Goal: Task Accomplishment & Management: Use online tool/utility

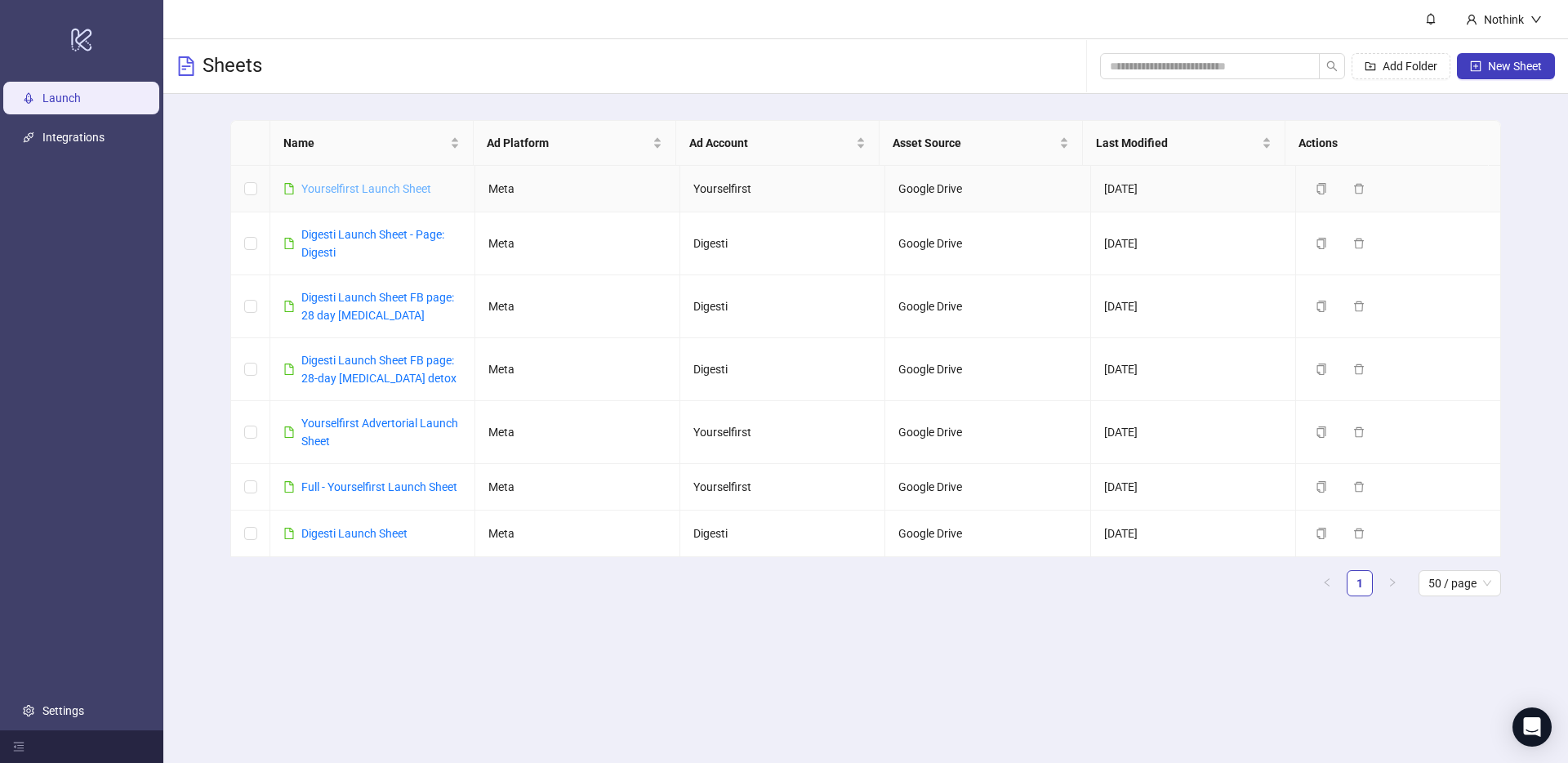
click at [391, 186] on link "Yourselfirst Launch Sheet" at bounding box center [366, 188] width 130 height 13
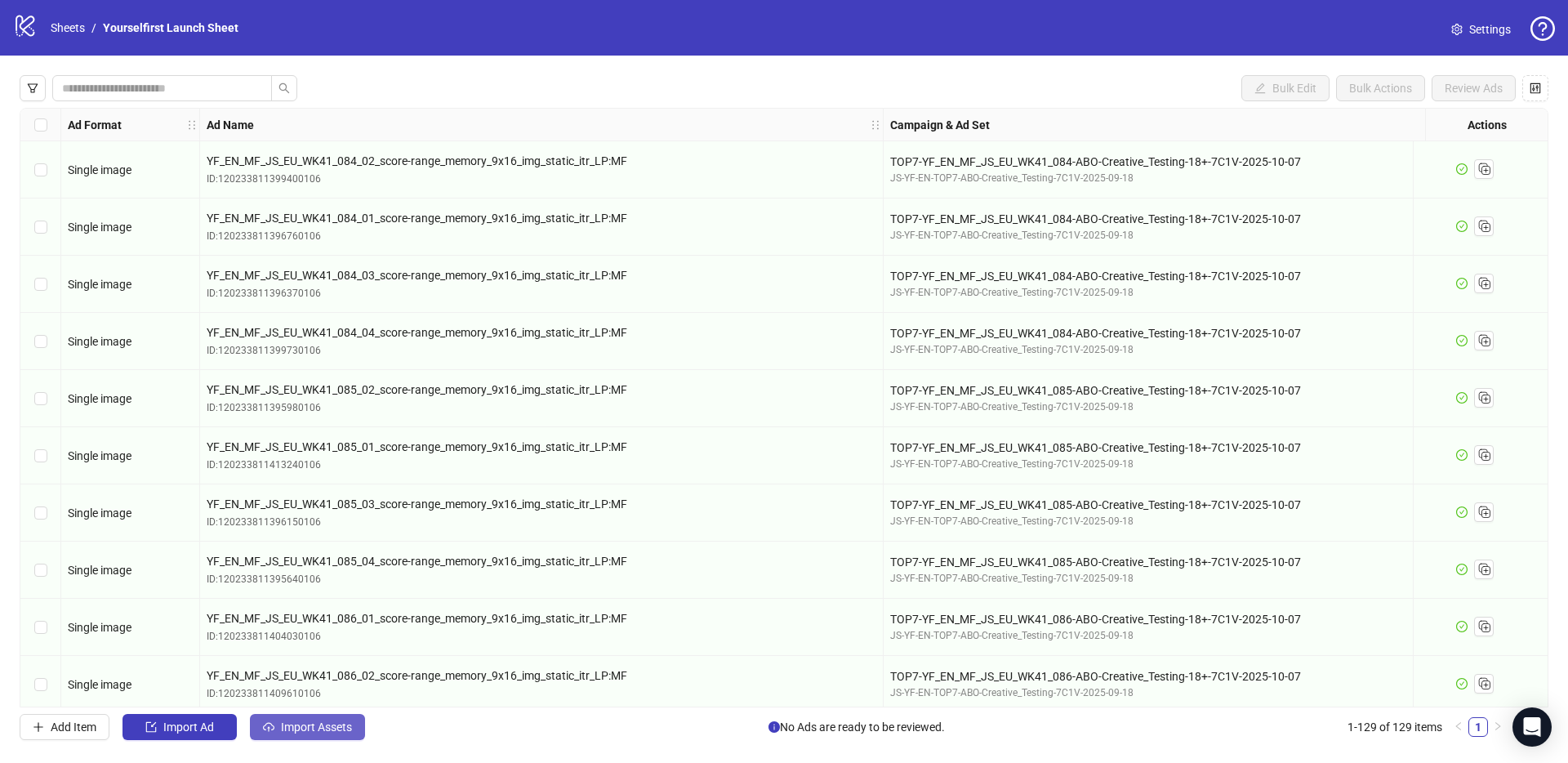
click at [340, 730] on span "Import Assets" at bounding box center [316, 726] width 71 height 13
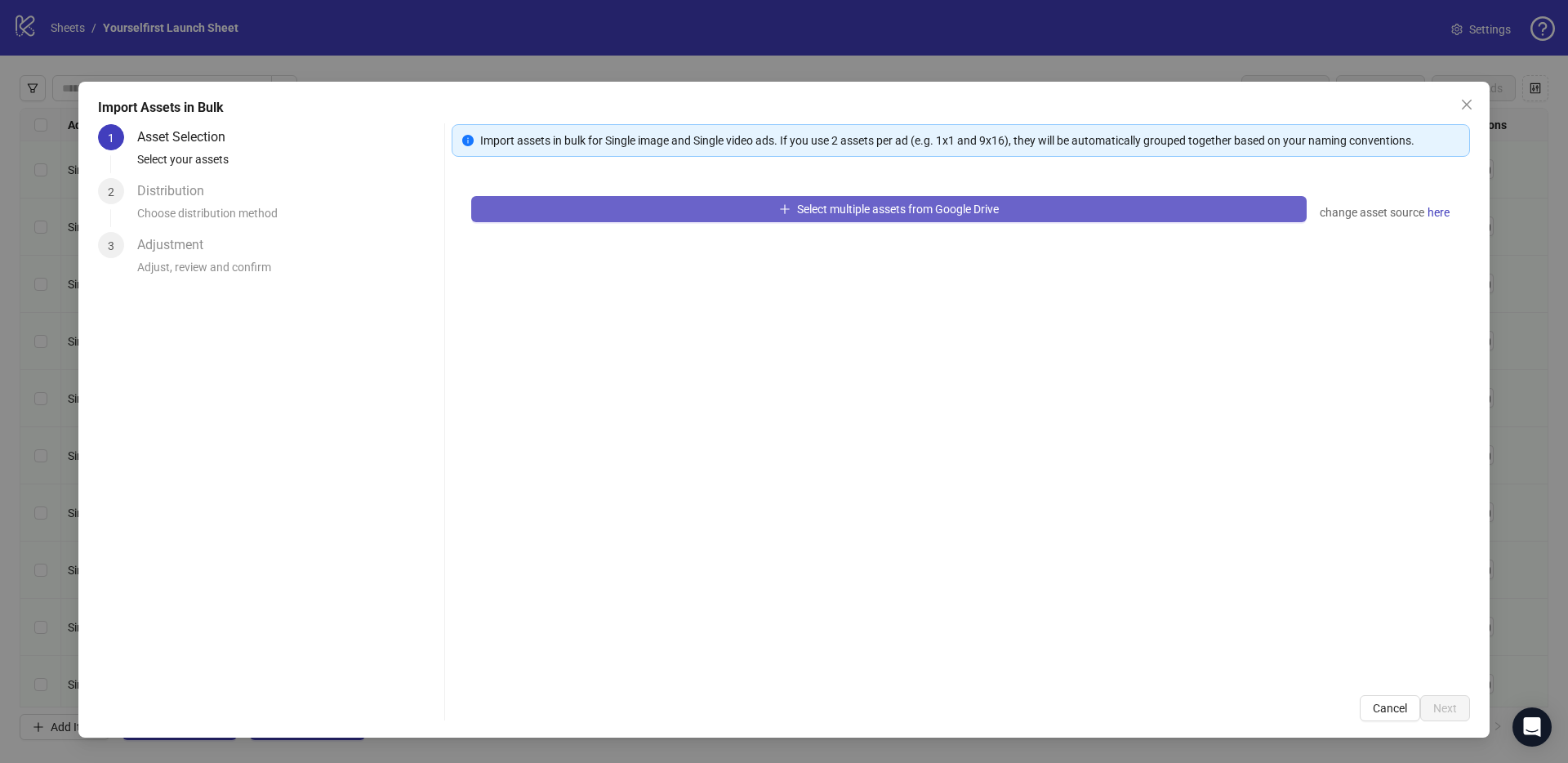
click at [667, 198] on button "Select multiple assets from Google Drive" at bounding box center [889, 209] width 836 height 26
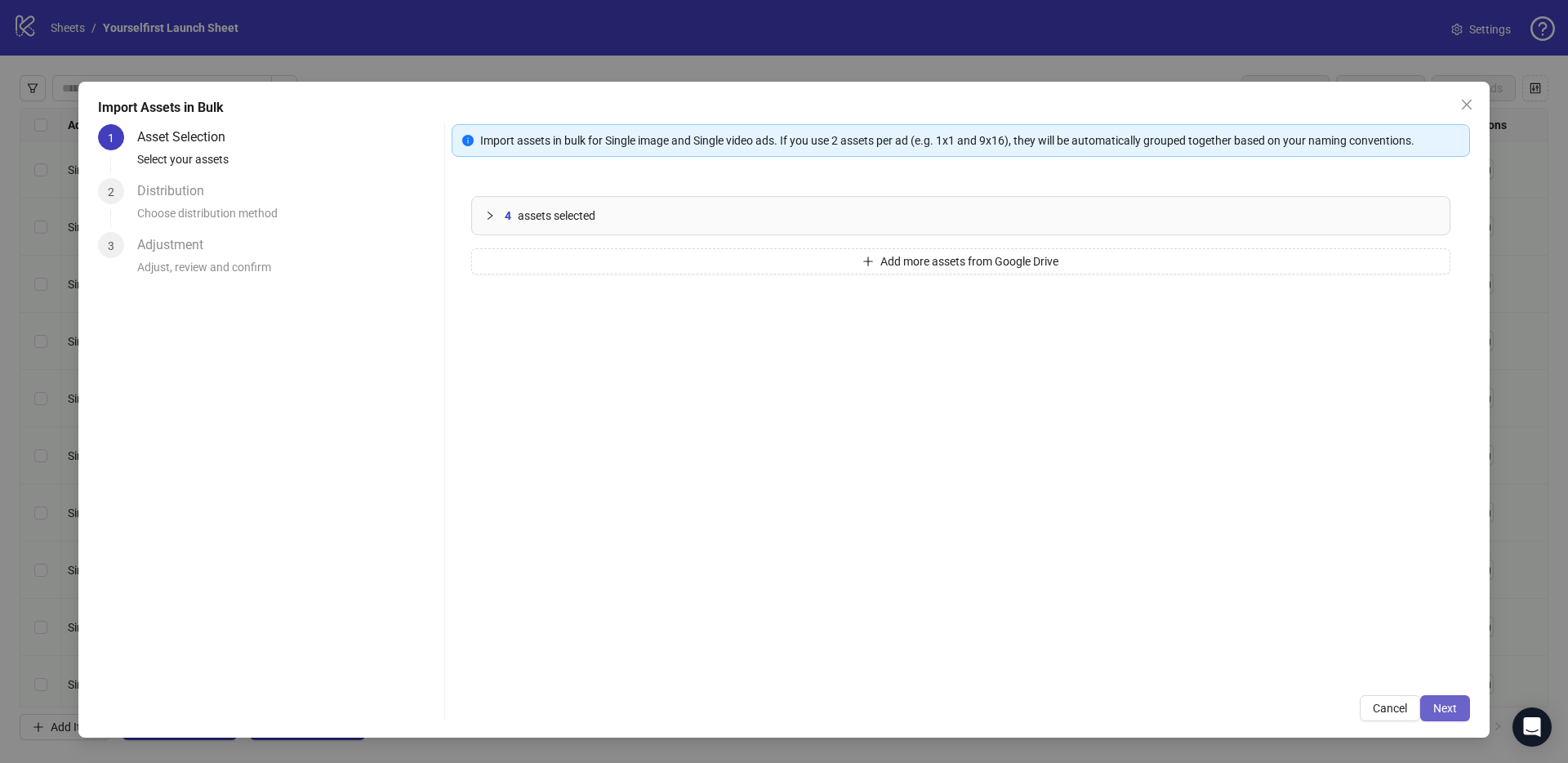
click at [1454, 709] on span "Next" at bounding box center [1445, 708] width 24 height 13
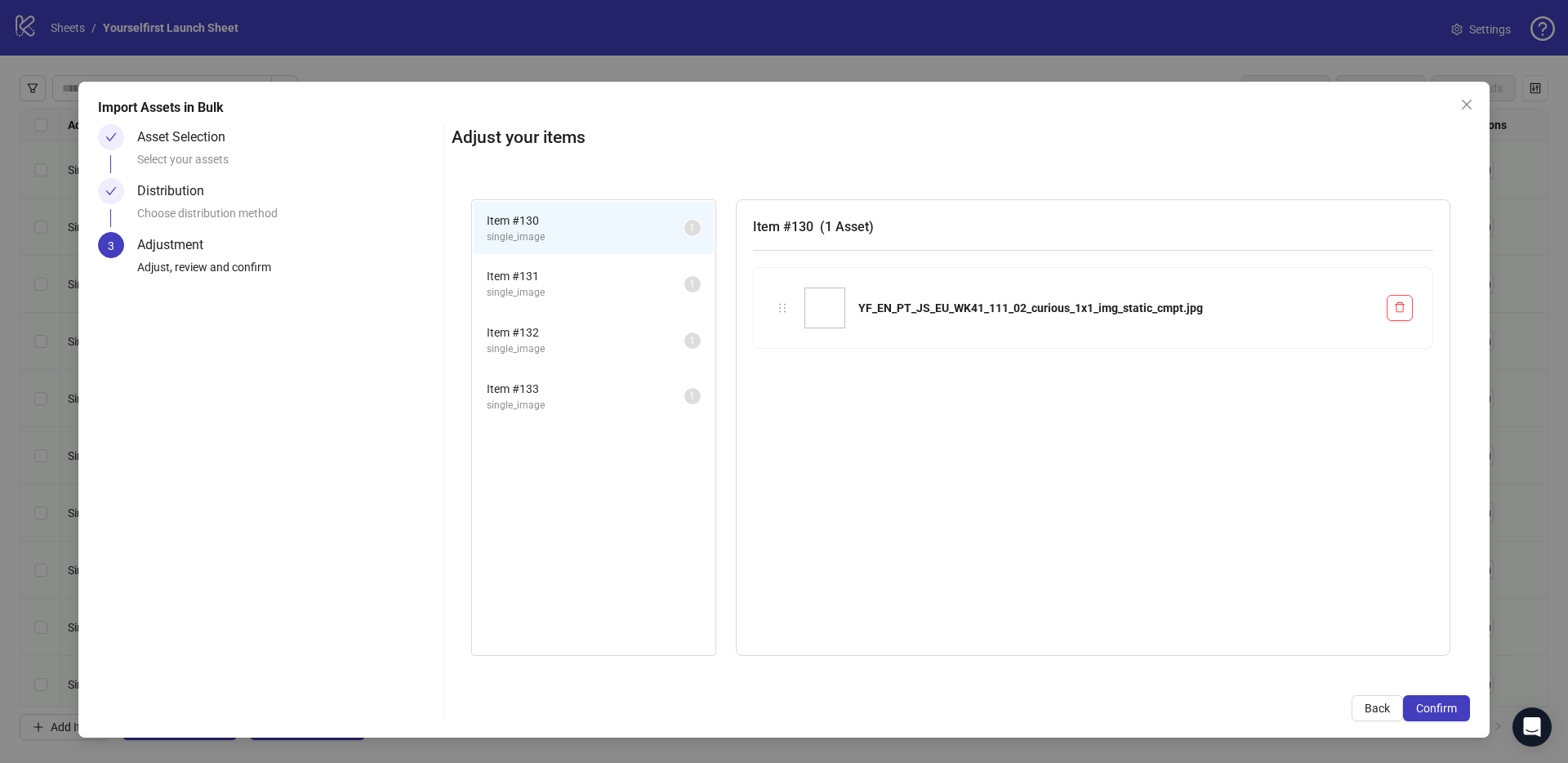
click at [1454, 709] on span "Confirm" at bounding box center [1436, 708] width 41 height 13
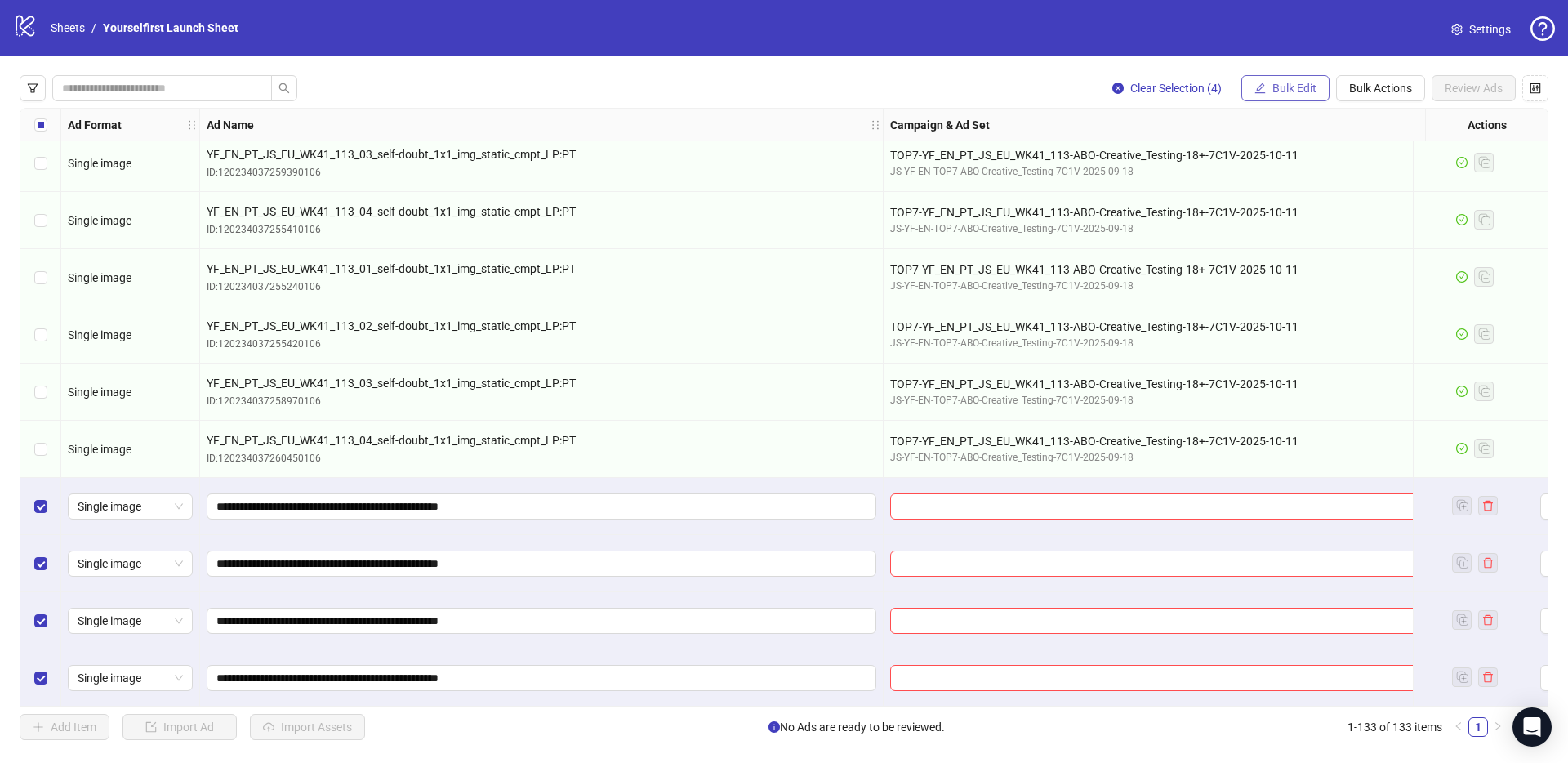
scroll to position [7048, 0]
click at [1295, 92] on span "Bulk Edit" at bounding box center [1294, 88] width 44 height 13
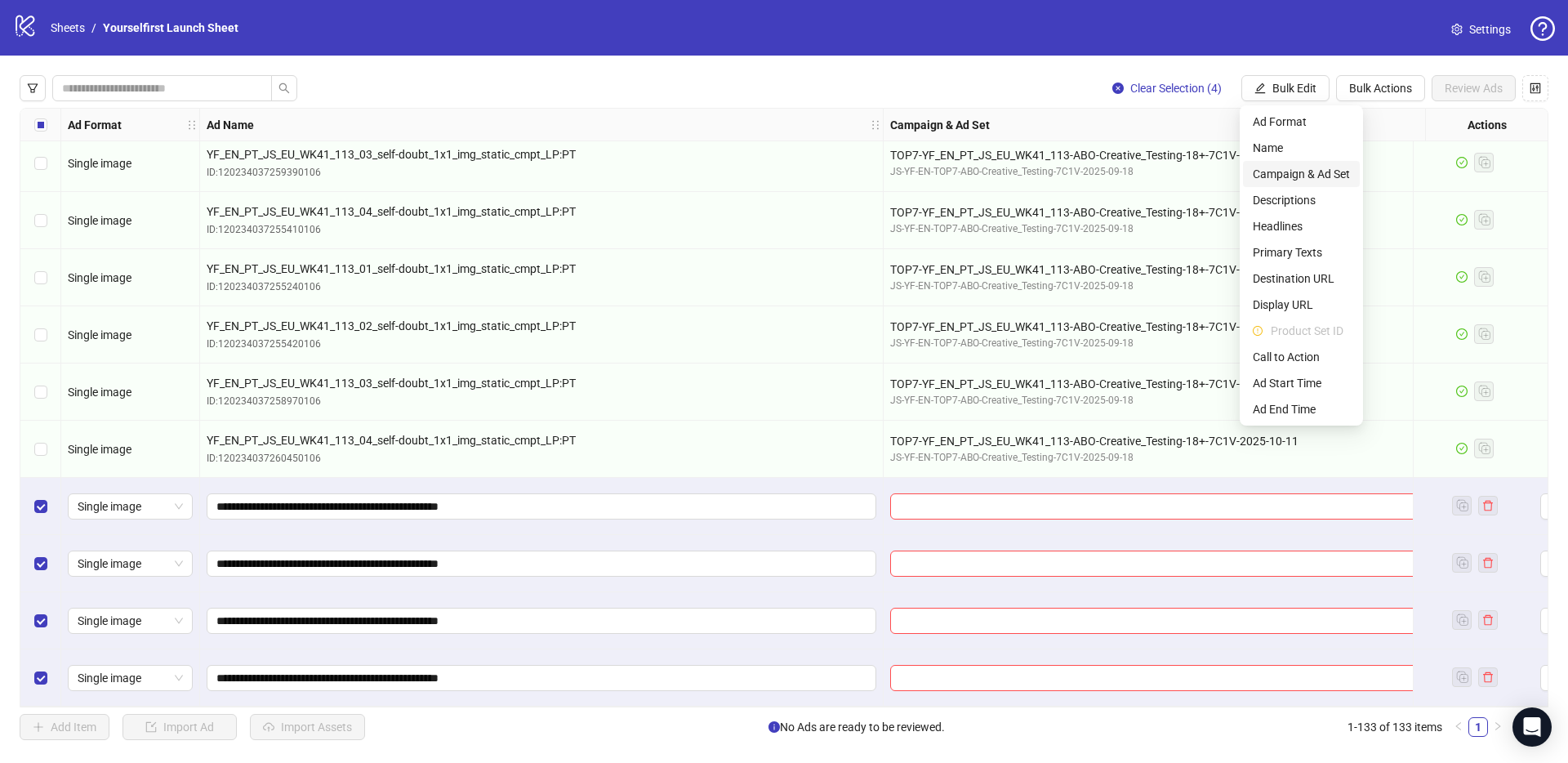
click at [1289, 171] on span "Campaign & Ad Set" at bounding box center [1301, 174] width 97 height 18
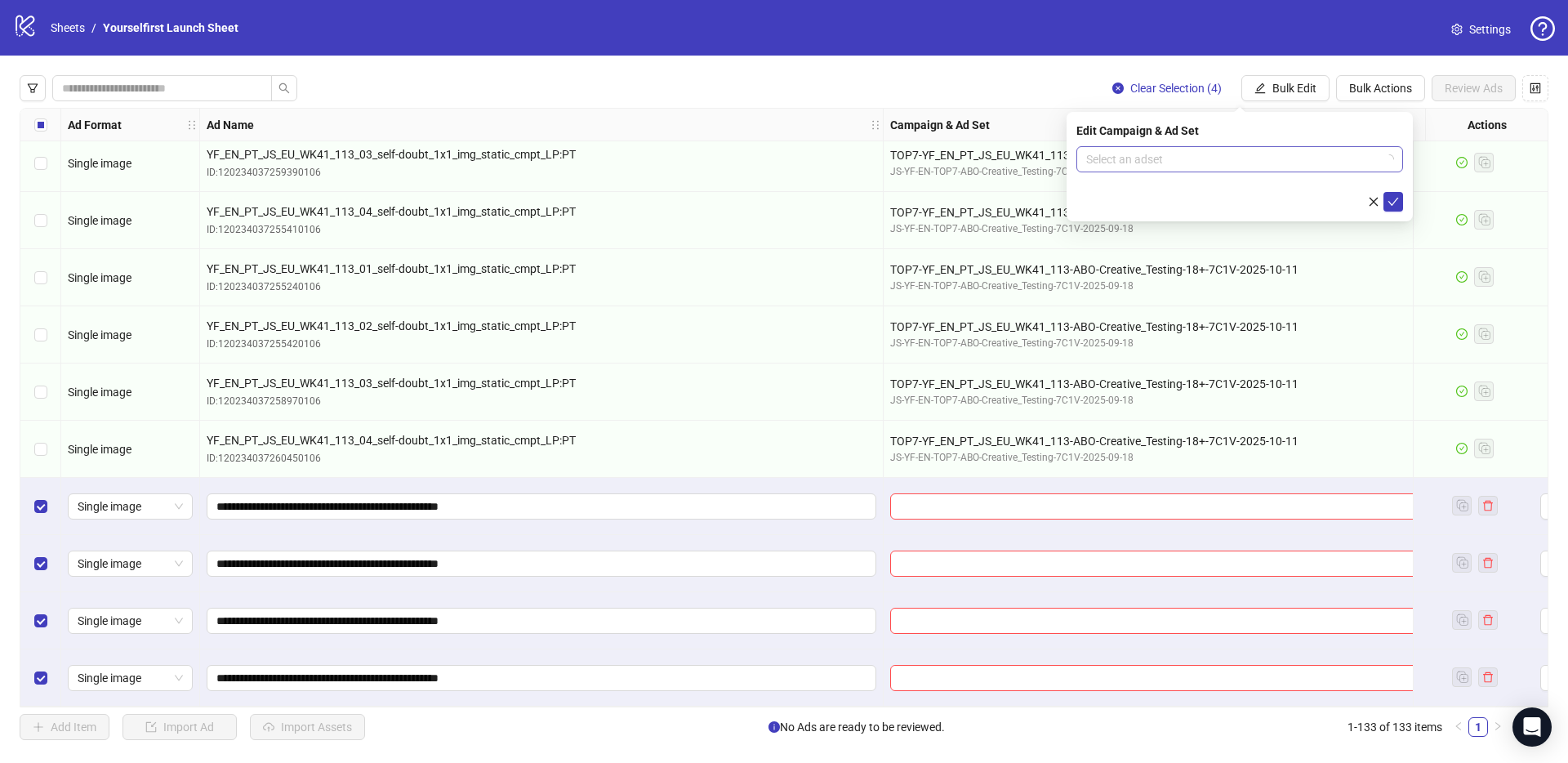
click at [1165, 157] on input "search" at bounding box center [1232, 159] width 292 height 24
paste input "**********"
type input "**********"
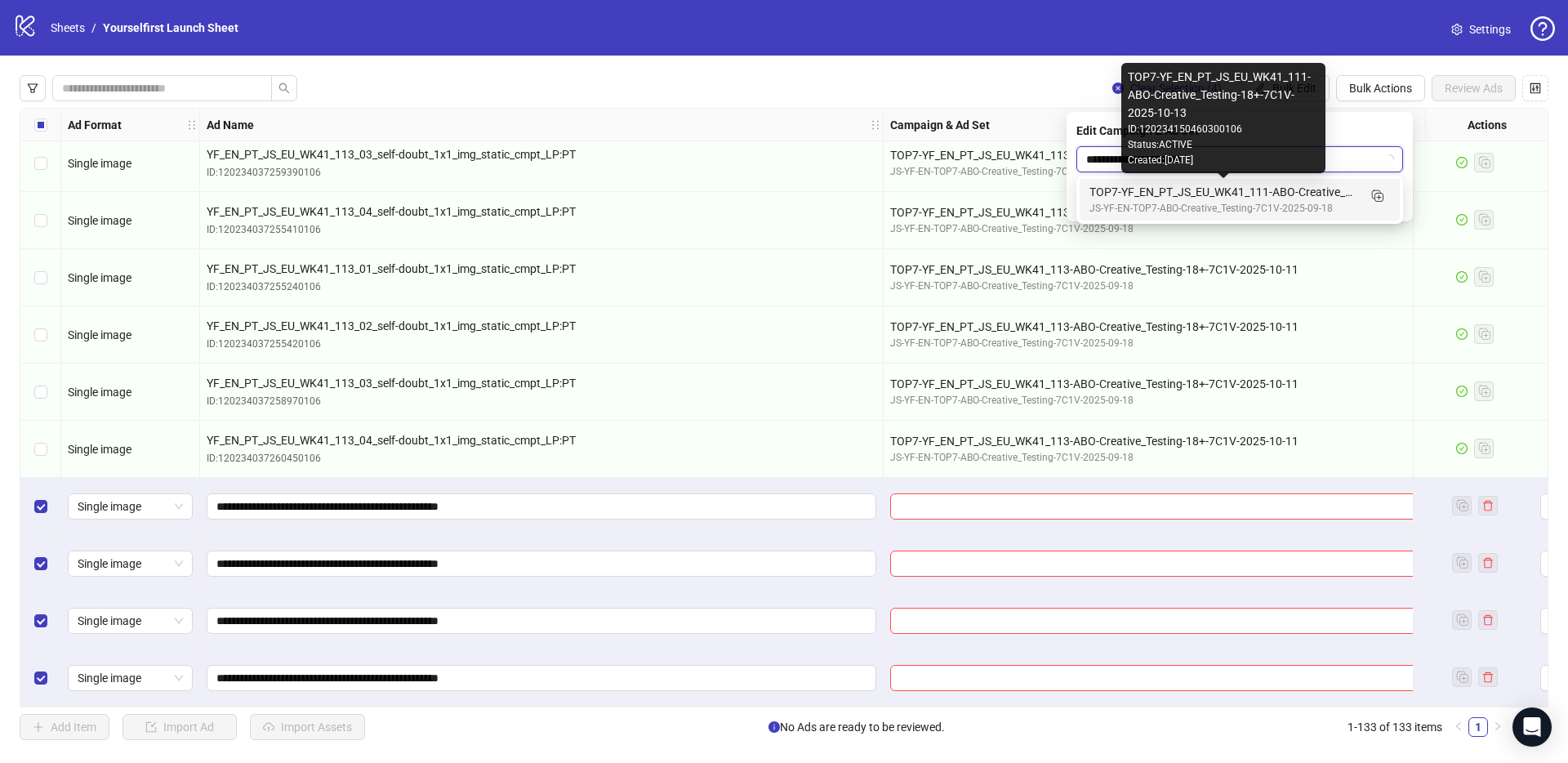
click at [1151, 191] on div "TOP7-YF_EN_PT_JS_EU_WK41_111-ABO-Creative_Testing-18+-7C1V-2025-10-13" at bounding box center [1223, 192] width 268 height 18
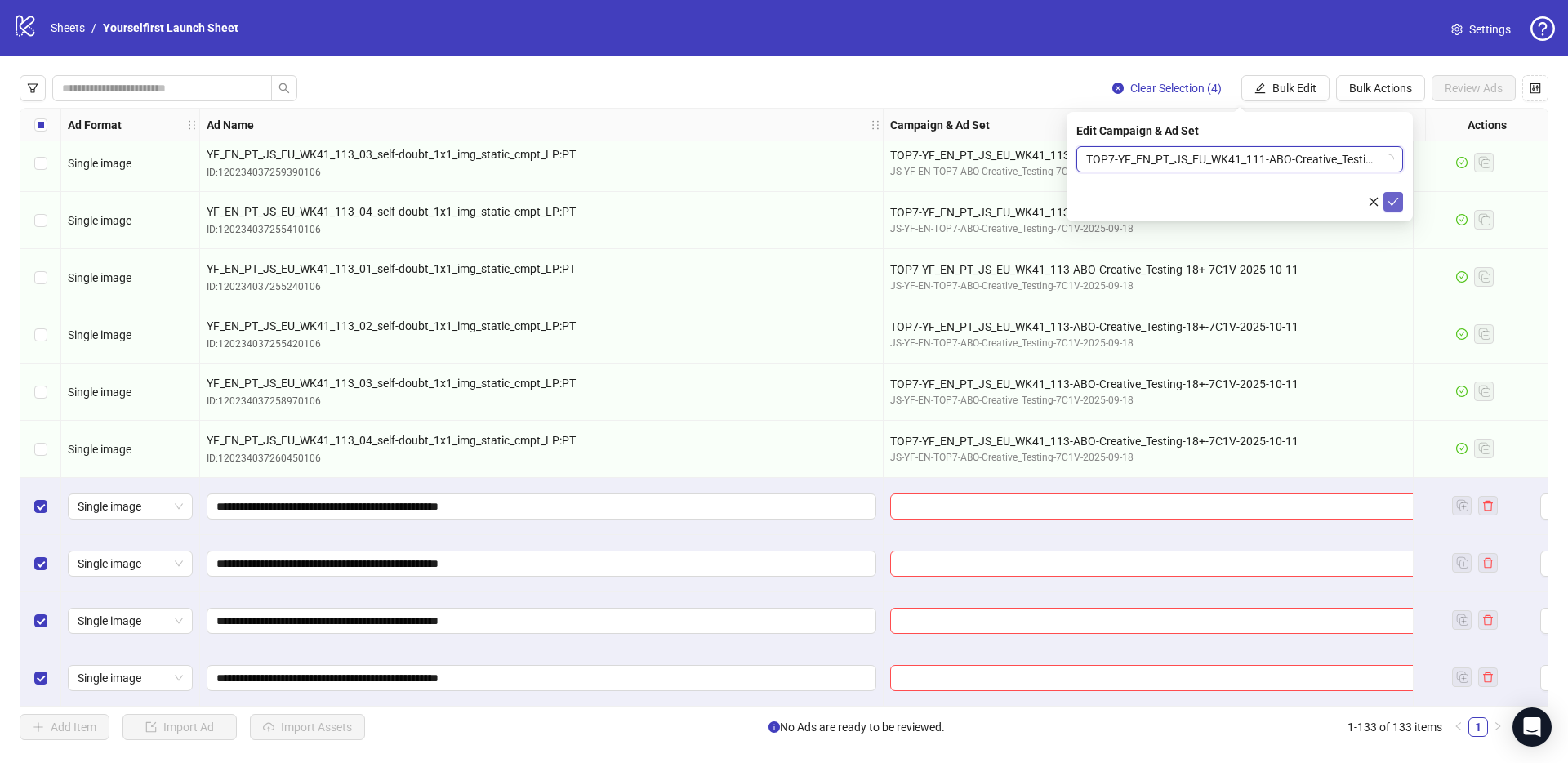
click at [1392, 200] on icon "check" at bounding box center [1392, 201] width 12 height 12
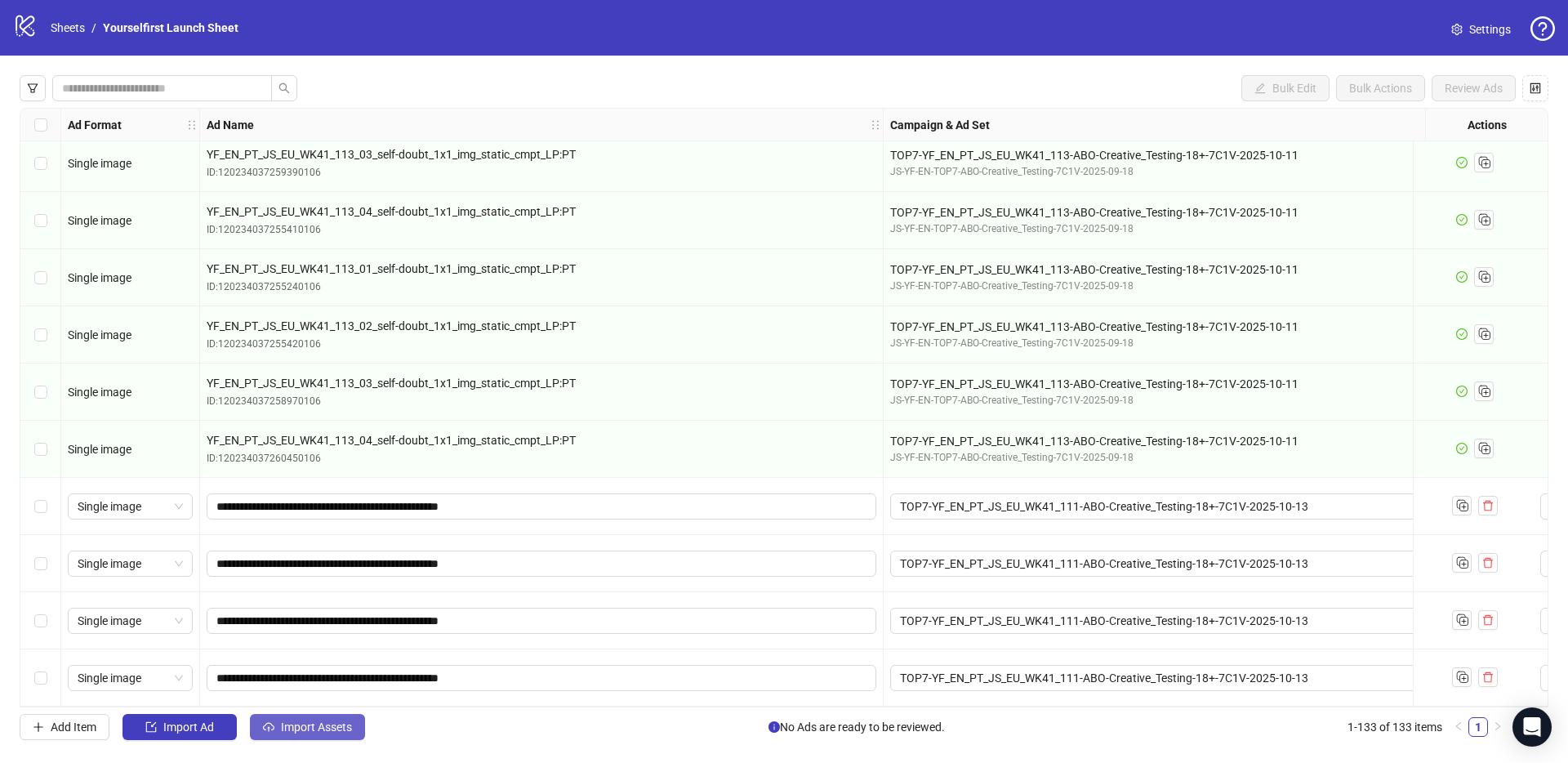
click at [298, 731] on span "Import Assets" at bounding box center [316, 726] width 71 height 13
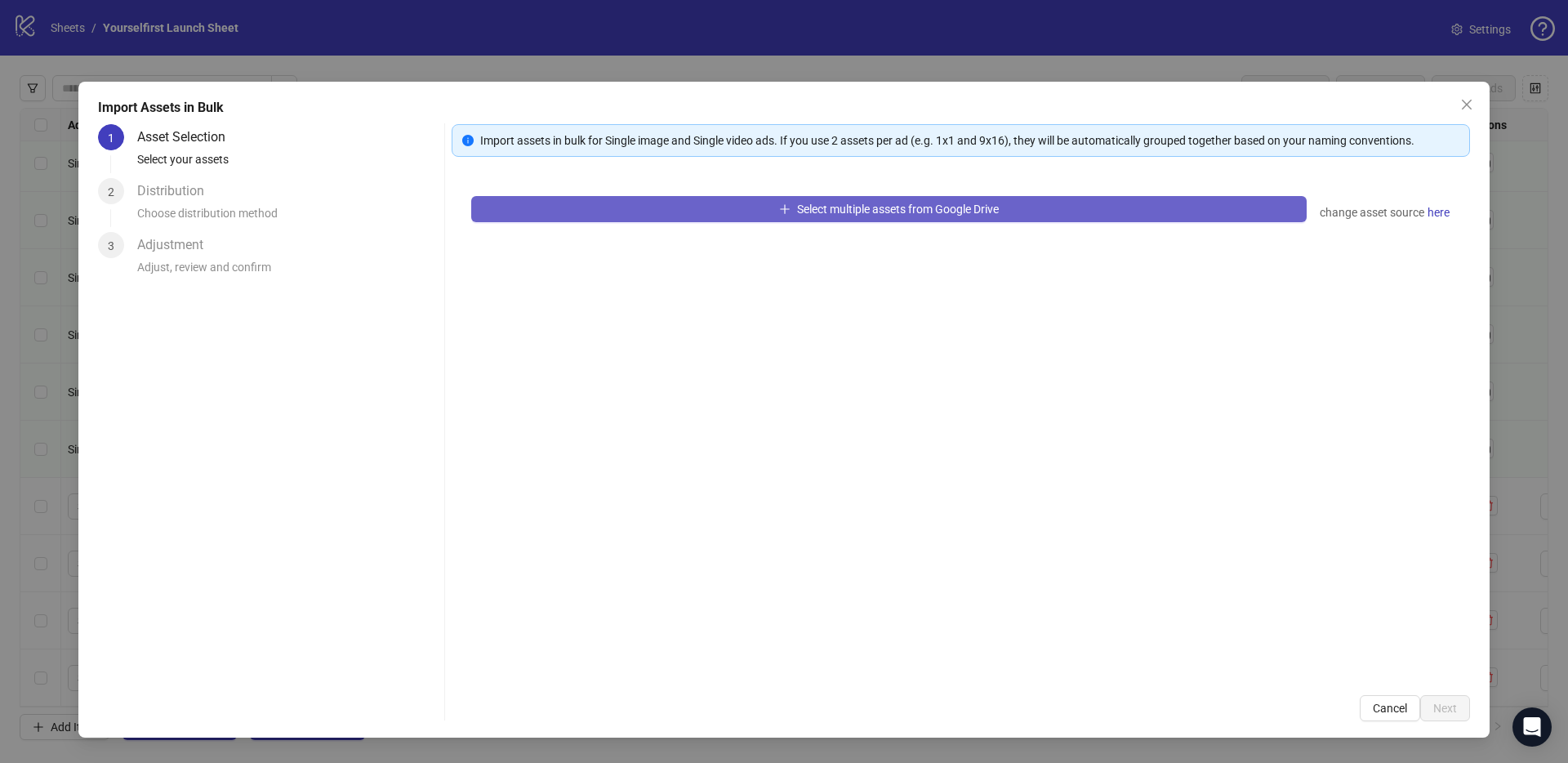
click at [944, 196] on button "Select multiple assets from Google Drive" at bounding box center [889, 209] width 836 height 26
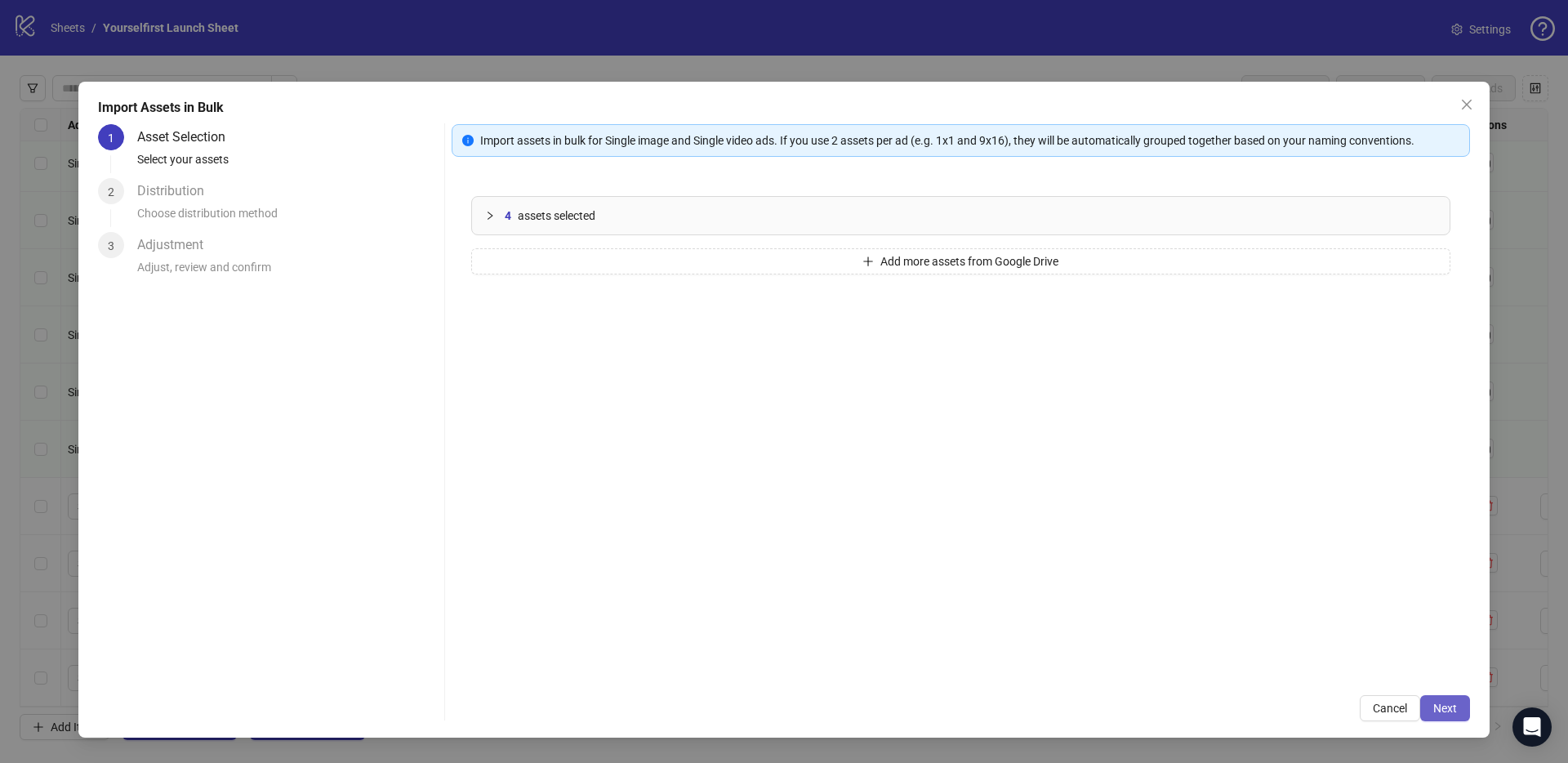
click at [1432, 715] on button "Next" at bounding box center [1445, 708] width 50 height 26
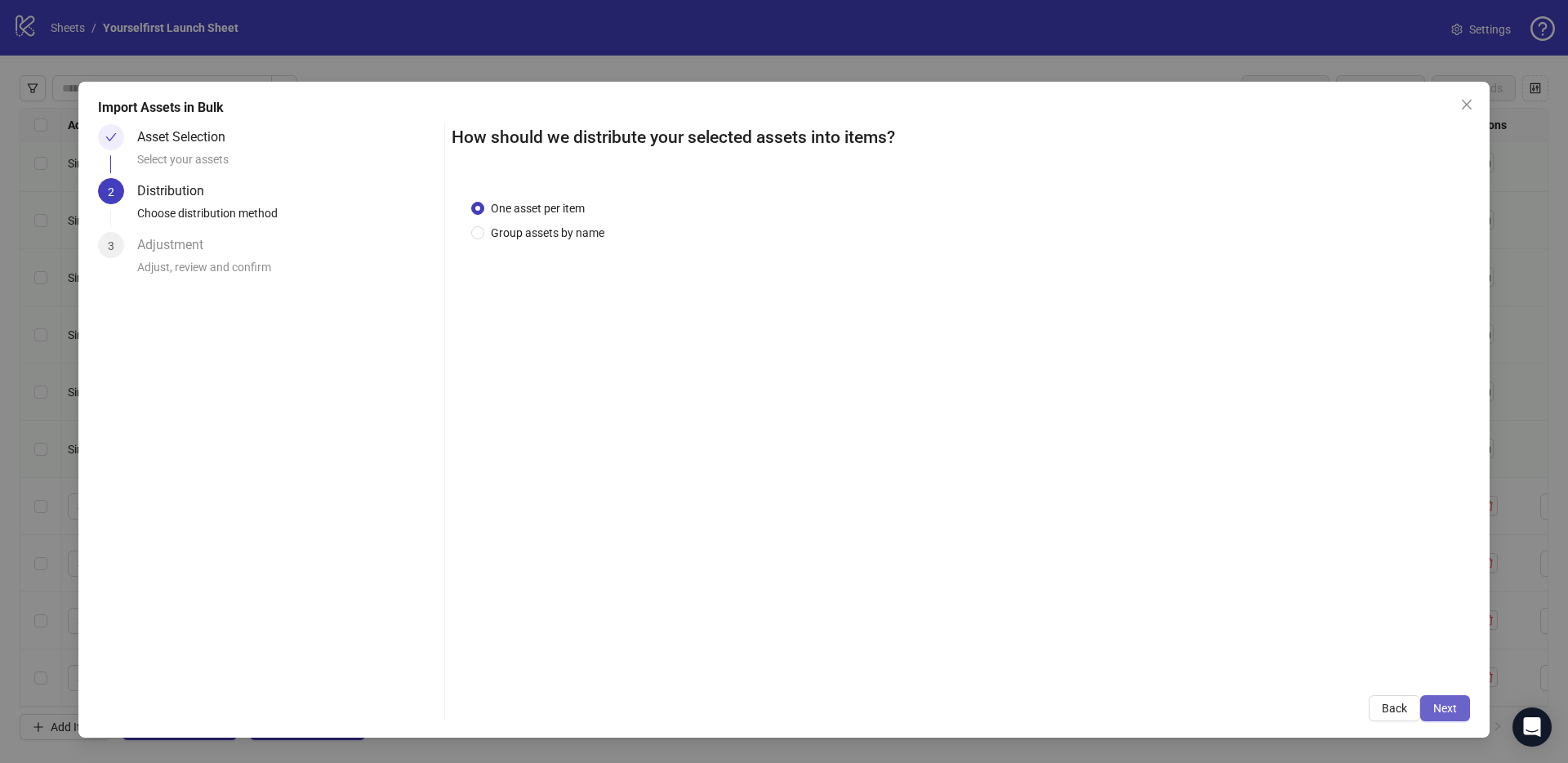
click at [1443, 707] on span "Next" at bounding box center [1445, 708] width 24 height 13
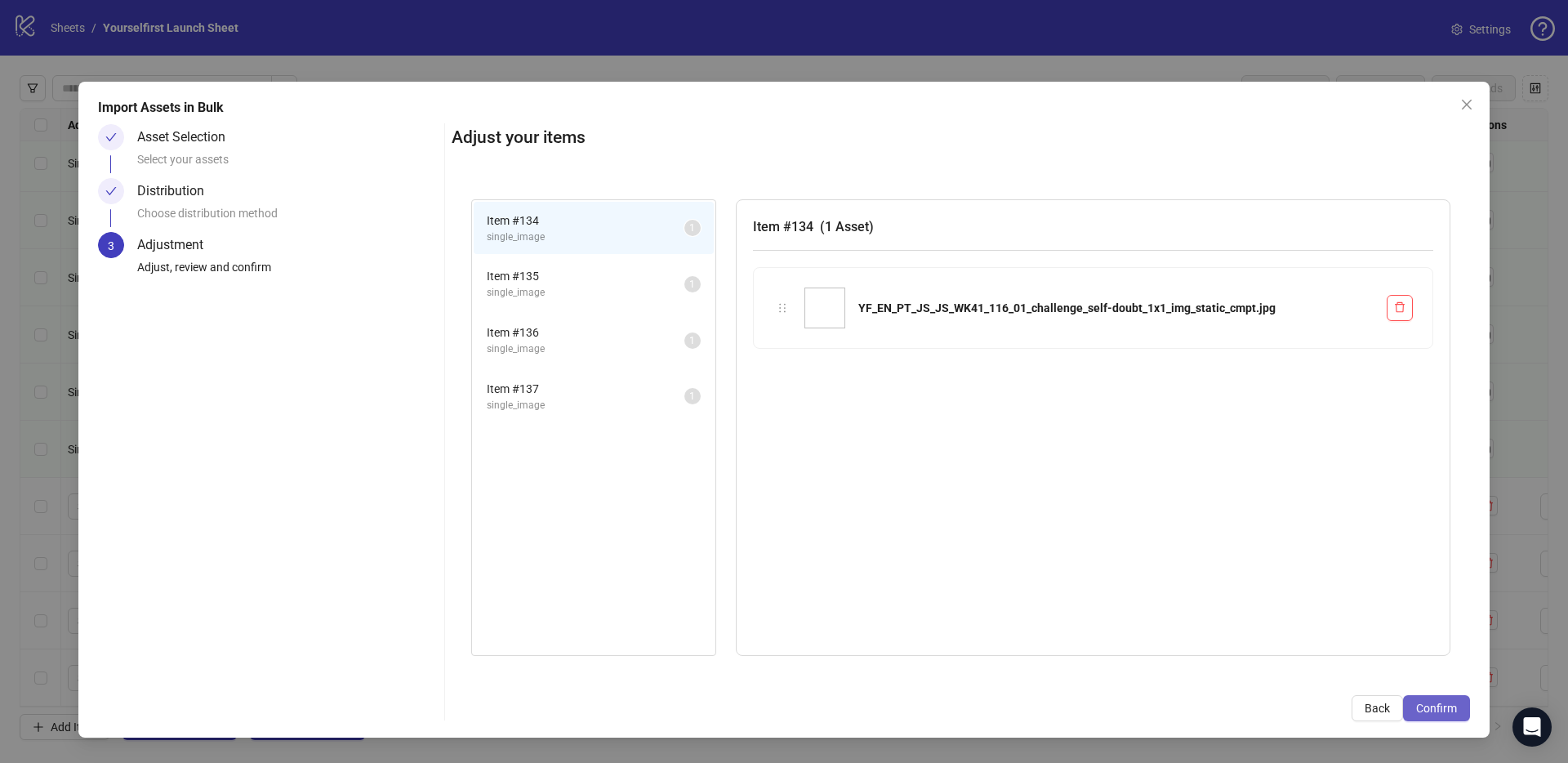
click at [1444, 707] on span "Confirm" at bounding box center [1436, 708] width 41 height 13
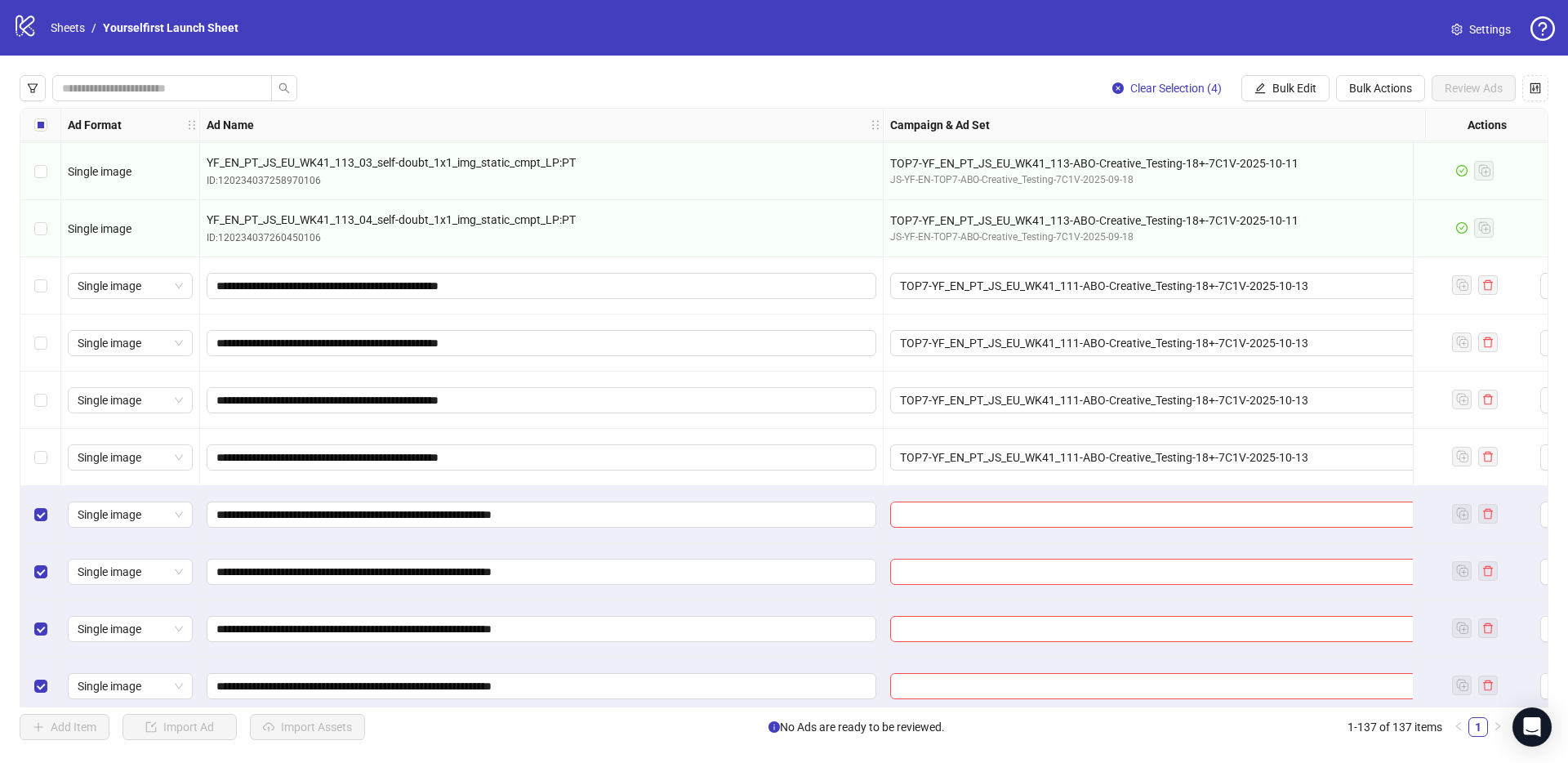
scroll to position [7277, 0]
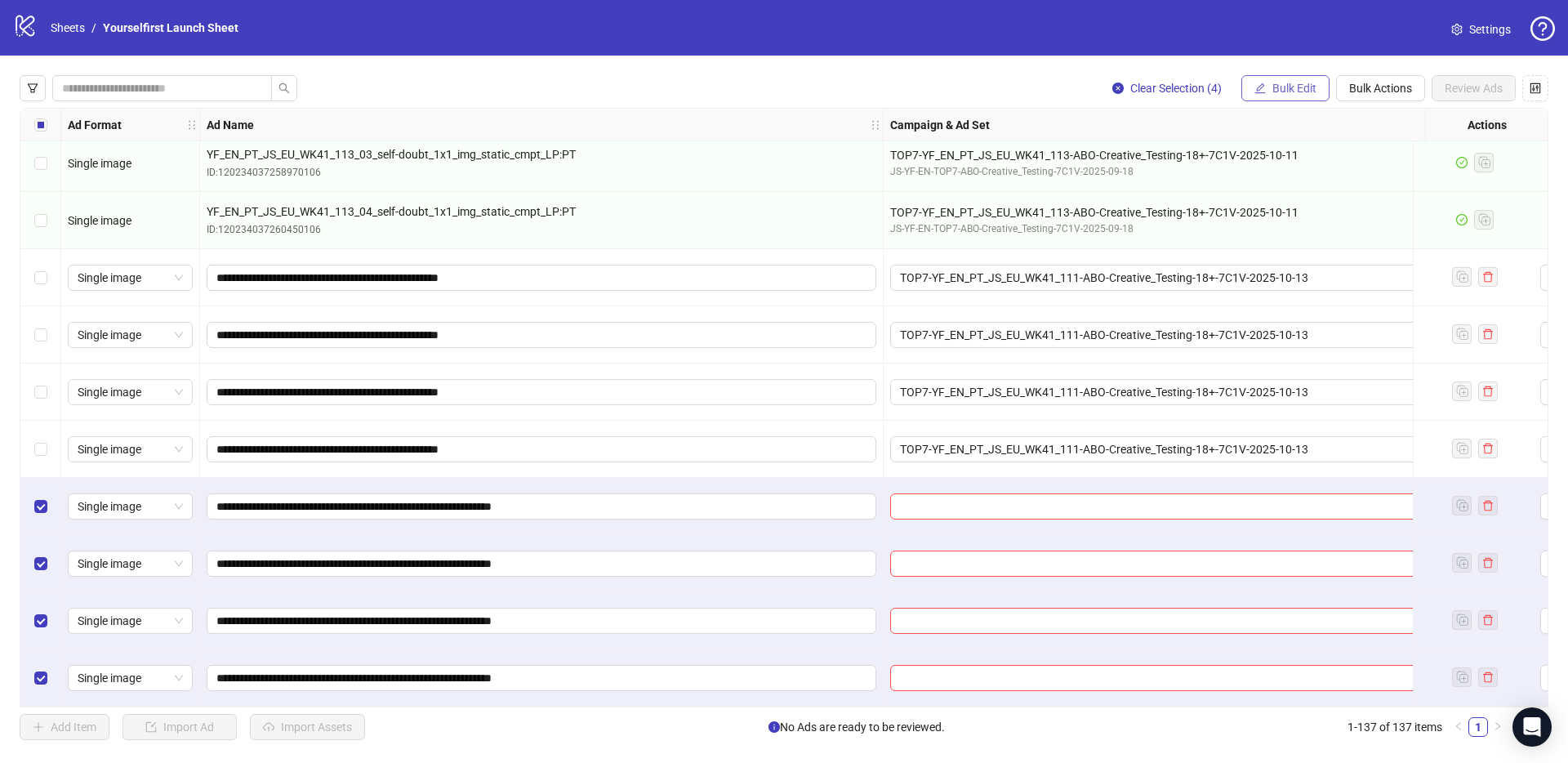
click at [1303, 88] on span "Bulk Edit" at bounding box center [1294, 88] width 44 height 13
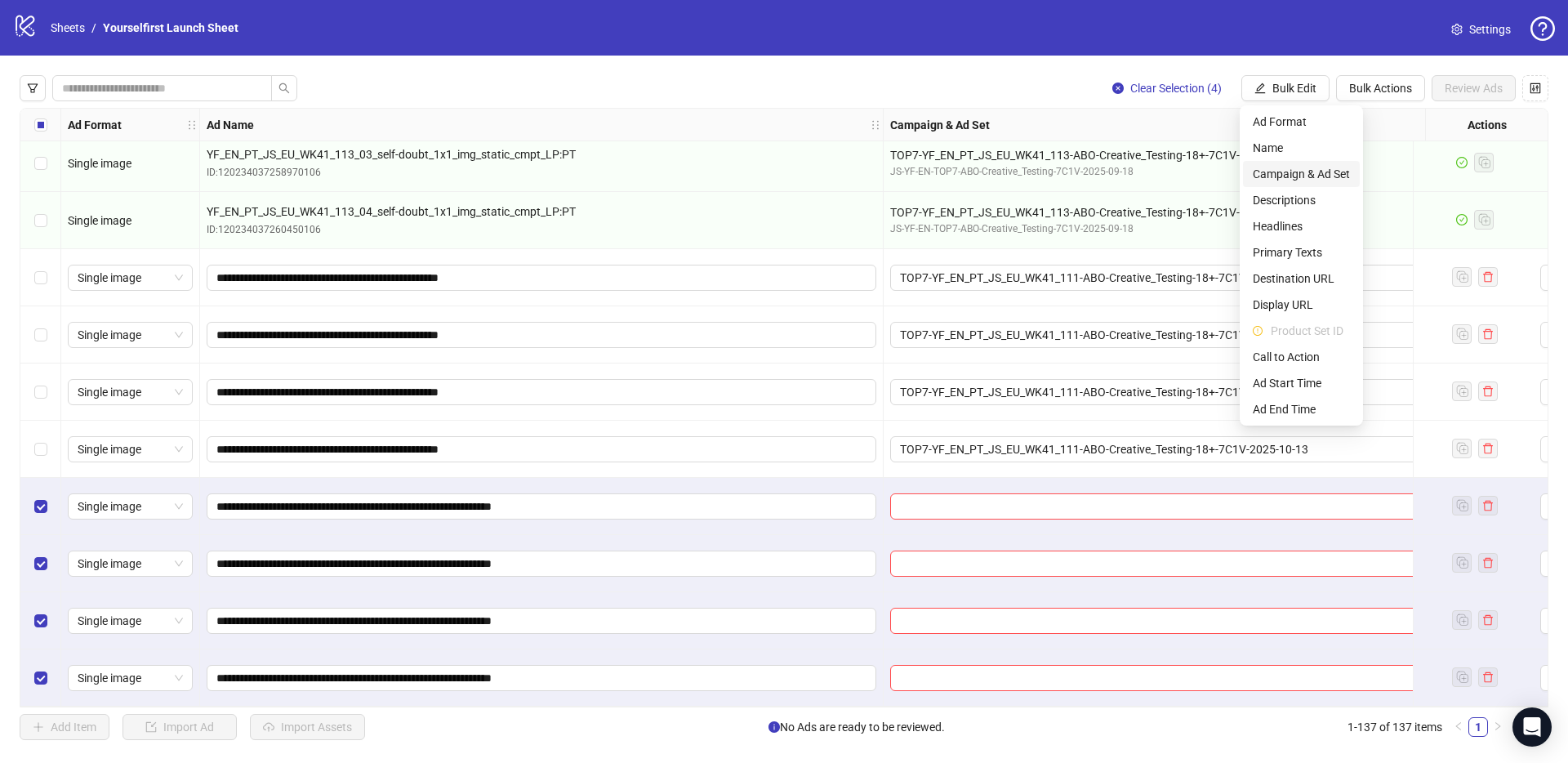
click at [1310, 175] on span "Campaign & Ad Set" at bounding box center [1301, 174] width 97 height 18
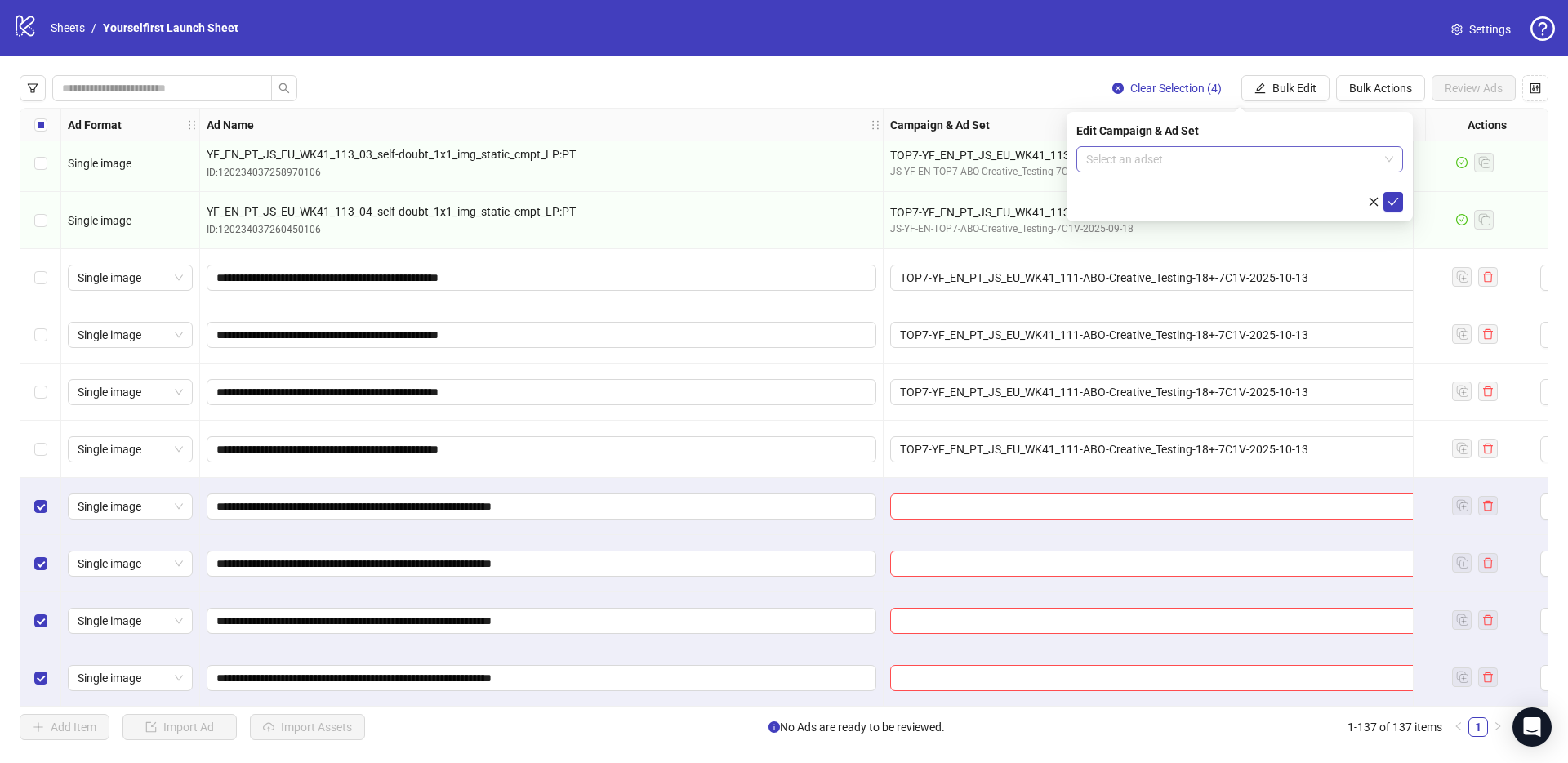
click at [1158, 166] on input "search" at bounding box center [1232, 159] width 292 height 24
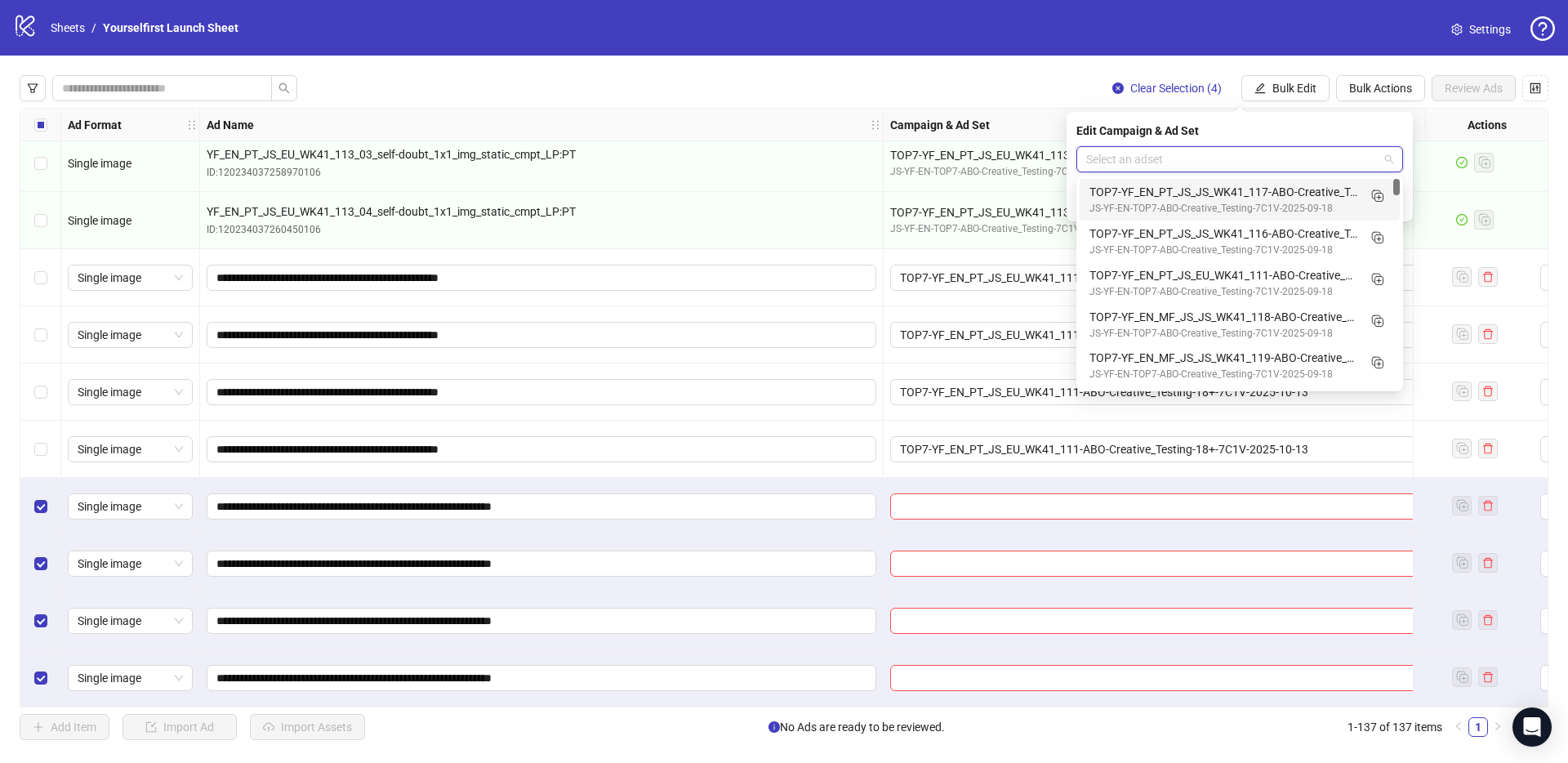
paste input "**********"
type input "**********"
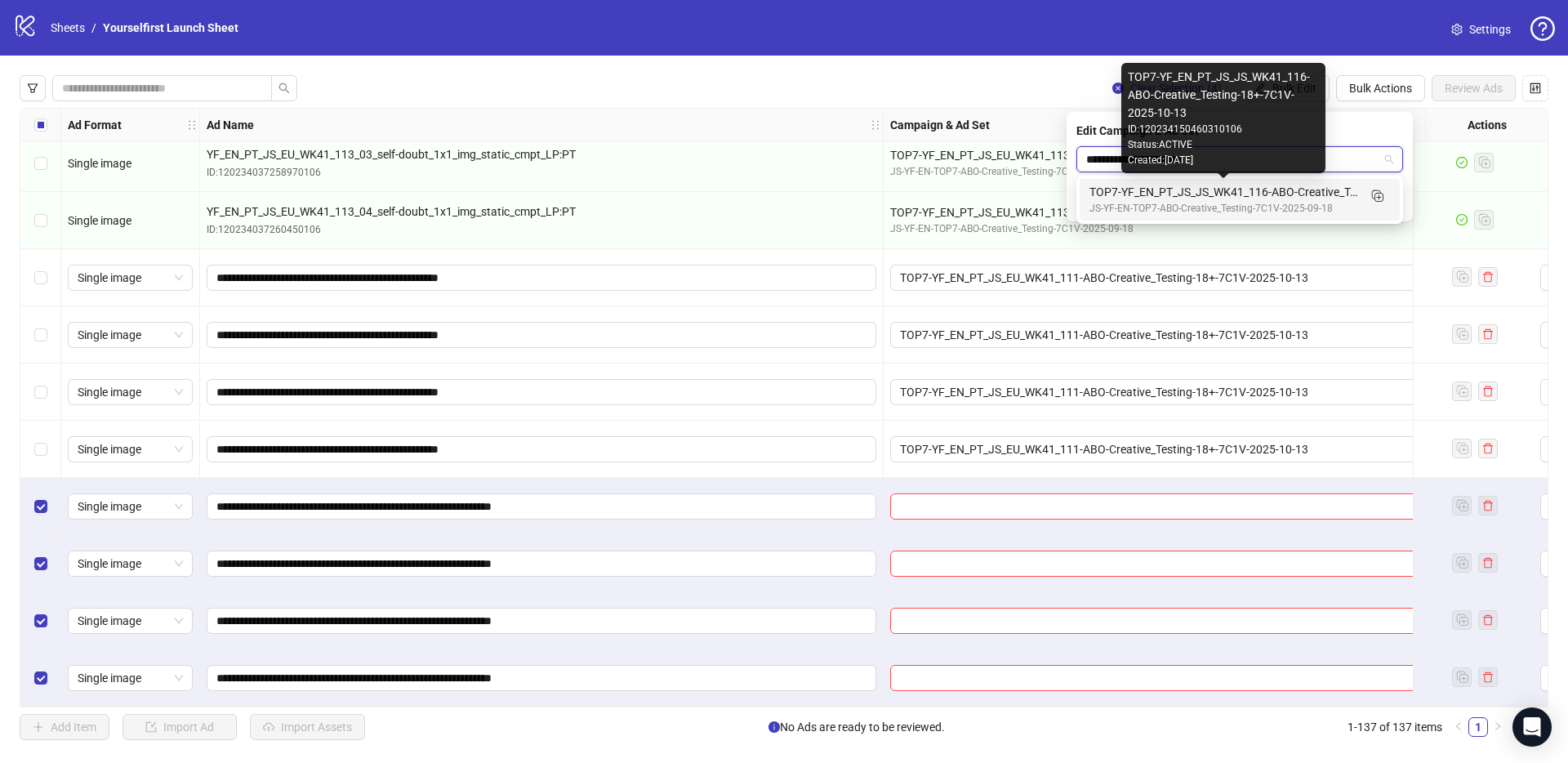
drag, startPoint x: 1165, startPoint y: 190, endPoint x: 1285, endPoint y: 207, distance: 121.2
click at [1165, 190] on div "TOP7-YF_EN_PT_JS_JS_WK41_116-ABO-Creative_Testing-18+-7C1V-2025-10-13" at bounding box center [1223, 192] width 268 height 18
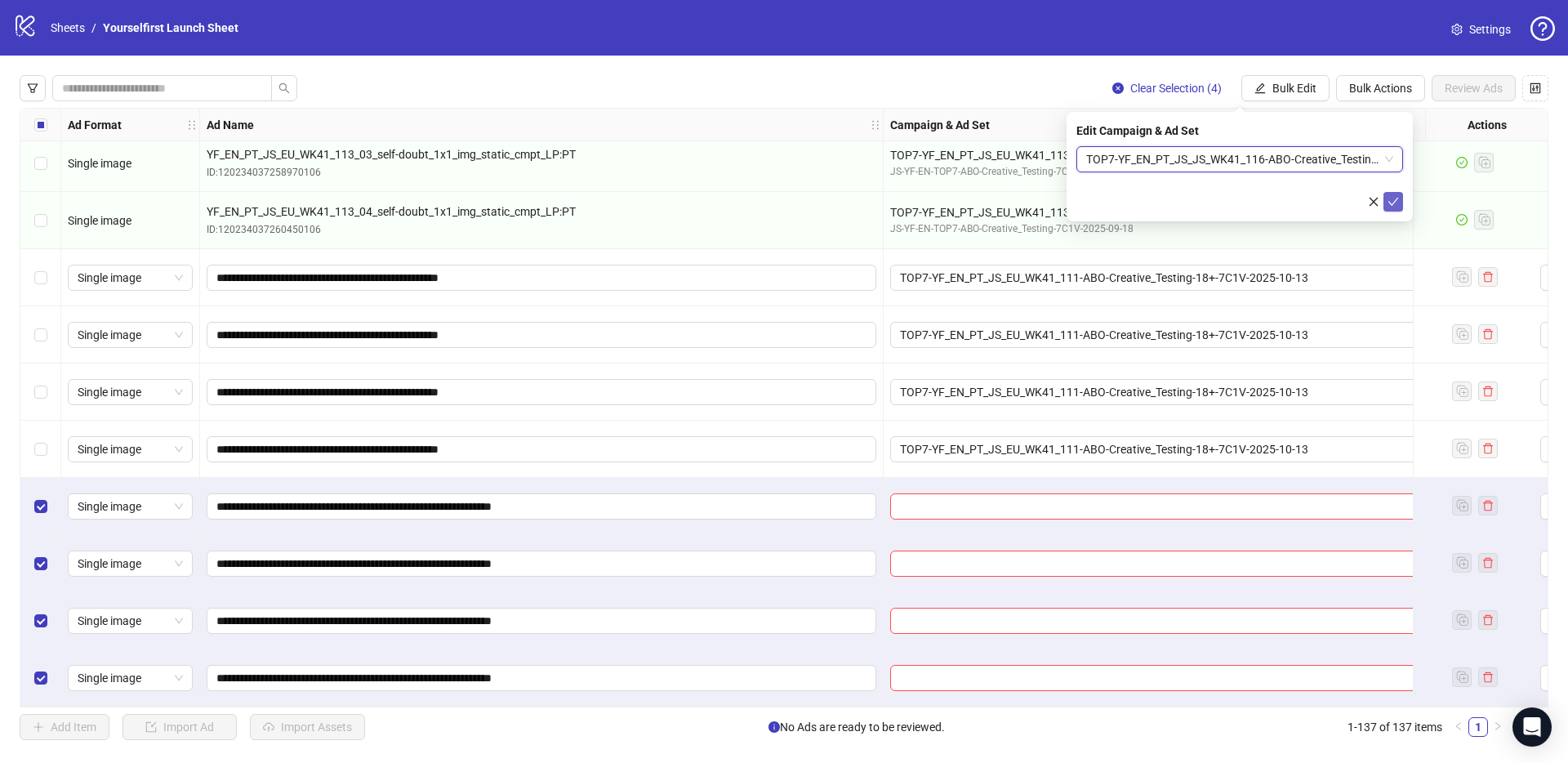
click at [1396, 201] on icon "check" at bounding box center [1392, 201] width 12 height 12
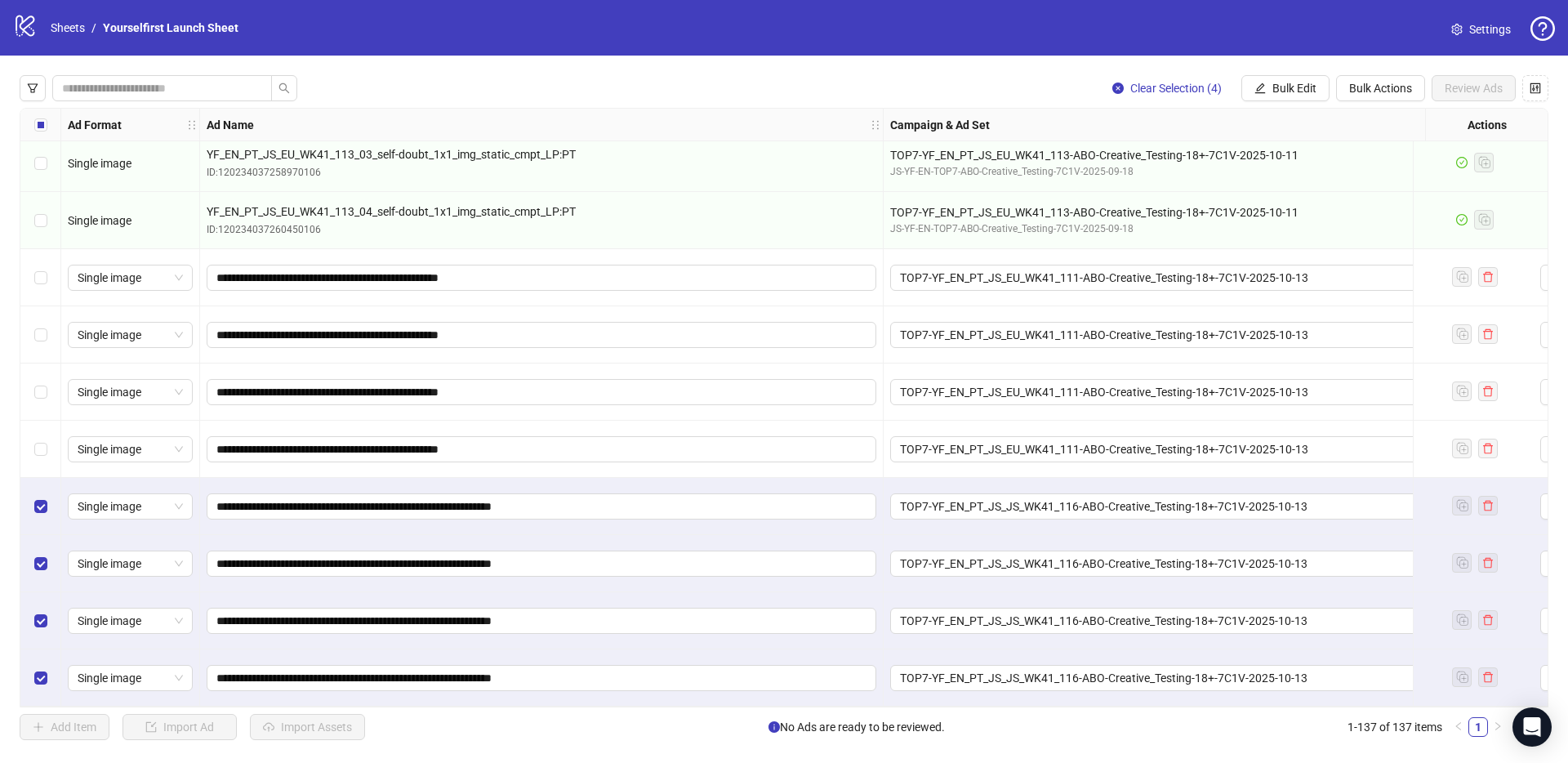
click at [49, 119] on div "Select all rows" at bounding box center [41, 125] width 41 height 33
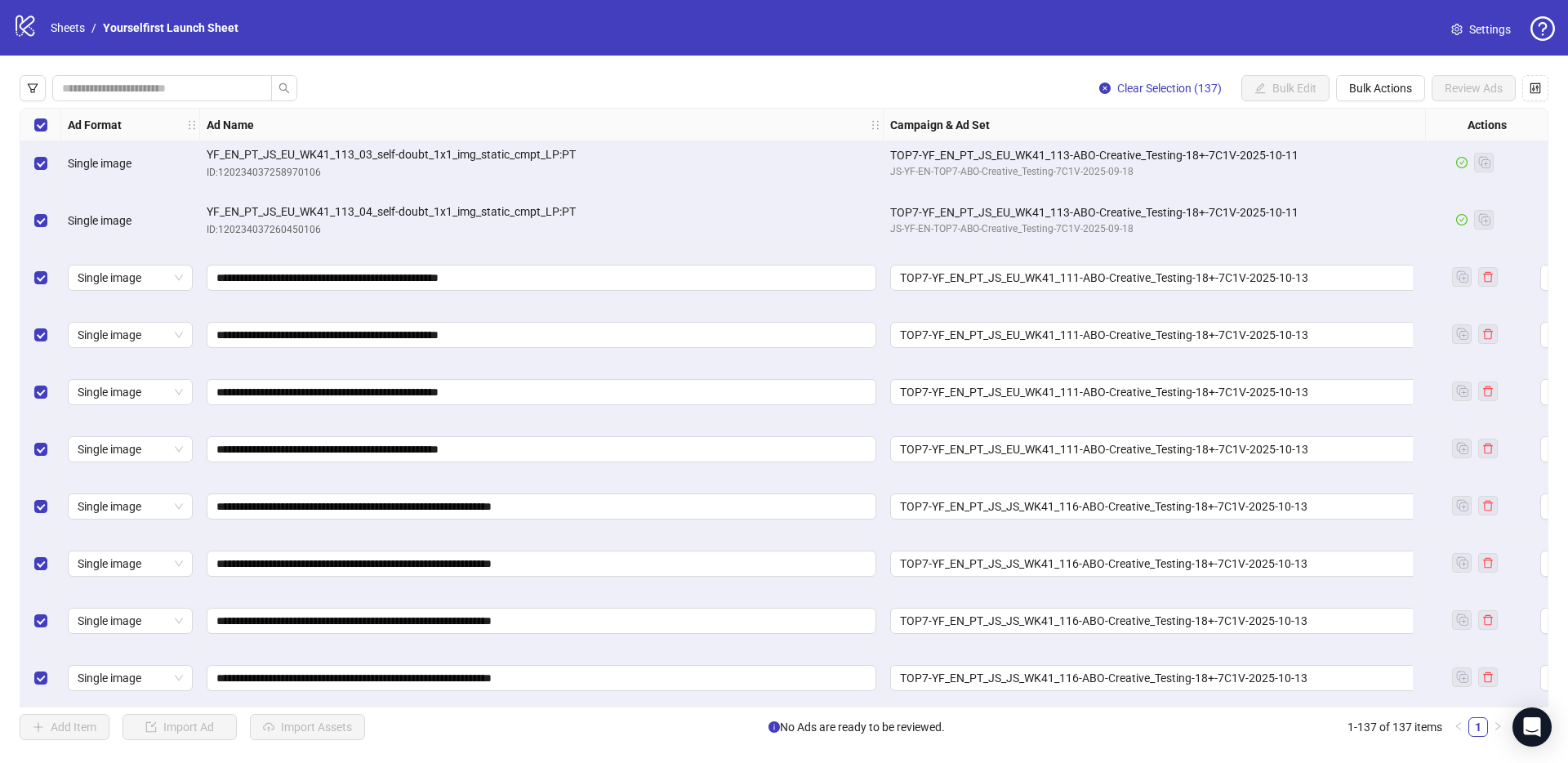
click at [47, 120] on div "Select all rows" at bounding box center [41, 125] width 41 height 33
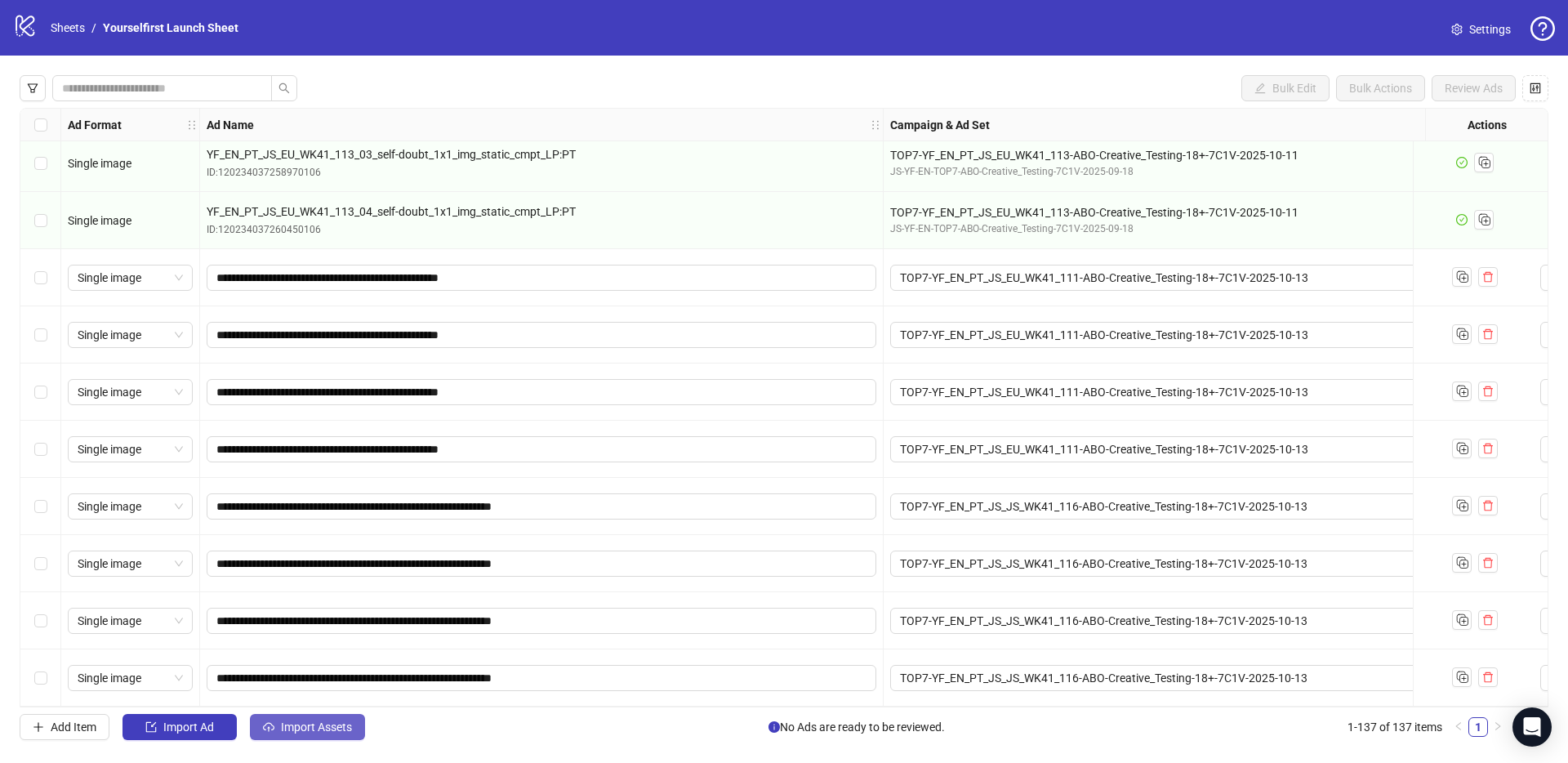
click at [298, 725] on span "Import Assets" at bounding box center [316, 726] width 71 height 13
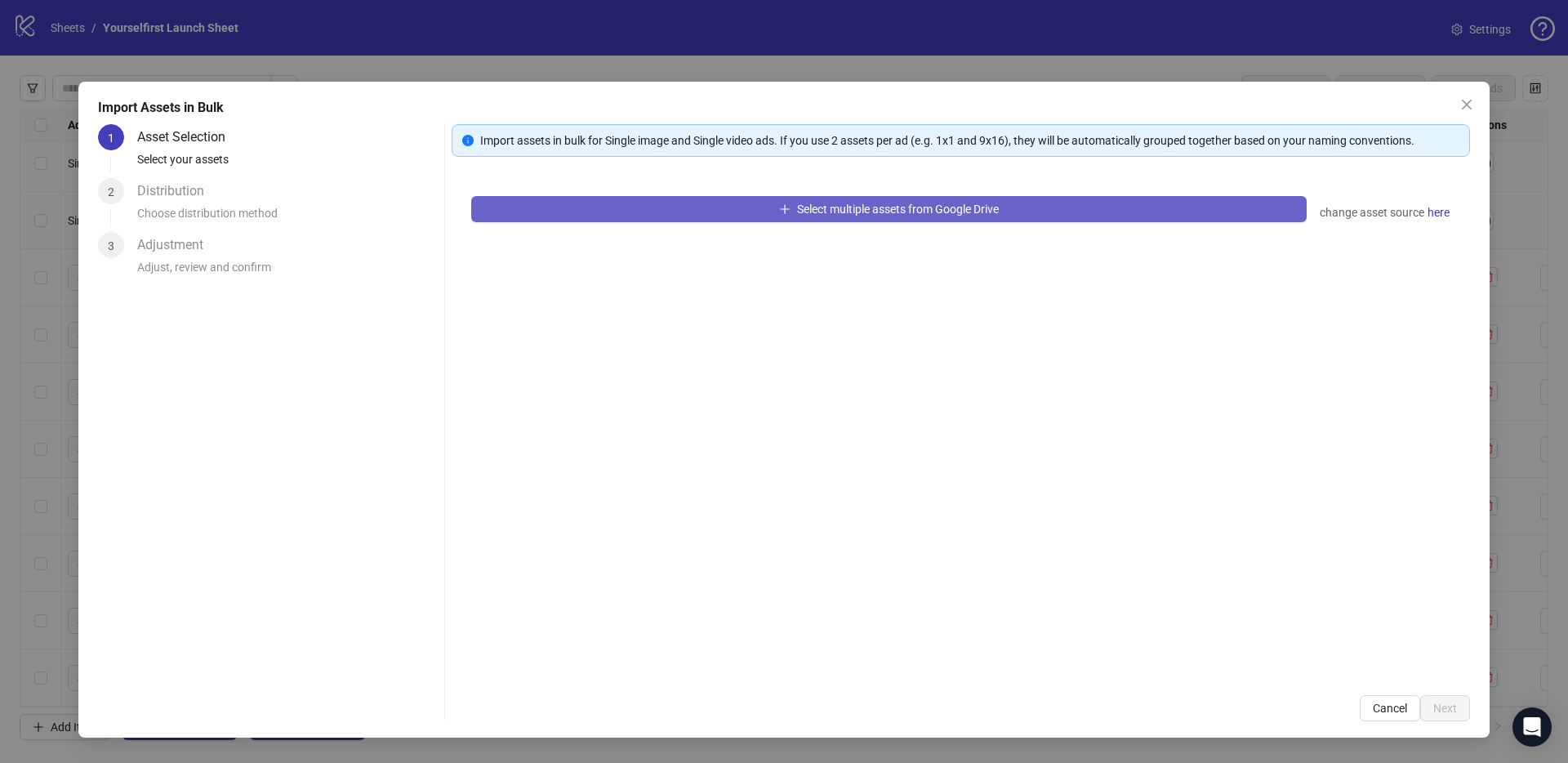
click at [856, 210] on span "Select multiple assets from Google Drive" at bounding box center [898, 209] width 201 height 13
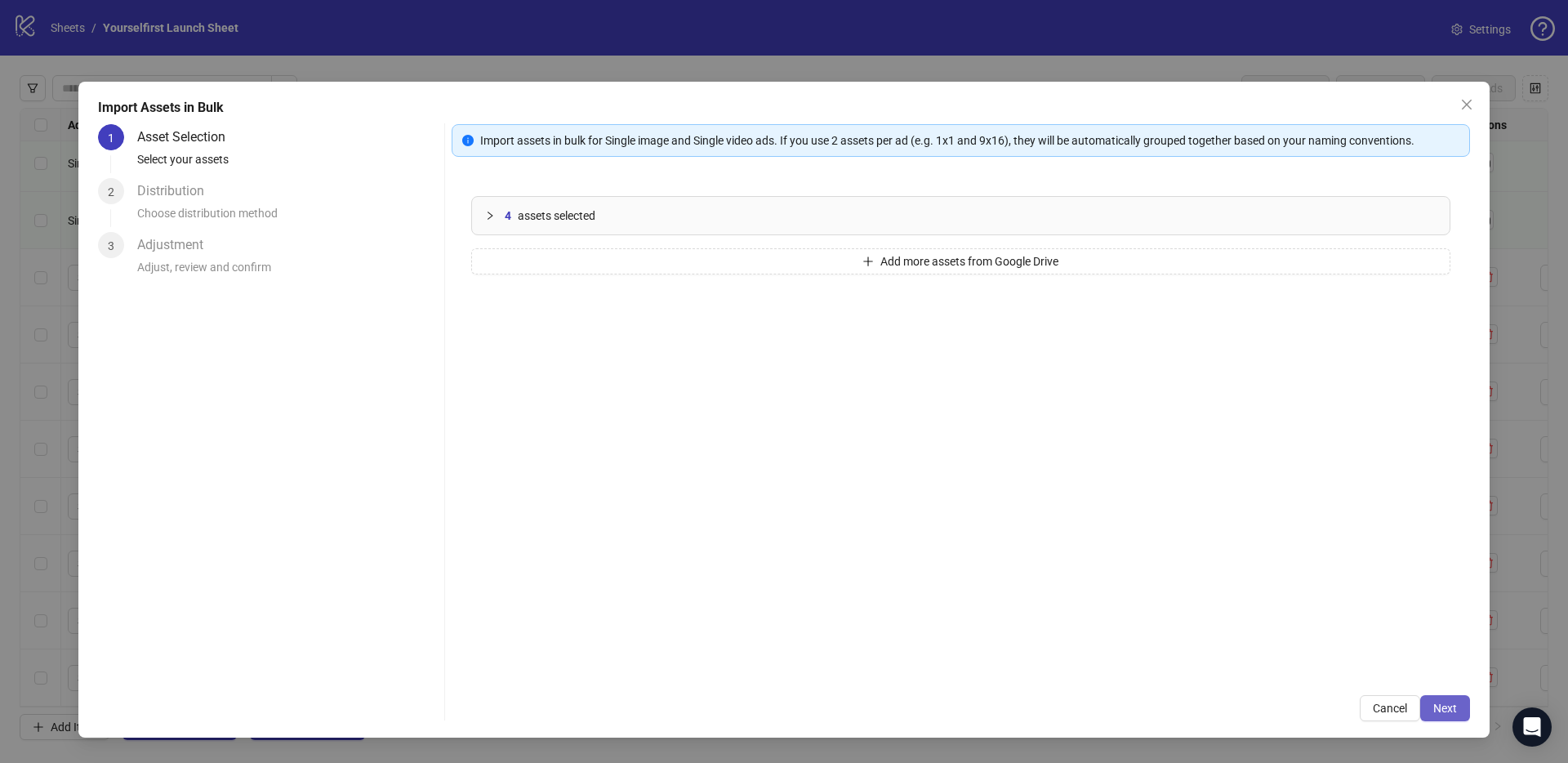
click at [1454, 710] on span "Next" at bounding box center [1445, 708] width 24 height 13
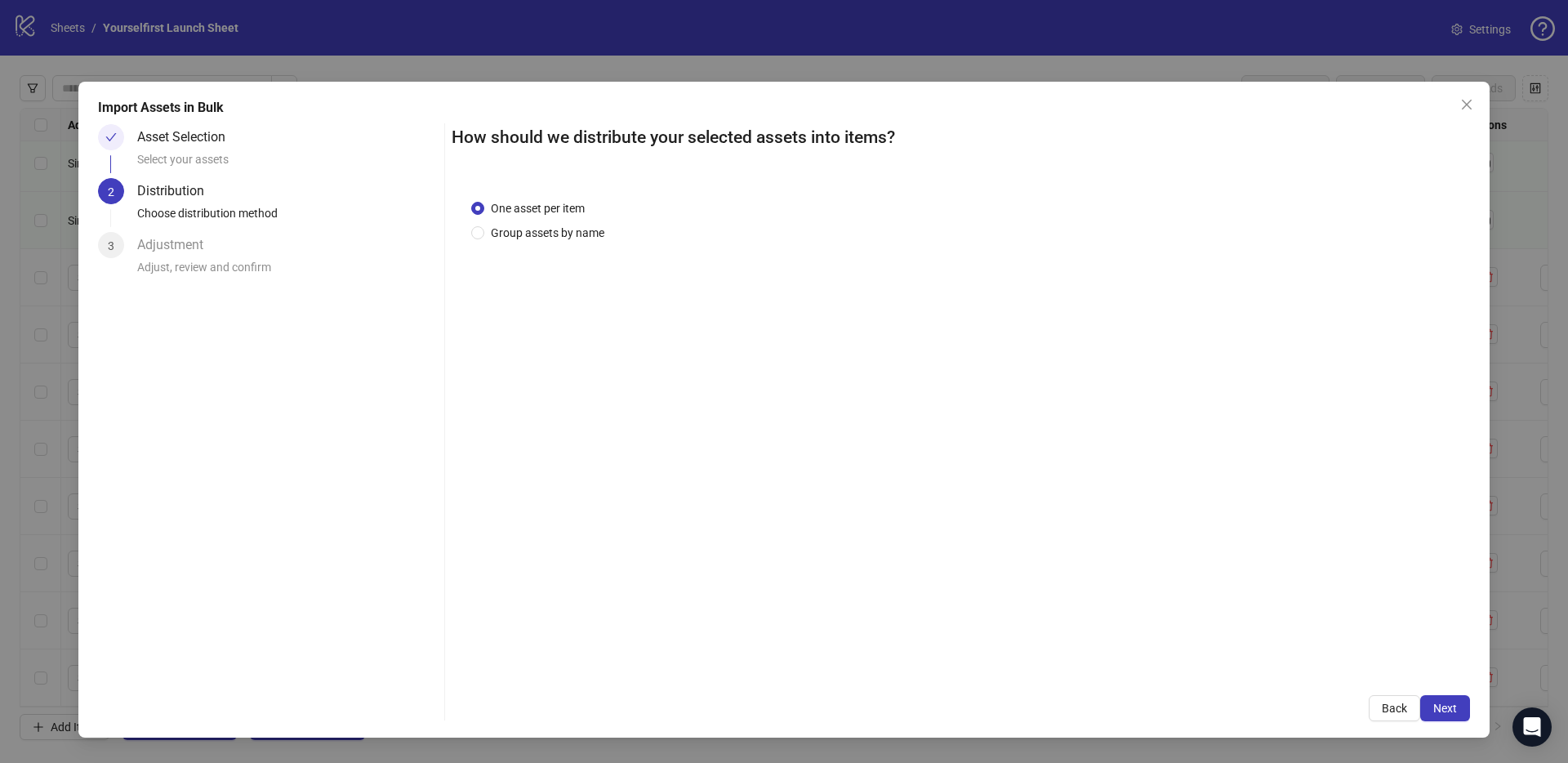
click at [1454, 710] on span "Next" at bounding box center [1445, 708] width 24 height 13
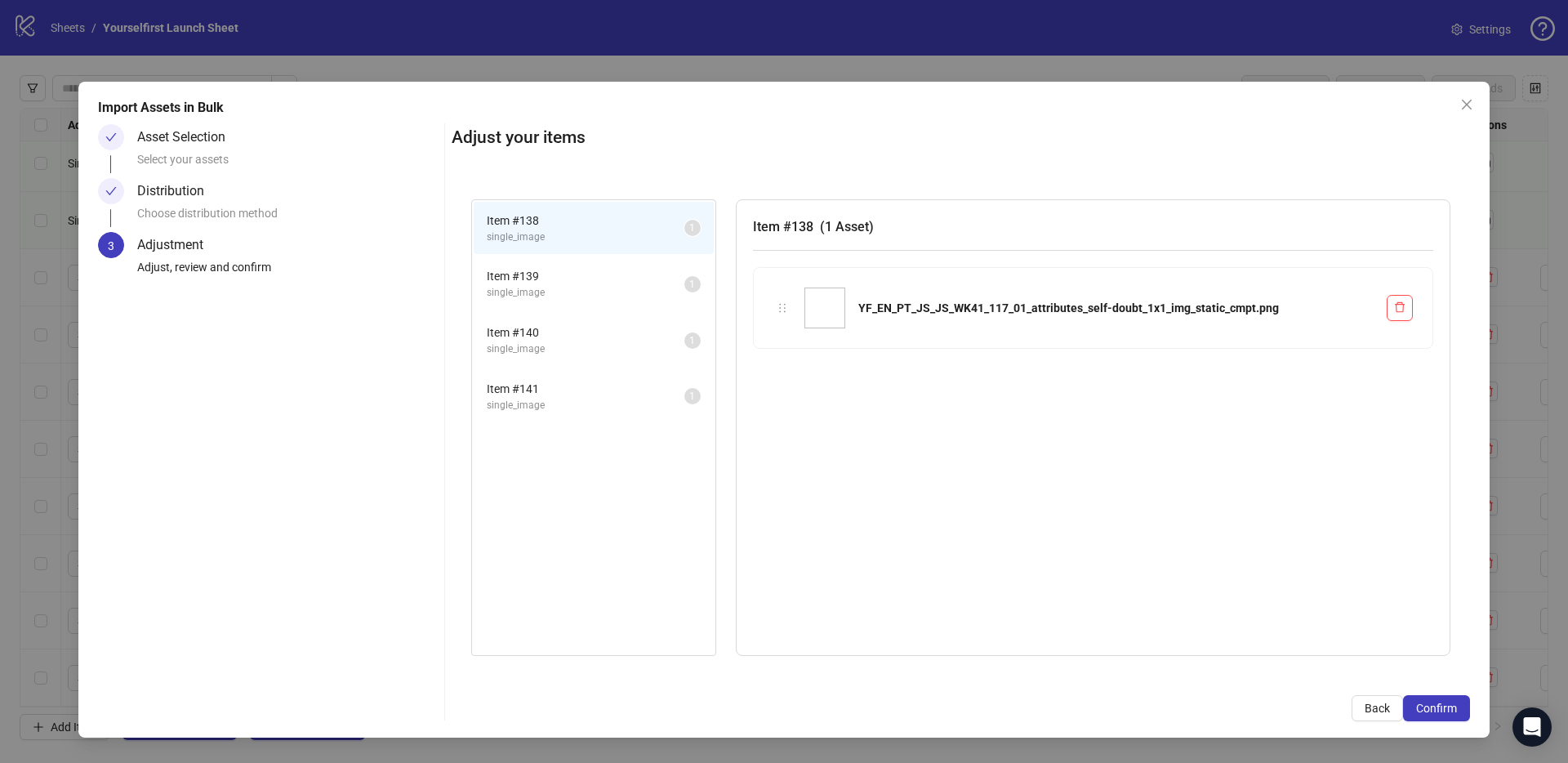
click at [1454, 710] on span "Confirm" at bounding box center [1436, 708] width 41 height 13
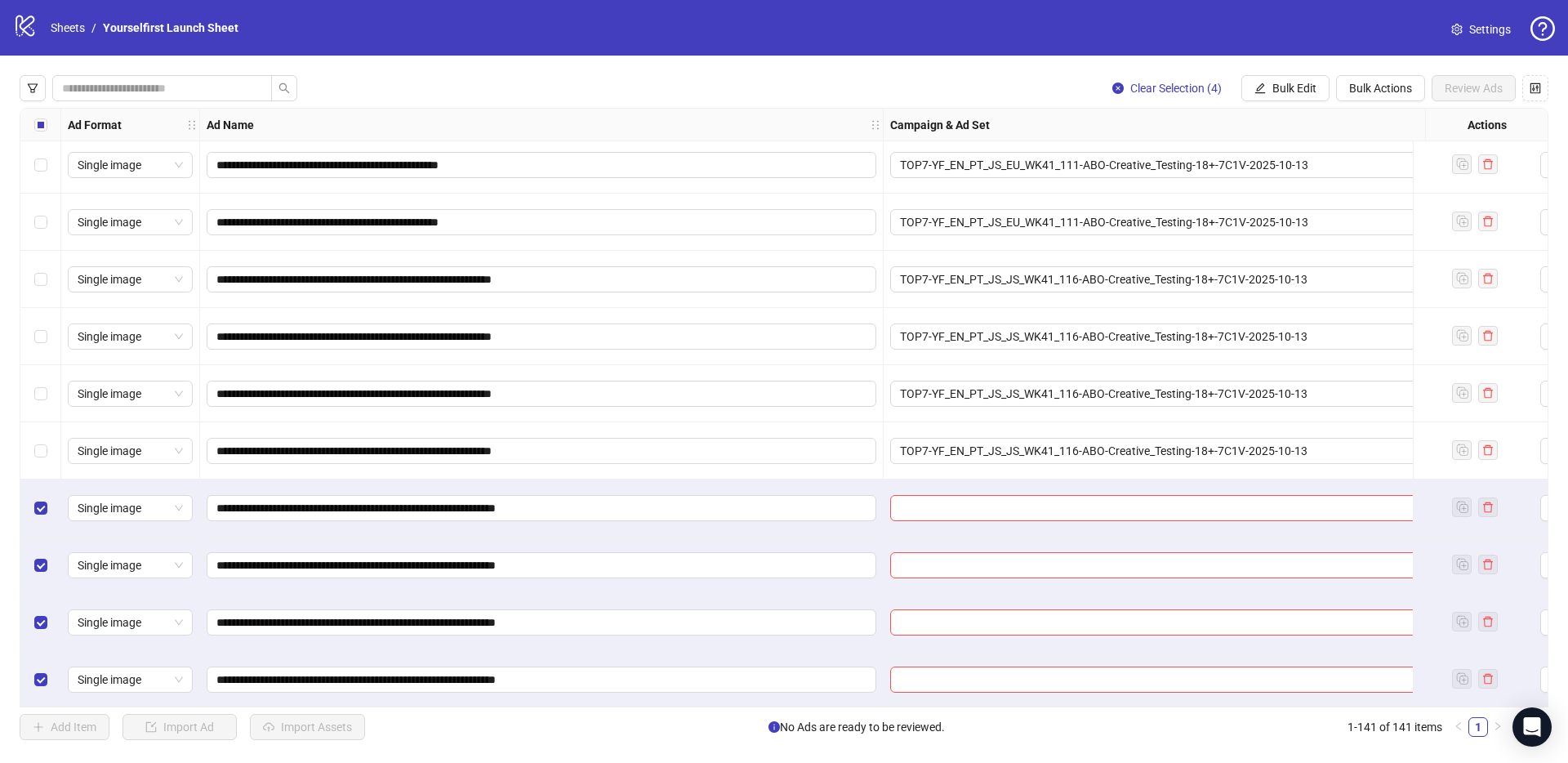
scroll to position [7505, 0]
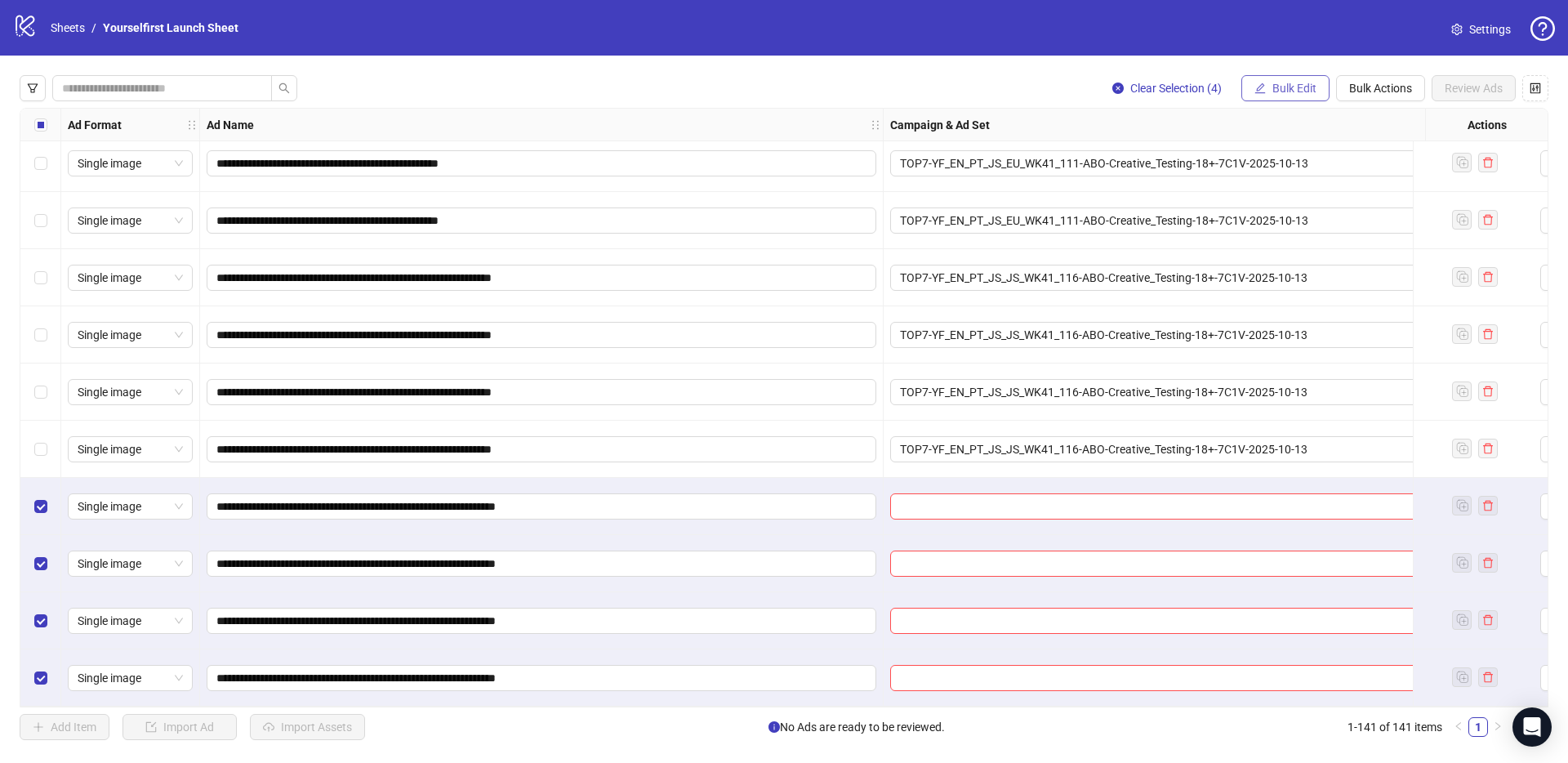
click at [1302, 85] on span "Bulk Edit" at bounding box center [1294, 88] width 44 height 13
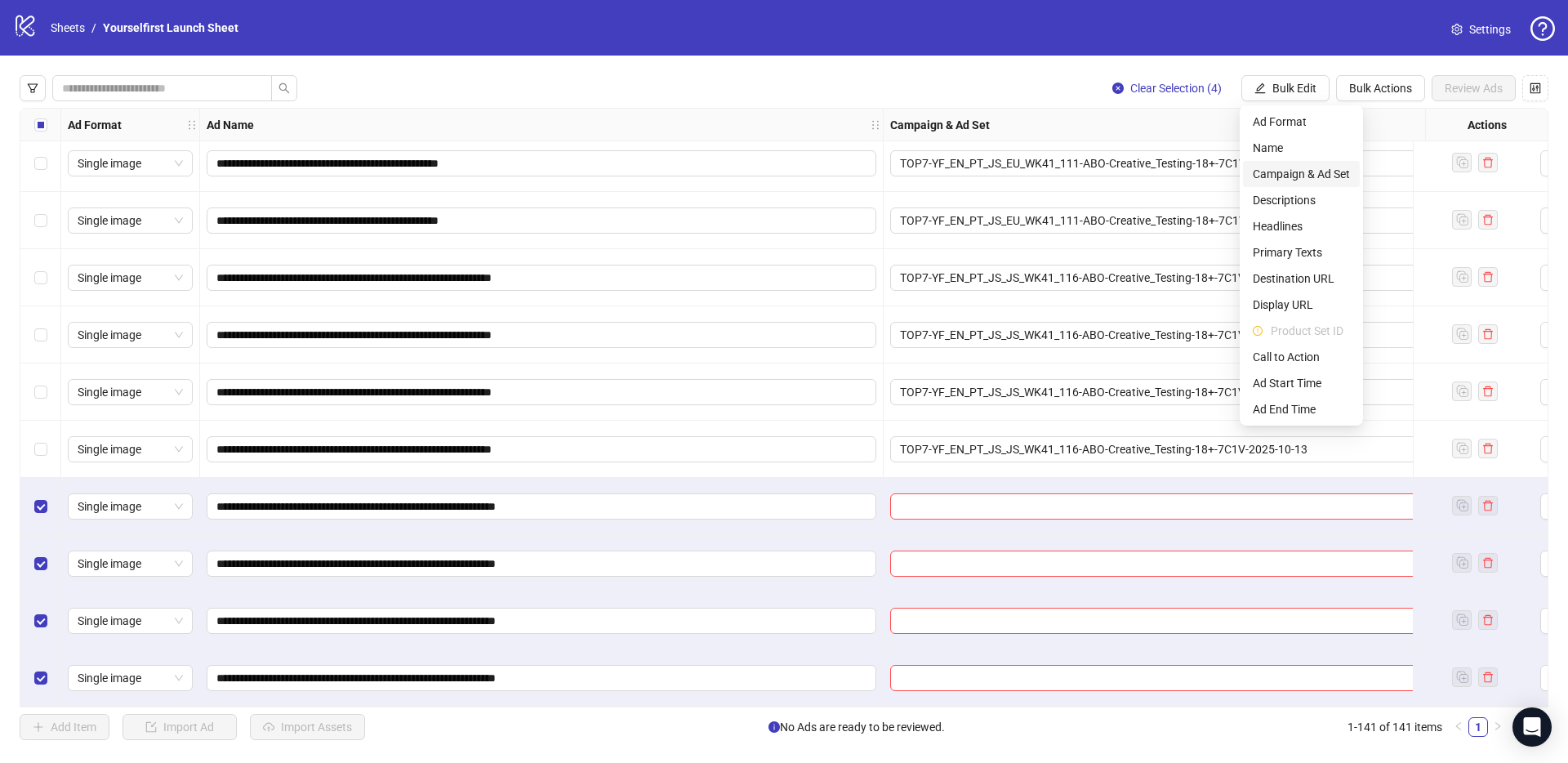
click at [1327, 172] on span "Campaign & Ad Set" at bounding box center [1301, 174] width 97 height 18
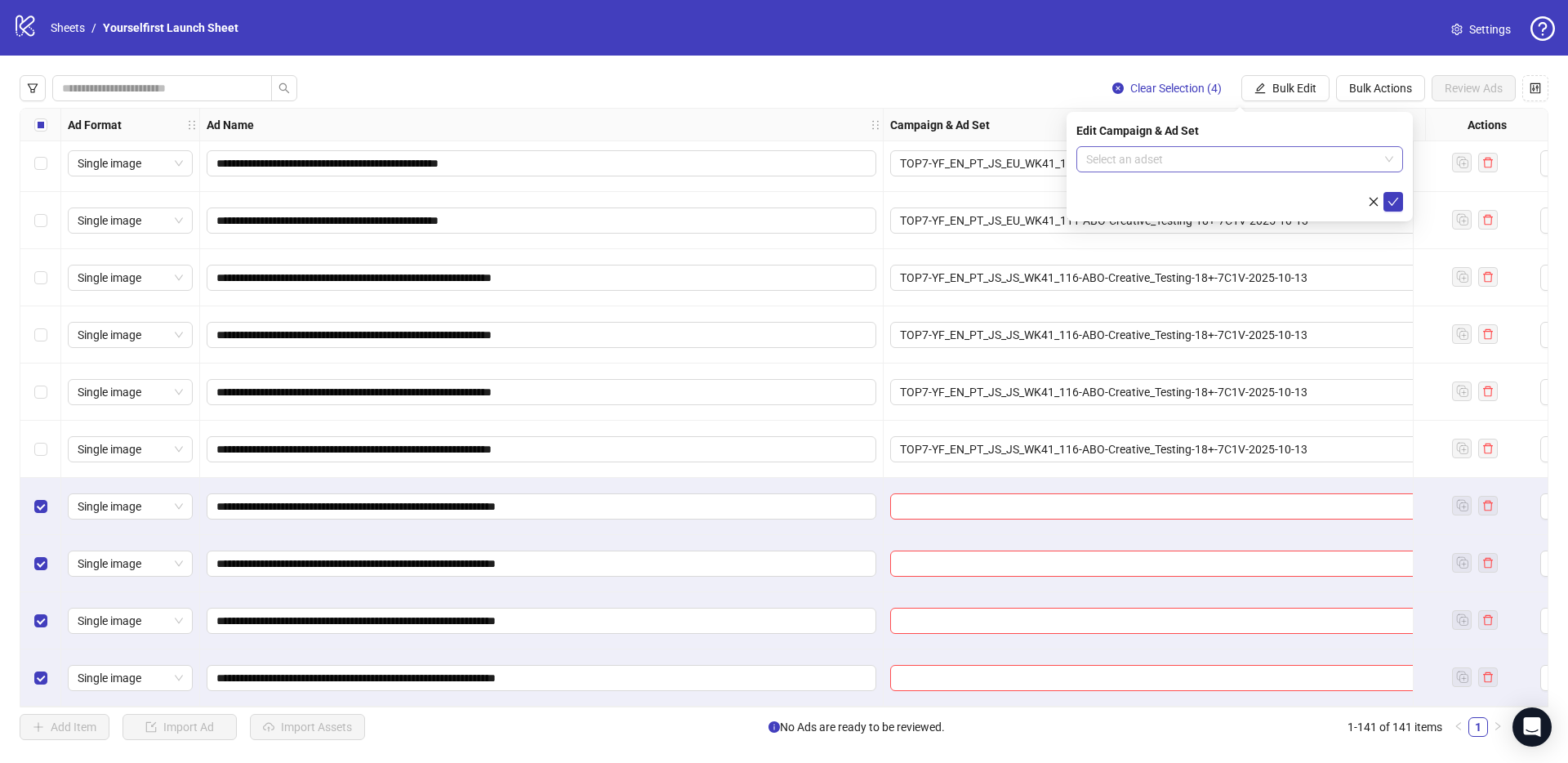
click at [1141, 167] on input "search" at bounding box center [1232, 159] width 292 height 24
paste input "**********"
type input "**********"
click at [1208, 192] on div "TOP7-YF_EN_PT_JS_JS_WK41_117-ABO-Creative_Testing-18+-7C1V-2025-10-13" at bounding box center [1223, 192] width 268 height 18
click at [1401, 201] on button "submit" at bounding box center [1393, 201] width 20 height 20
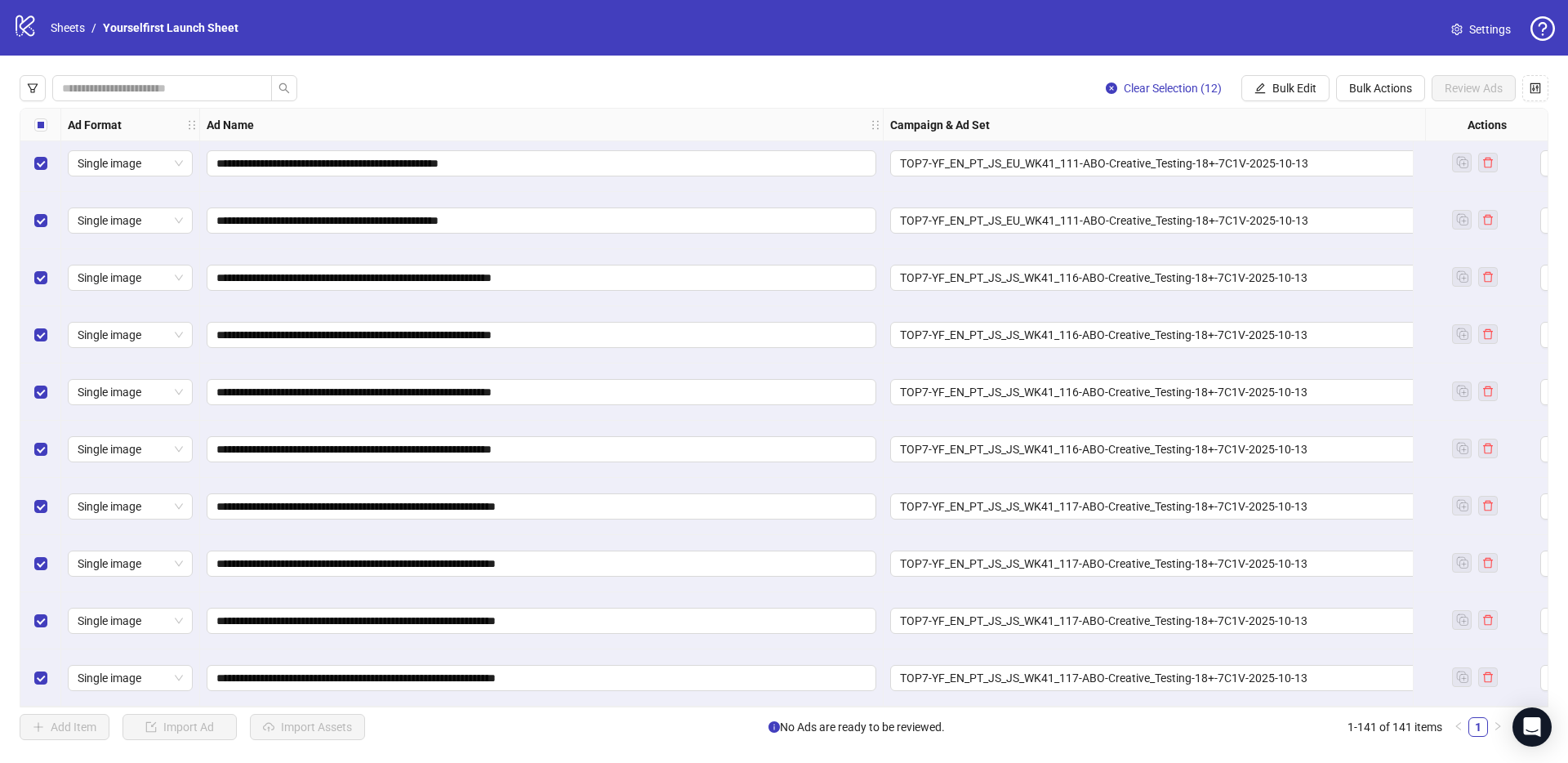
scroll to position [7468, 0]
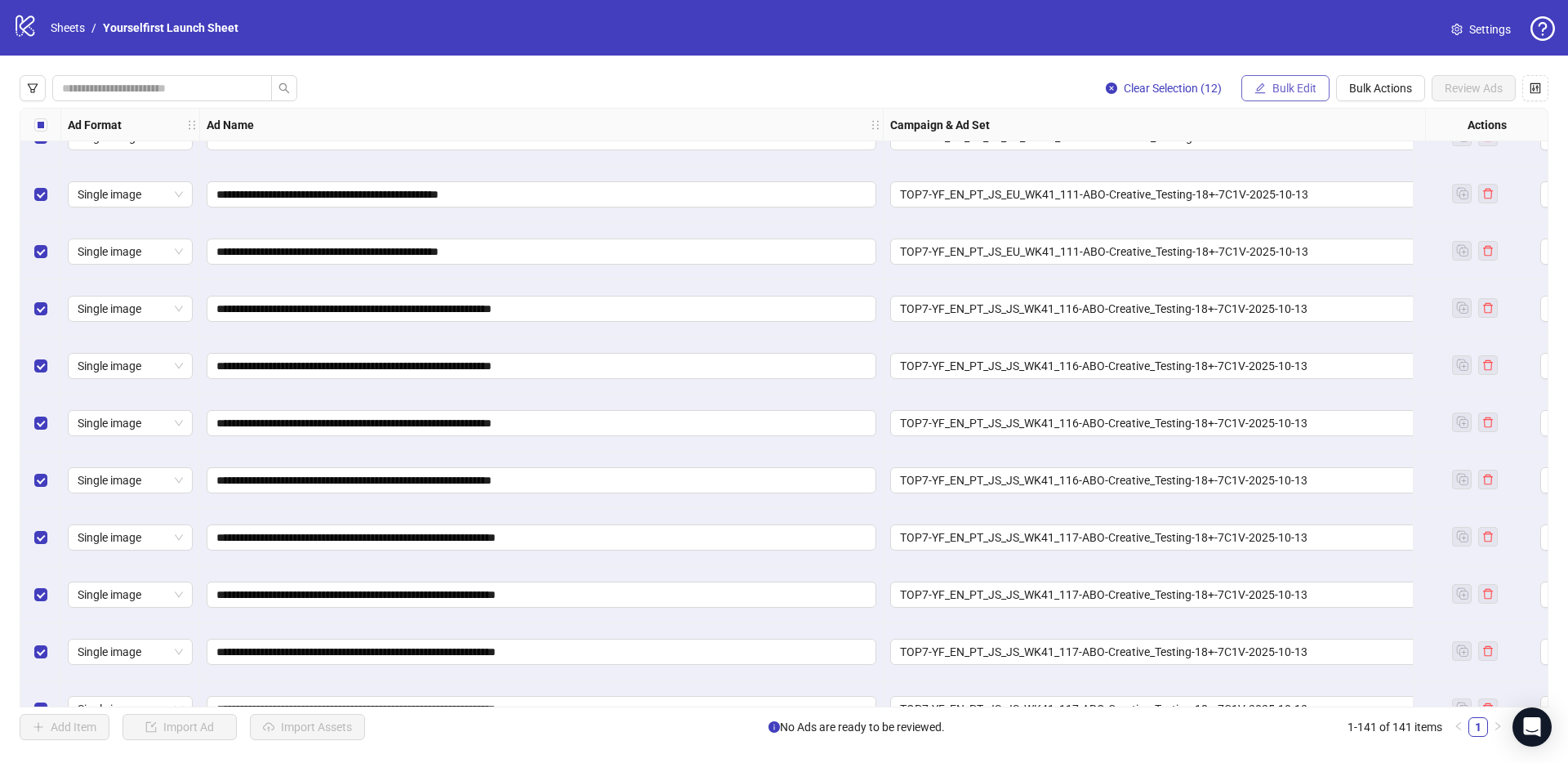
click at [1288, 89] on span "Bulk Edit" at bounding box center [1294, 88] width 44 height 13
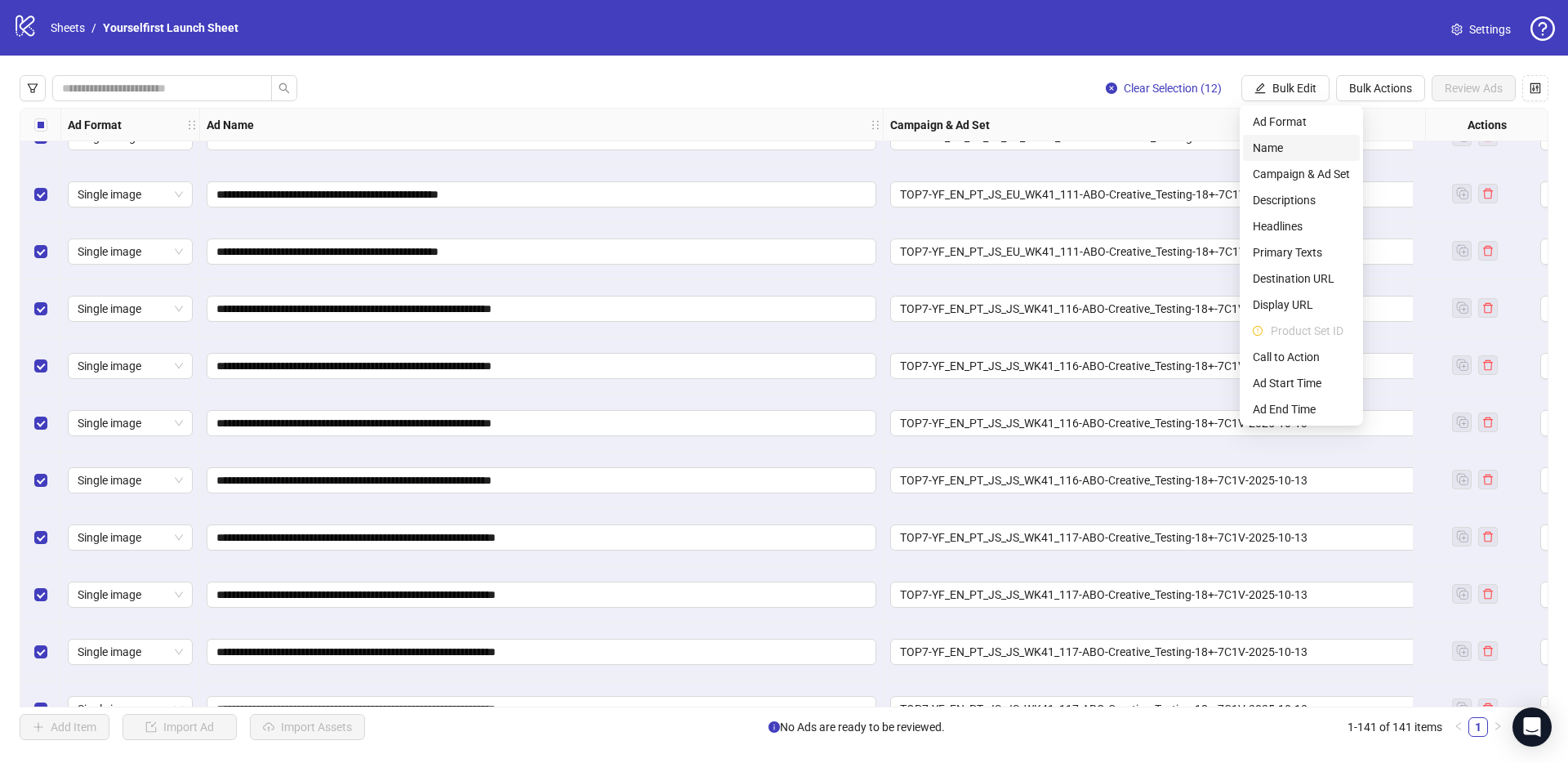
click at [1284, 145] on span "Name" at bounding box center [1301, 148] width 97 height 18
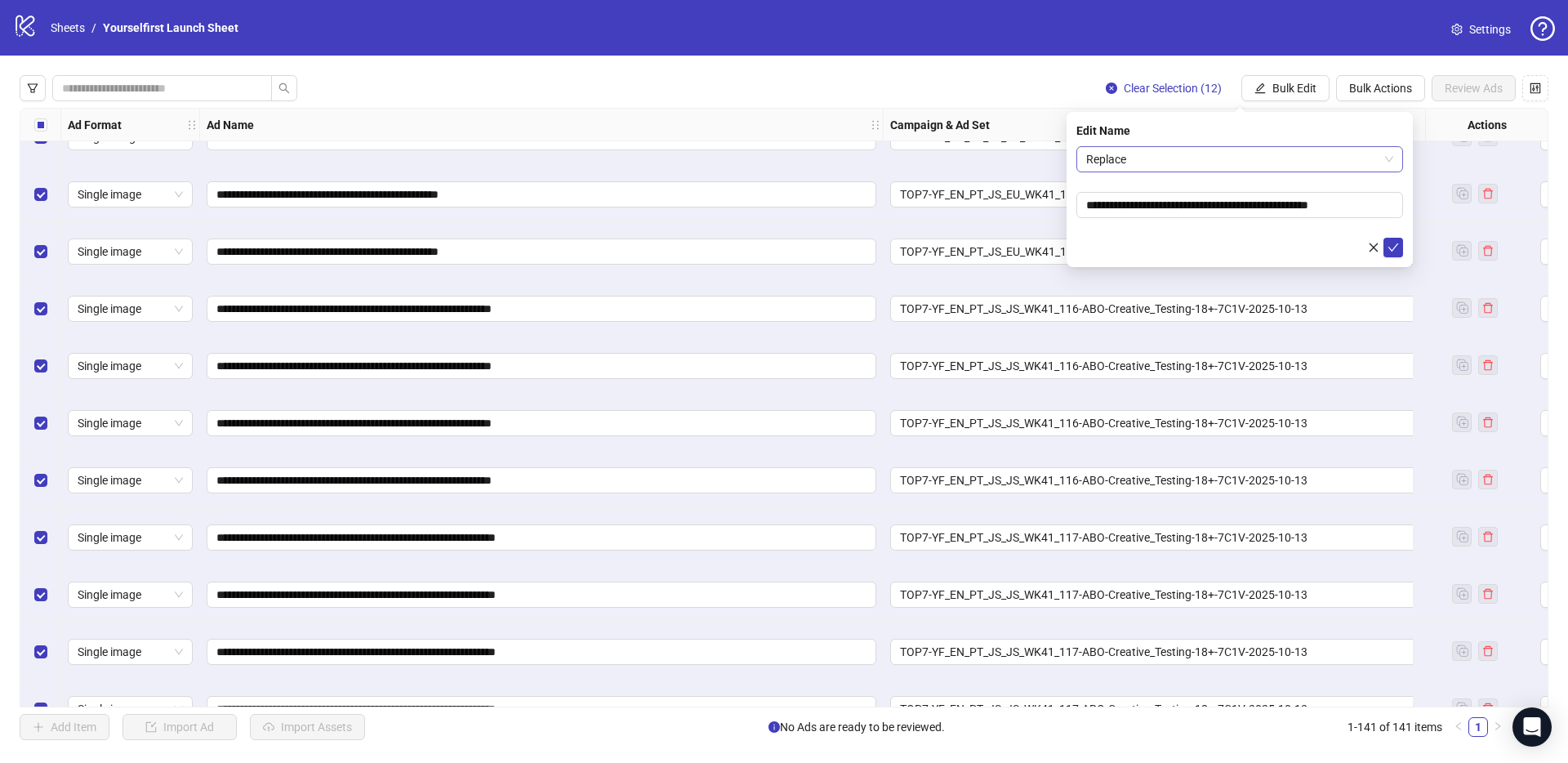
click at [1180, 161] on span "Replace" at bounding box center [1239, 159] width 307 height 24
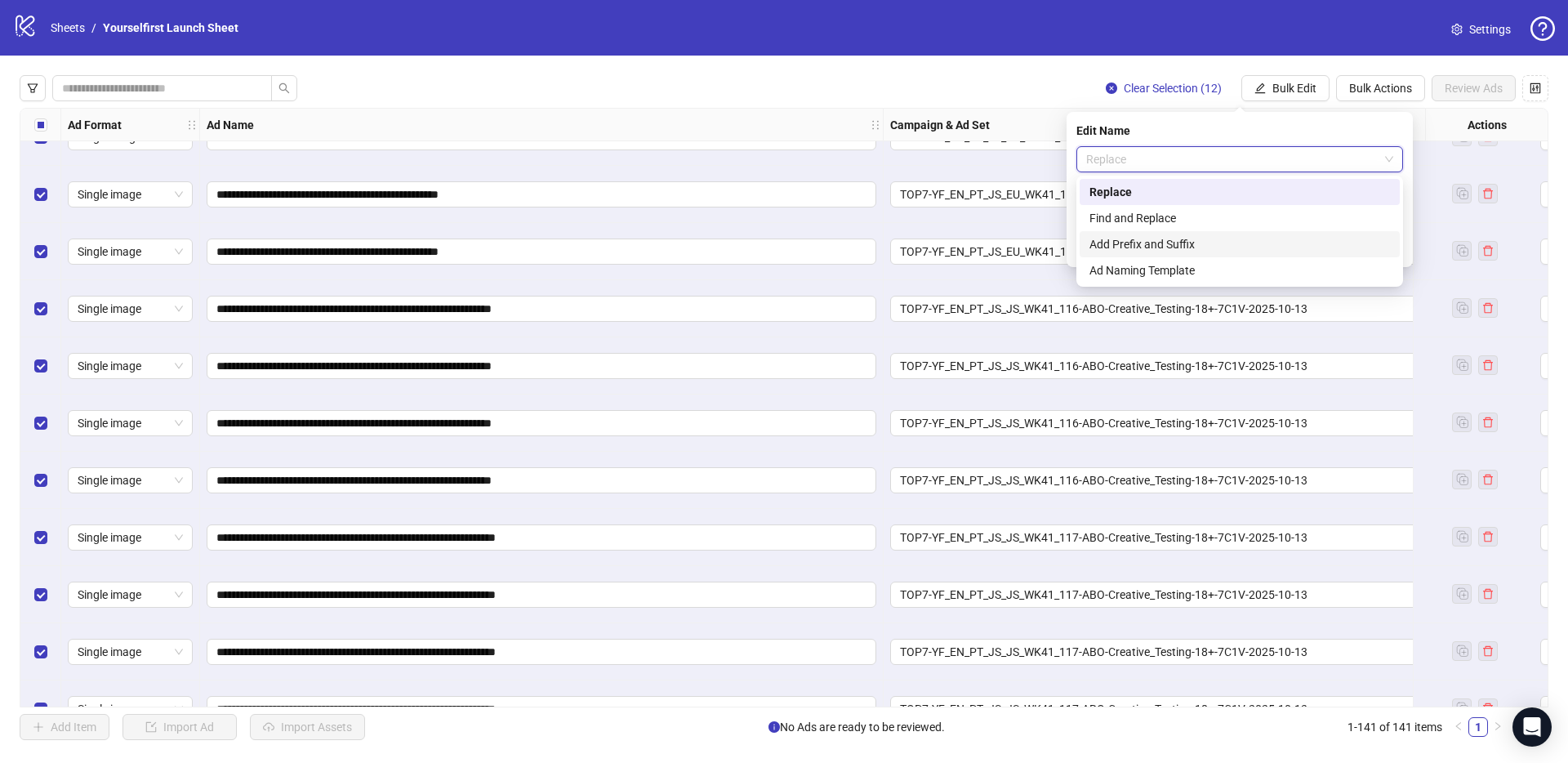
click at [1136, 238] on div "Add Prefix and Suffix" at bounding box center [1239, 244] width 300 height 18
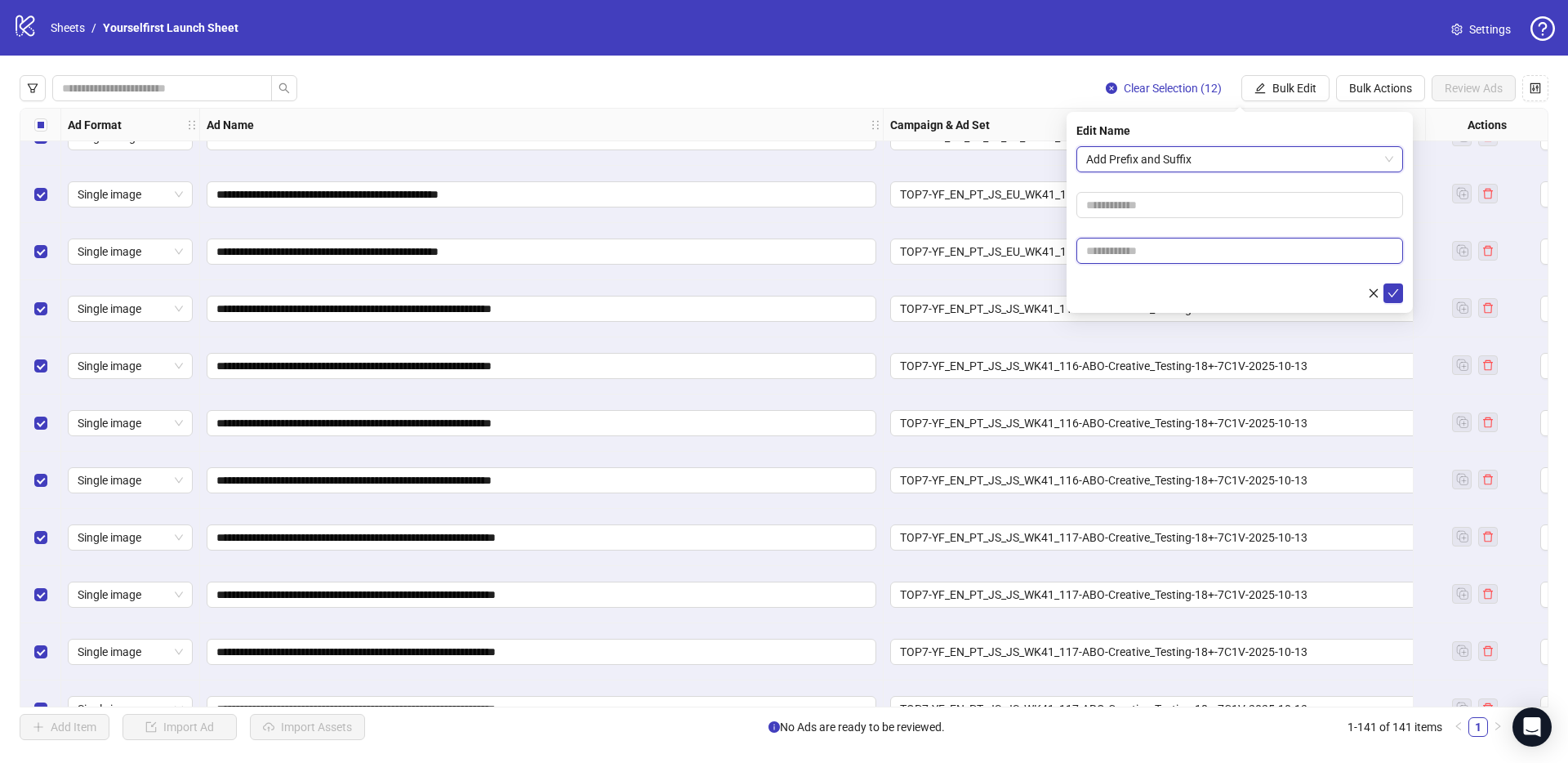
click at [1121, 246] on input "text" at bounding box center [1239, 250] width 327 height 26
type input "******"
click at [1390, 285] on button "submit" at bounding box center [1393, 293] width 20 height 20
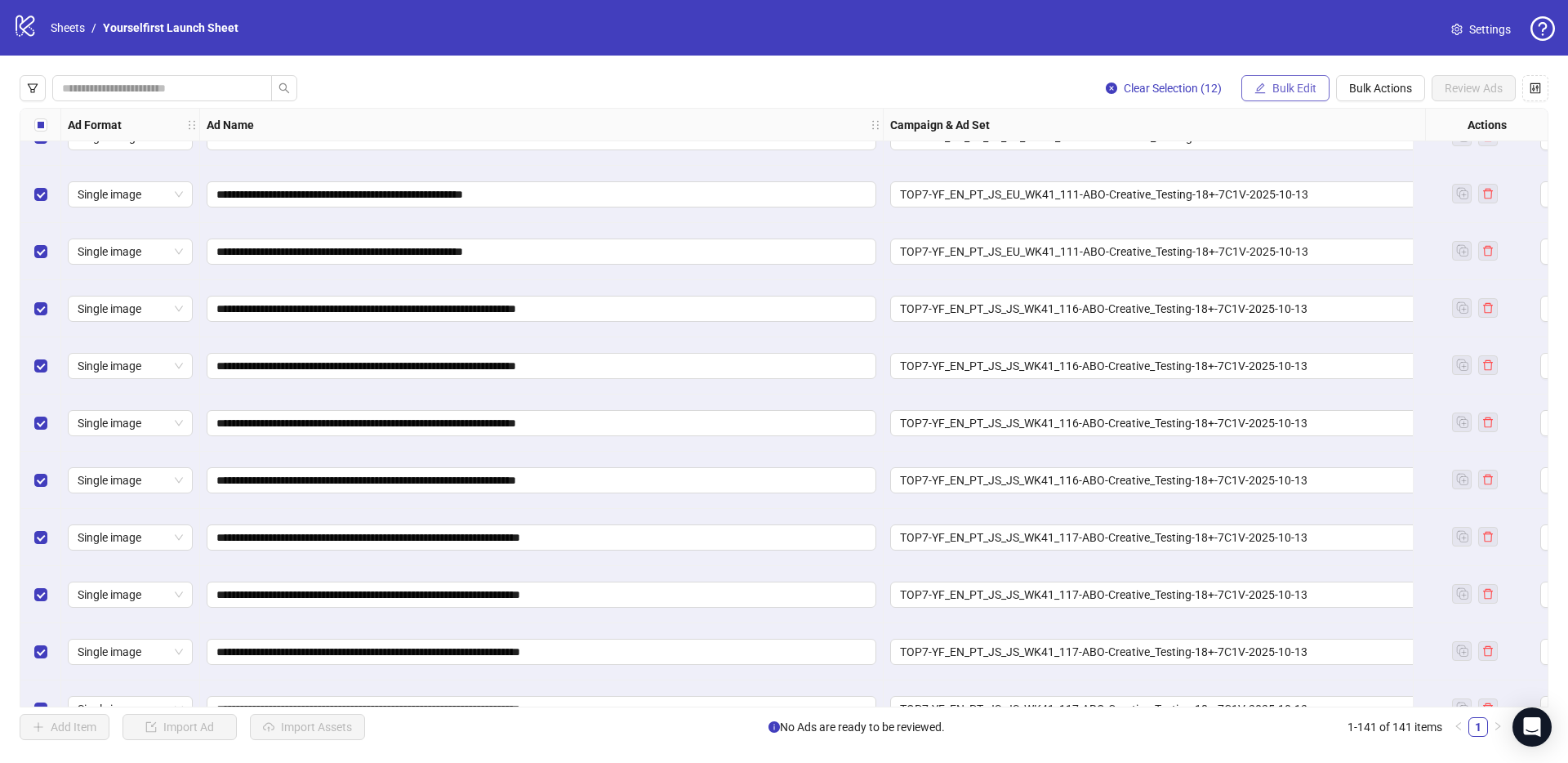
click at [1298, 86] on span "Bulk Edit" at bounding box center [1294, 88] width 44 height 13
click at [1277, 227] on span "Headlines" at bounding box center [1301, 226] width 97 height 18
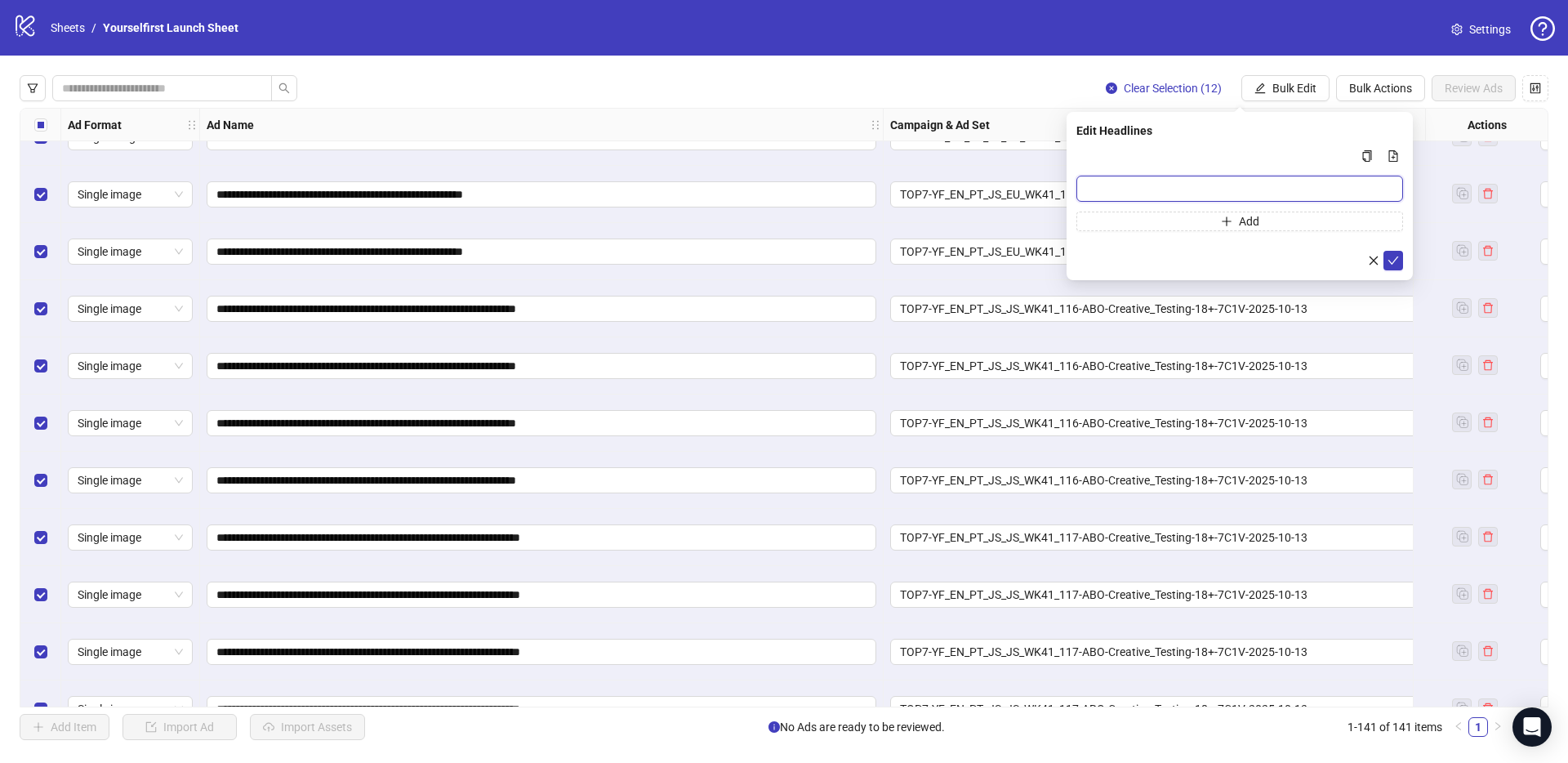
click at [1150, 189] on input "Multi-input container - paste or copy values" at bounding box center [1239, 188] width 327 height 26
type input "**********"
click at [1388, 261] on icon "check" at bounding box center [1392, 260] width 12 height 12
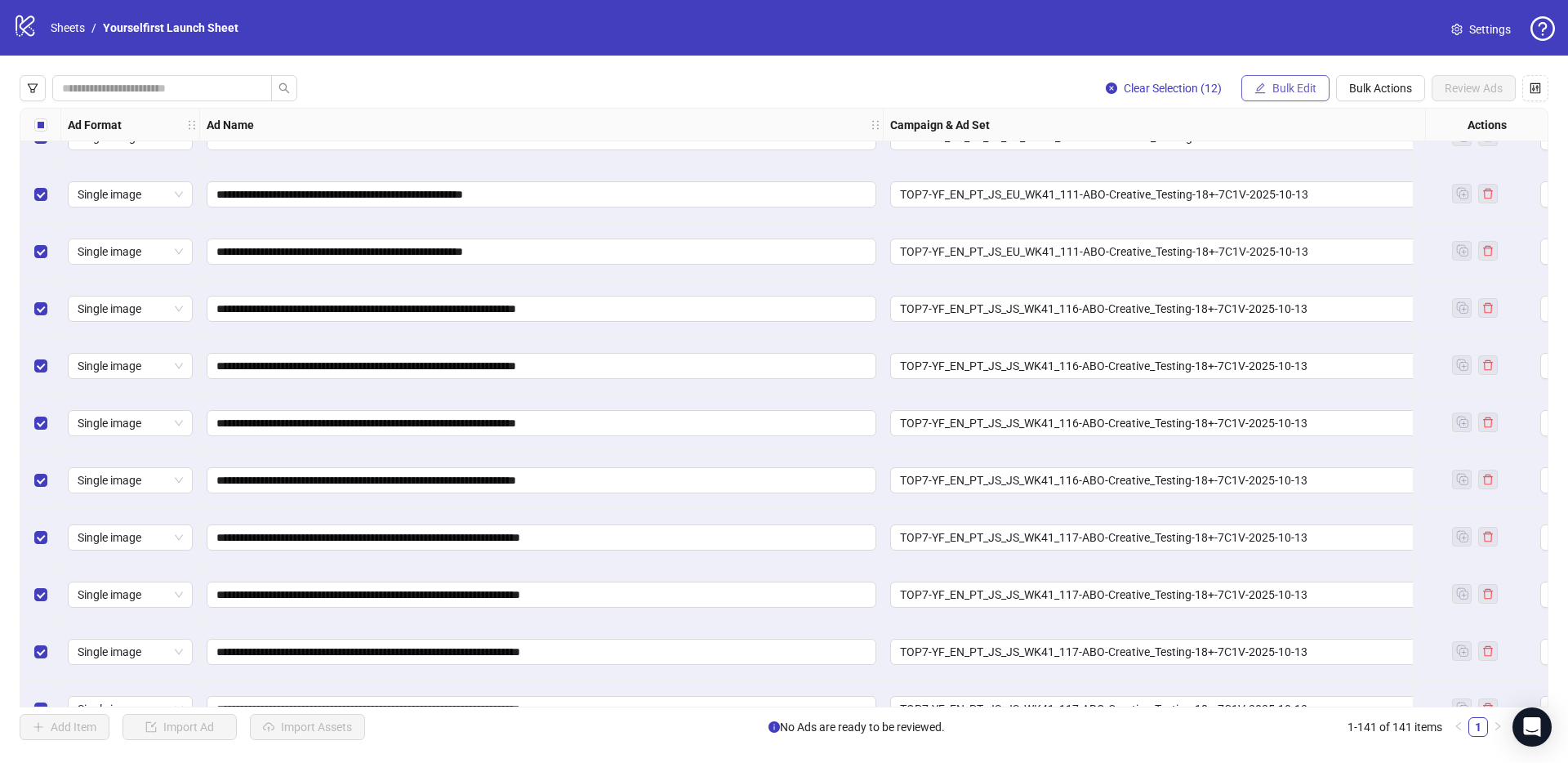
click at [1311, 86] on span "Bulk Edit" at bounding box center [1294, 88] width 44 height 13
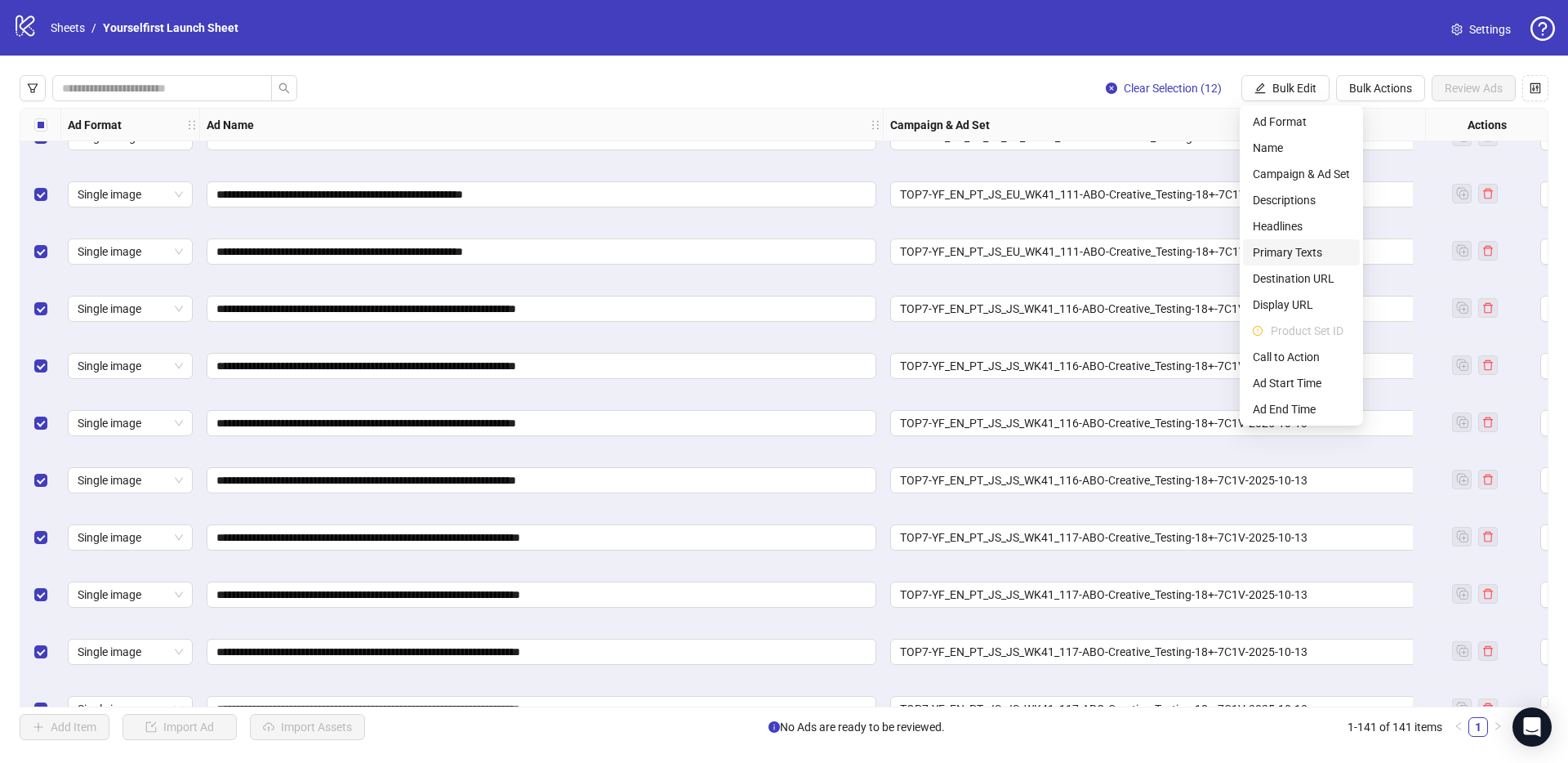
click at [1302, 251] on span "Primary Texts" at bounding box center [1301, 252] width 97 height 18
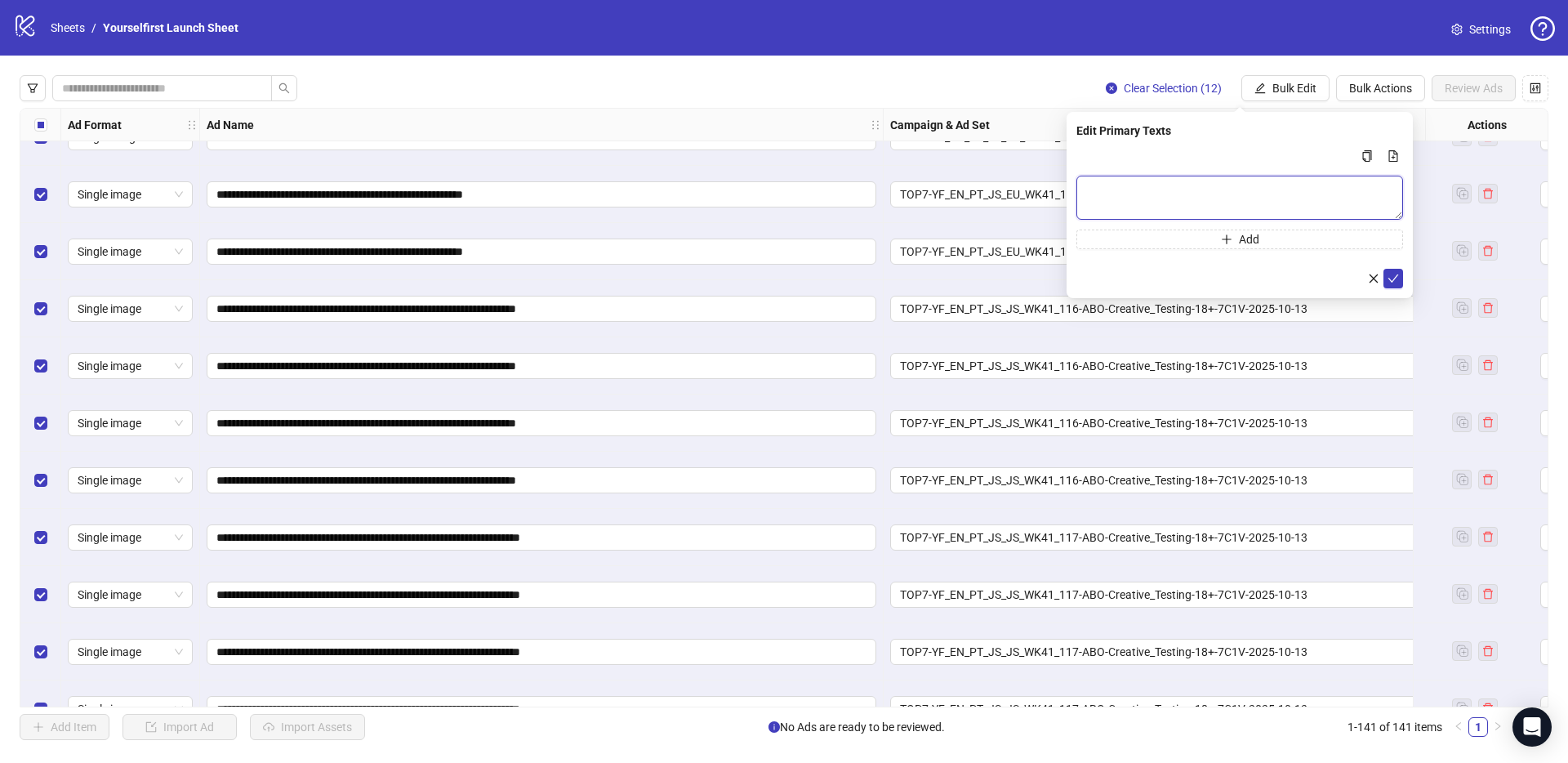
drag, startPoint x: 1147, startPoint y: 188, endPoint x: 1158, endPoint y: 152, distance: 37.6
click at [1147, 188] on textarea "Multi-text input container - paste or copy values" at bounding box center [1239, 197] width 327 height 44
paste textarea "**********"
type textarea "**********"
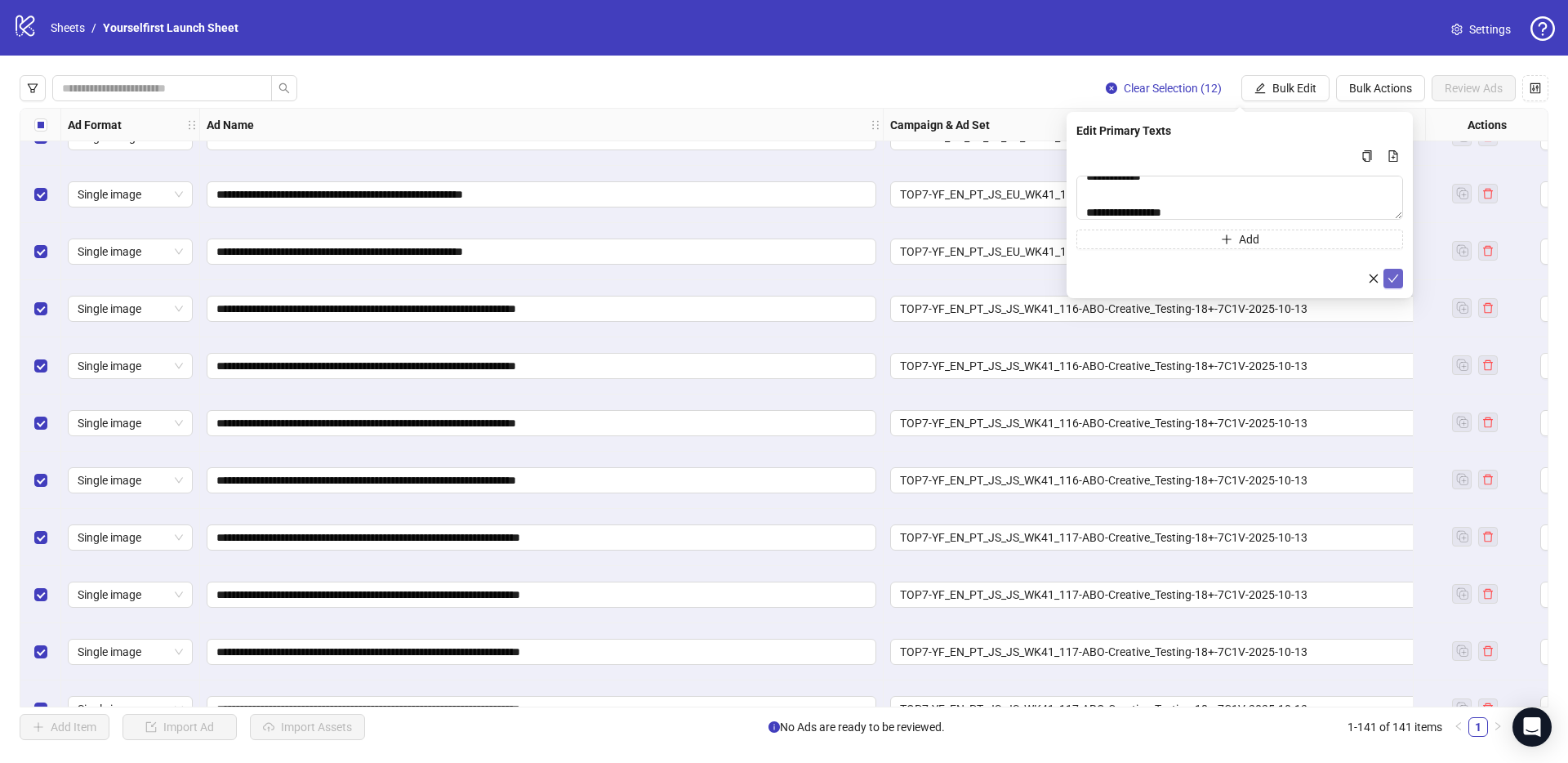
click at [1391, 276] on icon "check" at bounding box center [1392, 278] width 12 height 12
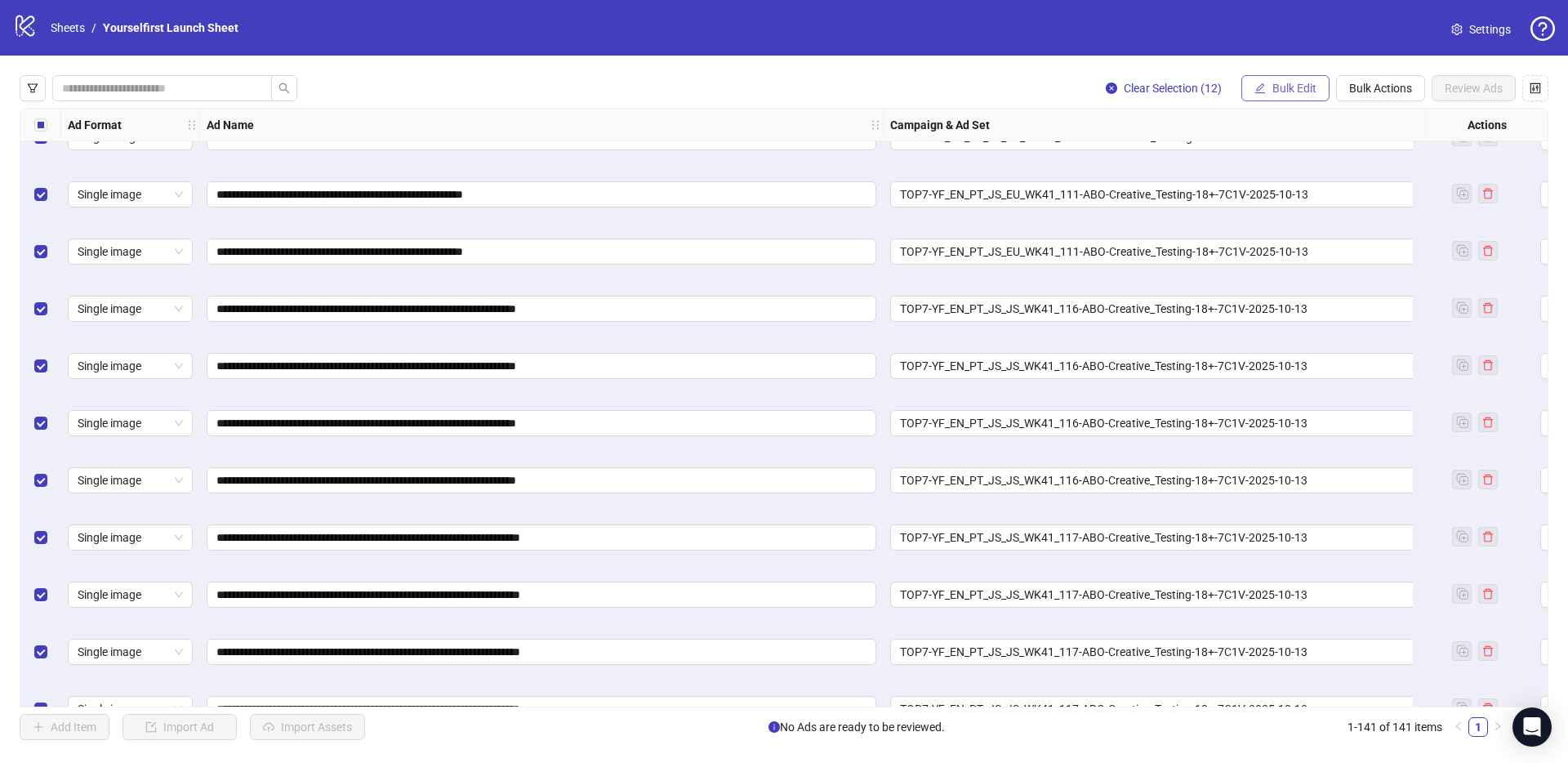
click at [1303, 93] on span "Bulk Edit" at bounding box center [1294, 88] width 44 height 13
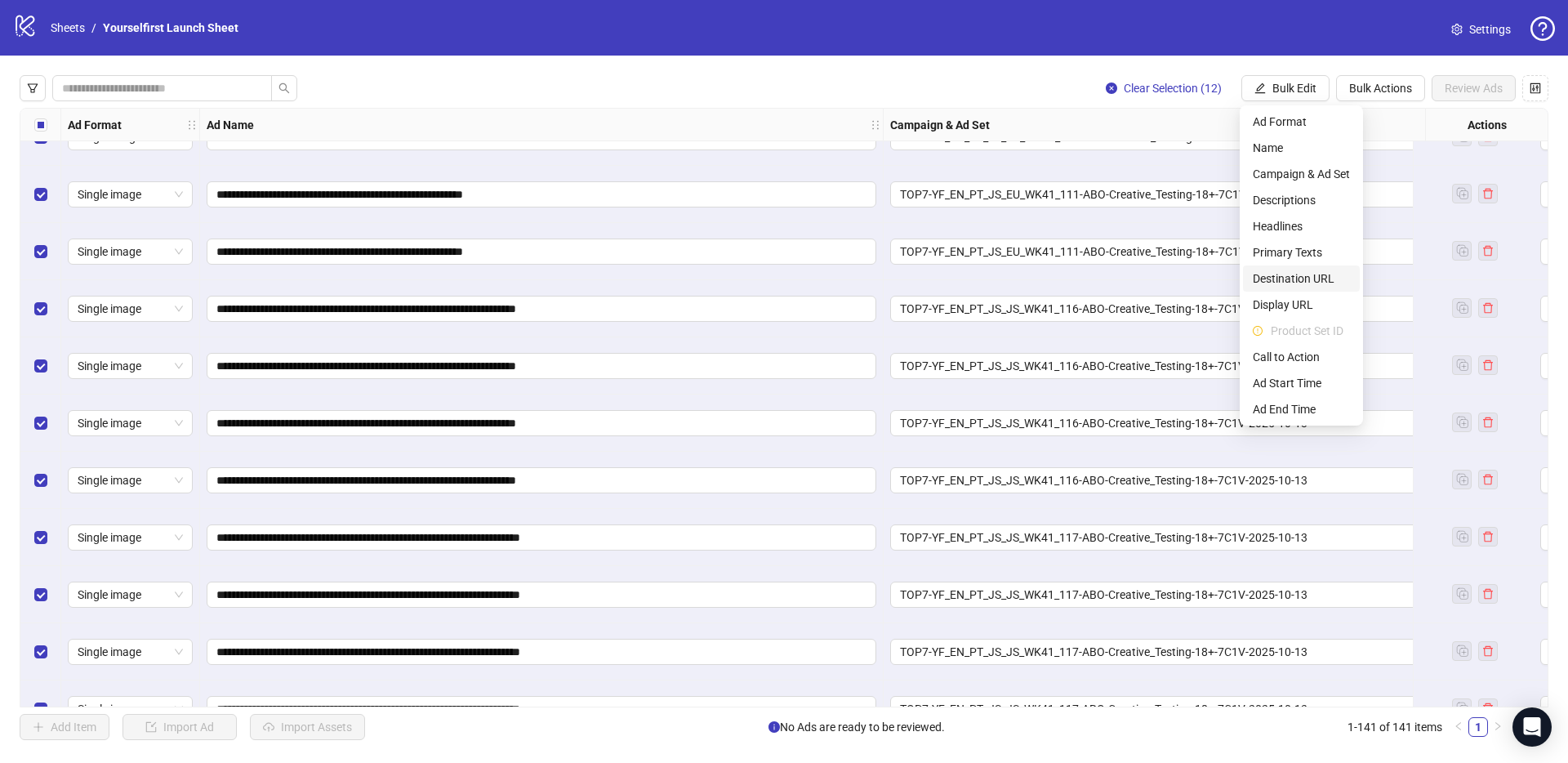
click at [1304, 284] on span "Destination URL" at bounding box center [1301, 278] width 97 height 18
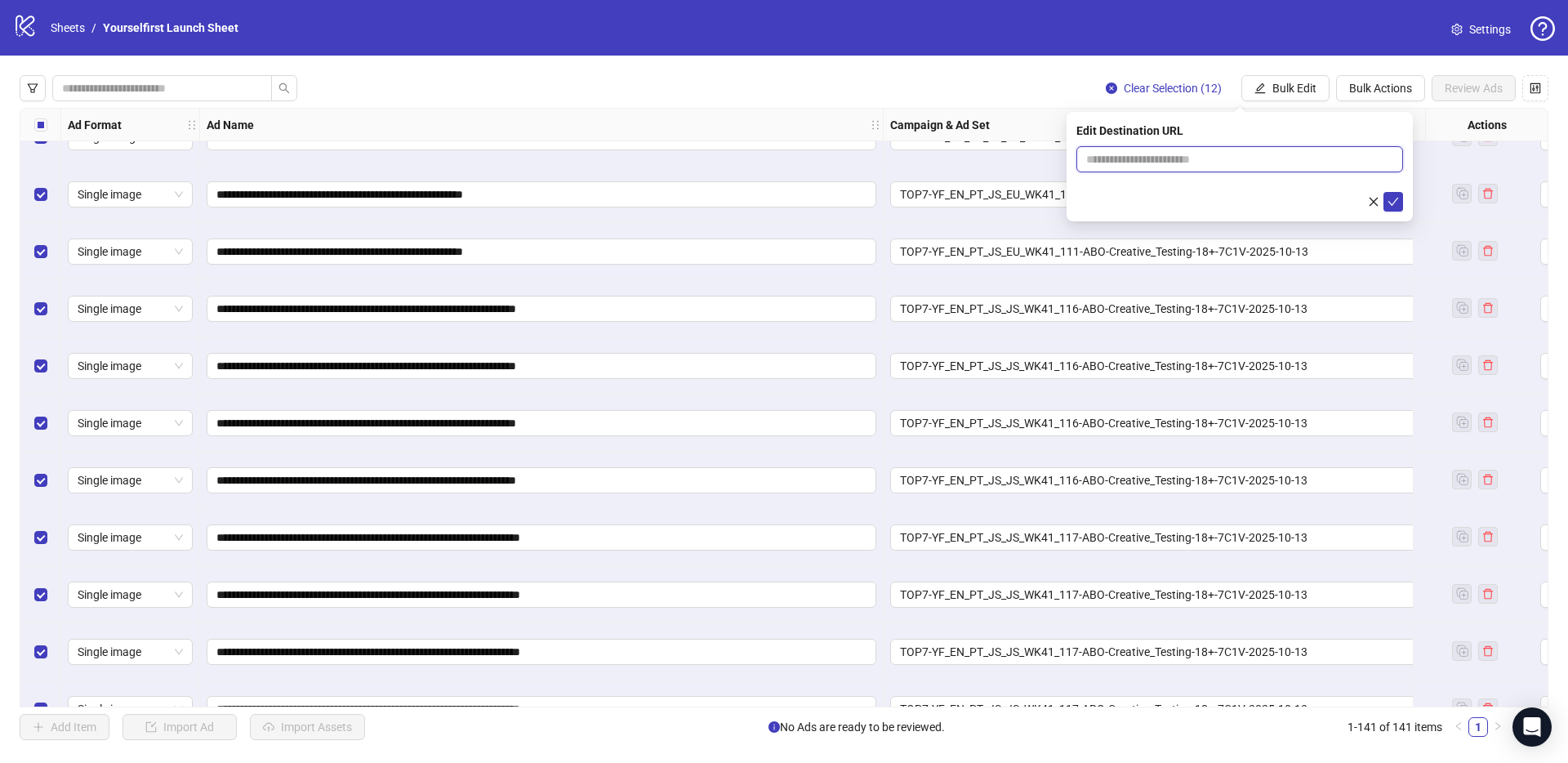
click at [1190, 152] on input "text" at bounding box center [1233, 160] width 294 height 18
paste input "**********"
type input "**********"
click at [1396, 207] on span "submit" at bounding box center [1392, 201] width 12 height 13
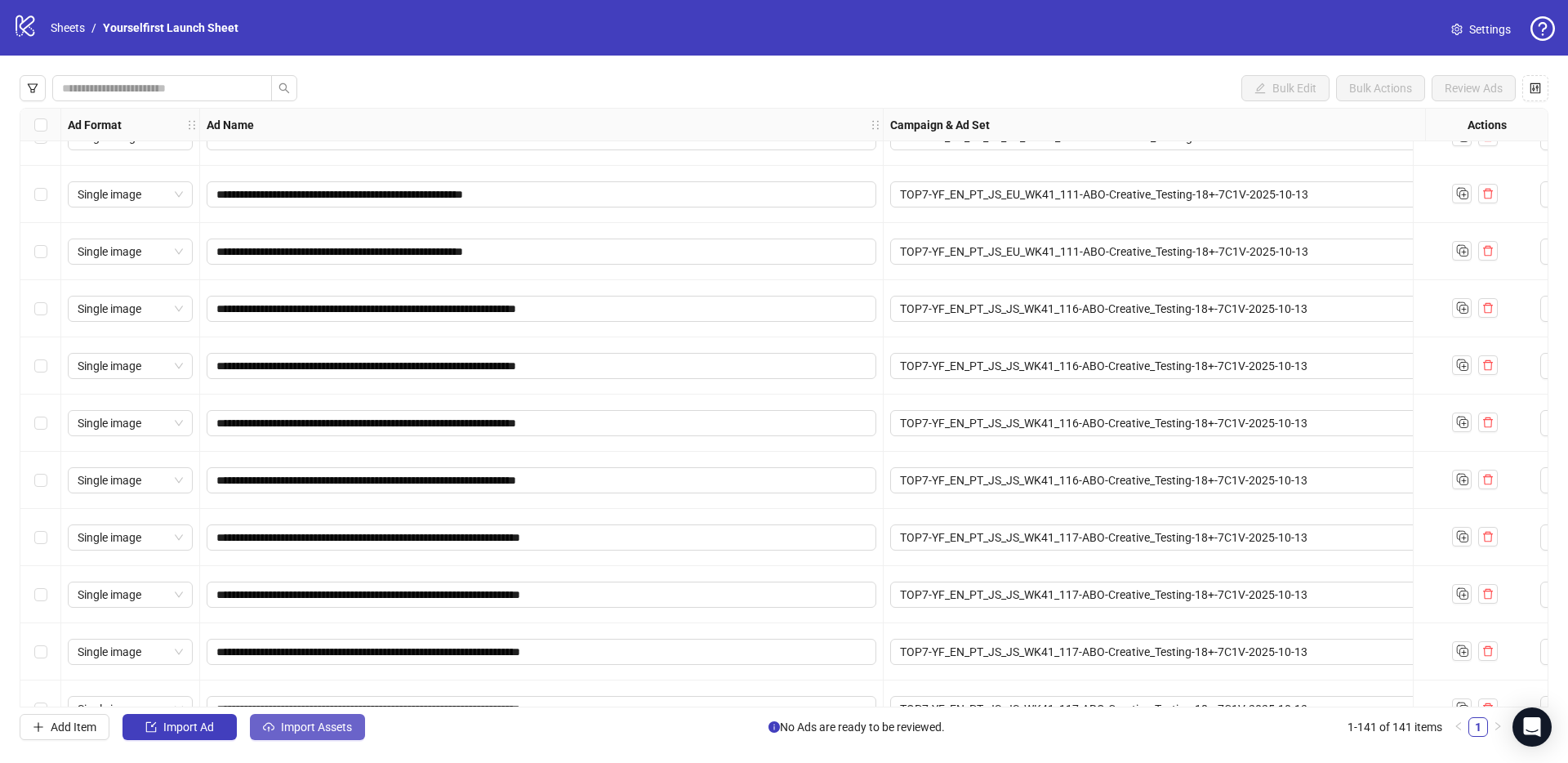
click at [334, 733] on span "Import Assets" at bounding box center [316, 726] width 71 height 13
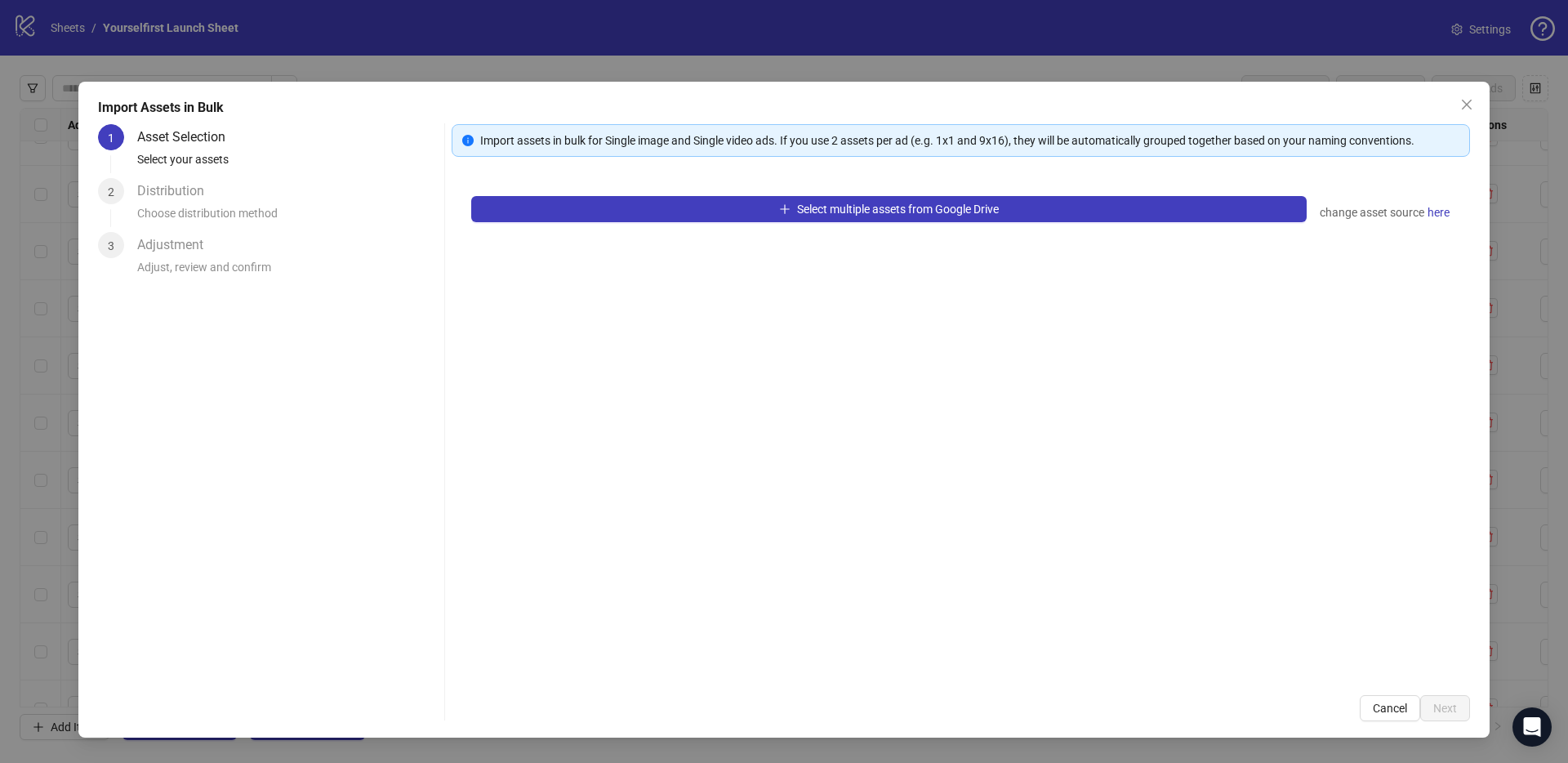
click at [690, 168] on div "Import assets in bulk for Single image and Single video ads. If you use 2 asset…" at bounding box center [960, 423] width 1018 height 597
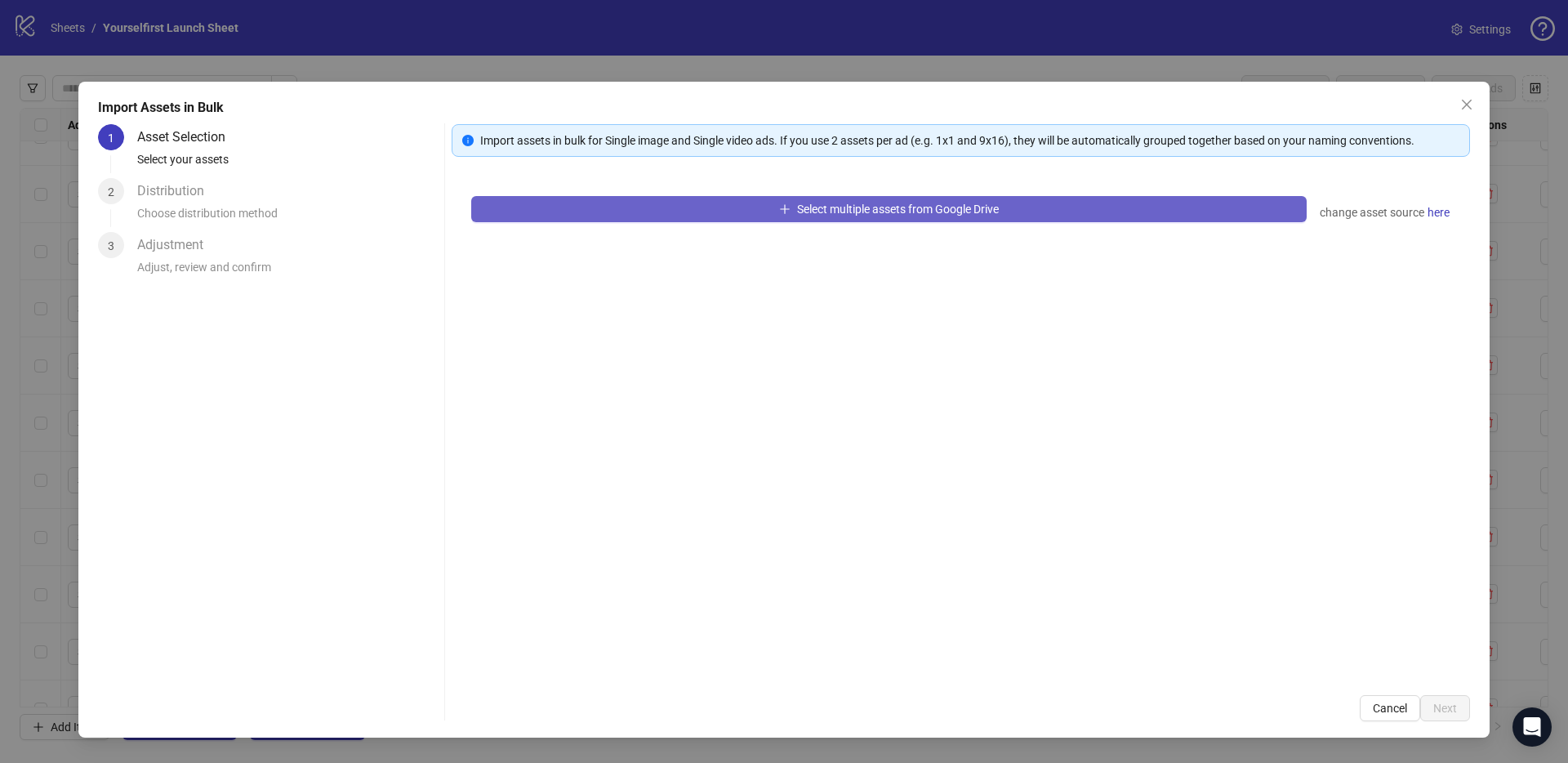
click at [691, 200] on button "Select multiple assets from Google Drive" at bounding box center [889, 209] width 836 height 26
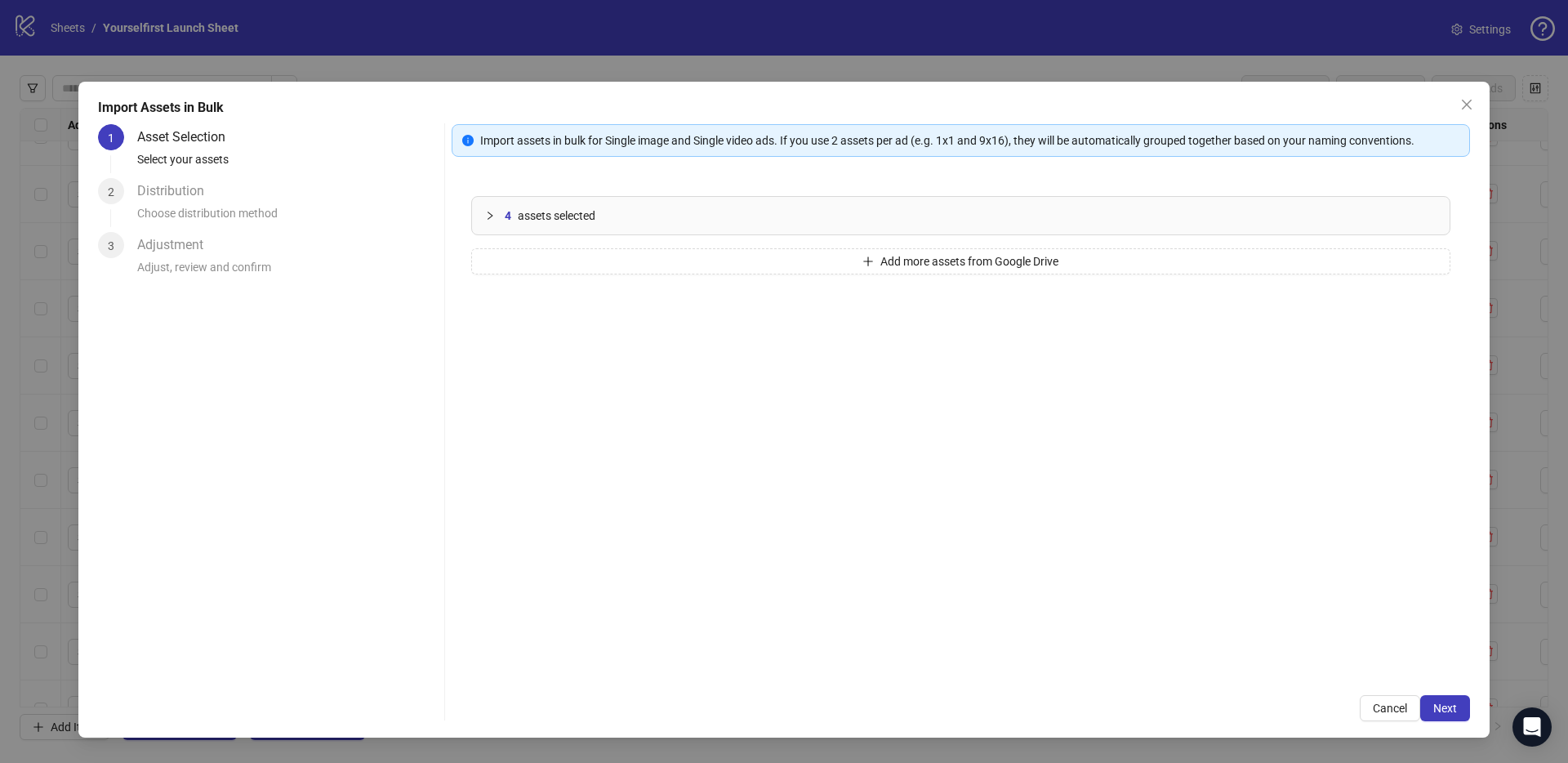
click at [1438, 726] on div "Import Assets in Bulk 1 Asset Selection Select your assets 2 Distribution Choos…" at bounding box center [784, 410] width 1411 height 656
click at [1445, 714] on span "Next" at bounding box center [1445, 708] width 24 height 13
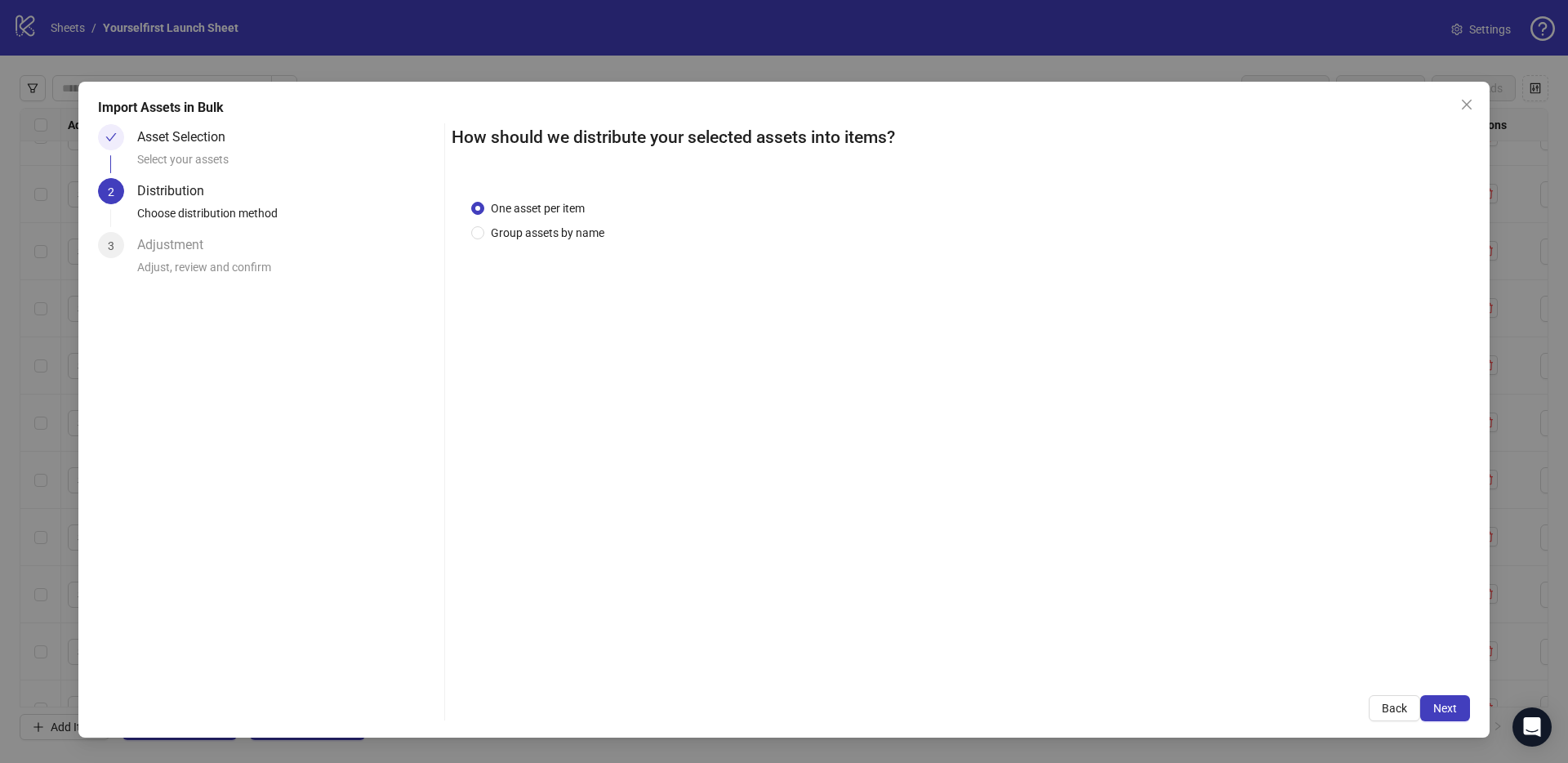
click at [1445, 712] on span "Next" at bounding box center [1445, 708] width 24 height 13
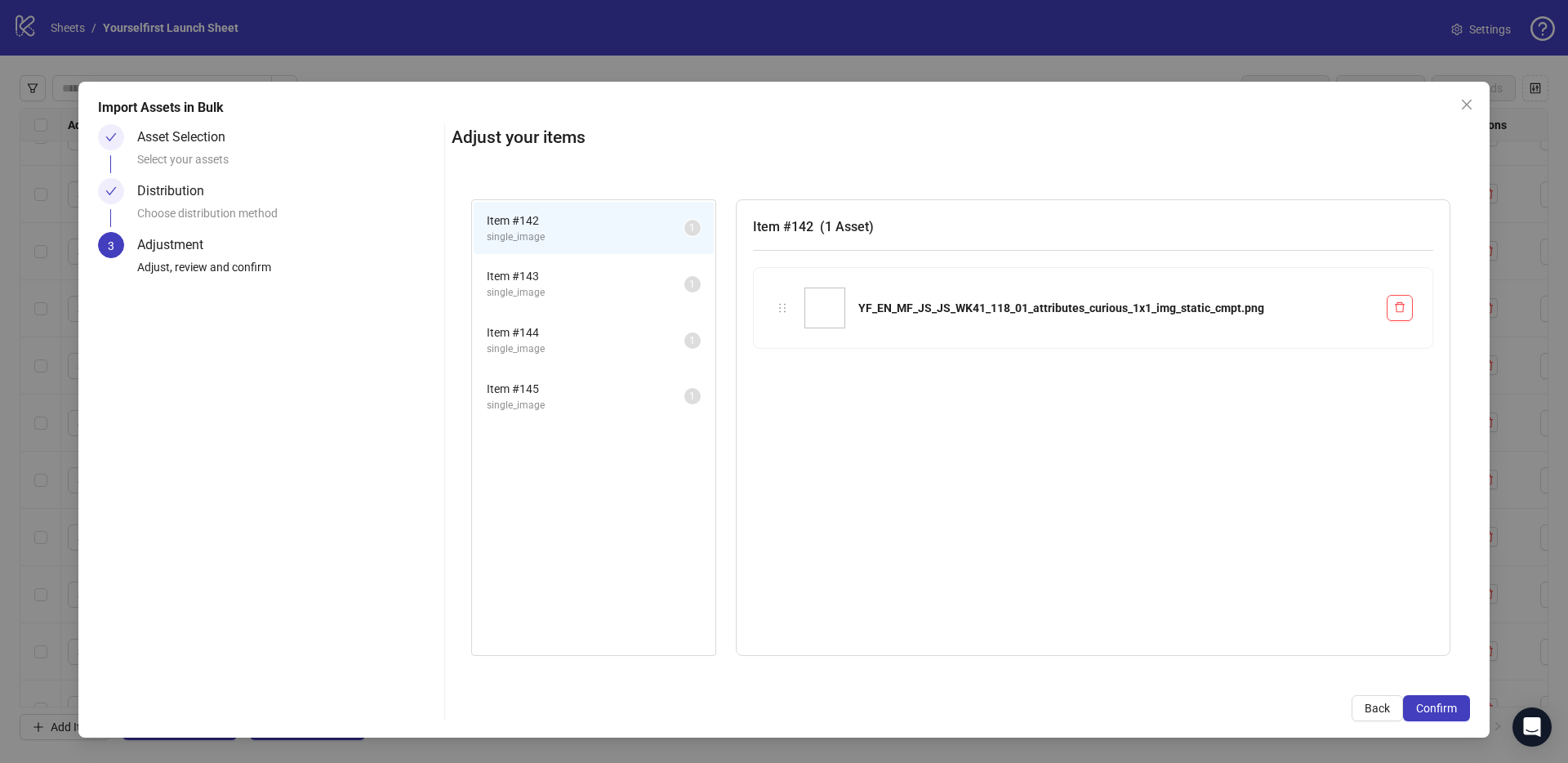
click at [1445, 712] on span "Confirm" at bounding box center [1436, 708] width 41 height 13
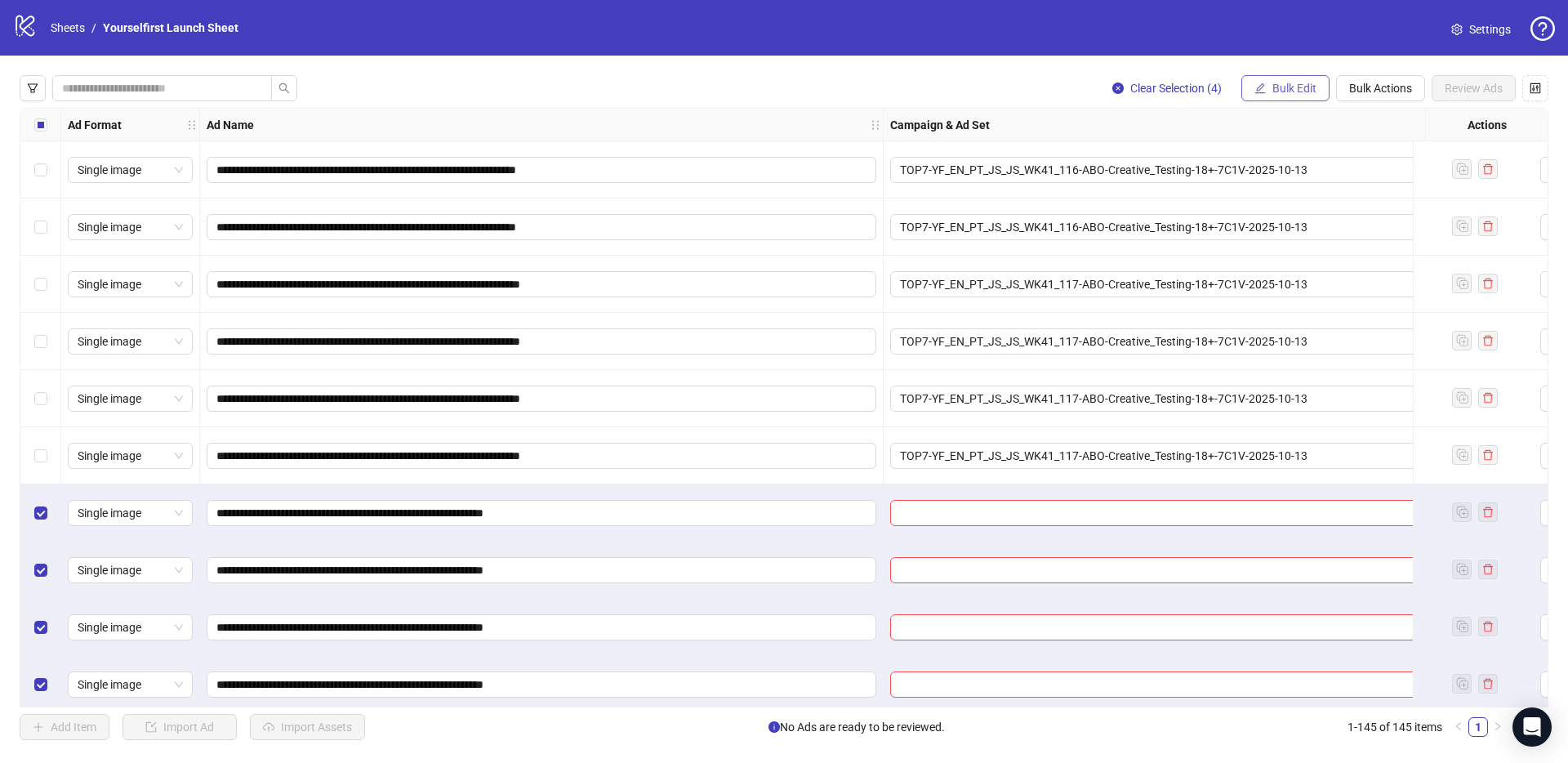
scroll to position [7734, 0]
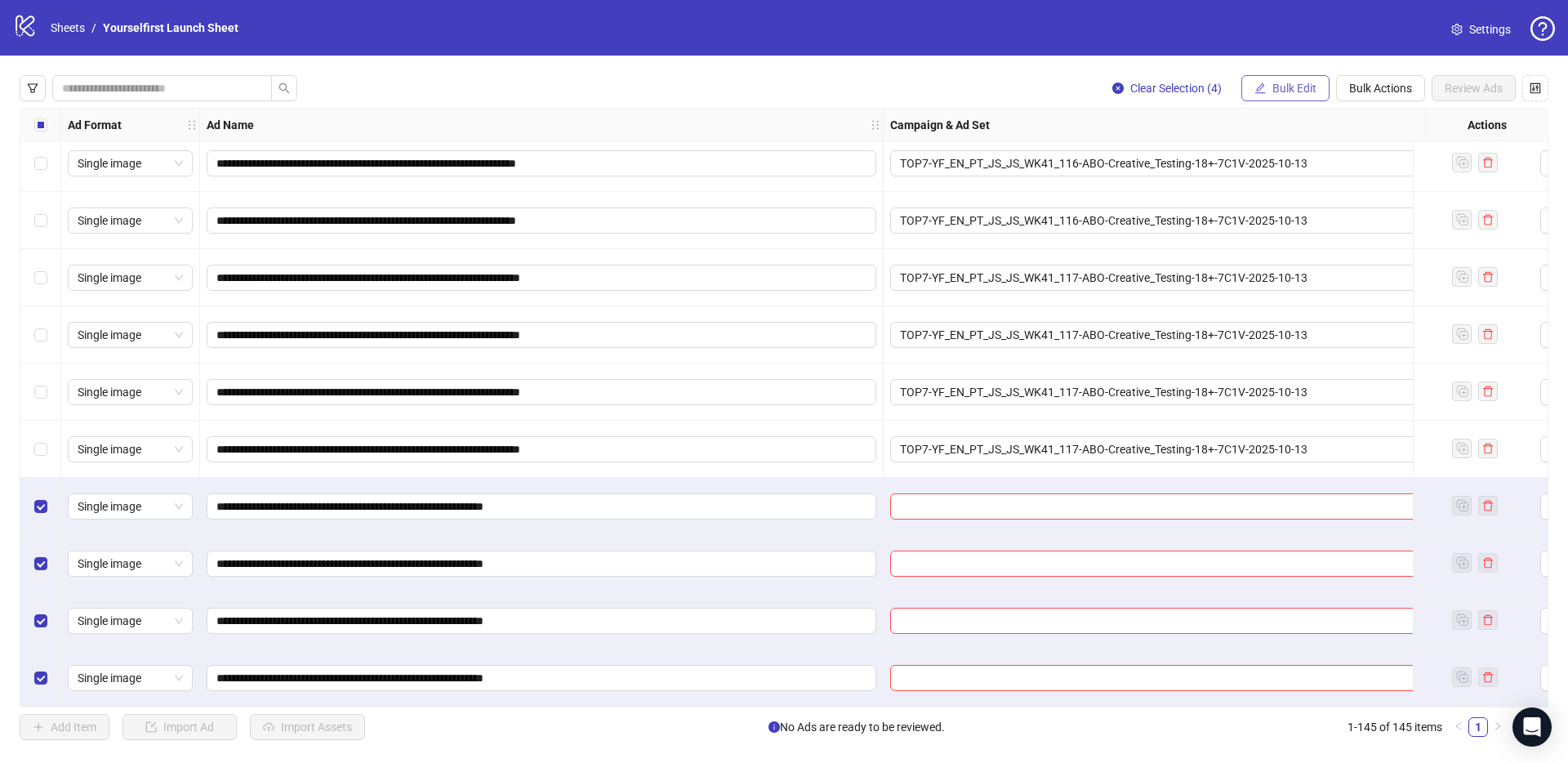
click at [1308, 87] on span "Bulk Edit" at bounding box center [1294, 88] width 44 height 13
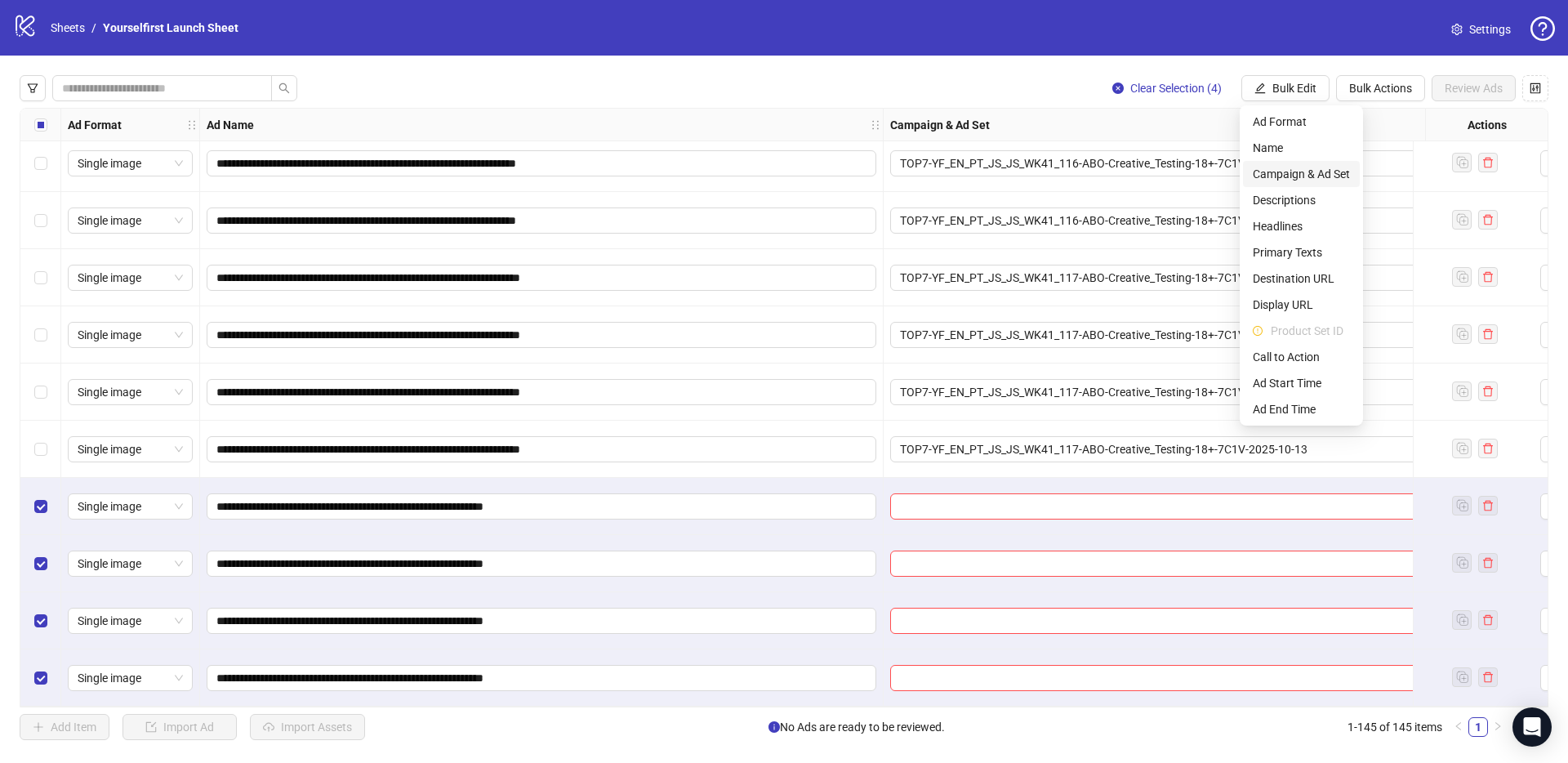
click at [1308, 168] on span "Campaign & Ad Set" at bounding box center [1301, 174] width 97 height 18
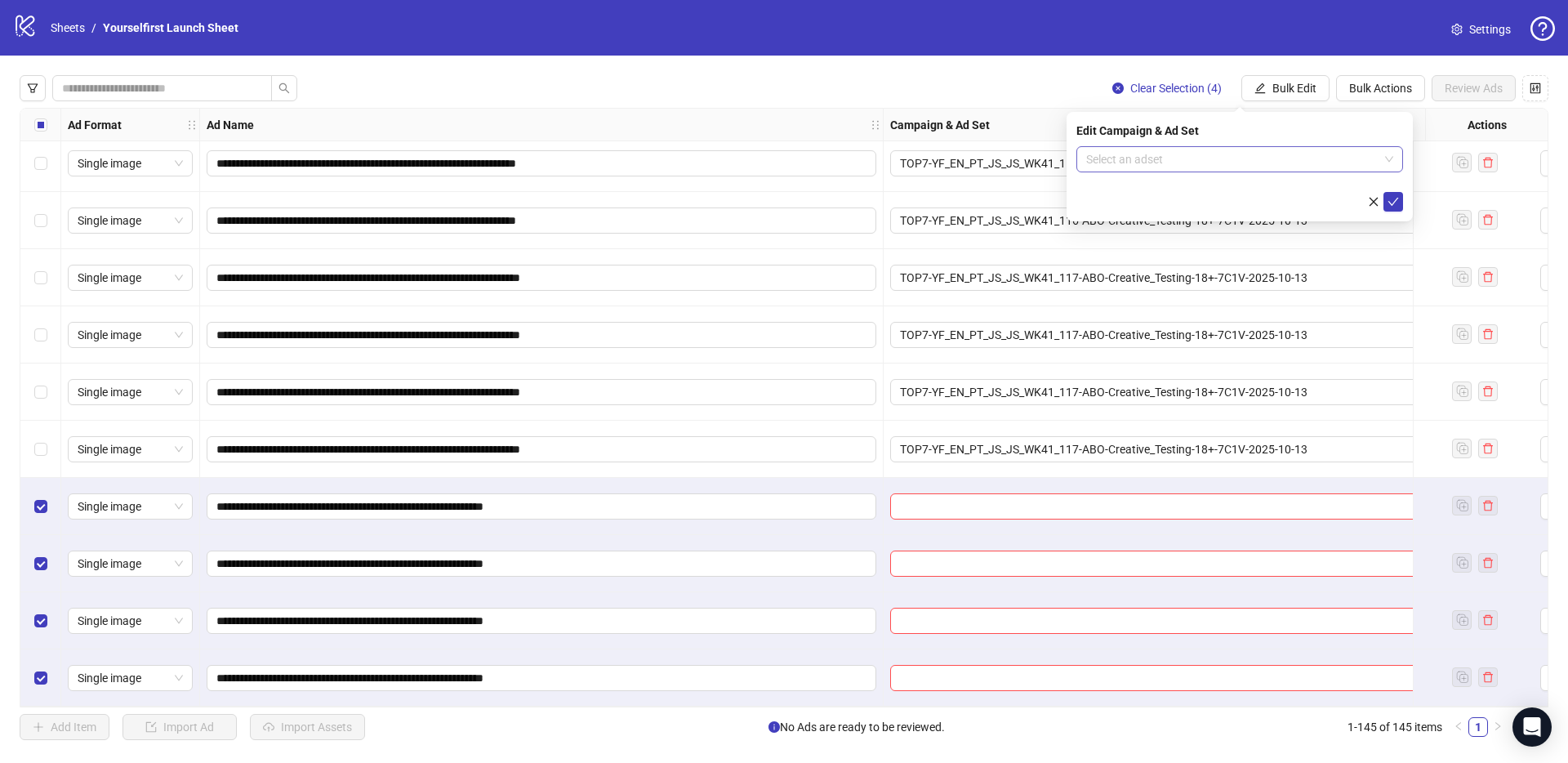
click at [1170, 166] on input "search" at bounding box center [1232, 159] width 292 height 24
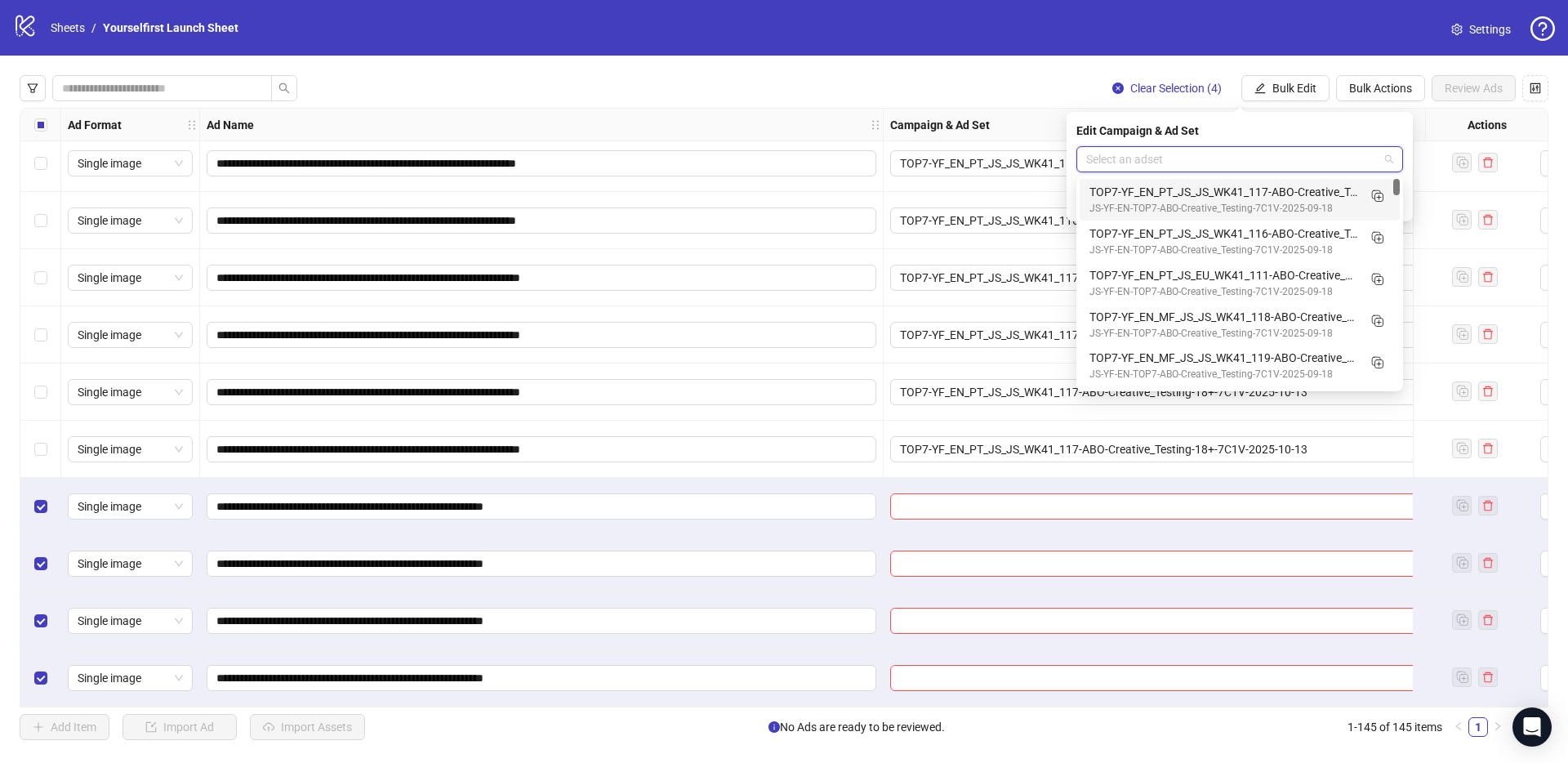
paste input "**********"
type input "**********"
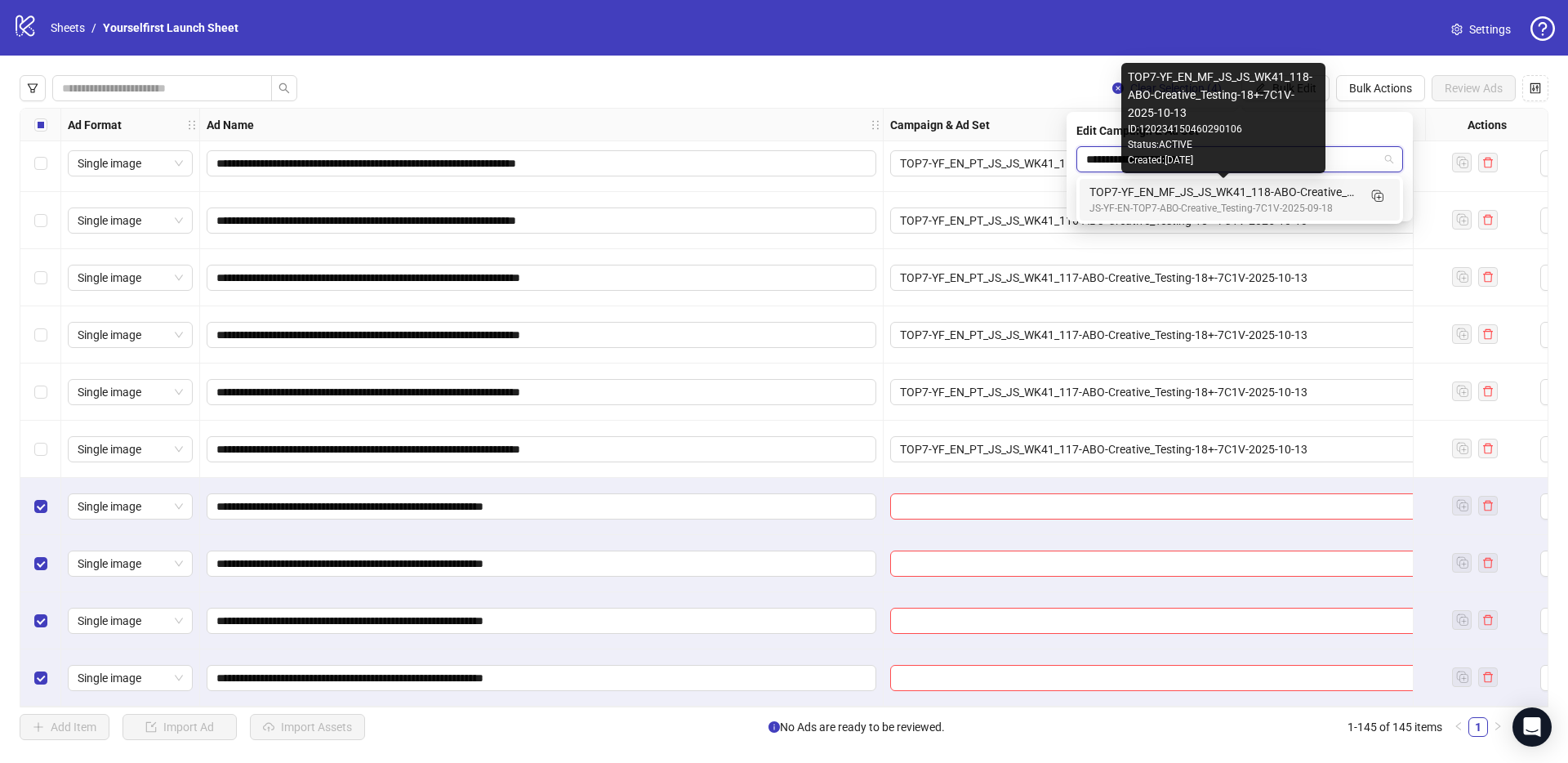
click at [1179, 201] on div "JS-YF-EN-TOP7-ABO-Creative_Testing-7C1V-2025-09-18" at bounding box center [1223, 208] width 268 height 15
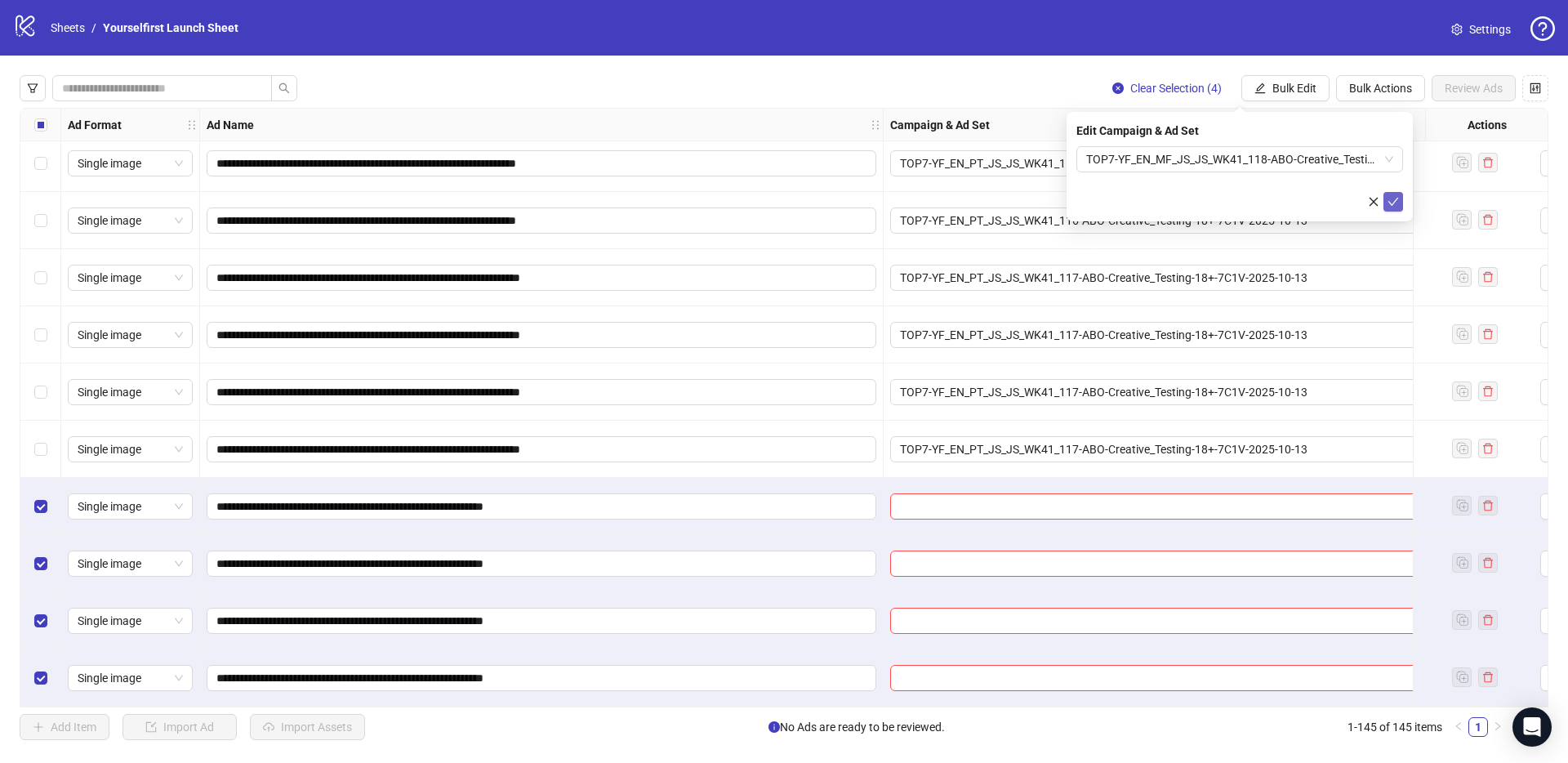
click at [1402, 201] on button "submit" at bounding box center [1393, 201] width 20 height 20
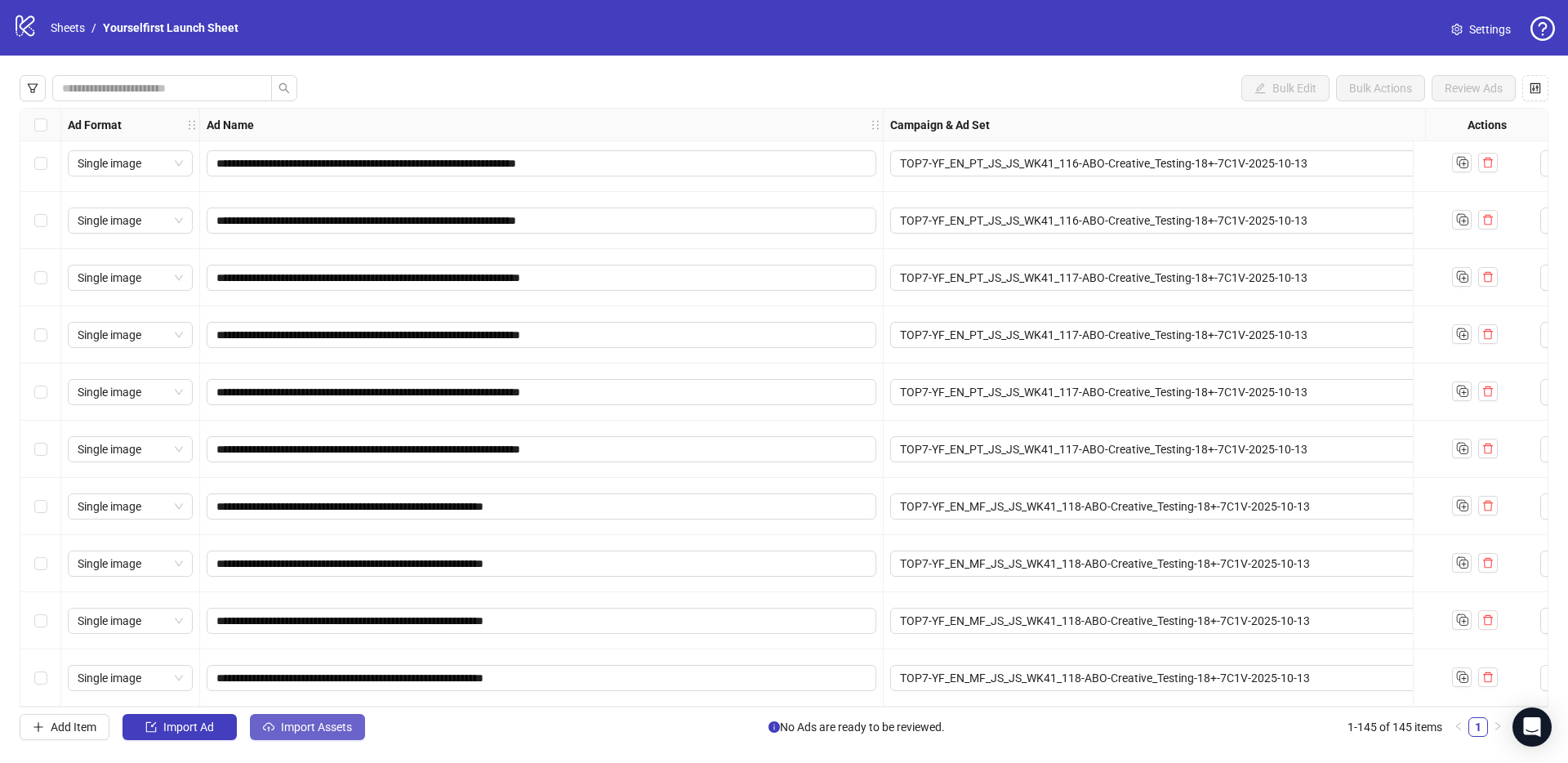
click at [321, 735] on button "Import Assets" at bounding box center [306, 726] width 115 height 26
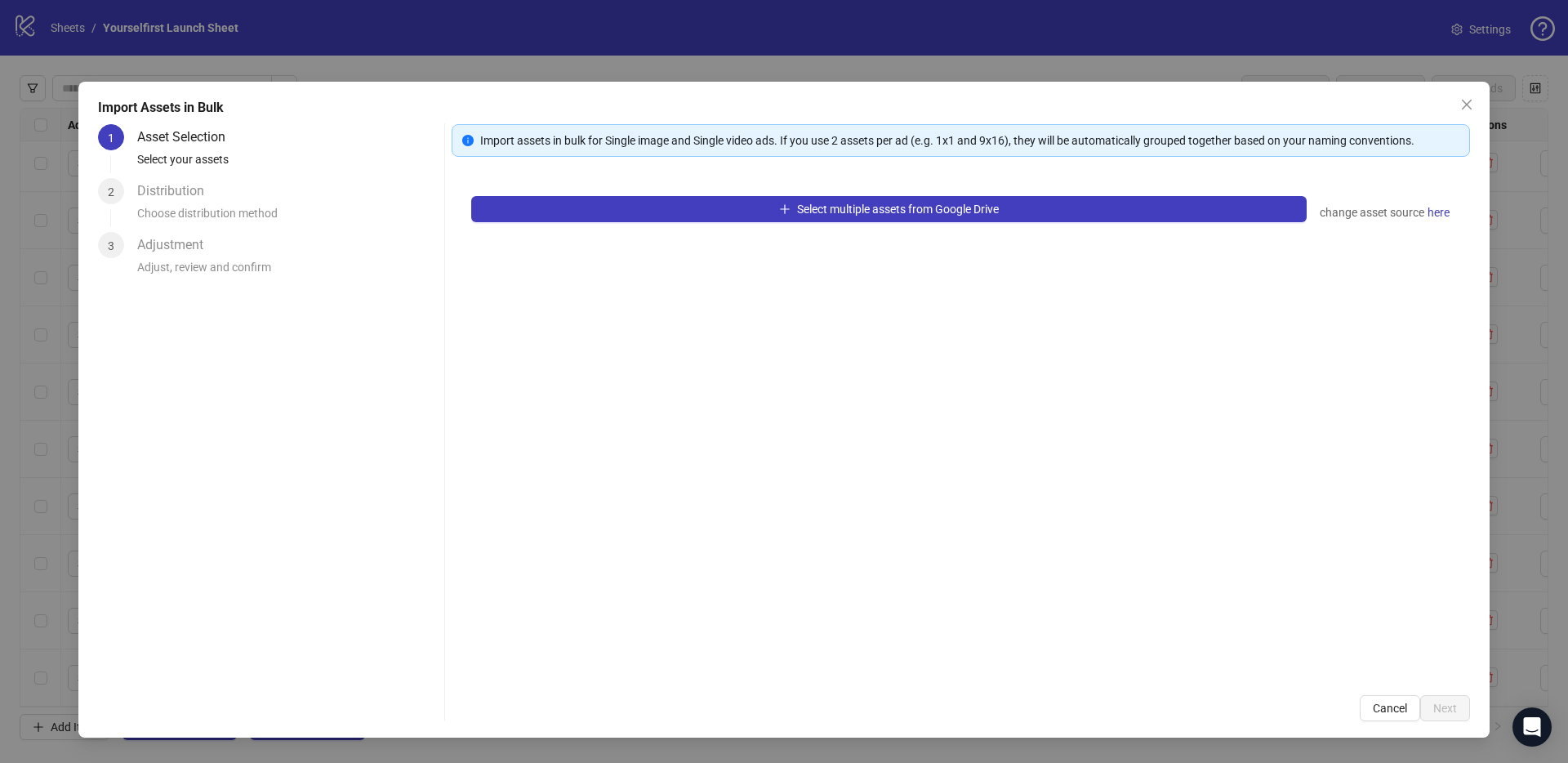
click at [798, 191] on div "Select multiple assets from Google Drive change asset source here" at bounding box center [960, 426] width 1018 height 499
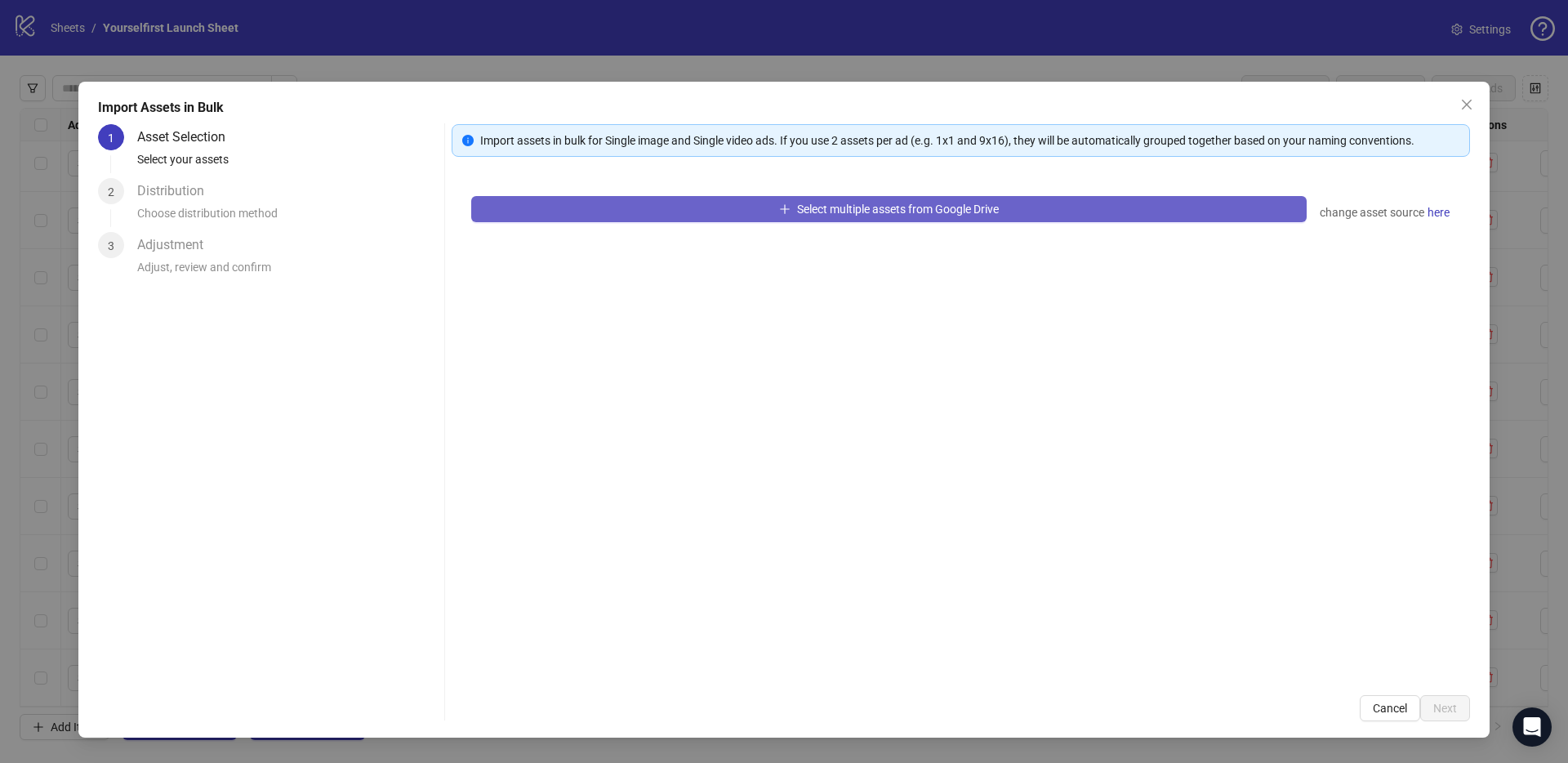
click at [789, 208] on button "Select multiple assets from Google Drive" at bounding box center [889, 209] width 836 height 26
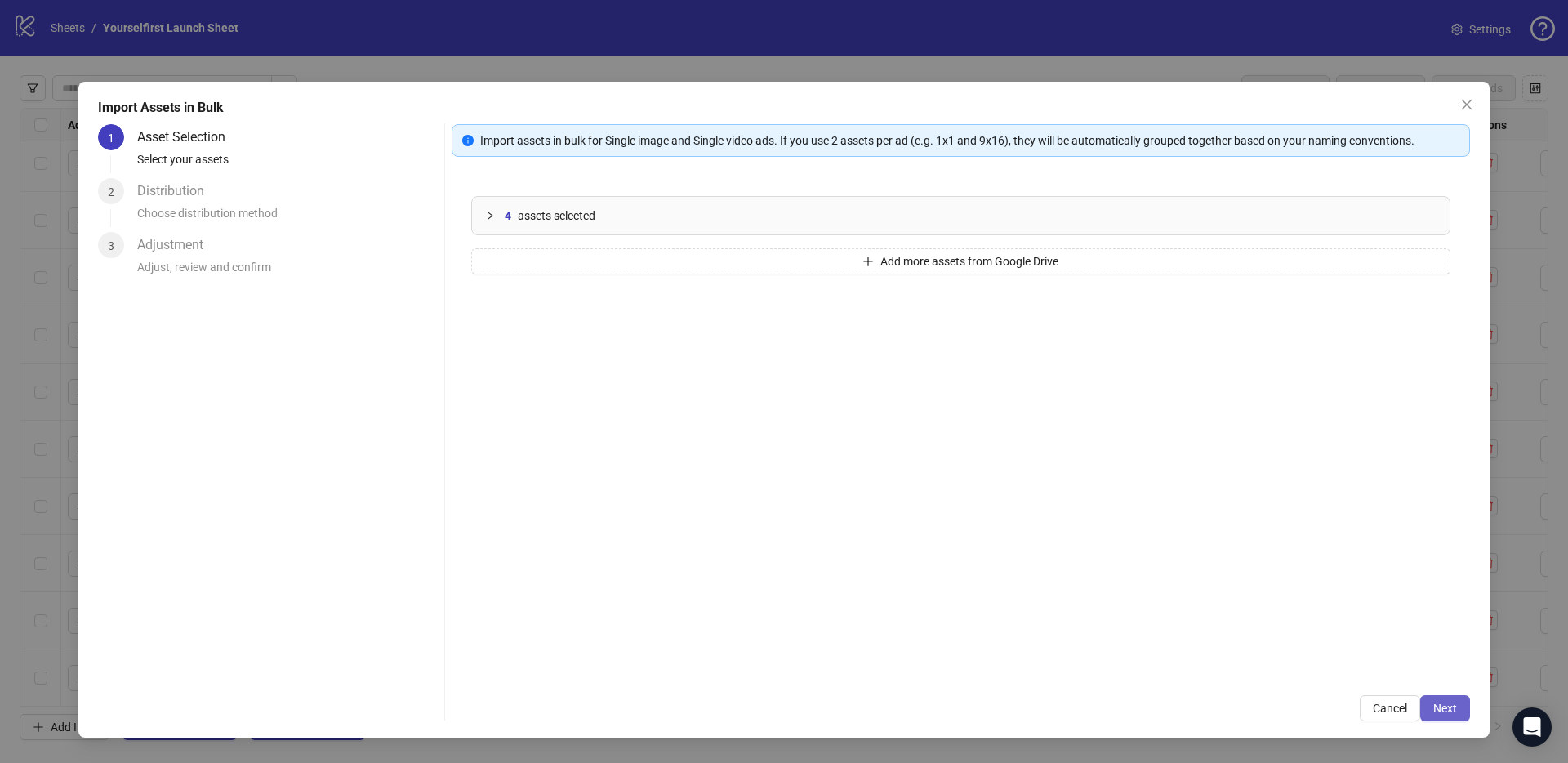
click at [1435, 699] on button "Next" at bounding box center [1445, 708] width 50 height 26
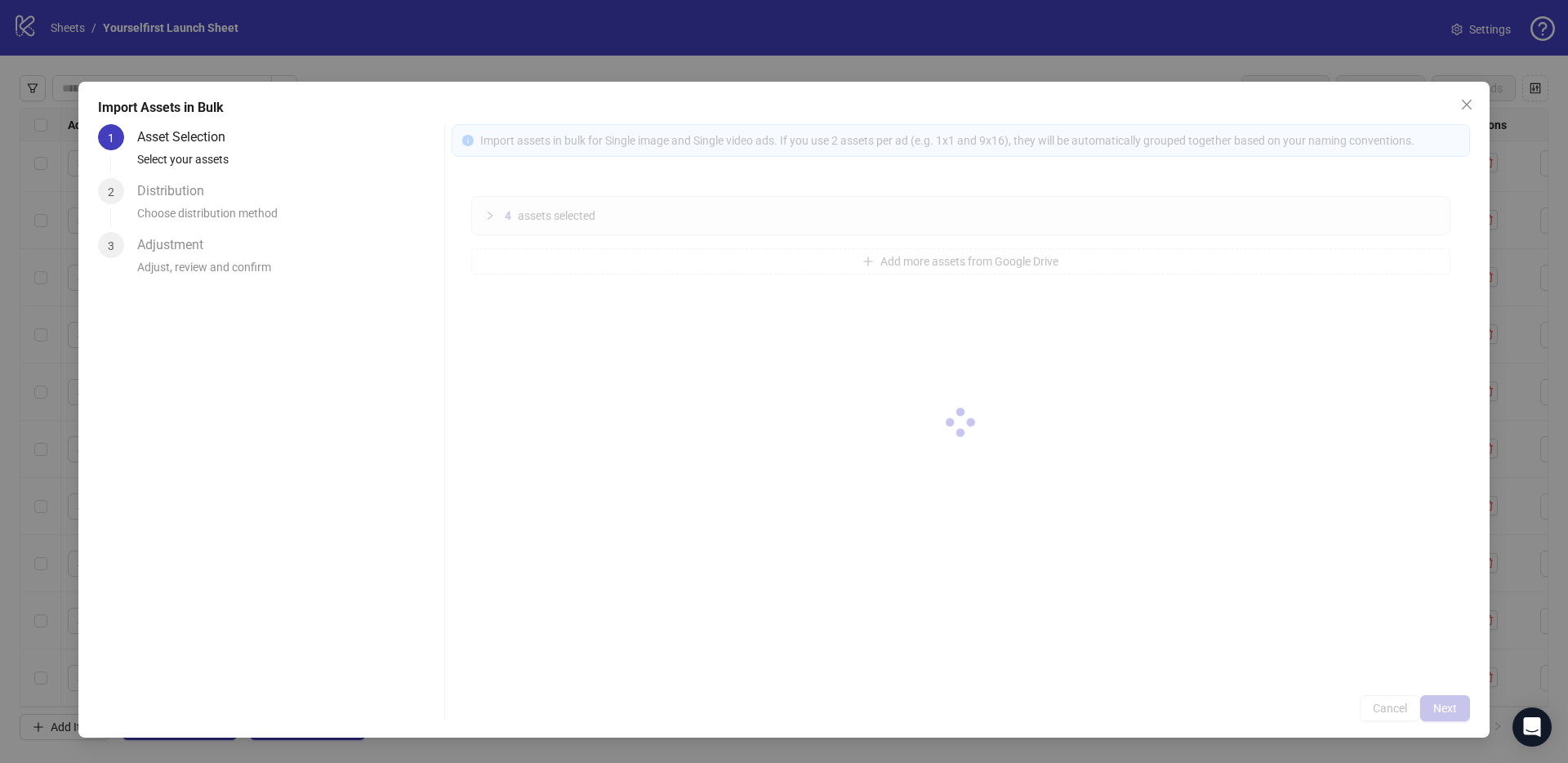
click at [1443, 704] on div at bounding box center [960, 423] width 1018 height 597
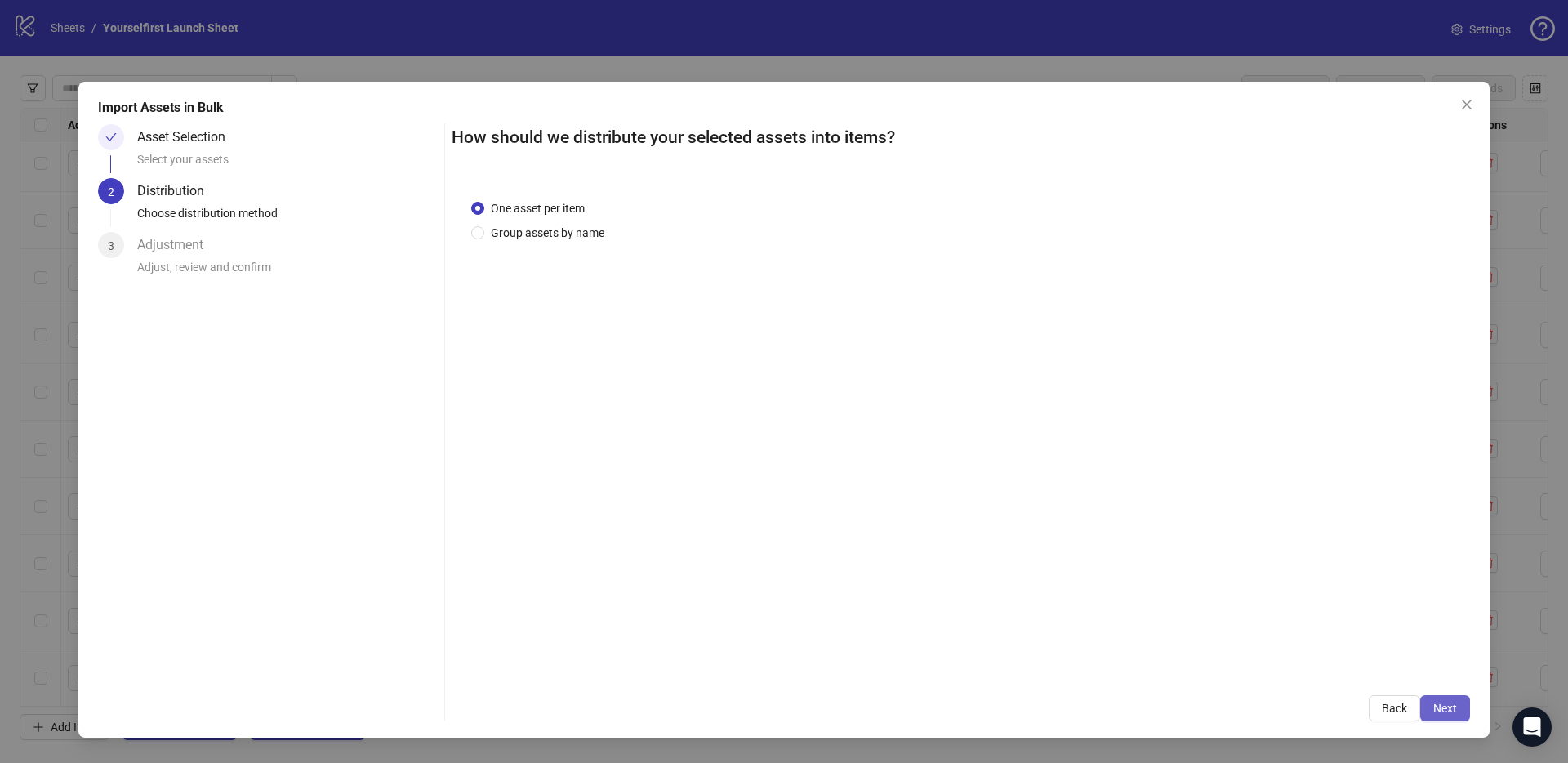
click at [1443, 704] on span "Next" at bounding box center [1445, 708] width 24 height 13
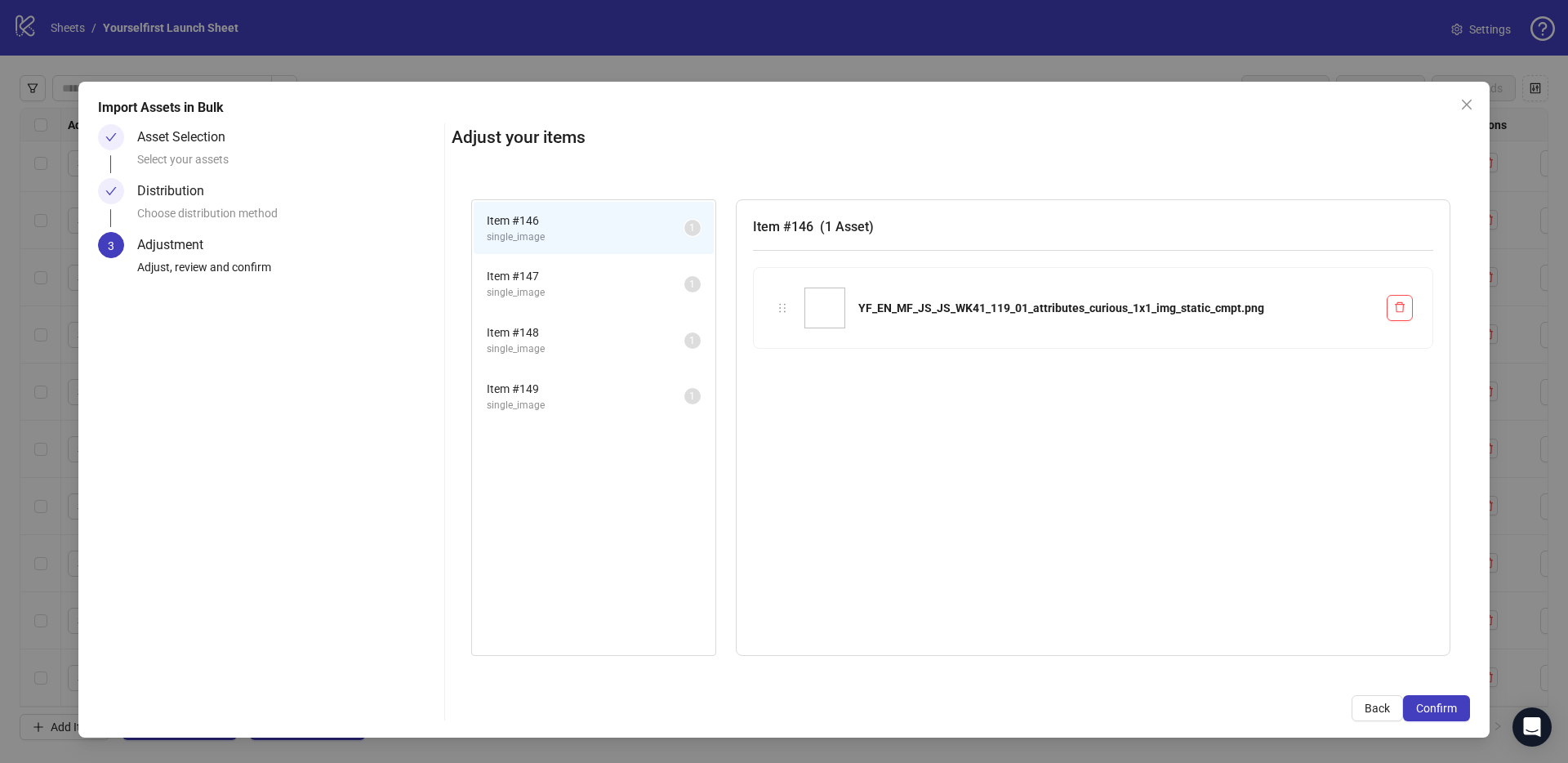
click at [1443, 704] on span "Confirm" at bounding box center [1436, 708] width 41 height 13
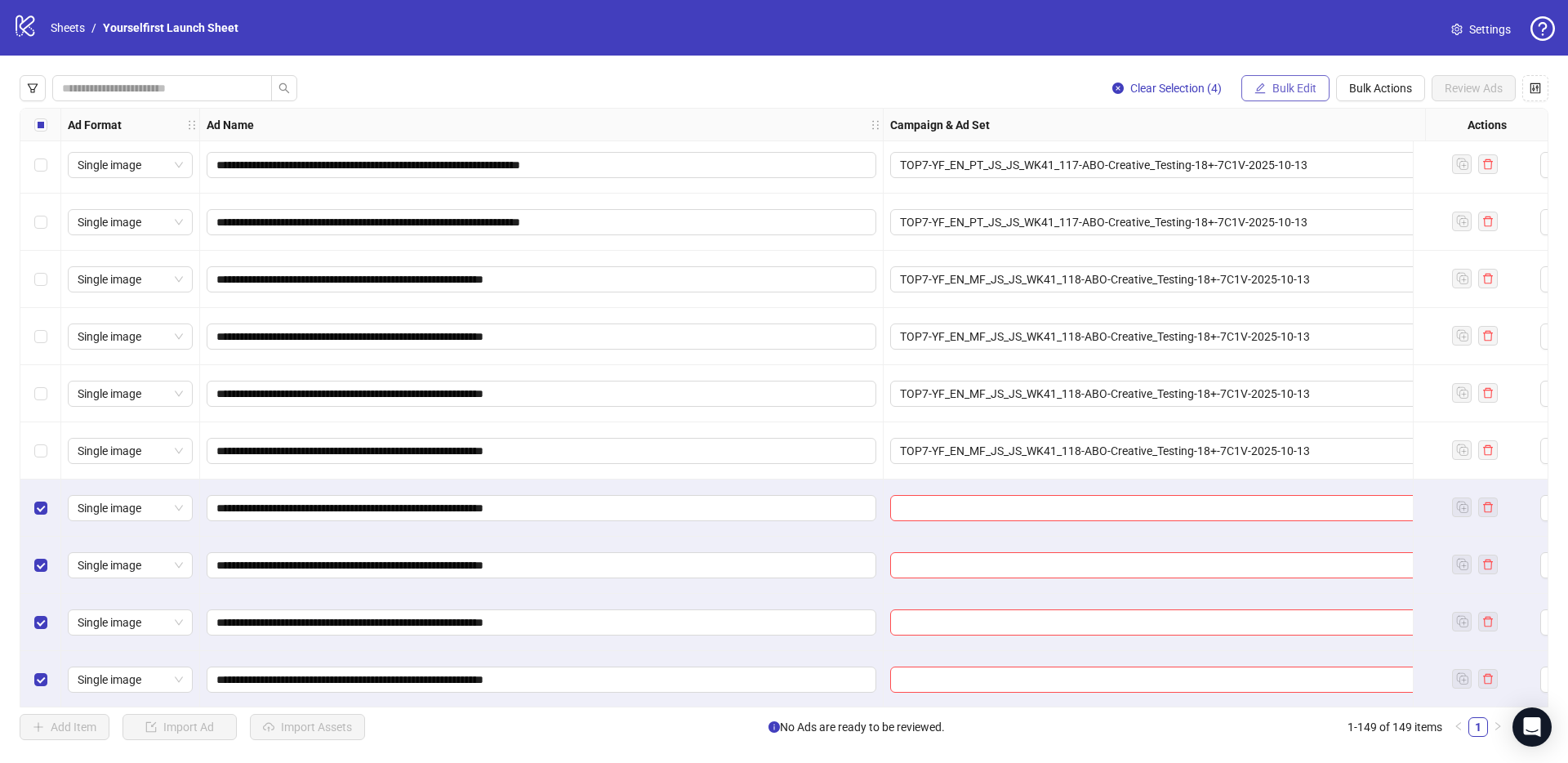
scroll to position [7963, 0]
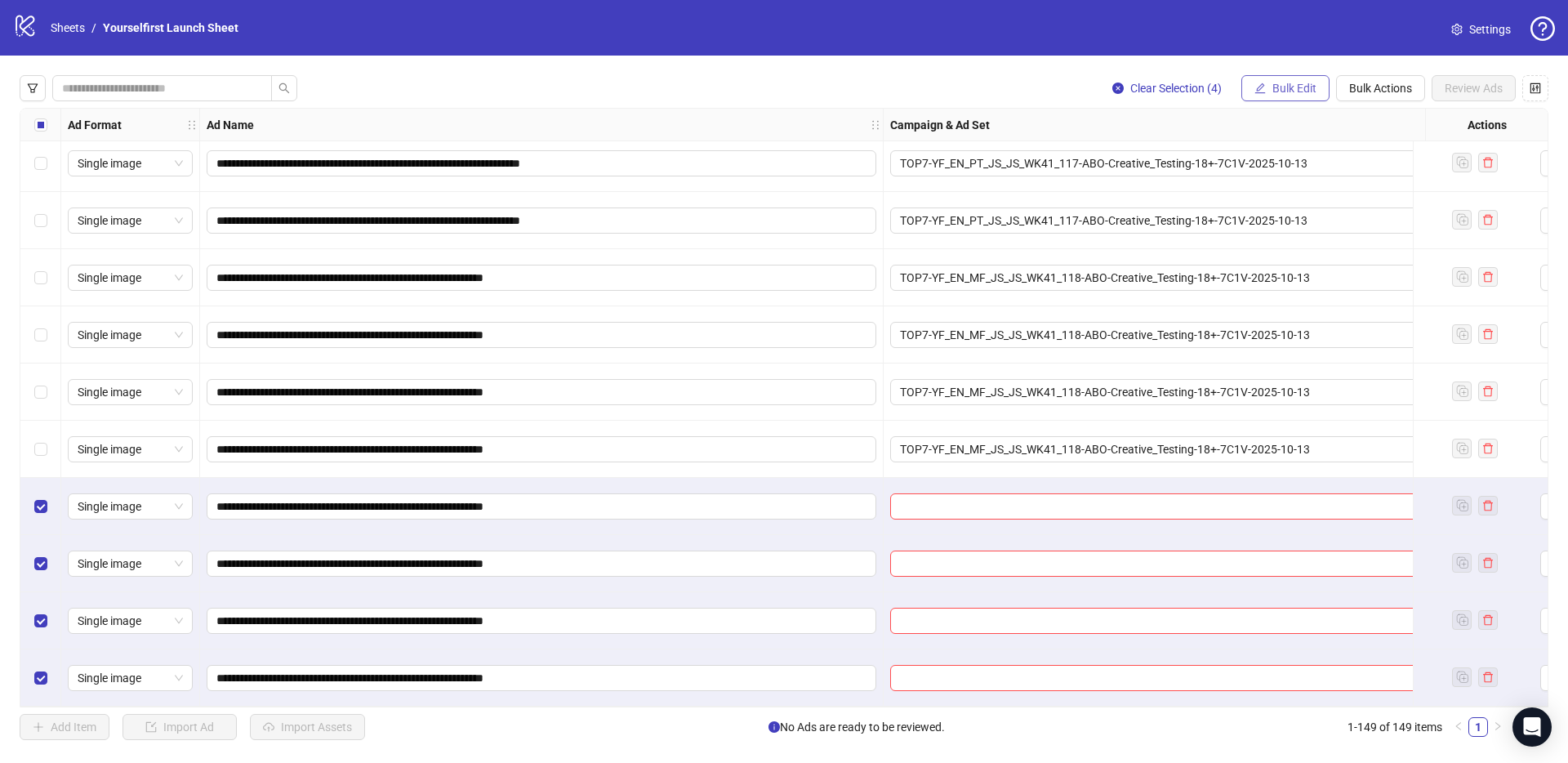
click at [1304, 94] on span "Bulk Edit" at bounding box center [1294, 88] width 44 height 13
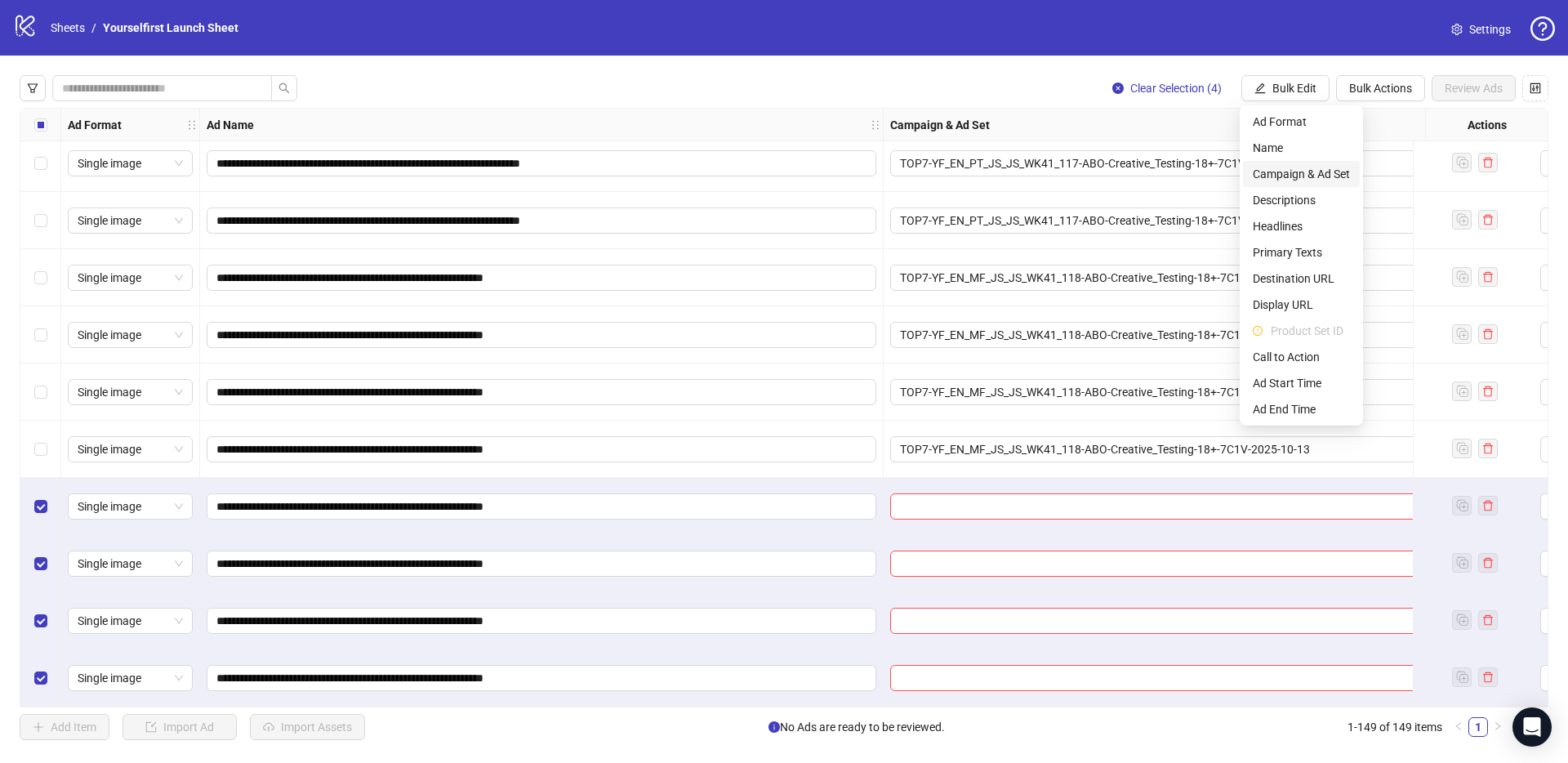
click at [1308, 177] on span "Campaign & Ad Set" at bounding box center [1301, 174] width 97 height 18
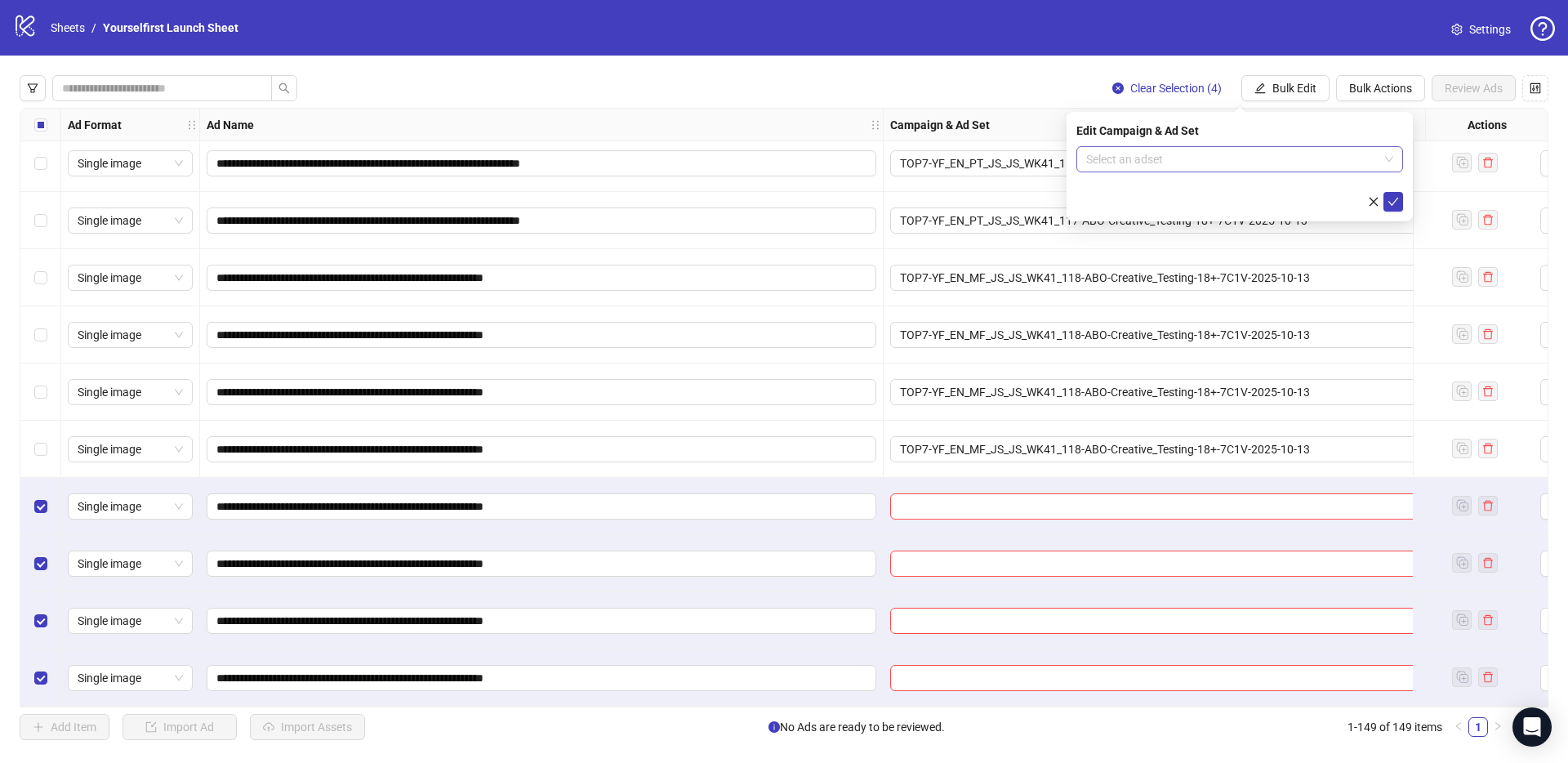
click at [1157, 161] on input "search" at bounding box center [1232, 159] width 292 height 24
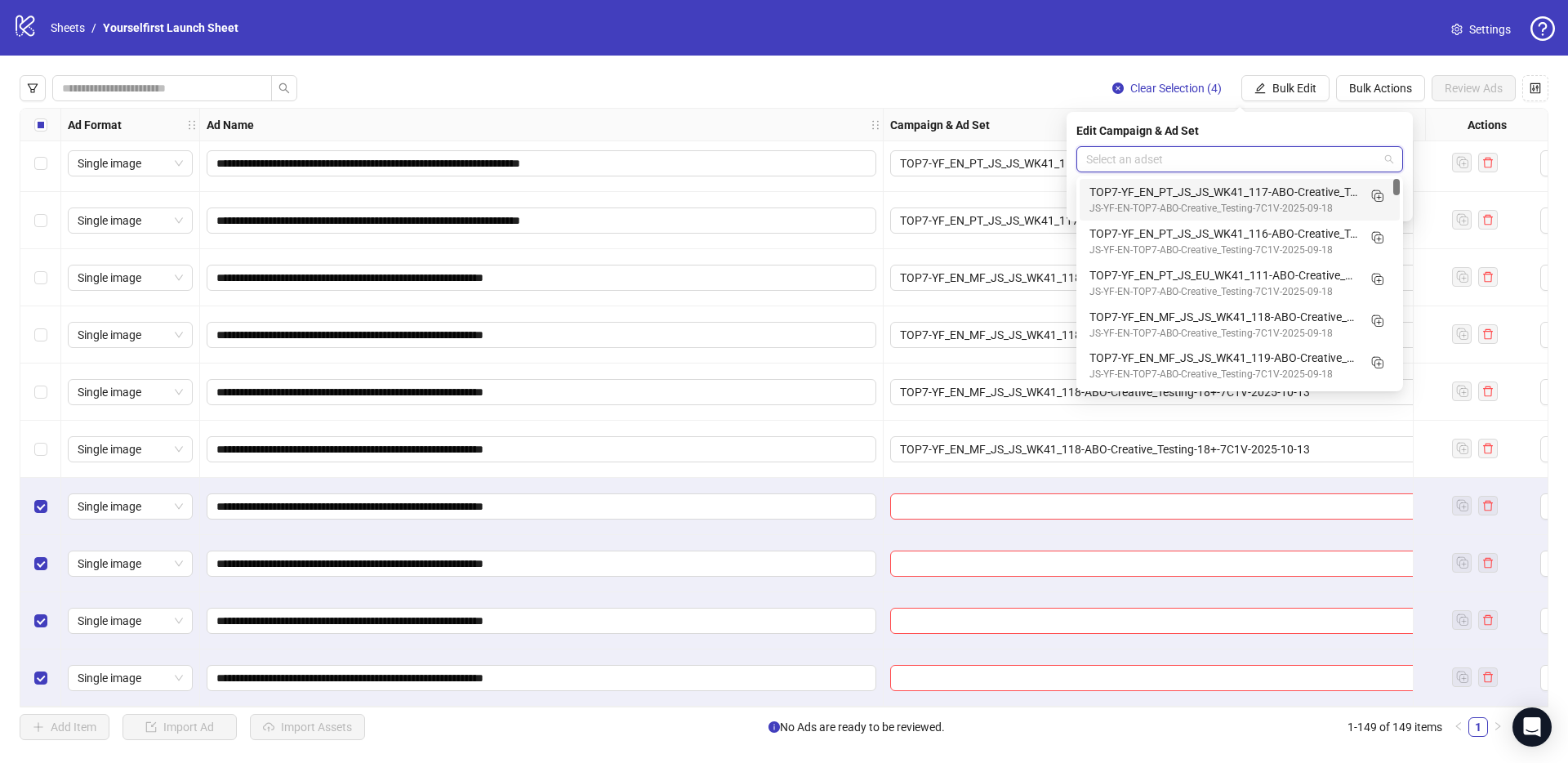
paste input "**********"
type input "**********"
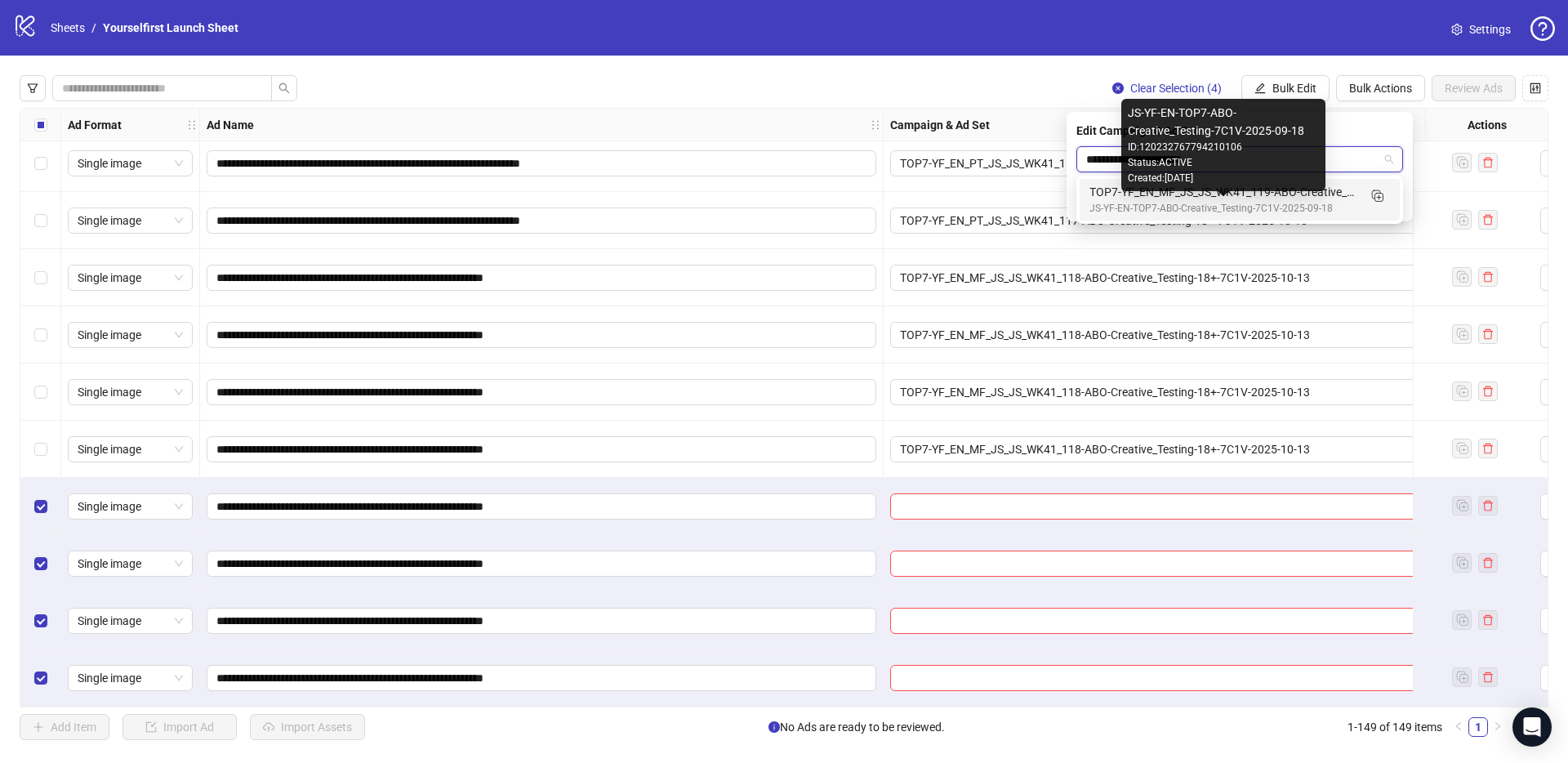
click at [1204, 195] on div "TOP7-YF_EN_MF_JS_JS_WK41_119-ABO-Creative_Testing-18+-7C1V-2025-10-13" at bounding box center [1223, 192] width 268 height 18
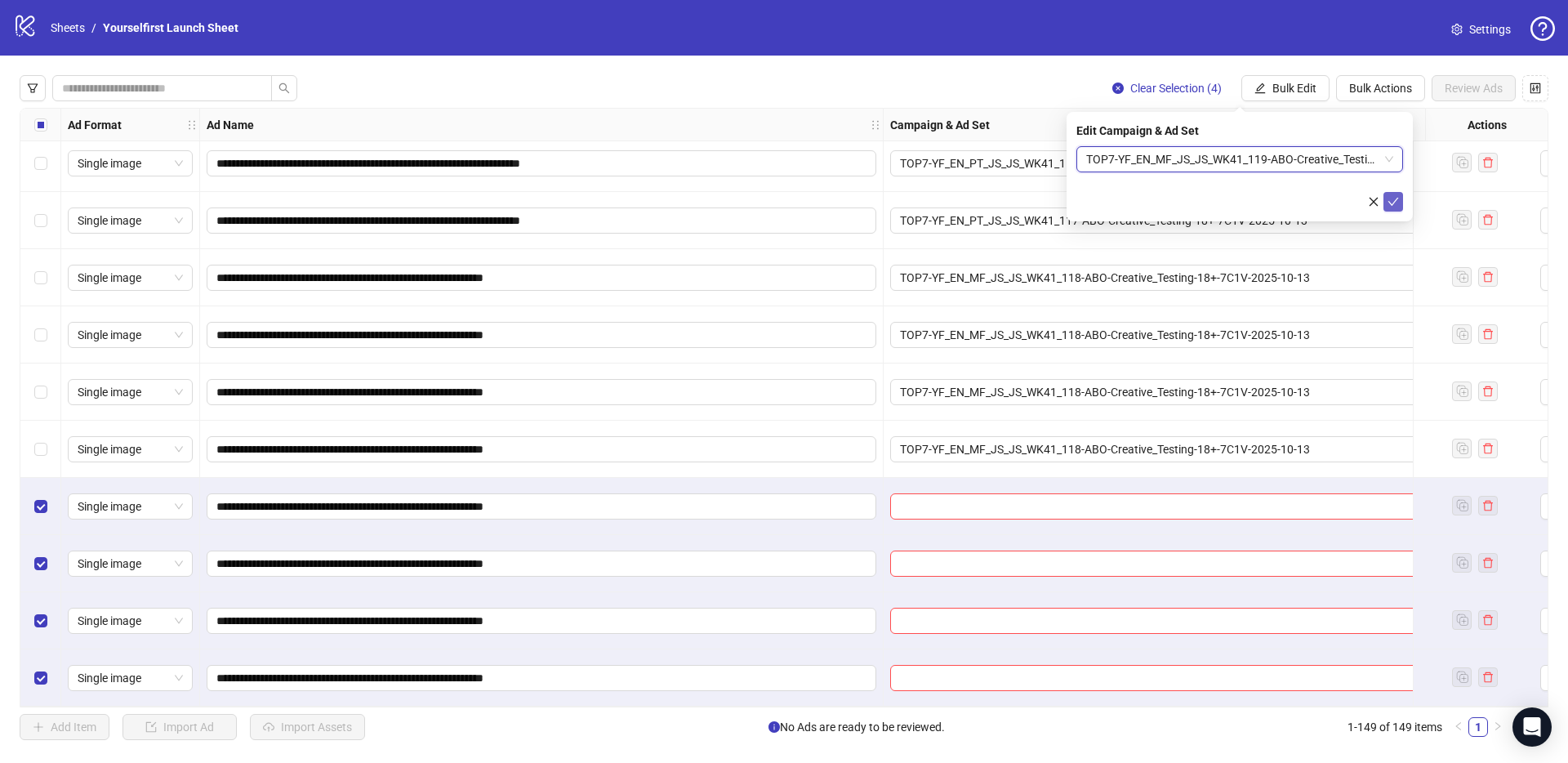
click at [1392, 201] on icon "check" at bounding box center [1392, 201] width 12 height 12
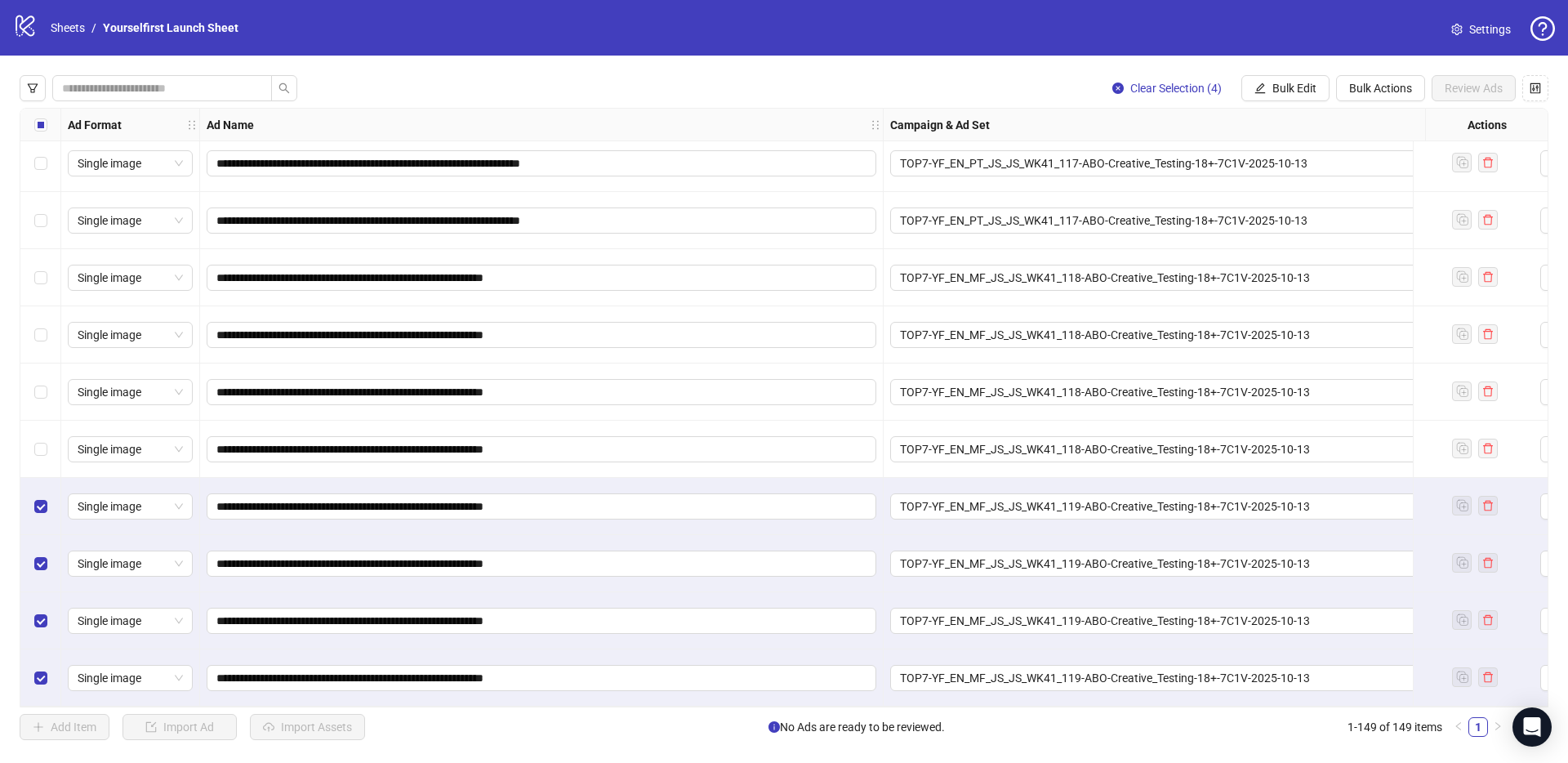
scroll to position [7812, 0]
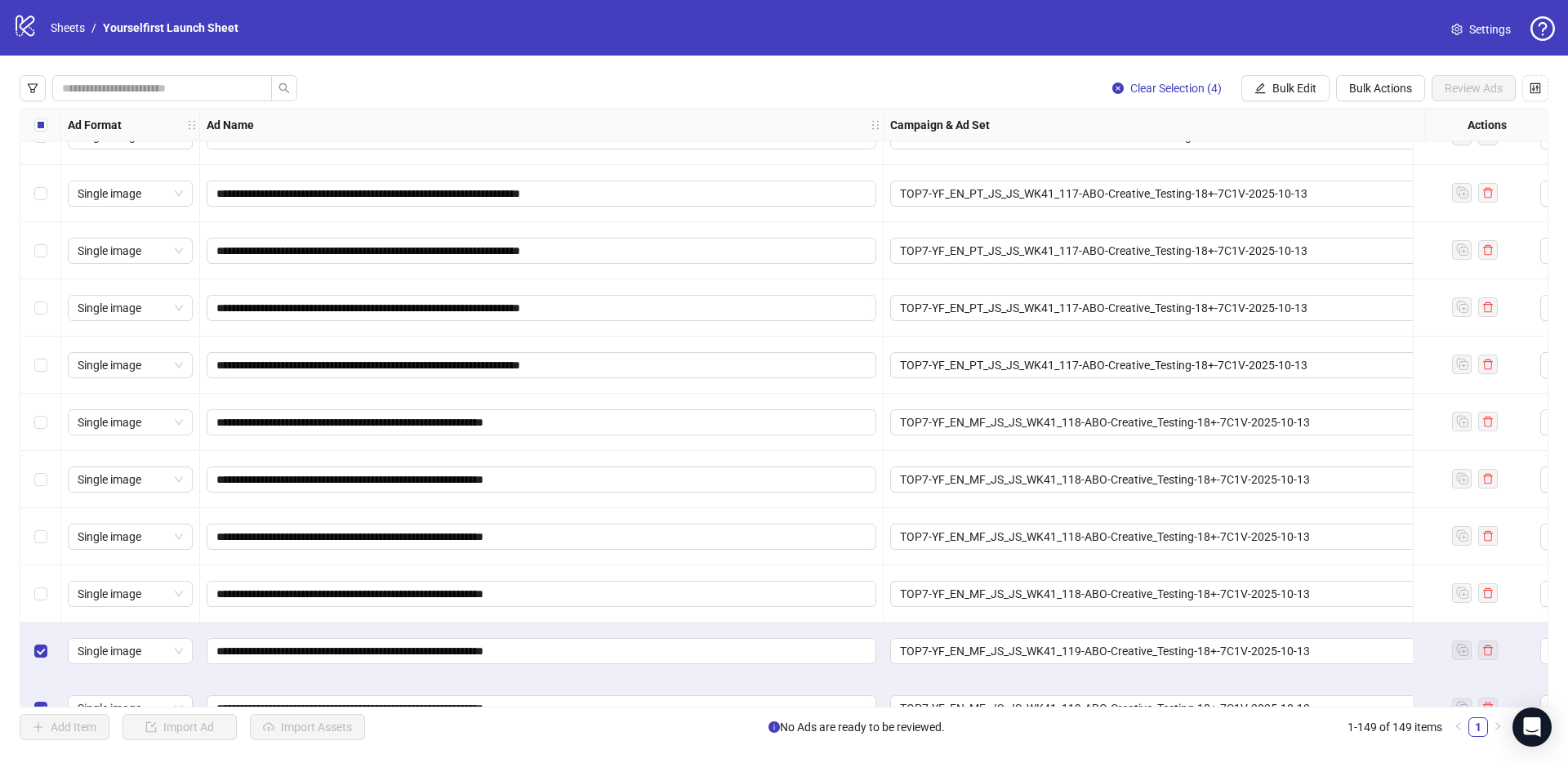
click at [49, 423] on div "Select row 142" at bounding box center [41, 423] width 41 height 57
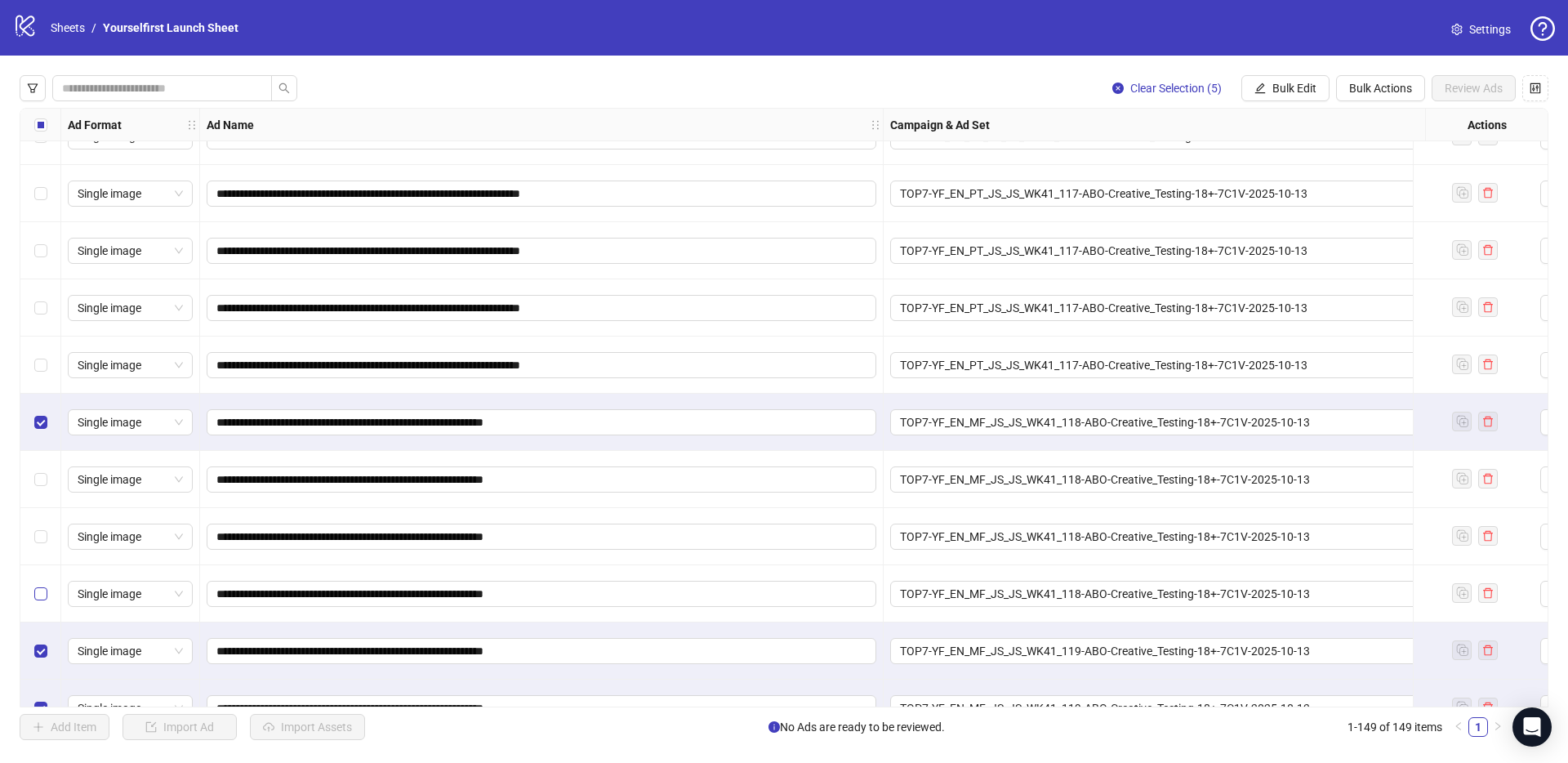
click at [41, 602] on label "Select row 145" at bounding box center [40, 594] width 13 height 18
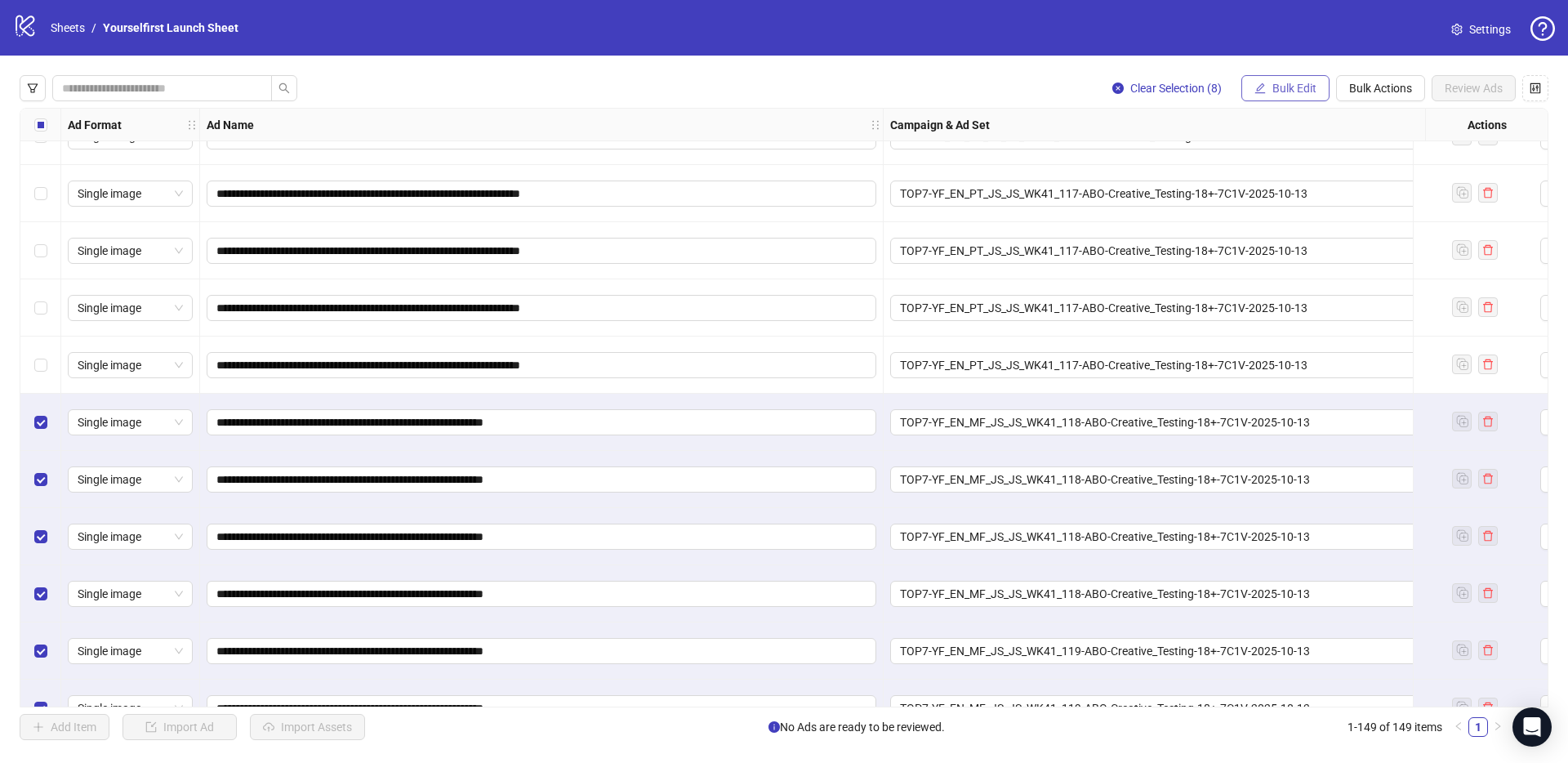
click at [1257, 97] on button "Bulk Edit" at bounding box center [1285, 87] width 88 height 26
click at [1269, 148] on span "Name" at bounding box center [1301, 148] width 97 height 18
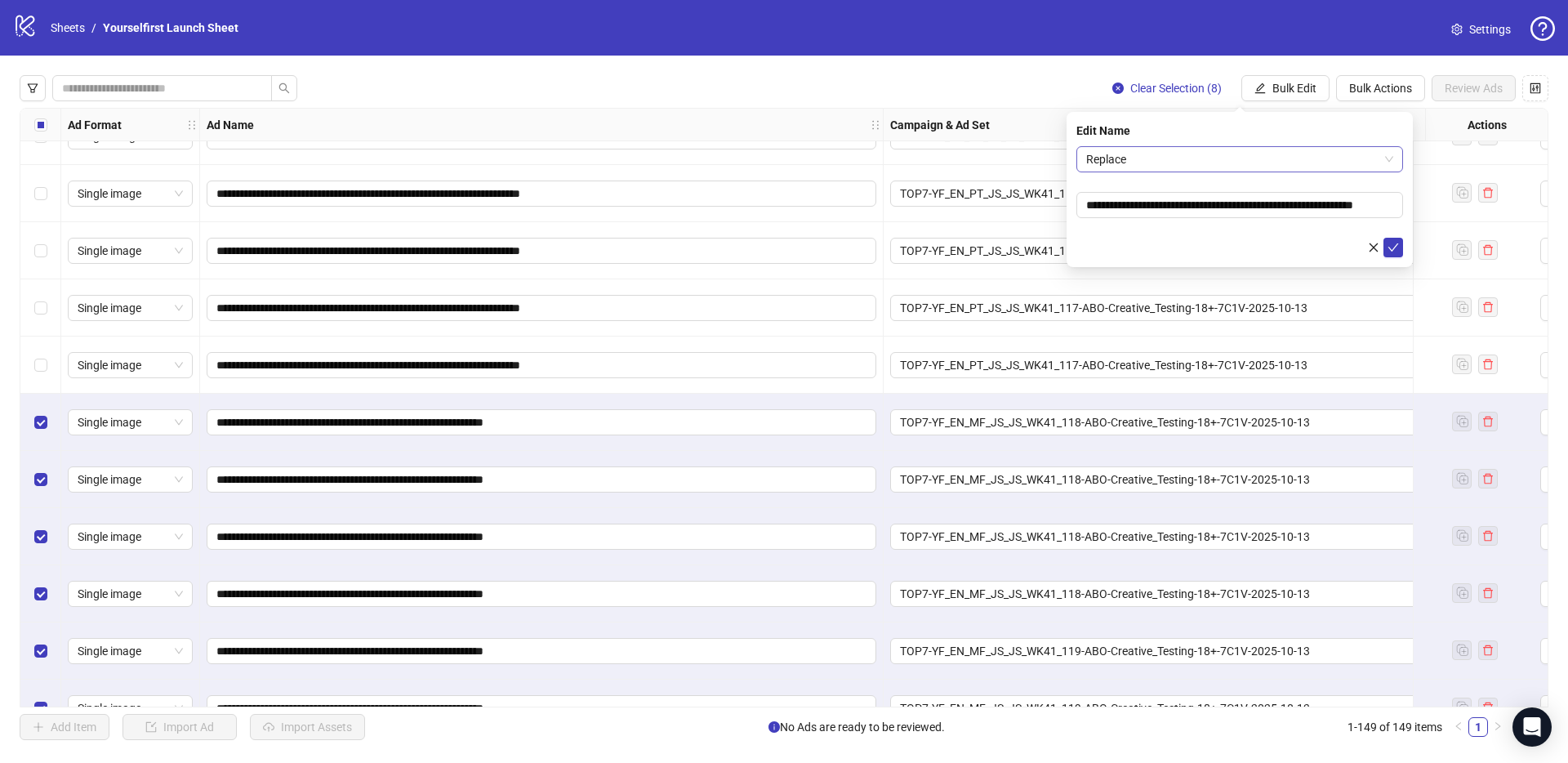
click at [1240, 149] on span "Replace" at bounding box center [1239, 159] width 307 height 24
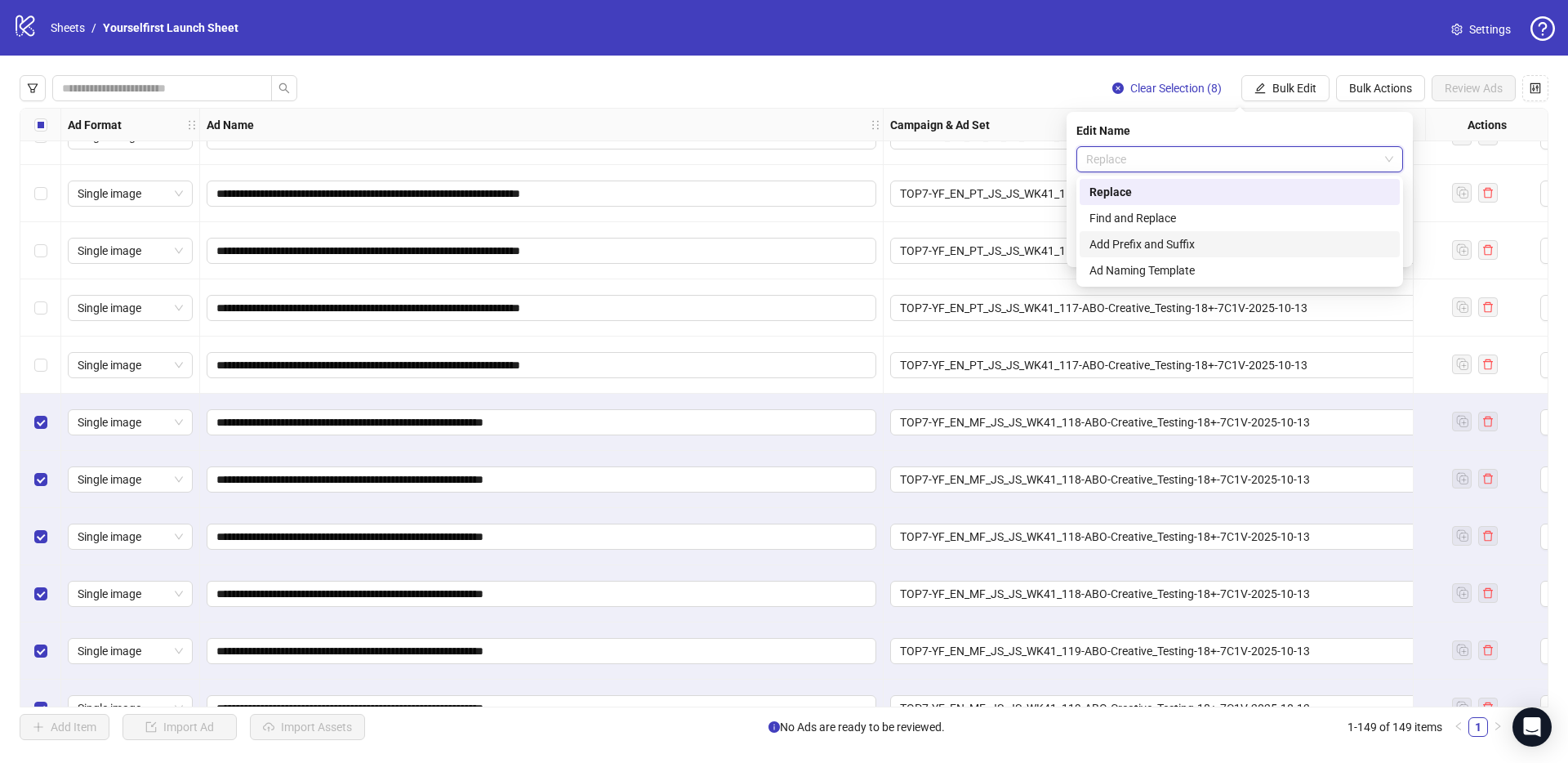
click at [1188, 242] on div "Add Prefix and Suffix" at bounding box center [1239, 244] width 300 height 18
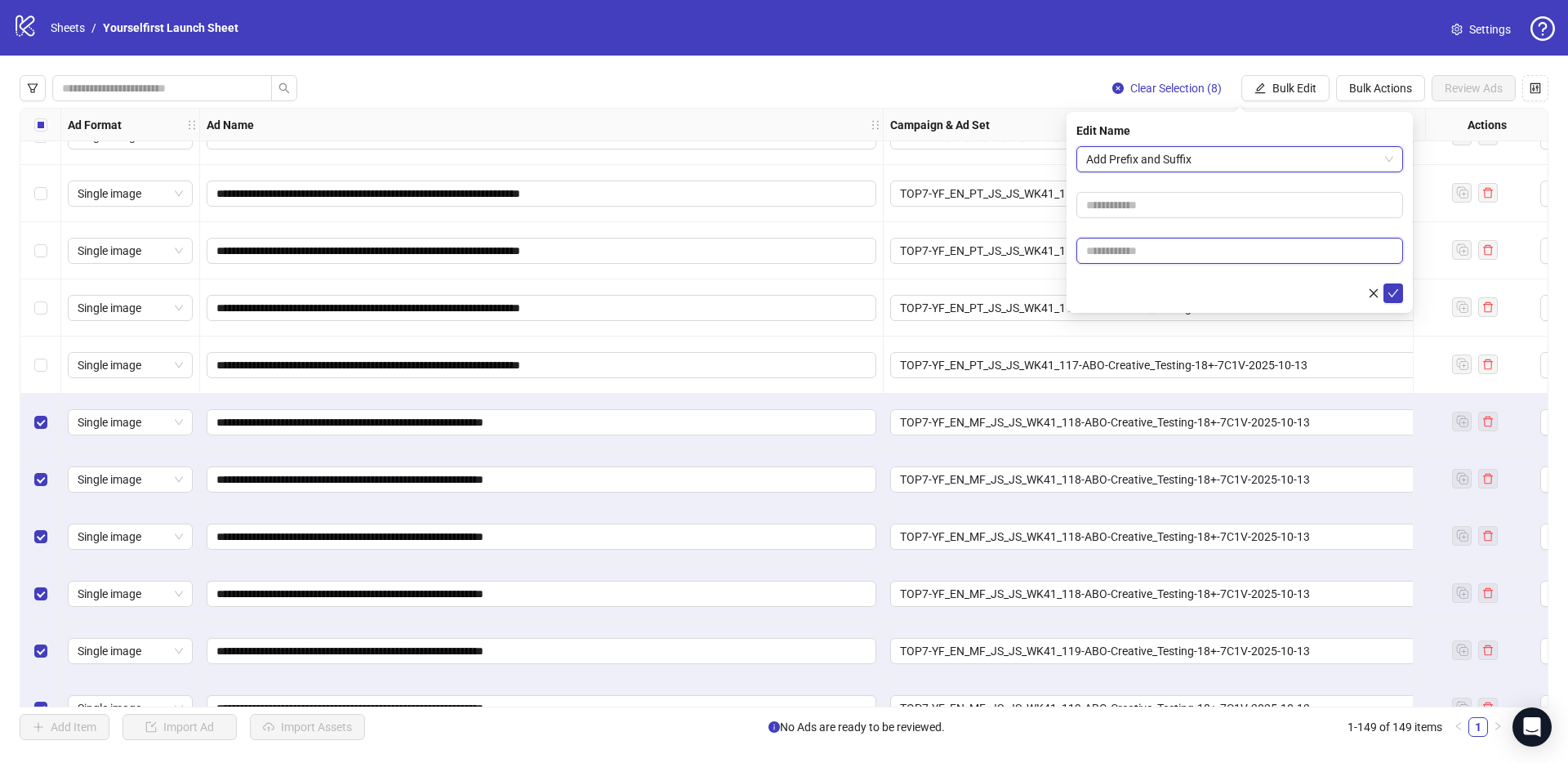
click at [1173, 241] on input "text" at bounding box center [1239, 250] width 327 height 26
type input "******"
click at [1390, 290] on icon "check" at bounding box center [1392, 293] width 12 height 12
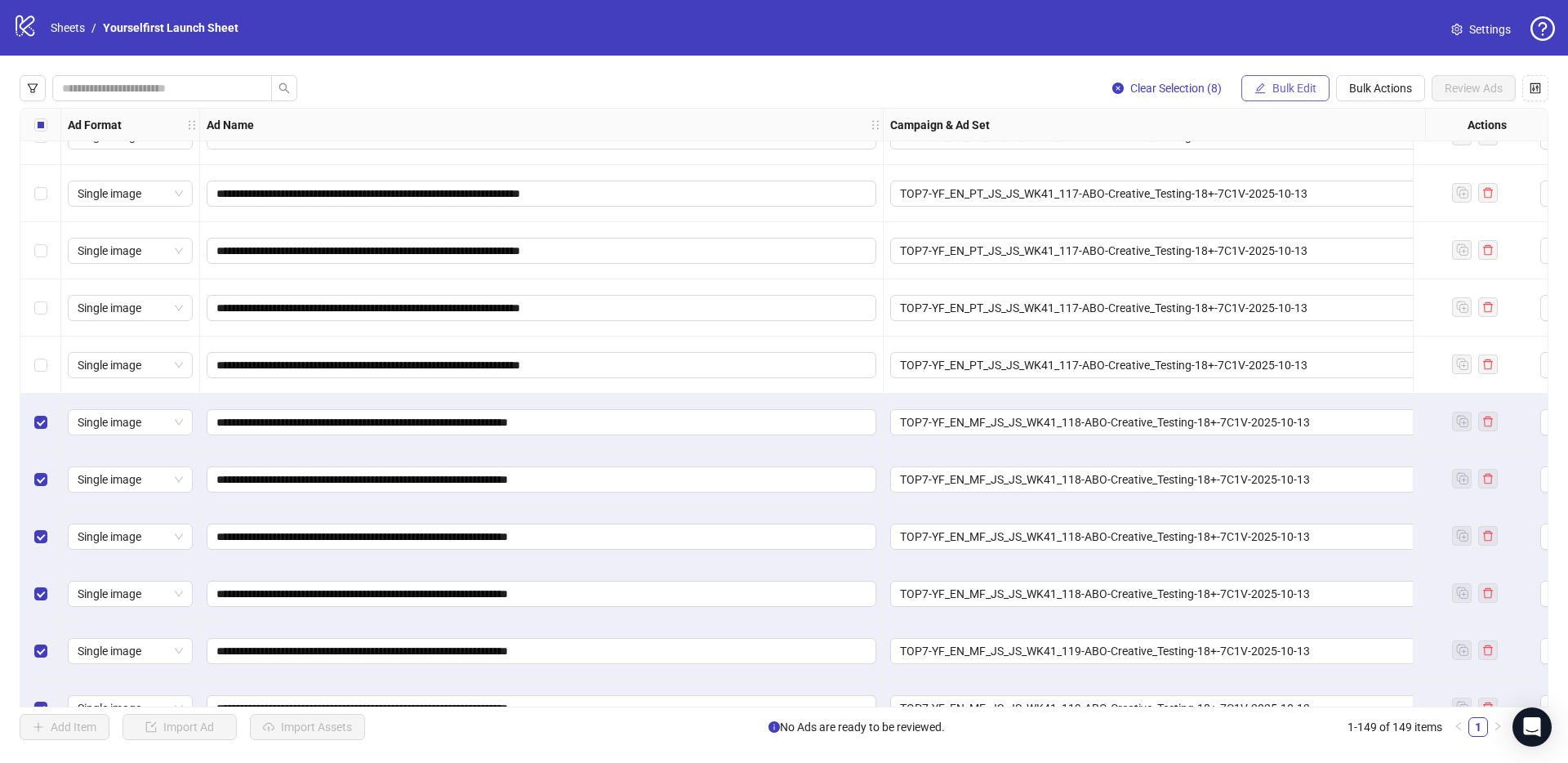
click at [1286, 83] on span "Bulk Edit" at bounding box center [1294, 88] width 44 height 13
click at [1311, 229] on span "Headlines" at bounding box center [1301, 226] width 97 height 18
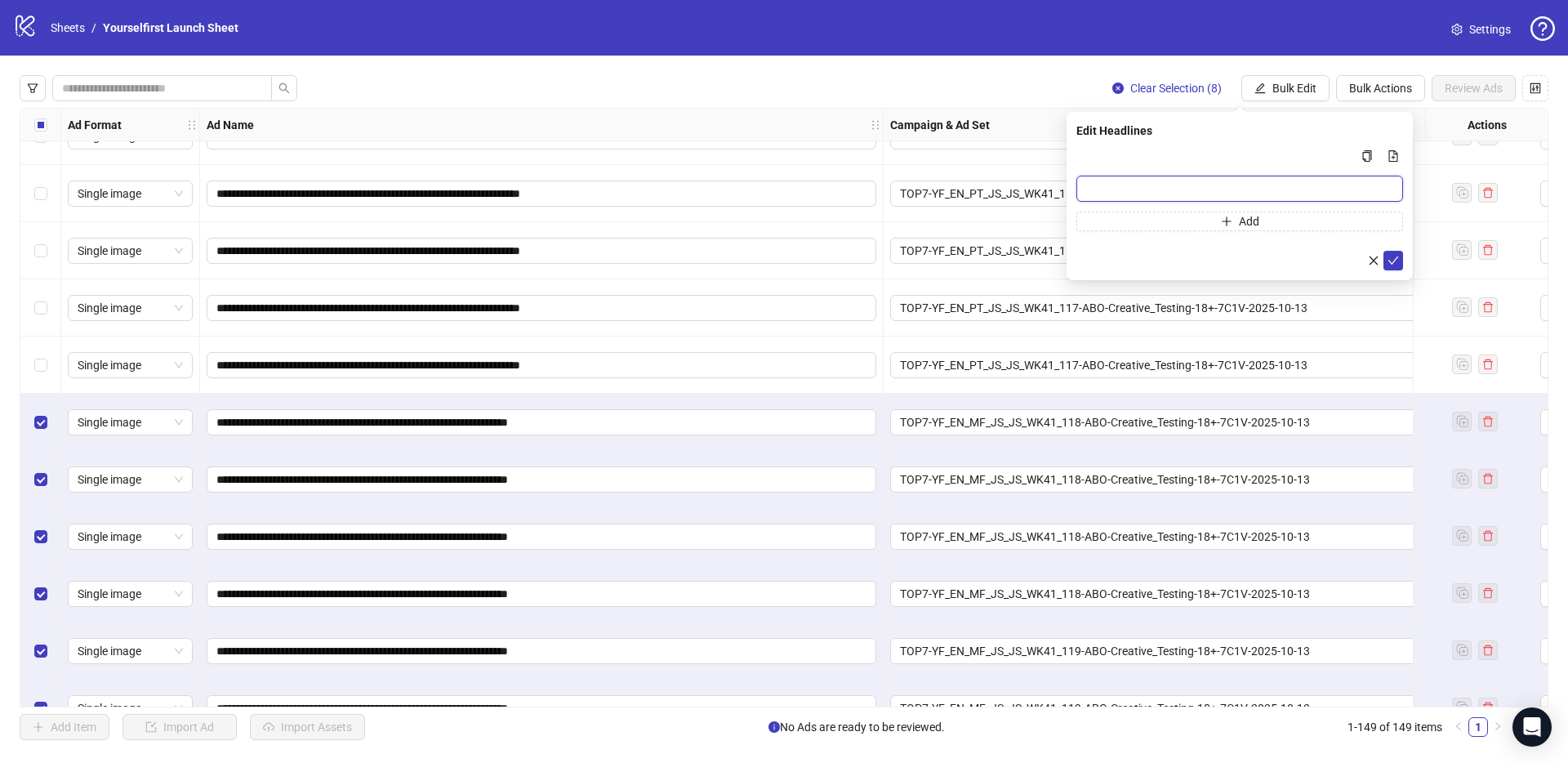
click at [1115, 185] on input "Multi-input container - paste or copy values" at bounding box center [1239, 188] width 327 height 26
type input "**********"
click at [1393, 259] on icon "check" at bounding box center [1392, 260] width 12 height 12
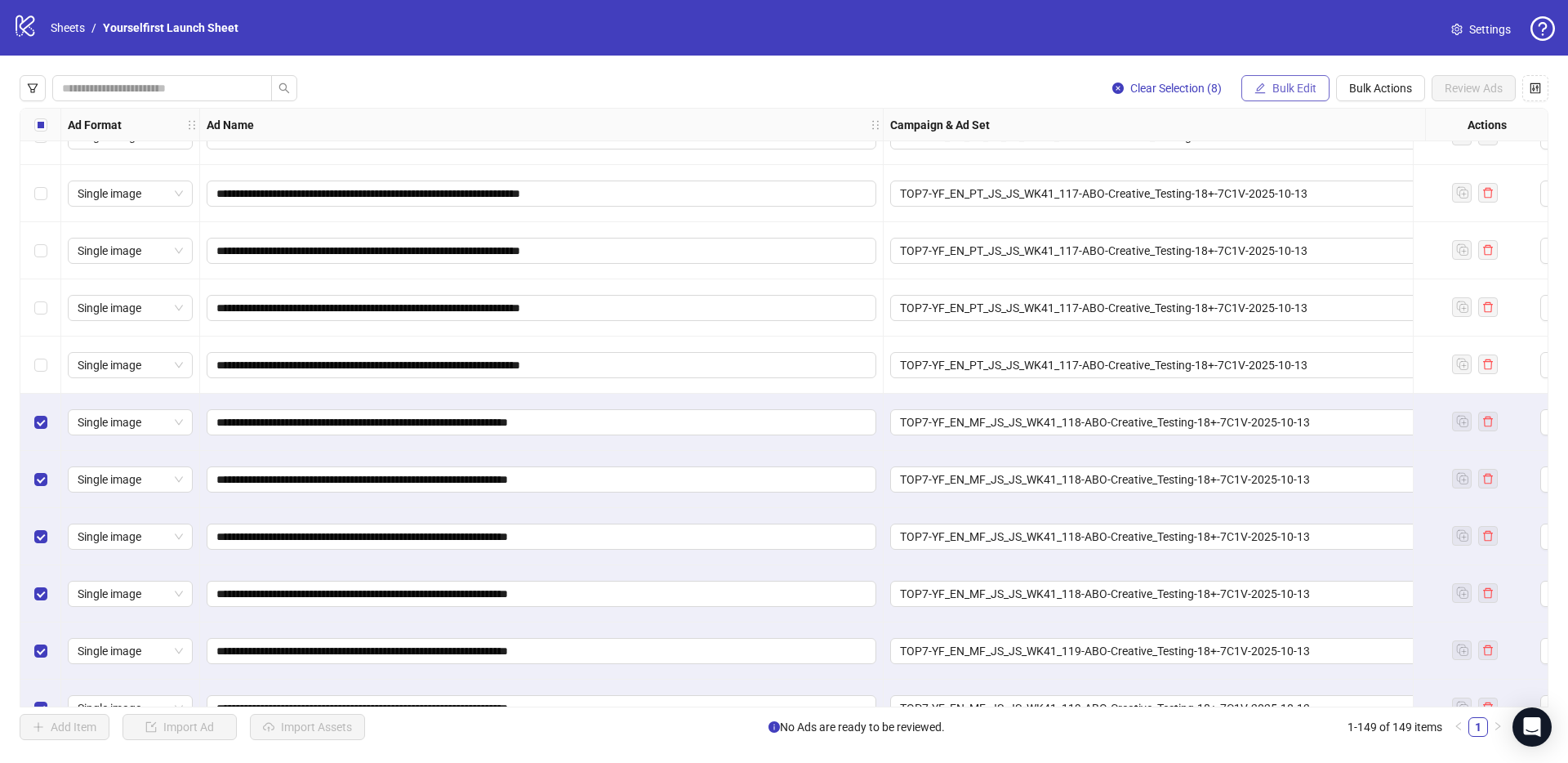
click at [1294, 90] on span "Bulk Edit" at bounding box center [1294, 88] width 44 height 13
click at [1305, 250] on span "Primary Texts" at bounding box center [1301, 252] width 97 height 18
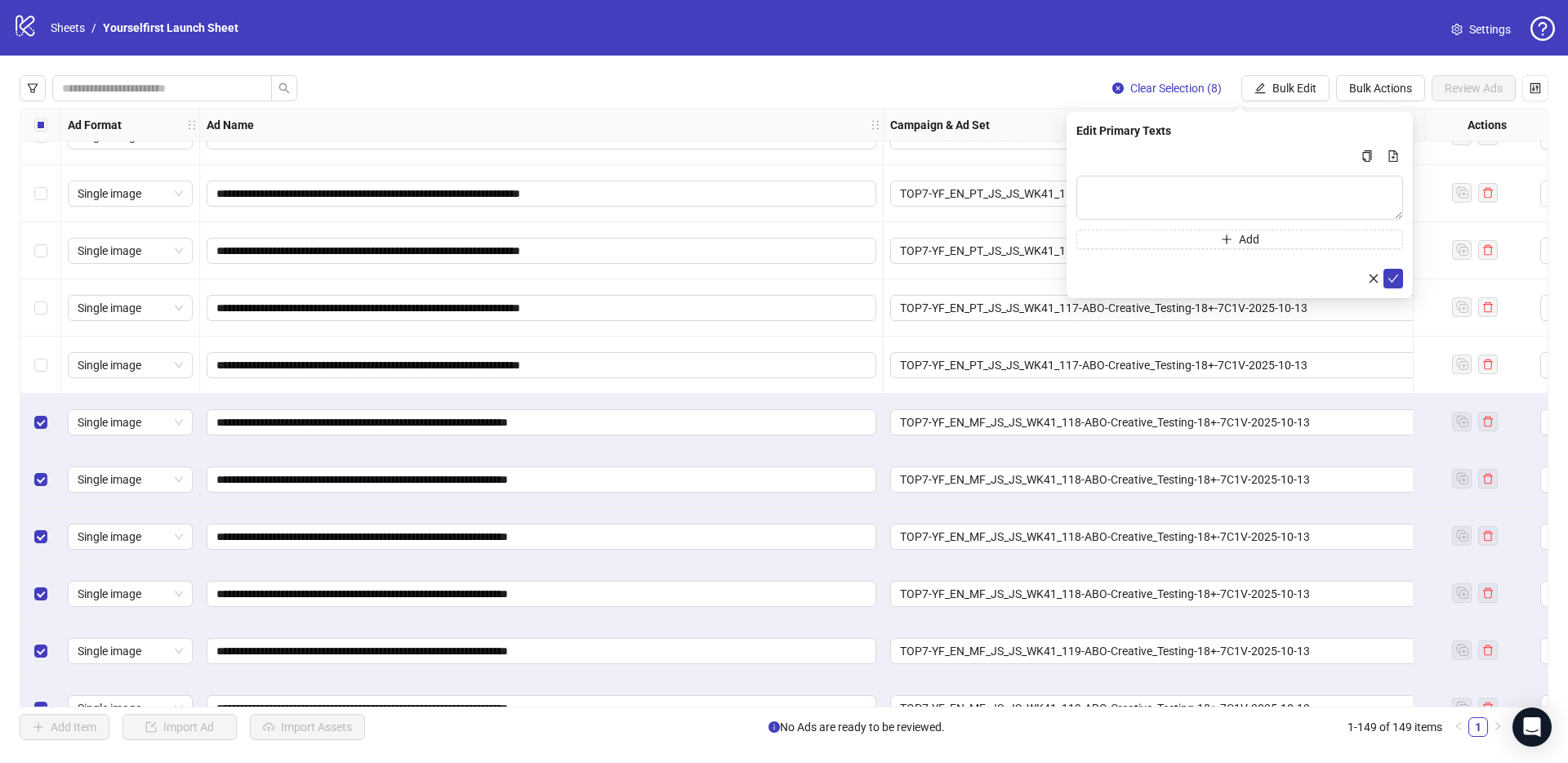
click at [1147, 160] on div "Multi-text input container - paste or copy values" at bounding box center [1239, 156] width 327 height 20
click at [1133, 188] on textarea "Multi-text input container - paste or copy values" at bounding box center [1239, 197] width 327 height 44
paste textarea "**********"
type textarea "**********"
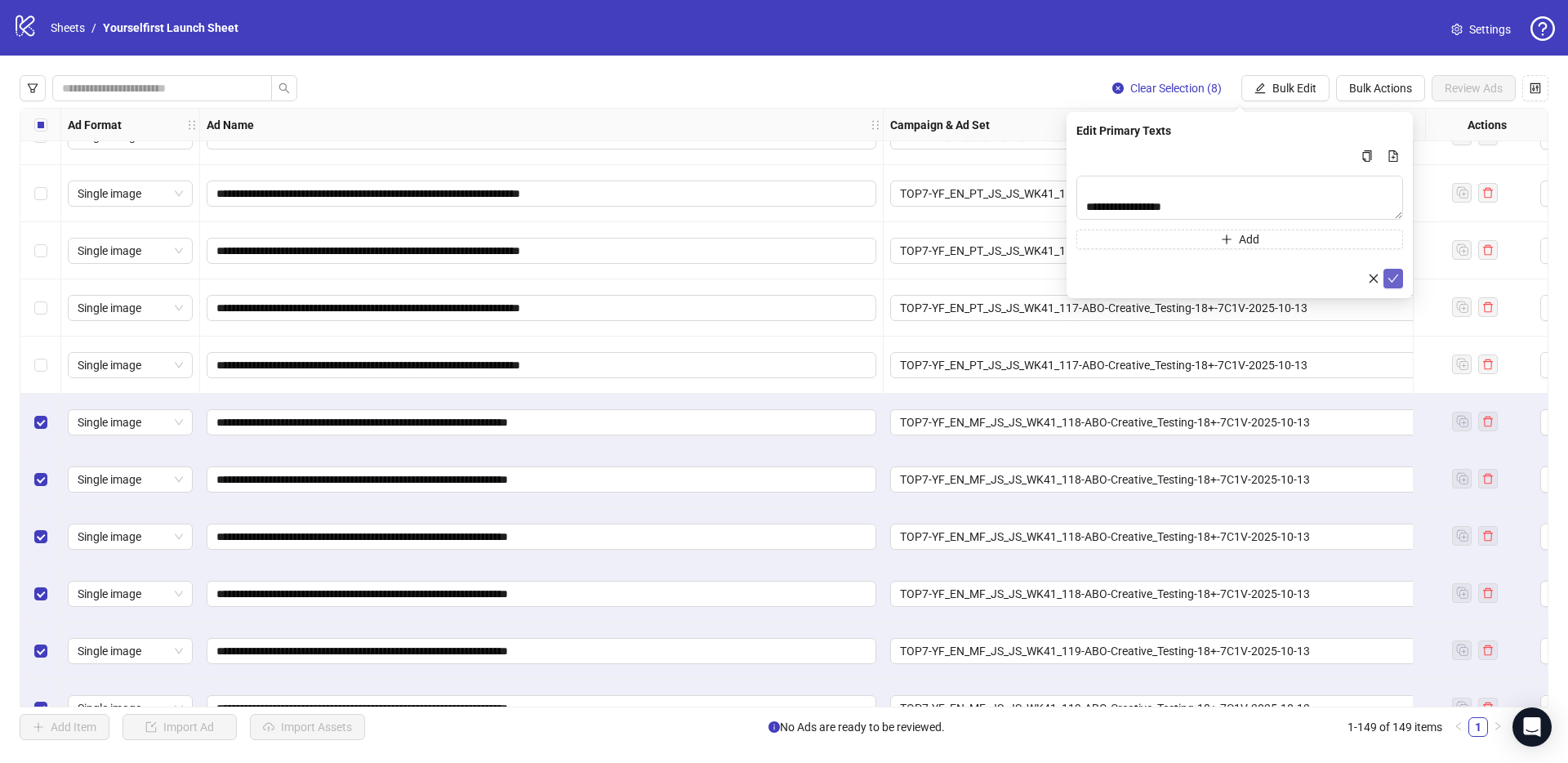
click at [1392, 277] on icon "check" at bounding box center [1392, 278] width 12 height 12
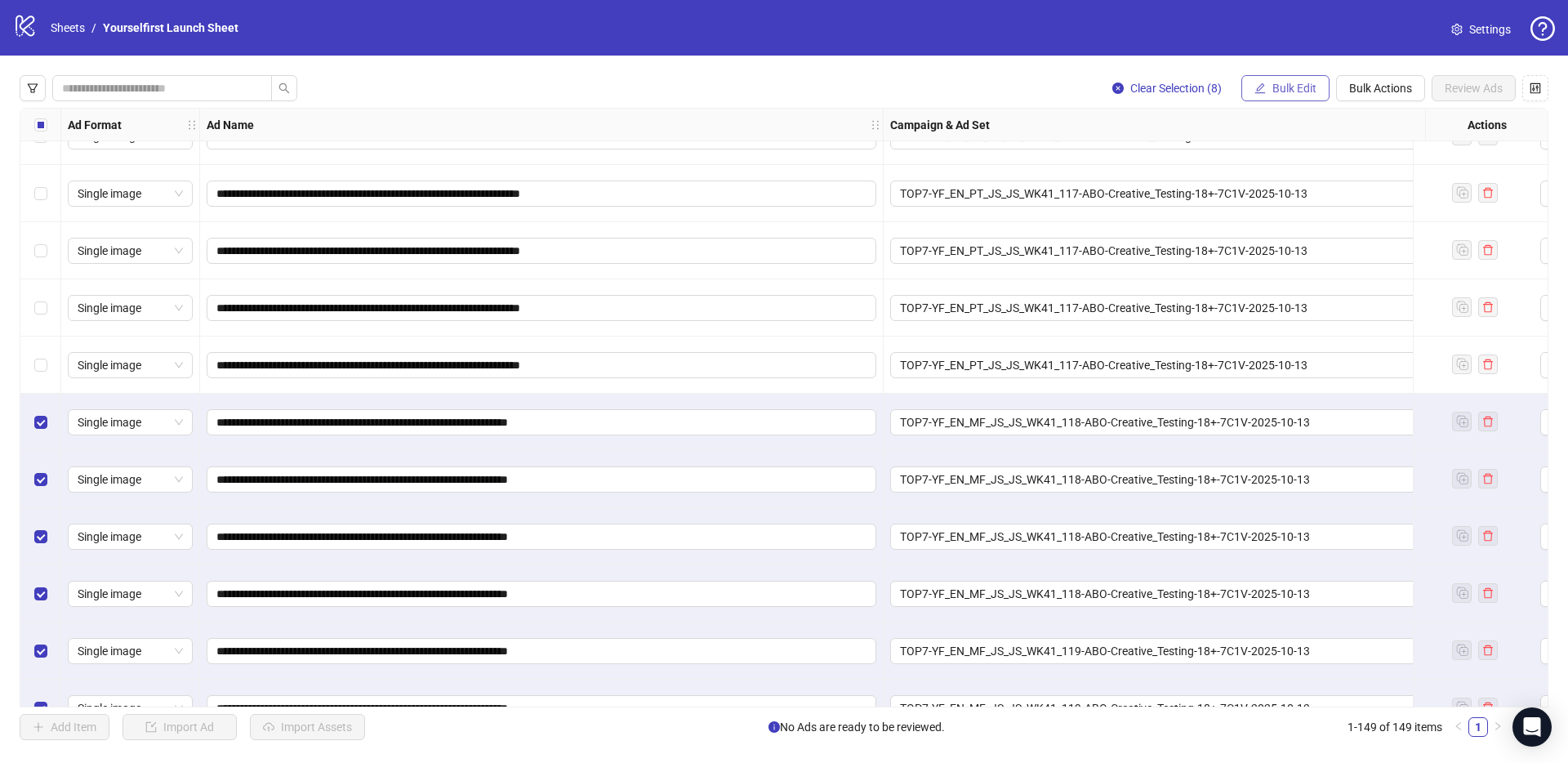
click at [1281, 86] on span "Bulk Edit" at bounding box center [1294, 88] width 44 height 13
click at [1309, 281] on span "Destination URL" at bounding box center [1301, 278] width 97 height 18
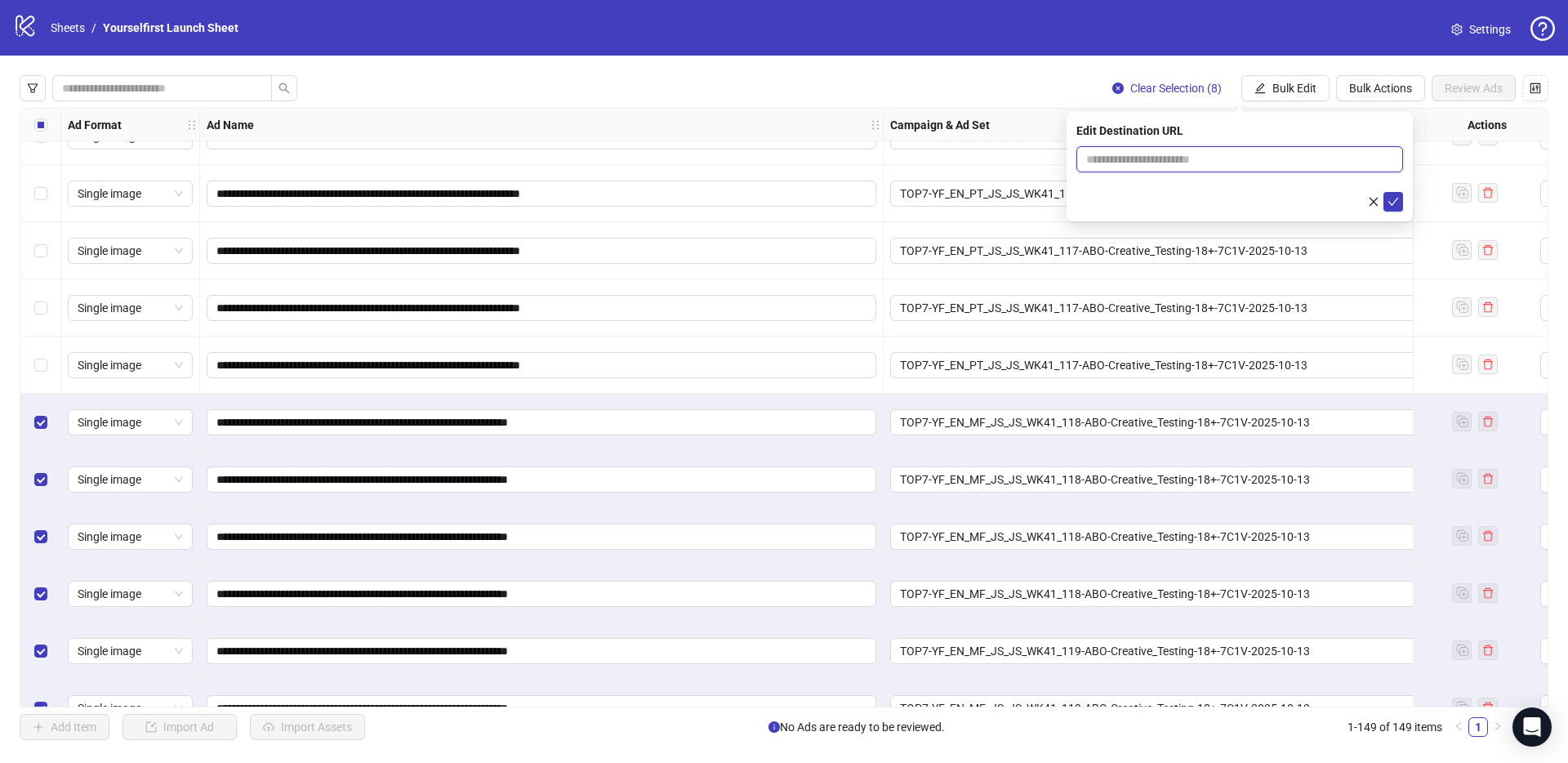
click at [1146, 165] on input "text" at bounding box center [1233, 160] width 294 height 18
paste input "**********"
type input "**********"
click at [1389, 198] on icon "check" at bounding box center [1392, 201] width 12 height 12
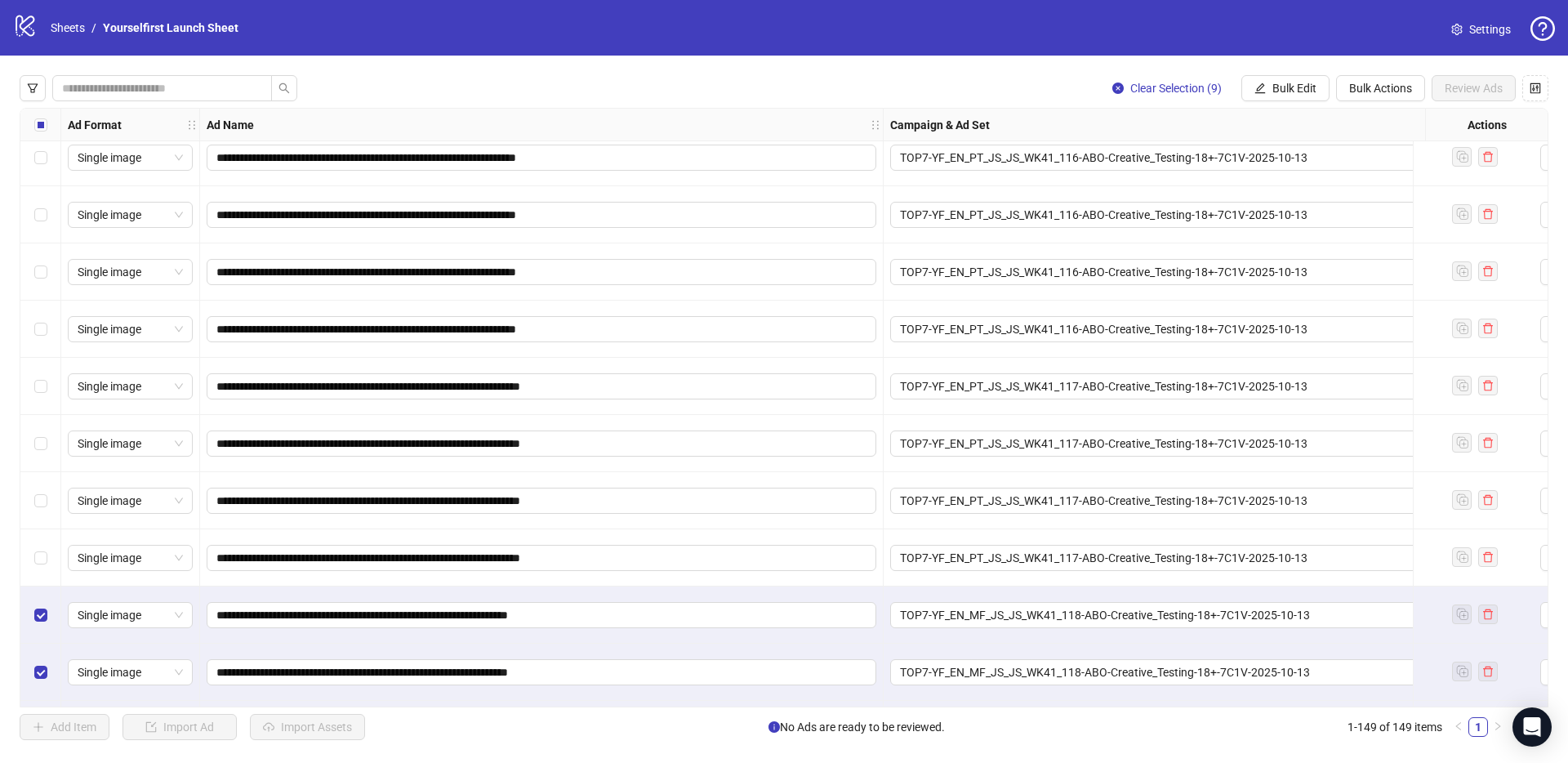
scroll to position [7655, 0]
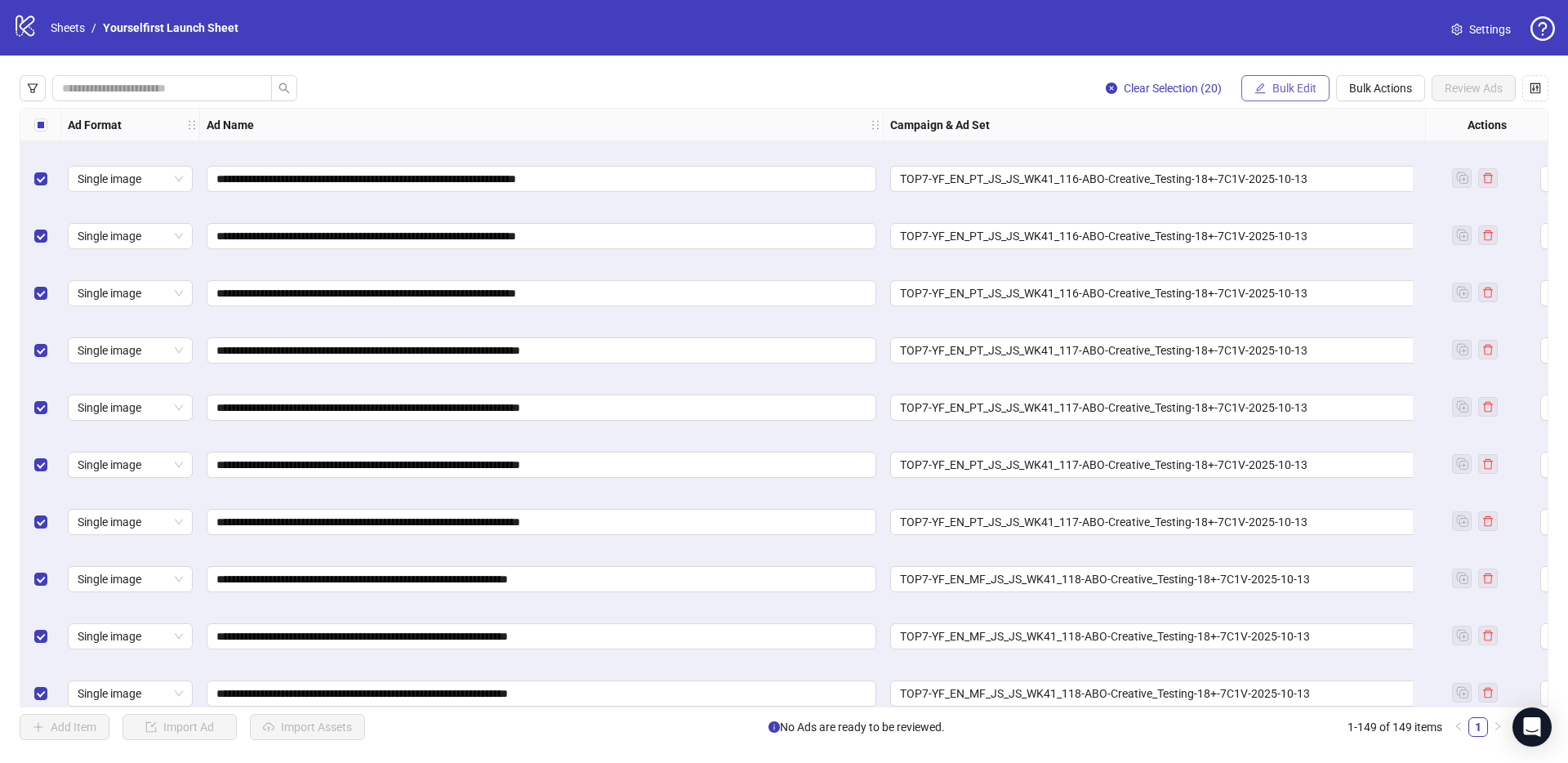
click at [1303, 93] on span "Bulk Edit" at bounding box center [1294, 88] width 44 height 13
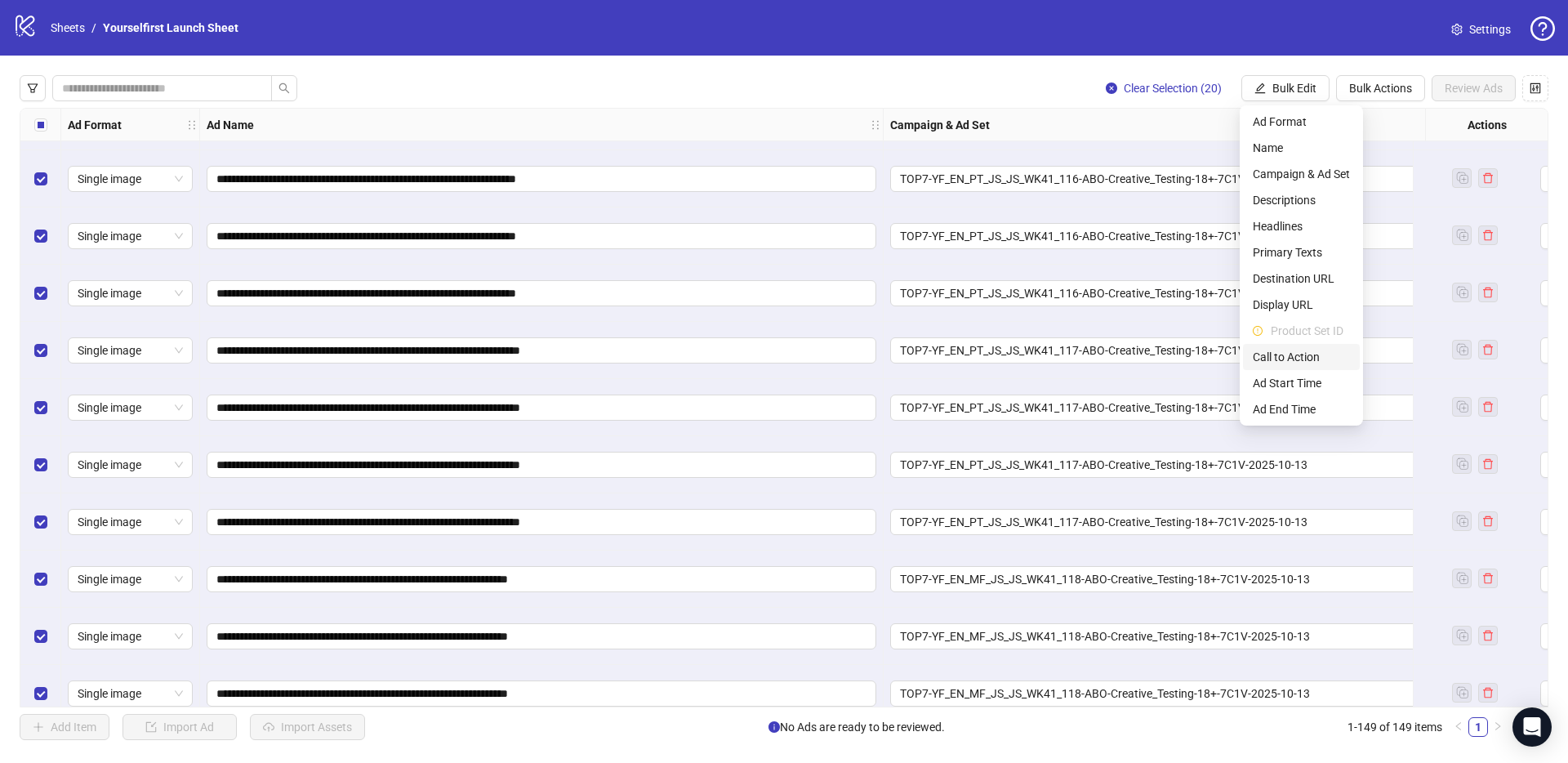
click at [1312, 357] on span "Call to Action" at bounding box center [1301, 357] width 97 height 18
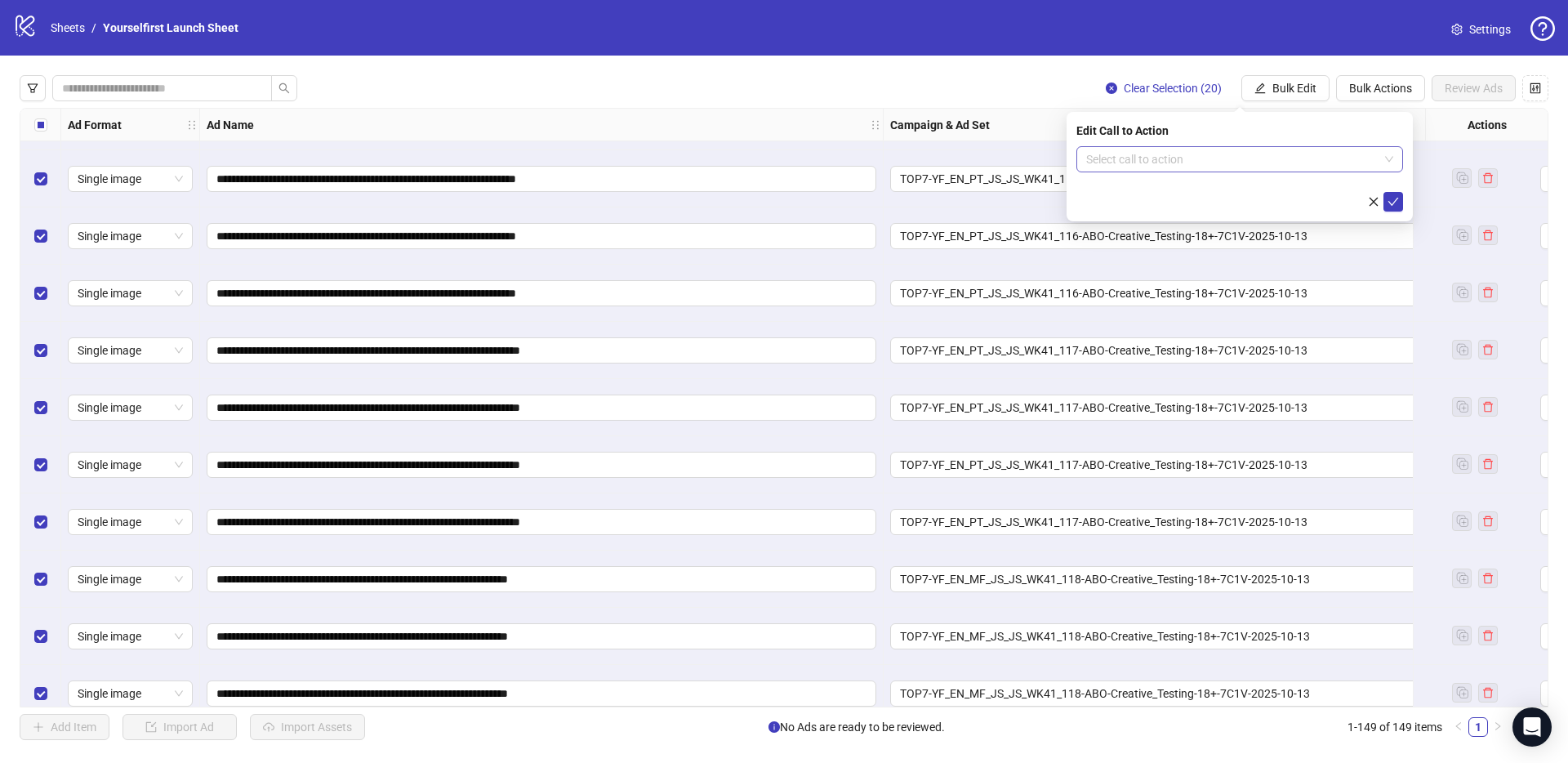
click at [1219, 154] on input "search" at bounding box center [1232, 159] width 292 height 24
type input "*****"
click at [1168, 193] on div "Learn more" at bounding box center [1239, 192] width 300 height 18
click at [1392, 202] on icon "check" at bounding box center [1393, 201] width 11 height 8
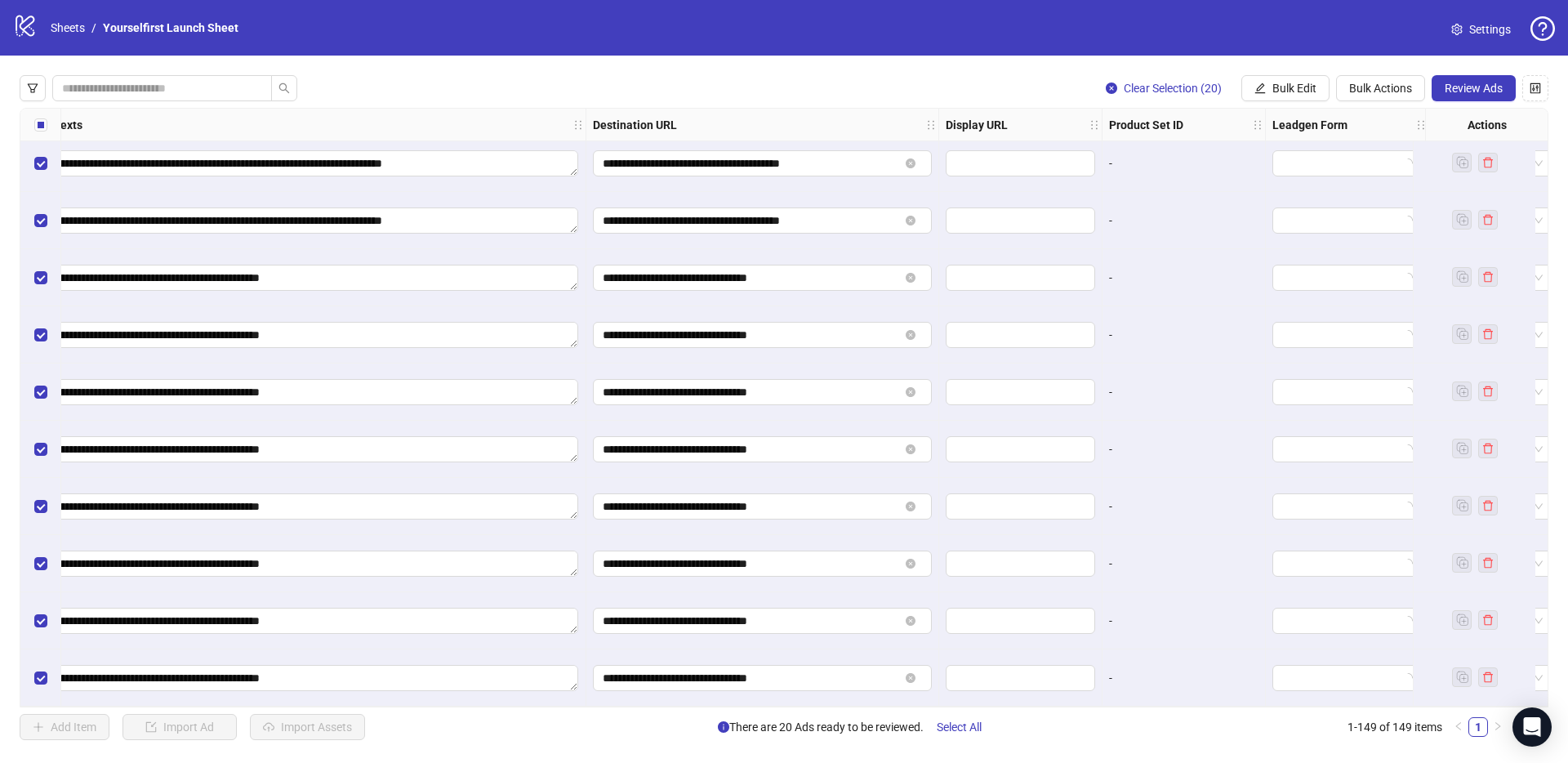
scroll to position [7963, 2788]
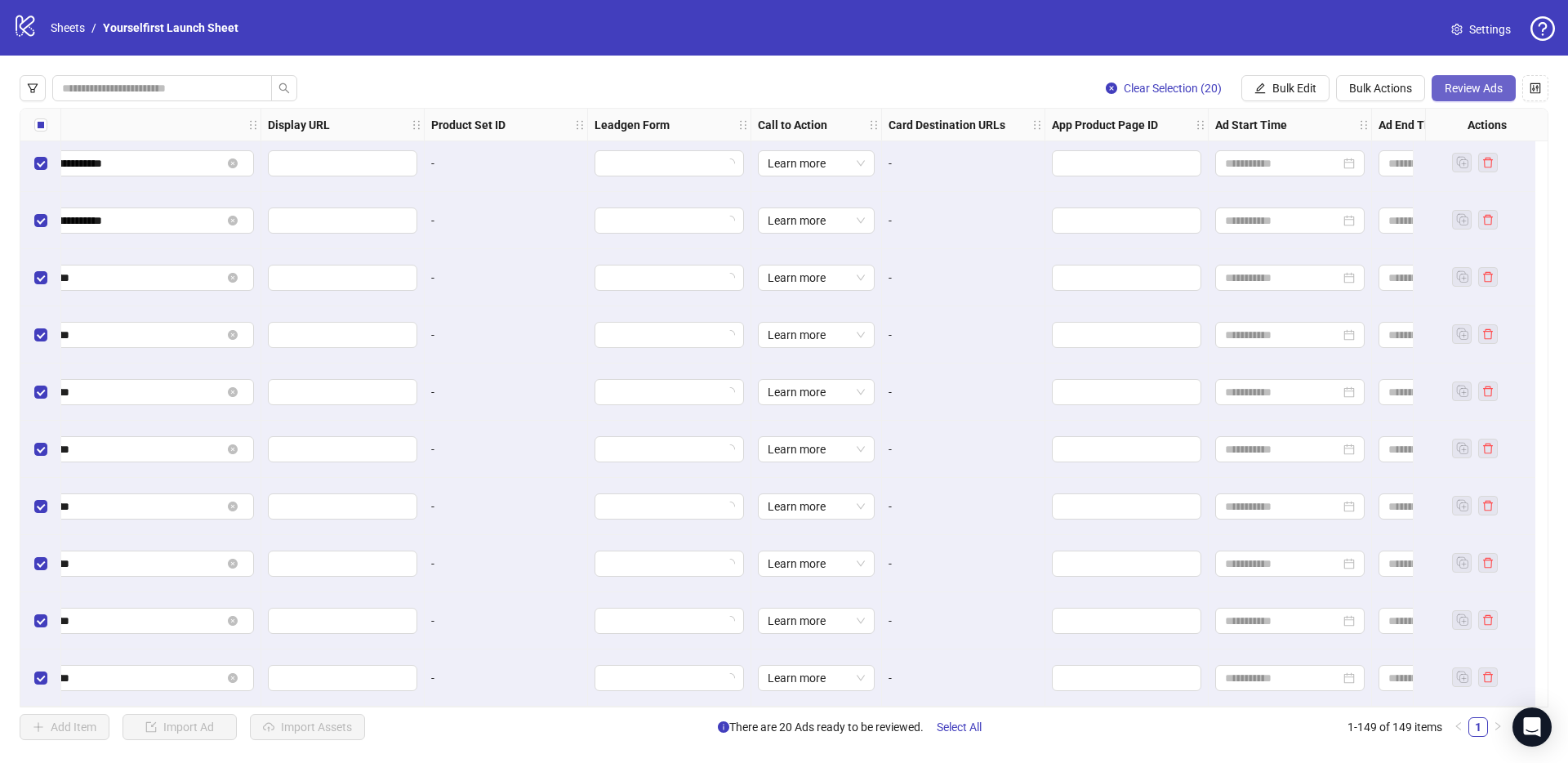
click at [1493, 85] on span "Review Ads" at bounding box center [1474, 88] width 58 height 13
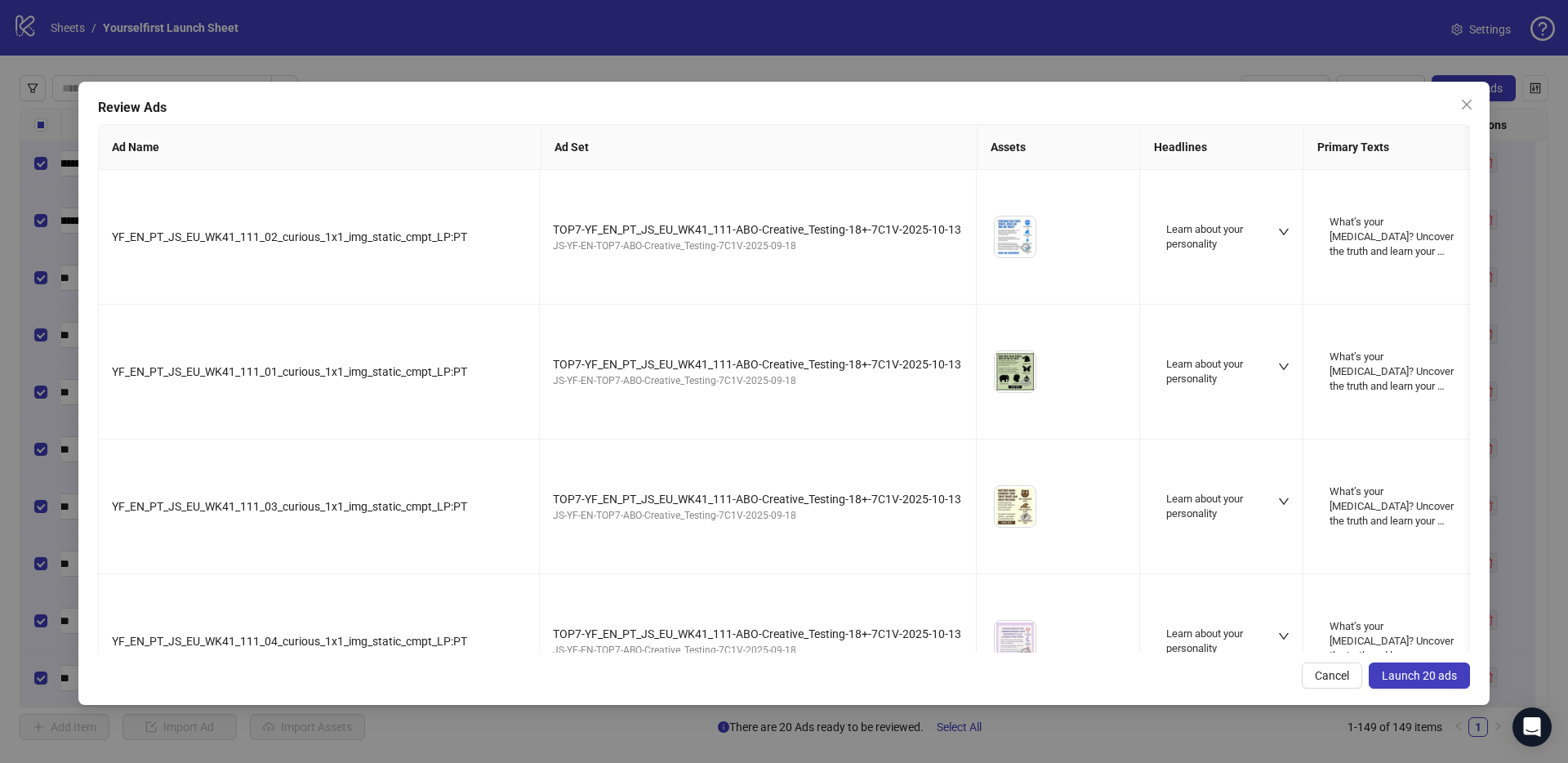
click at [1455, 674] on span "Launch 20 ads" at bounding box center [1419, 676] width 75 height 13
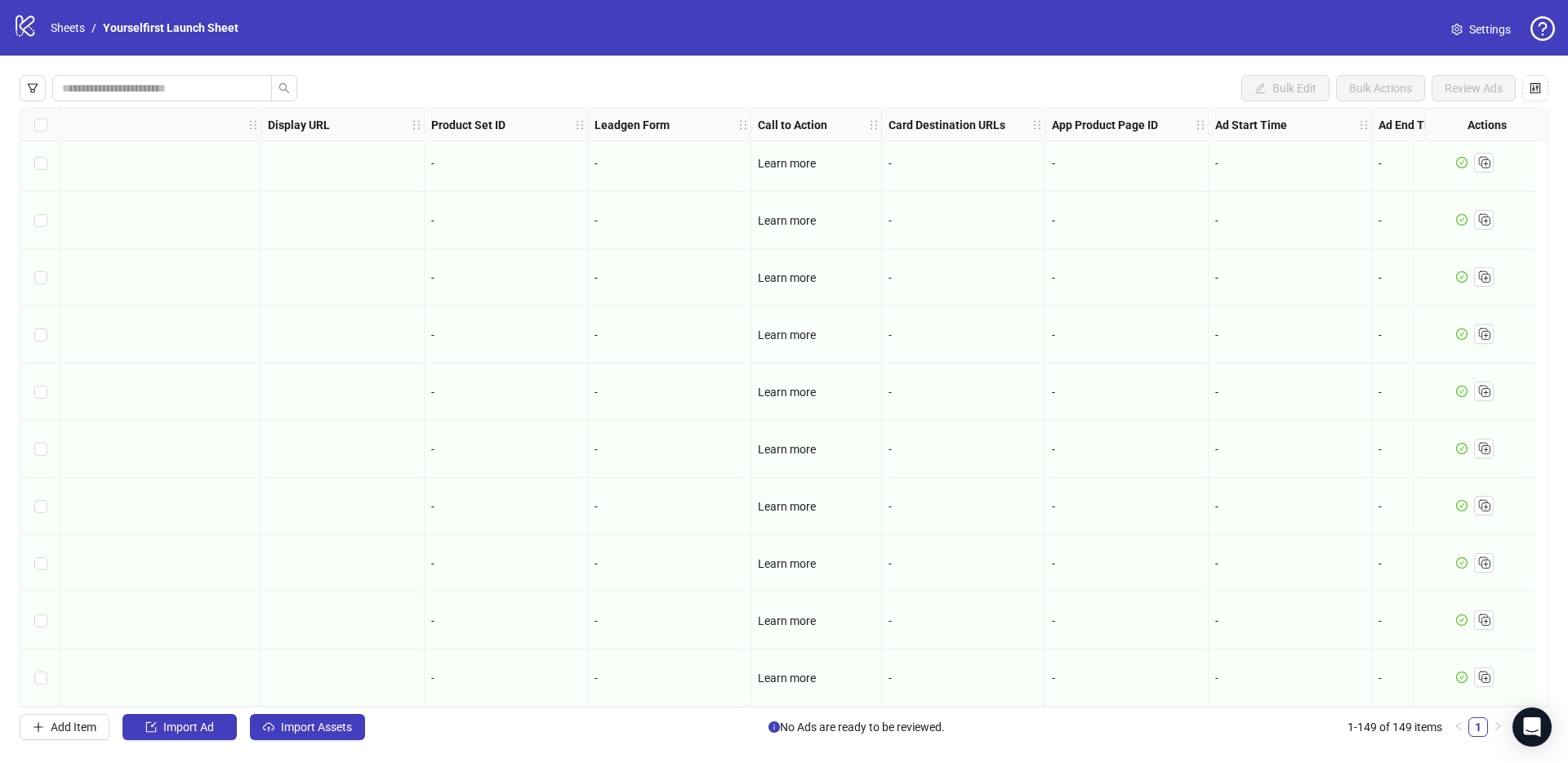
click at [500, 504] on div "-" at bounding box center [506, 506] width 150 height 18
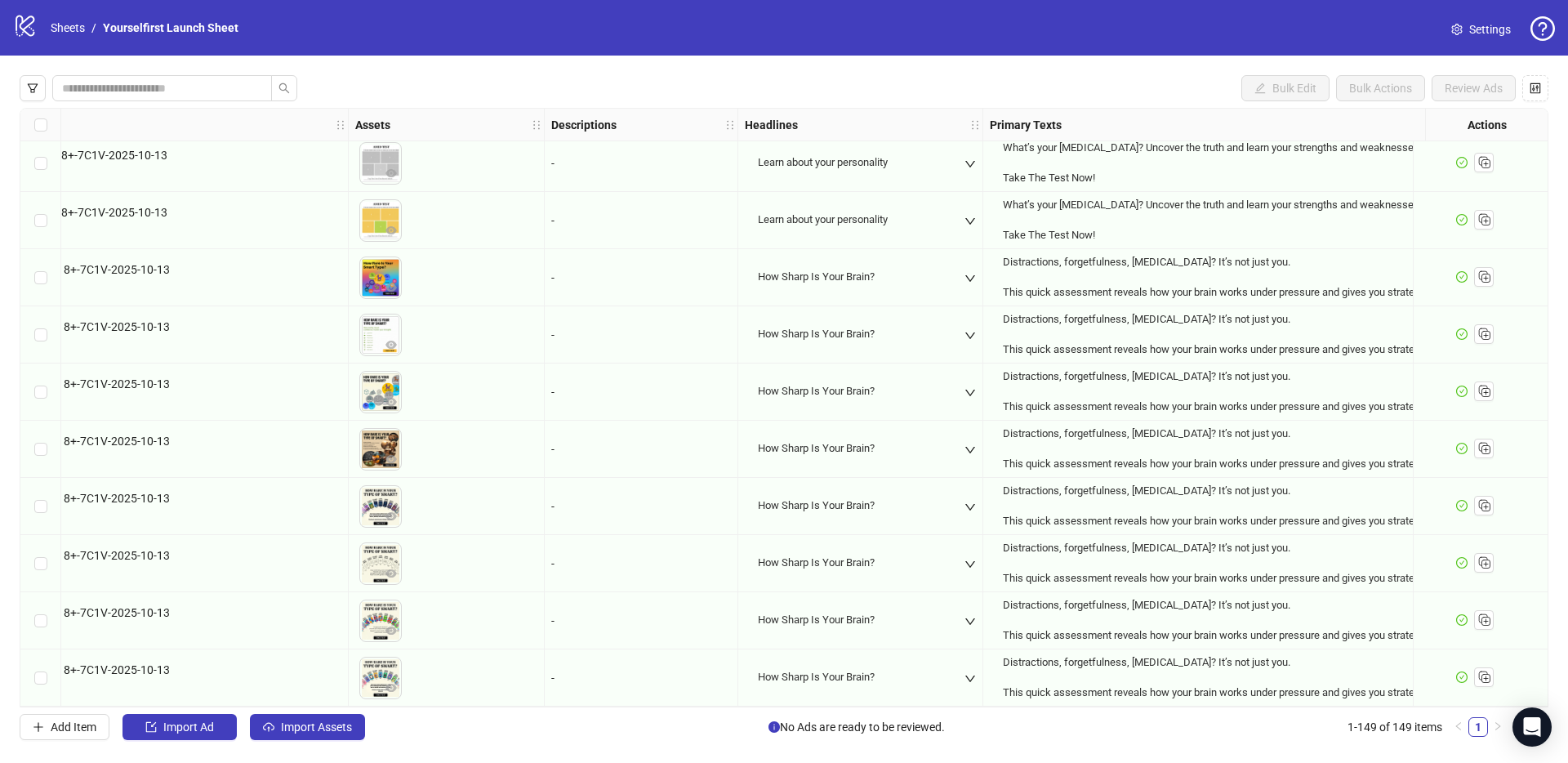
scroll to position [7963, 478]
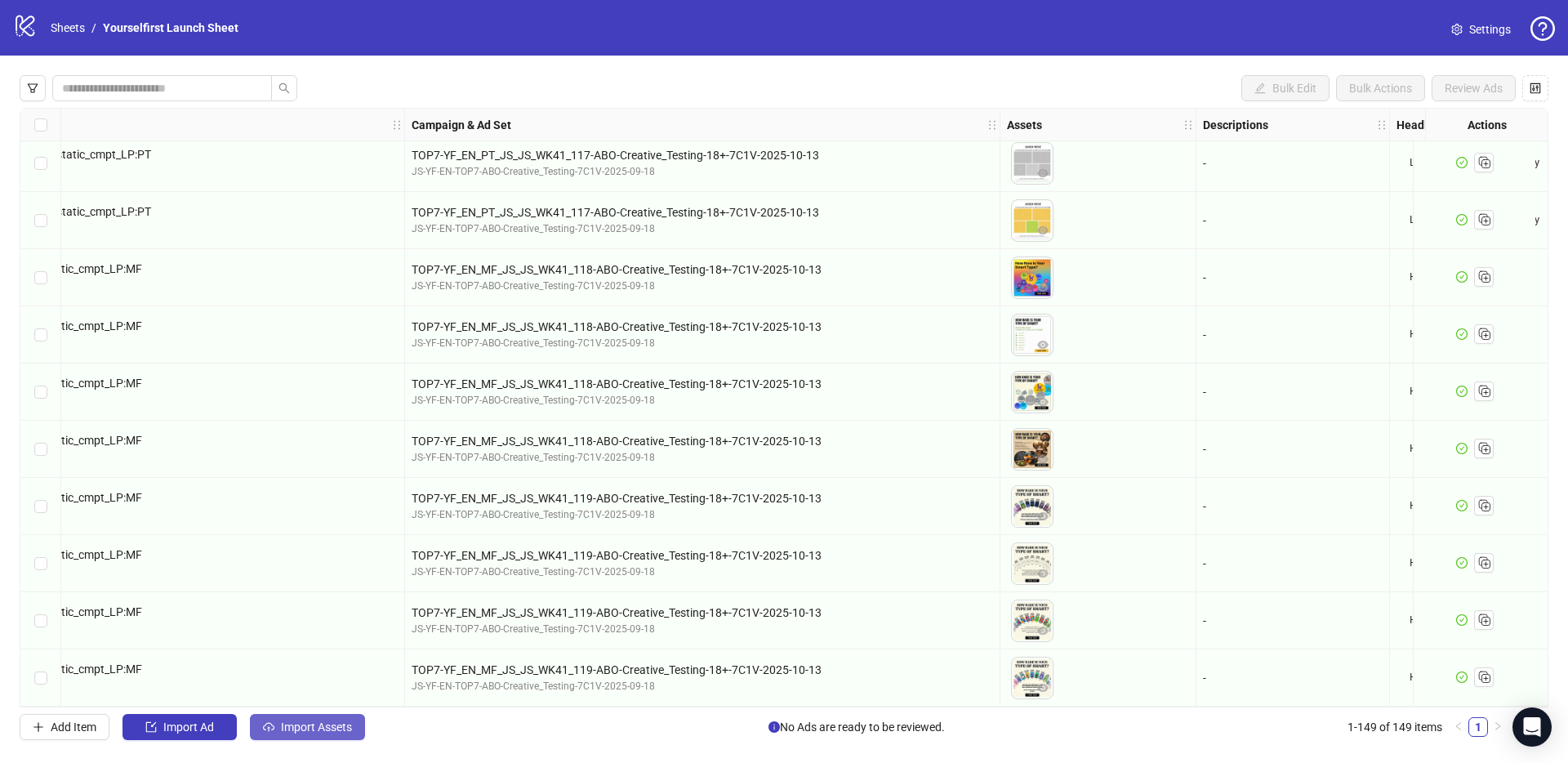
click at [343, 734] on span "Import Assets" at bounding box center [316, 726] width 71 height 13
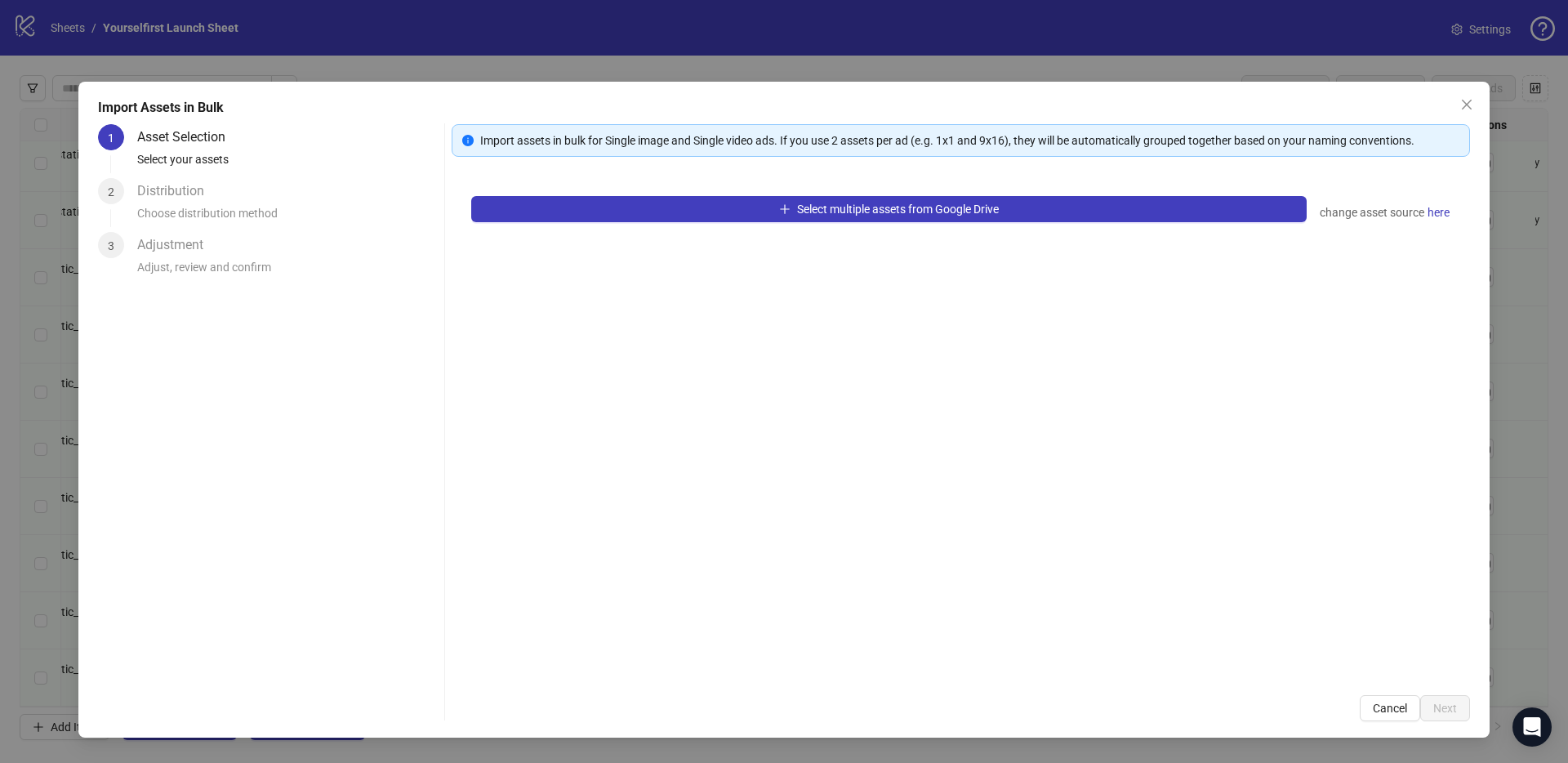
drag, startPoint x: 649, startPoint y: 501, endPoint x: 414, endPoint y: 273, distance: 327.4
click at [648, 498] on div "Select multiple assets from Google Drive change asset source here" at bounding box center [960, 426] width 1018 height 499
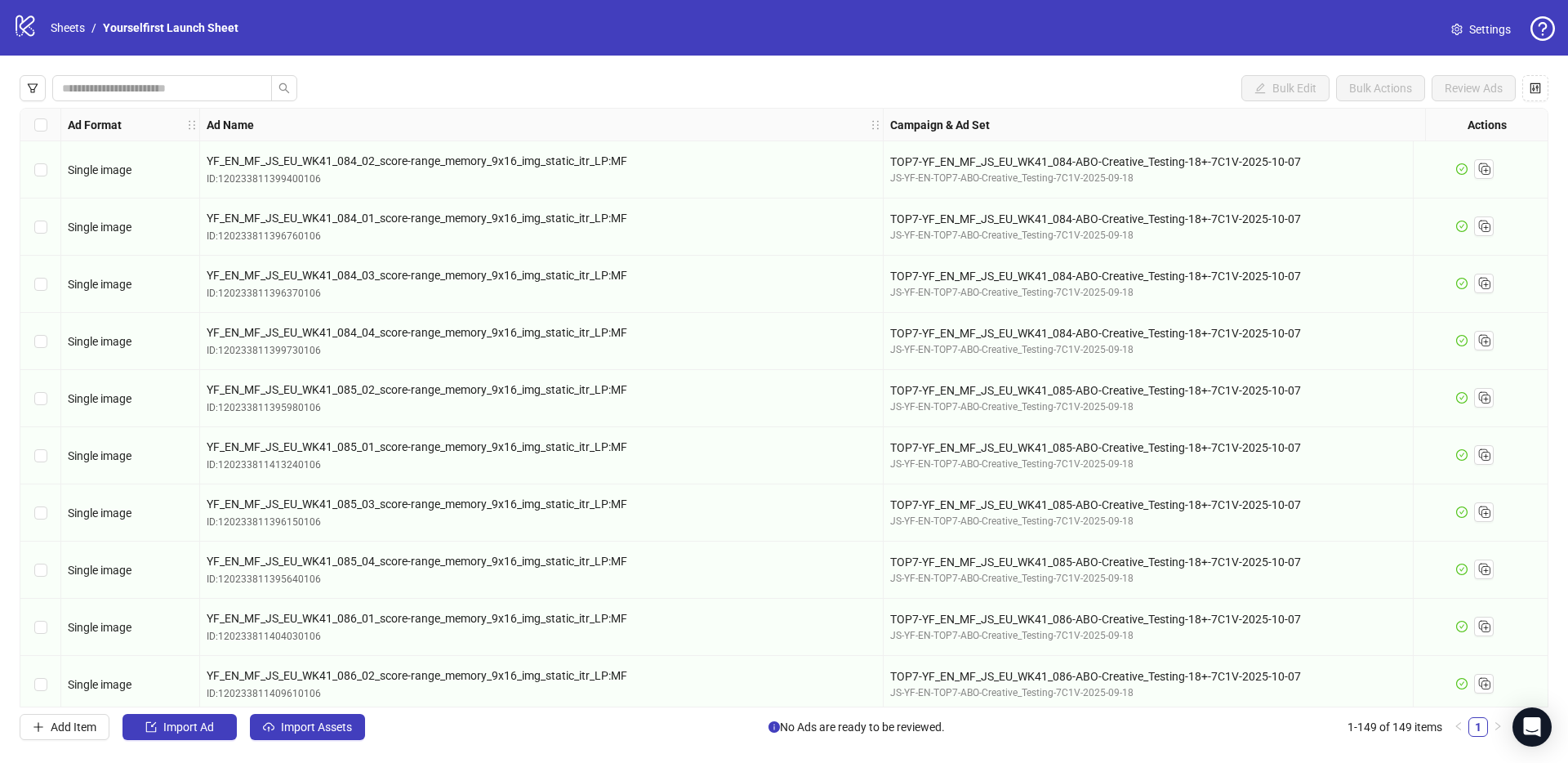
drag, startPoint x: 334, startPoint y: 726, endPoint x: 349, endPoint y: 696, distance: 33.5
click at [334, 726] on span "Import Assets" at bounding box center [316, 726] width 71 height 13
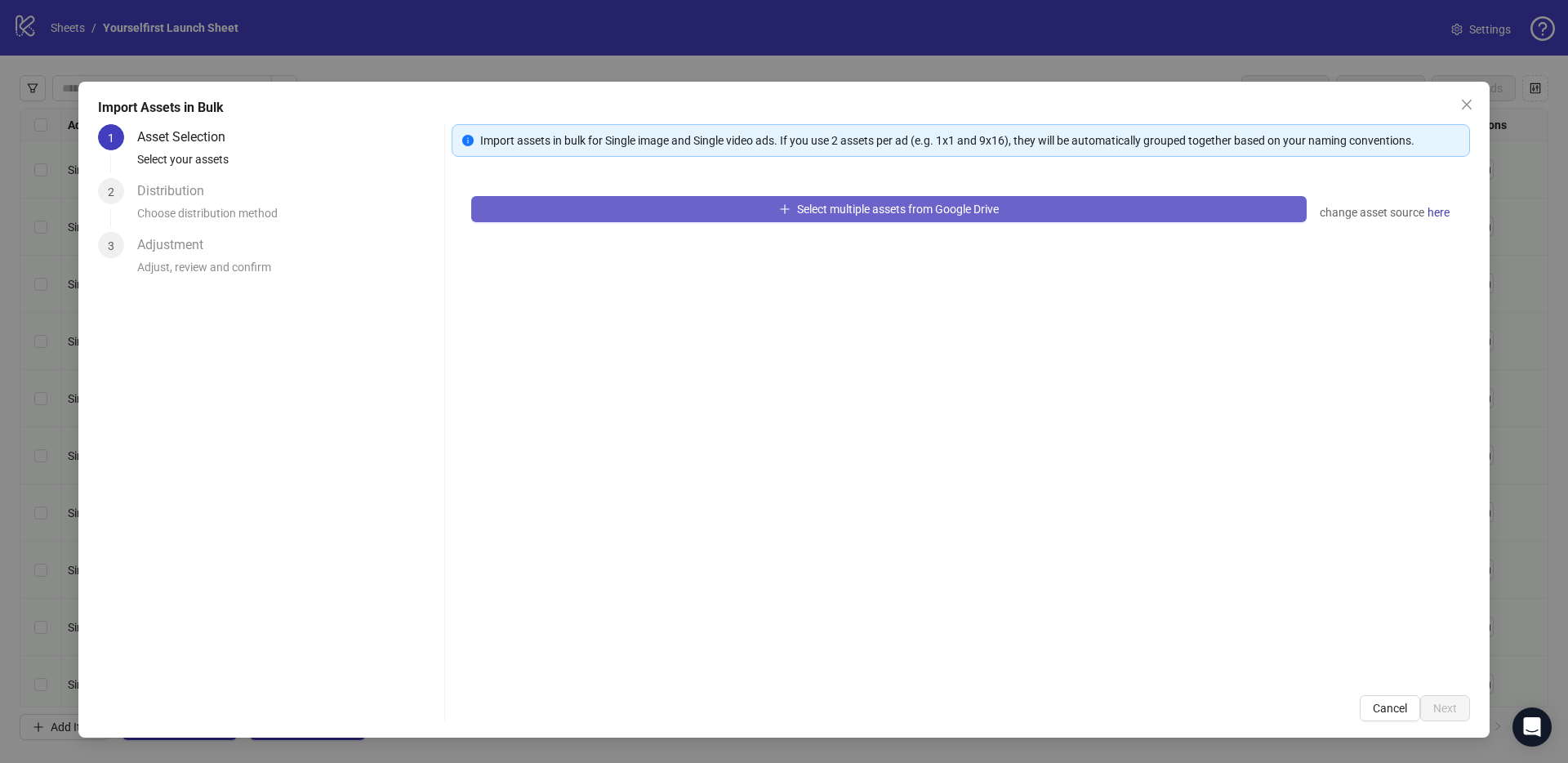
click at [755, 218] on button "Select multiple assets from Google Drive" at bounding box center [889, 209] width 836 height 26
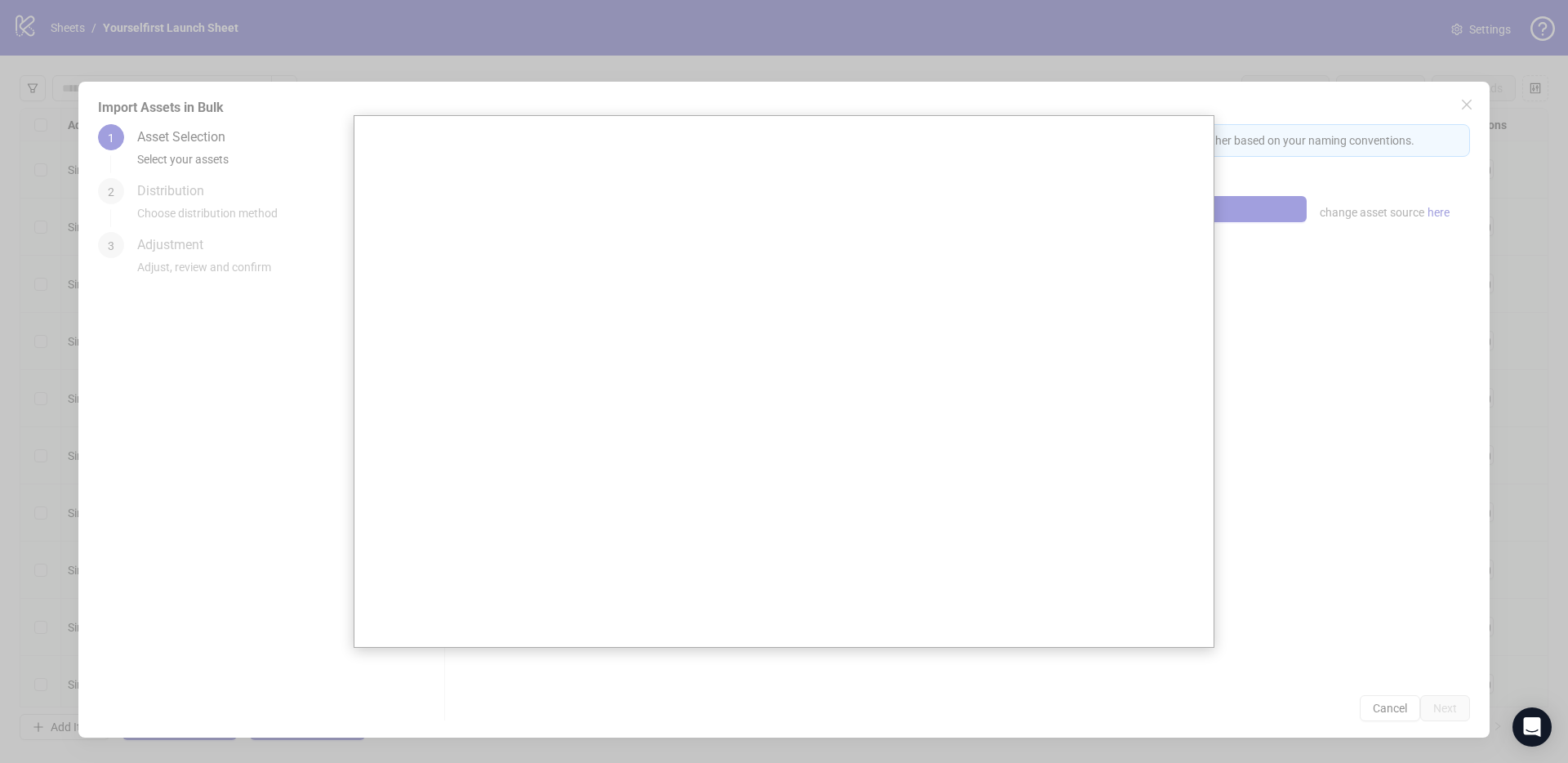
click at [471, 196] on button "Select multiple assets from Google Drive" at bounding box center [889, 209] width 836 height 26
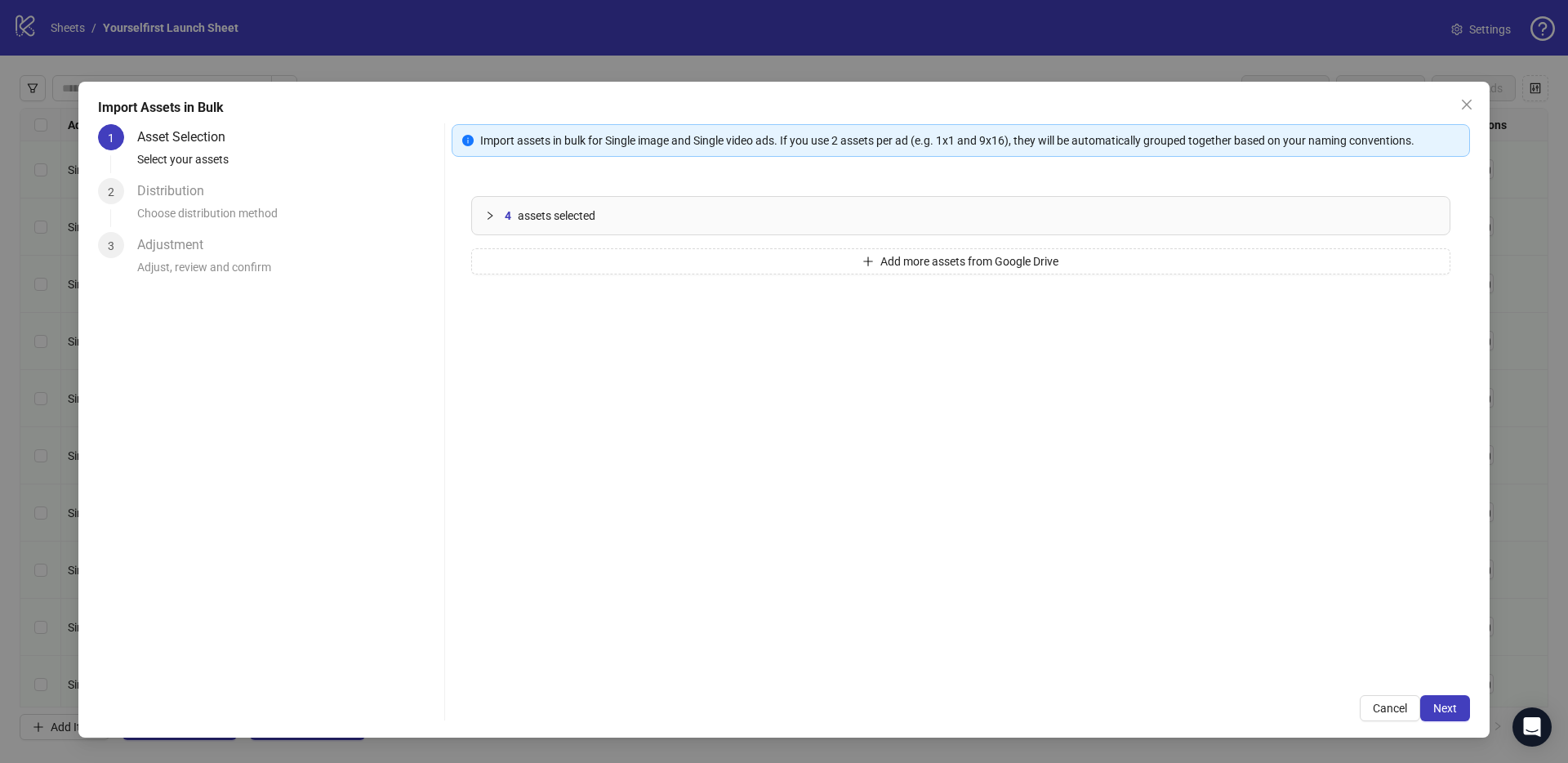
click at [755, 448] on div "4 assets selected Add more assets from Google Drive" at bounding box center [960, 426] width 1018 height 499
click at [1470, 105] on icon "close" at bounding box center [1466, 104] width 13 height 13
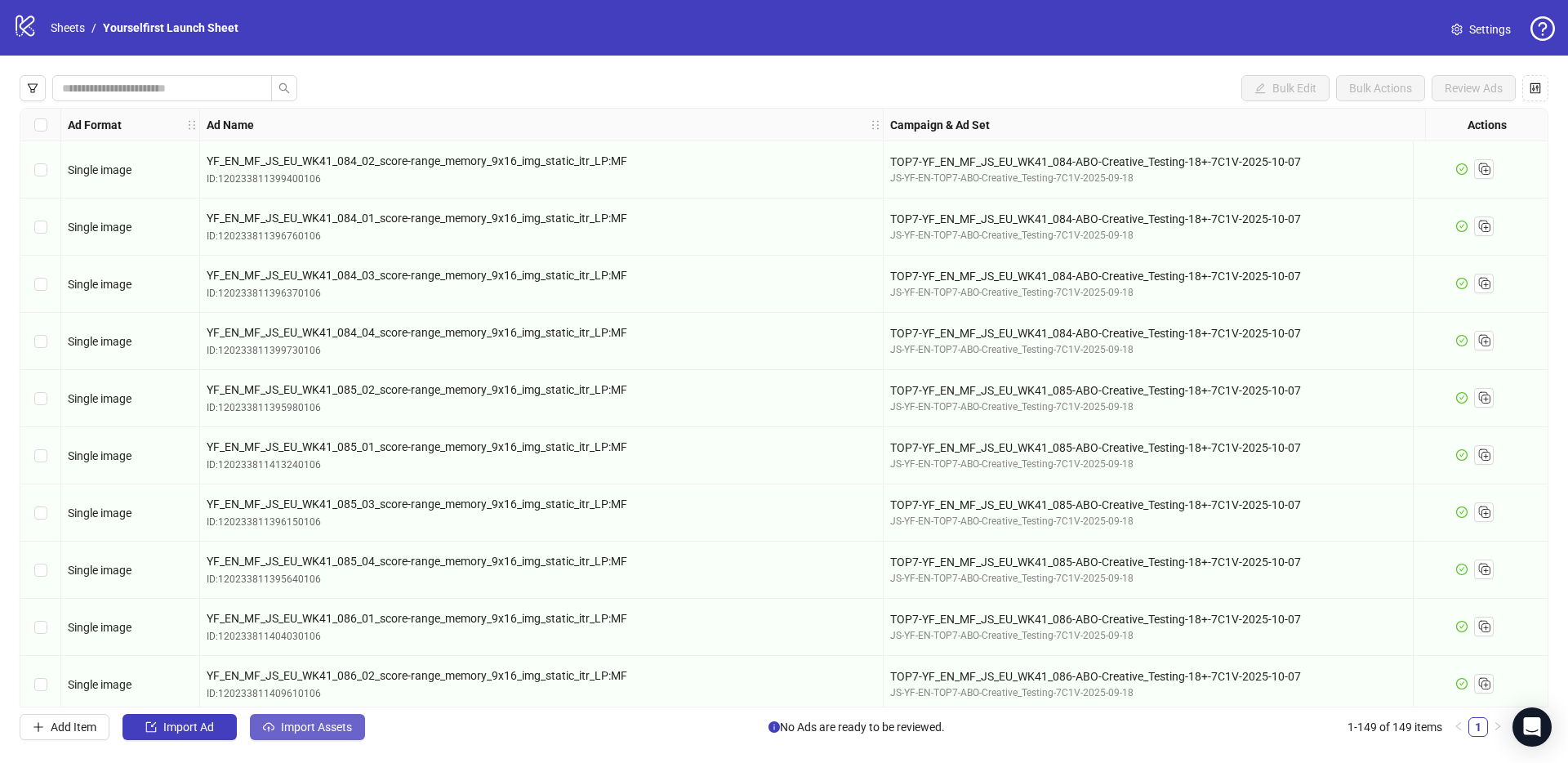
click at [336, 729] on span "Import Assets" at bounding box center [316, 726] width 71 height 13
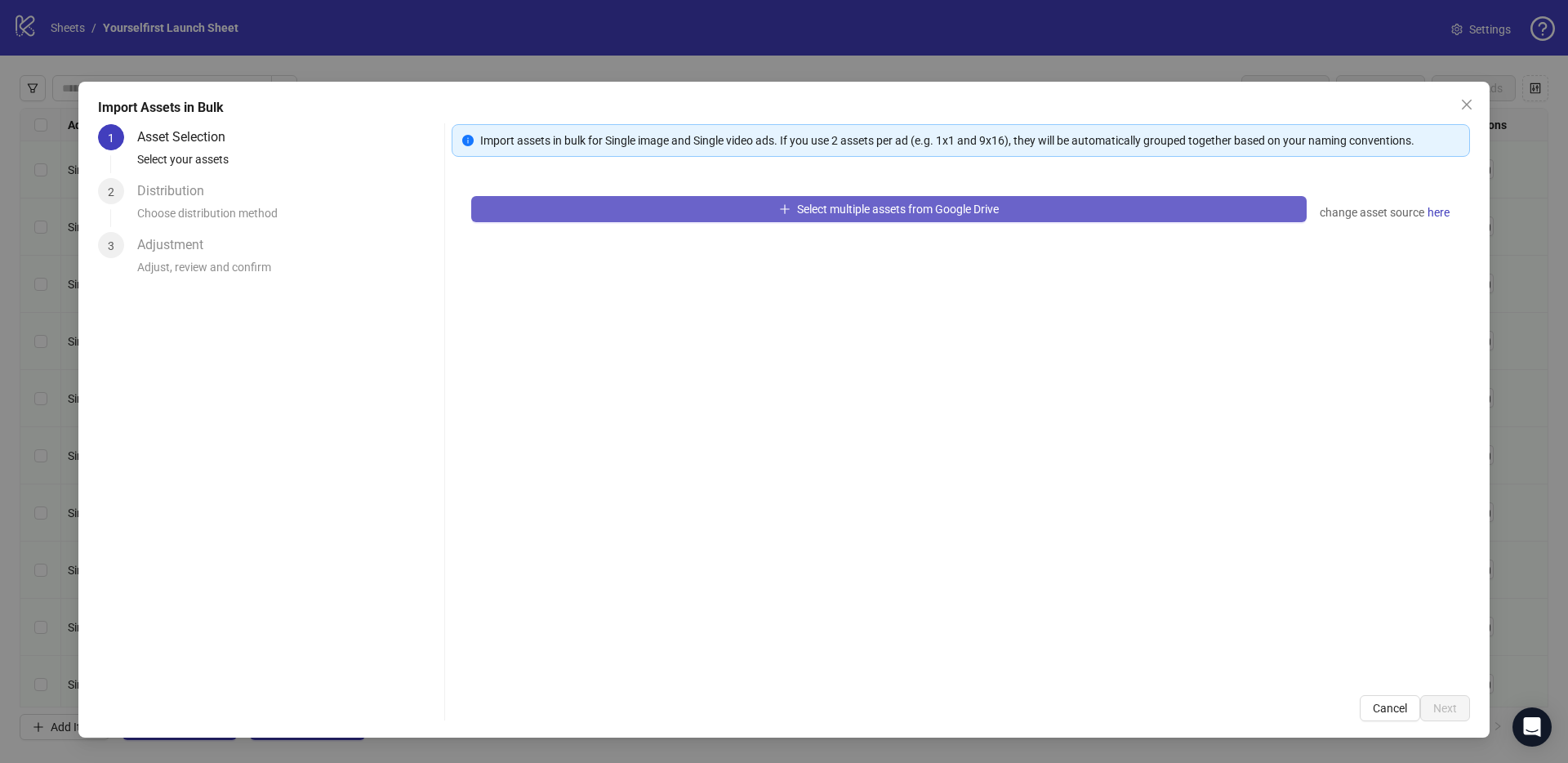
click at [762, 205] on button "Select multiple assets from Google Drive" at bounding box center [889, 209] width 836 height 26
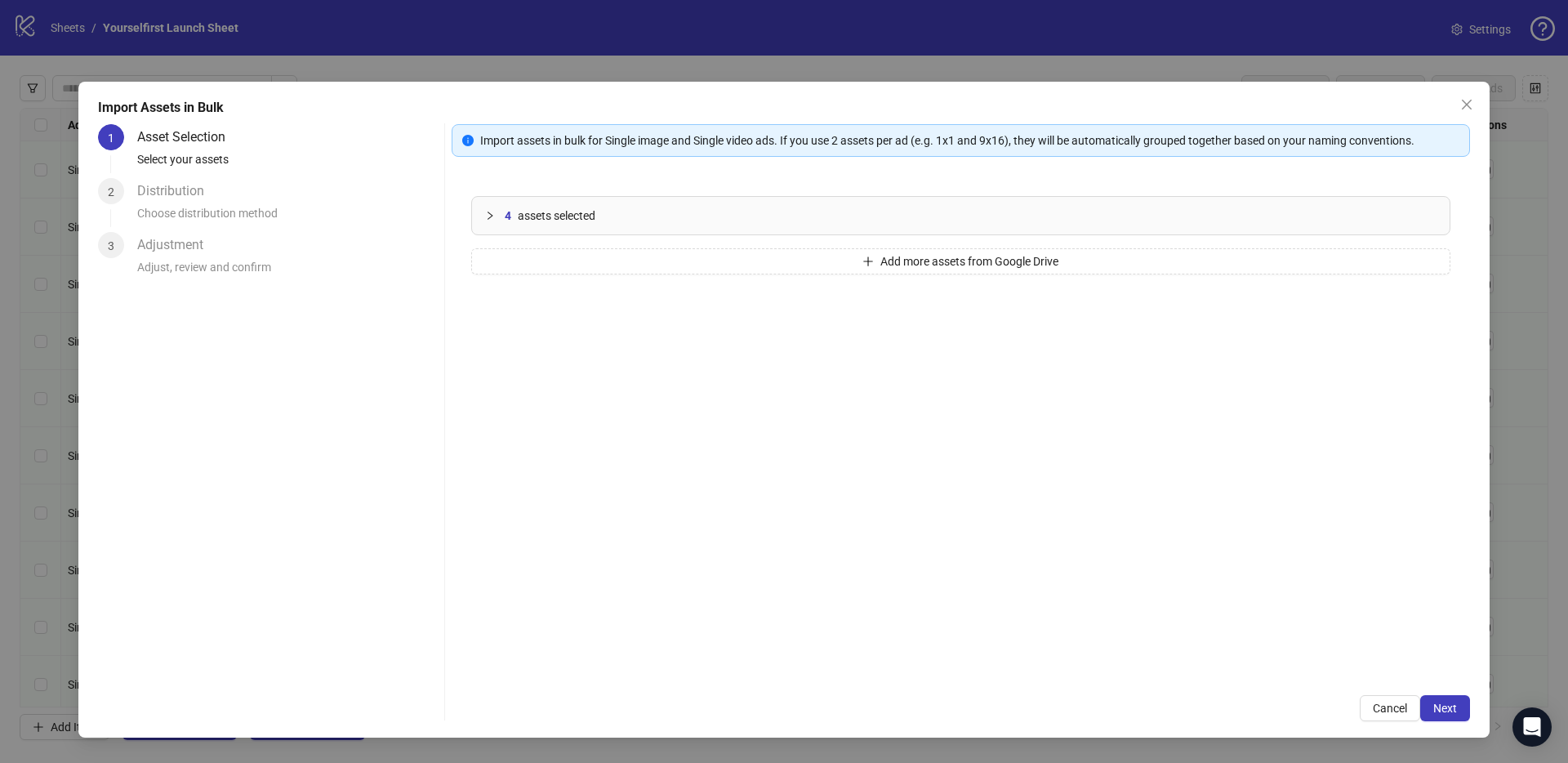
click at [1443, 725] on div "Import Assets in Bulk 1 Asset Selection Select your assets 2 Distribution Choos…" at bounding box center [784, 410] width 1411 height 656
click at [1453, 714] on button "Next" at bounding box center [1445, 708] width 50 height 26
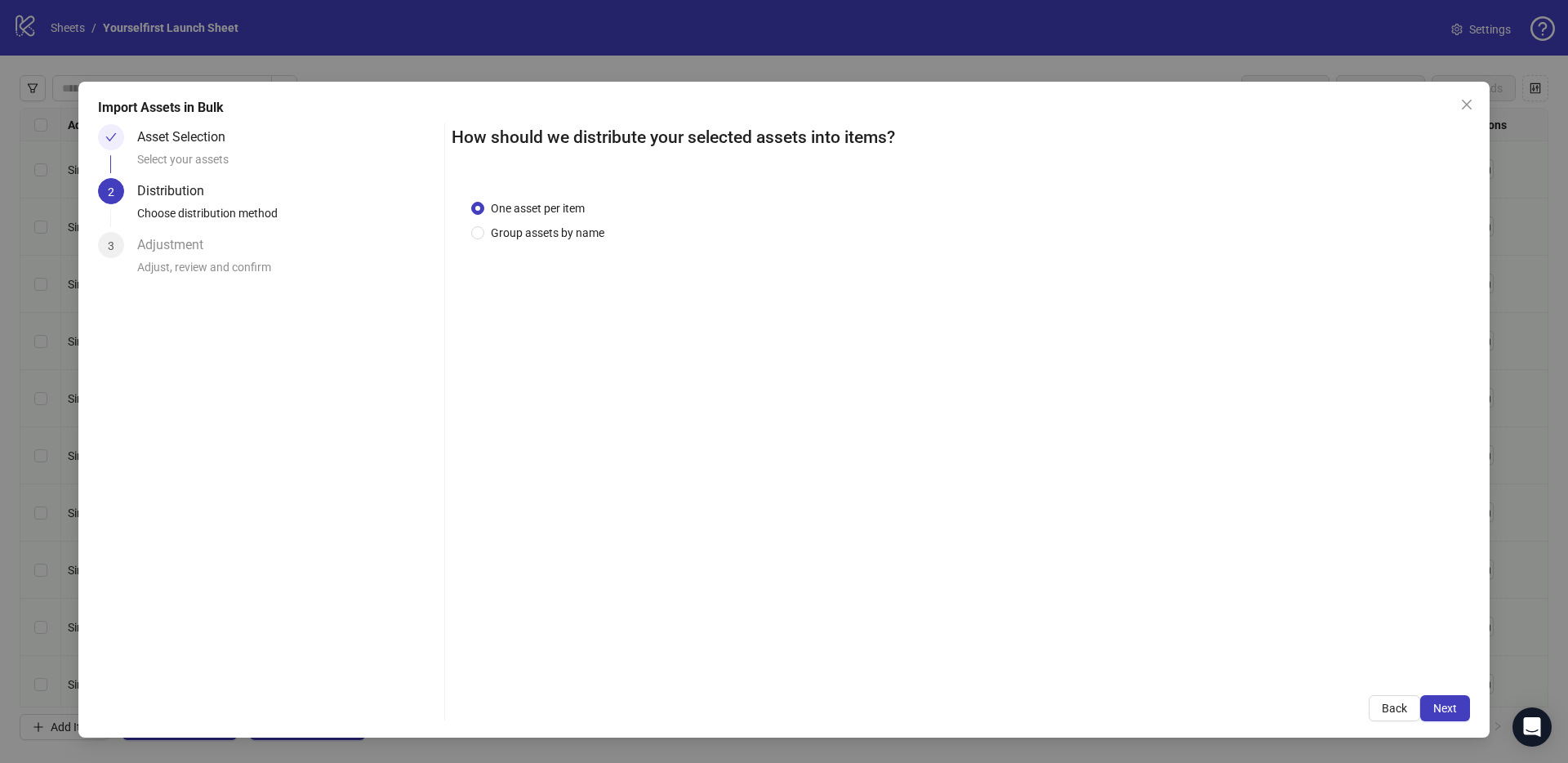
click at [1454, 710] on span "Next" at bounding box center [1445, 708] width 24 height 13
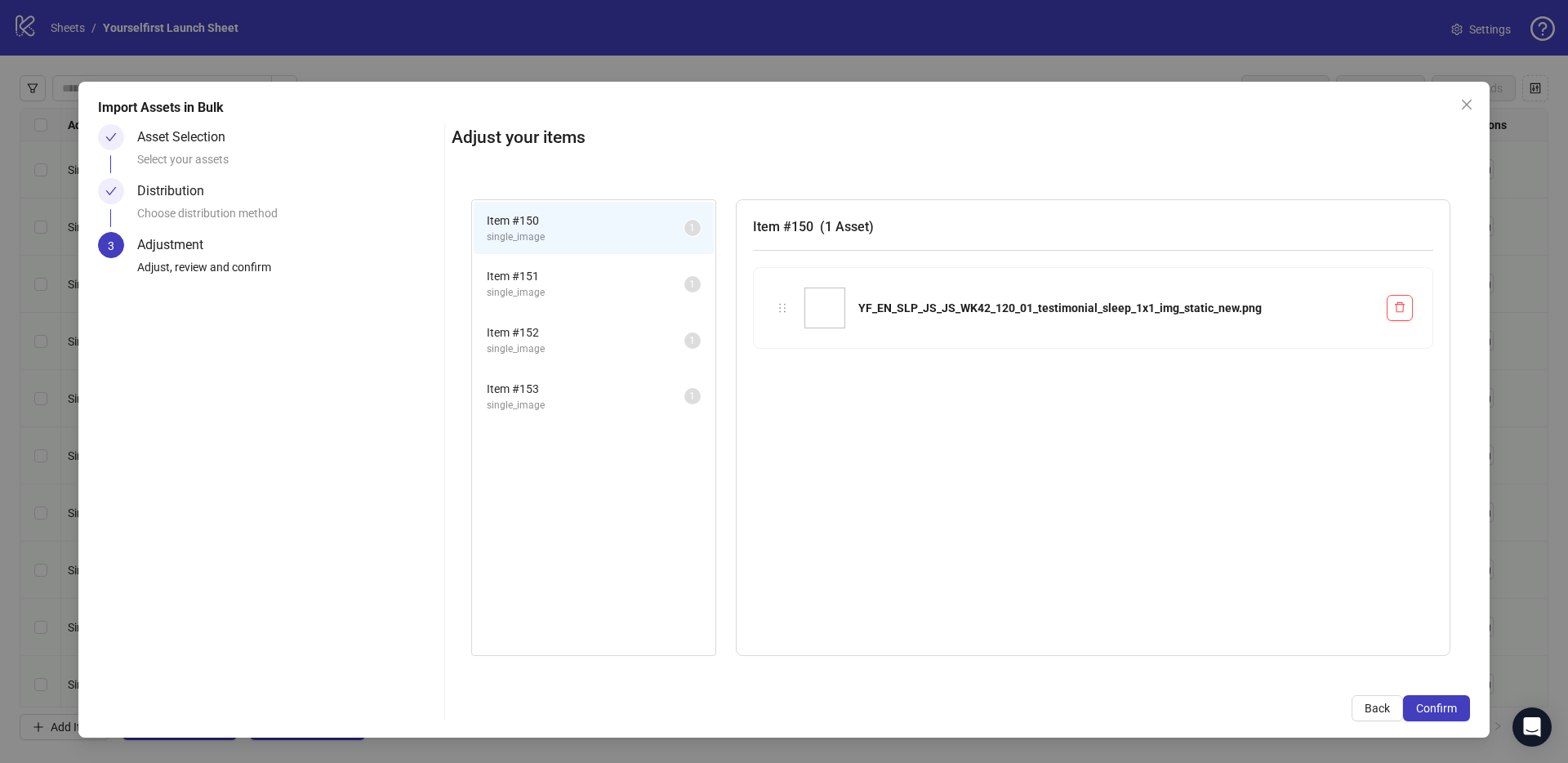
click at [1454, 710] on span "Confirm" at bounding box center [1436, 708] width 41 height 13
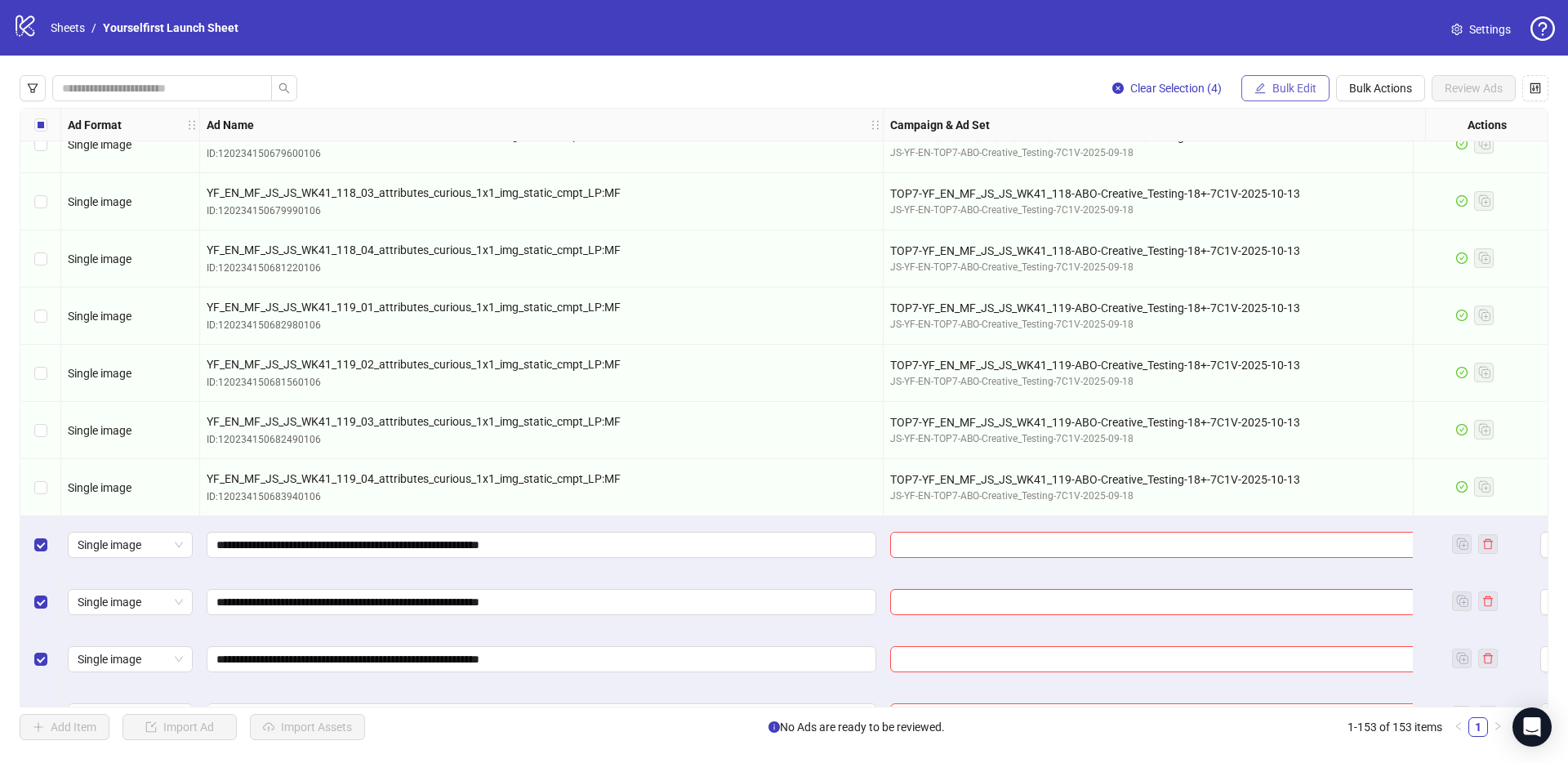
click at [1281, 86] on span "Bulk Edit" at bounding box center [1294, 88] width 44 height 13
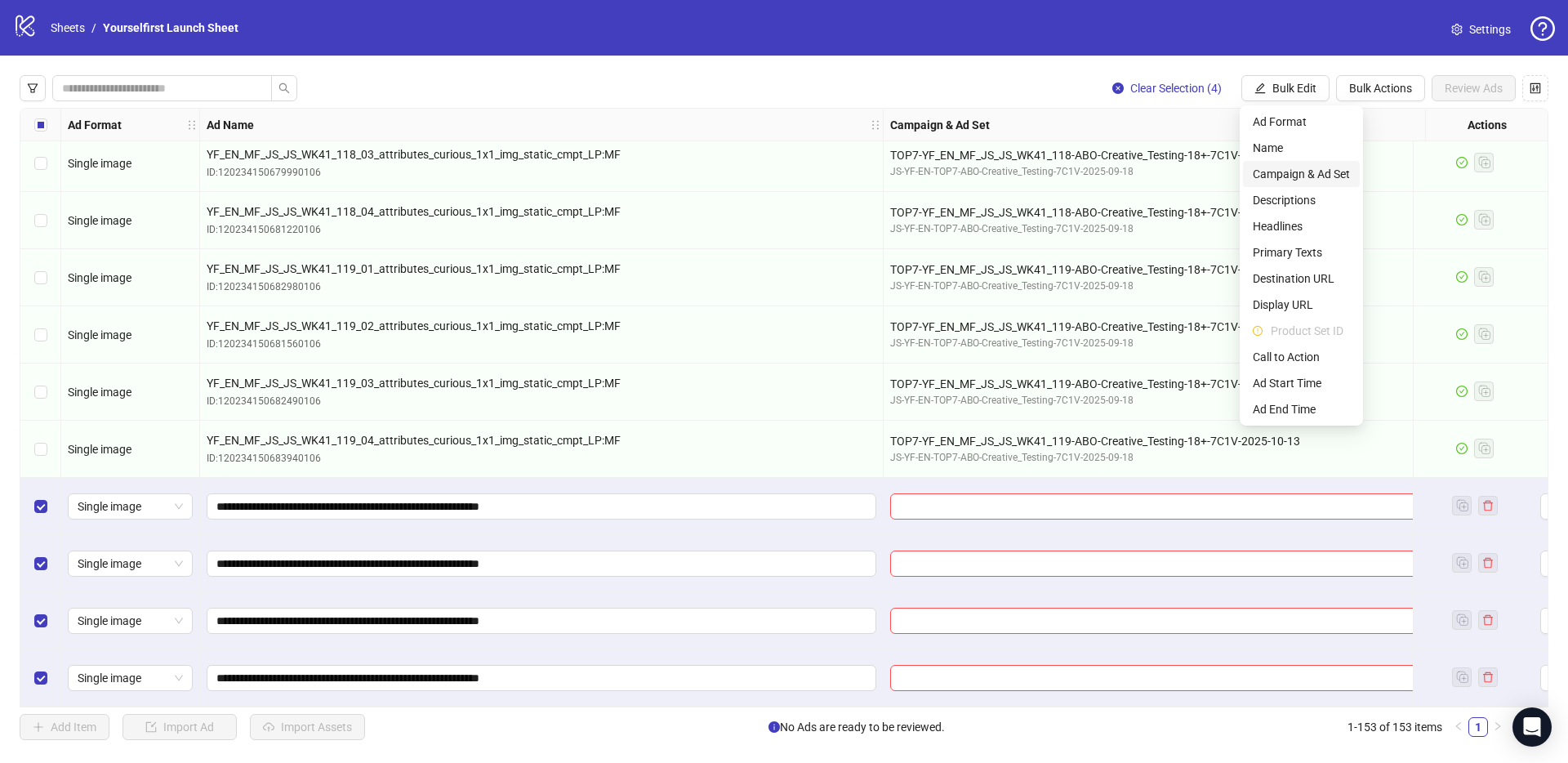
click at [1286, 173] on span "Campaign & Ad Set" at bounding box center [1301, 174] width 97 height 18
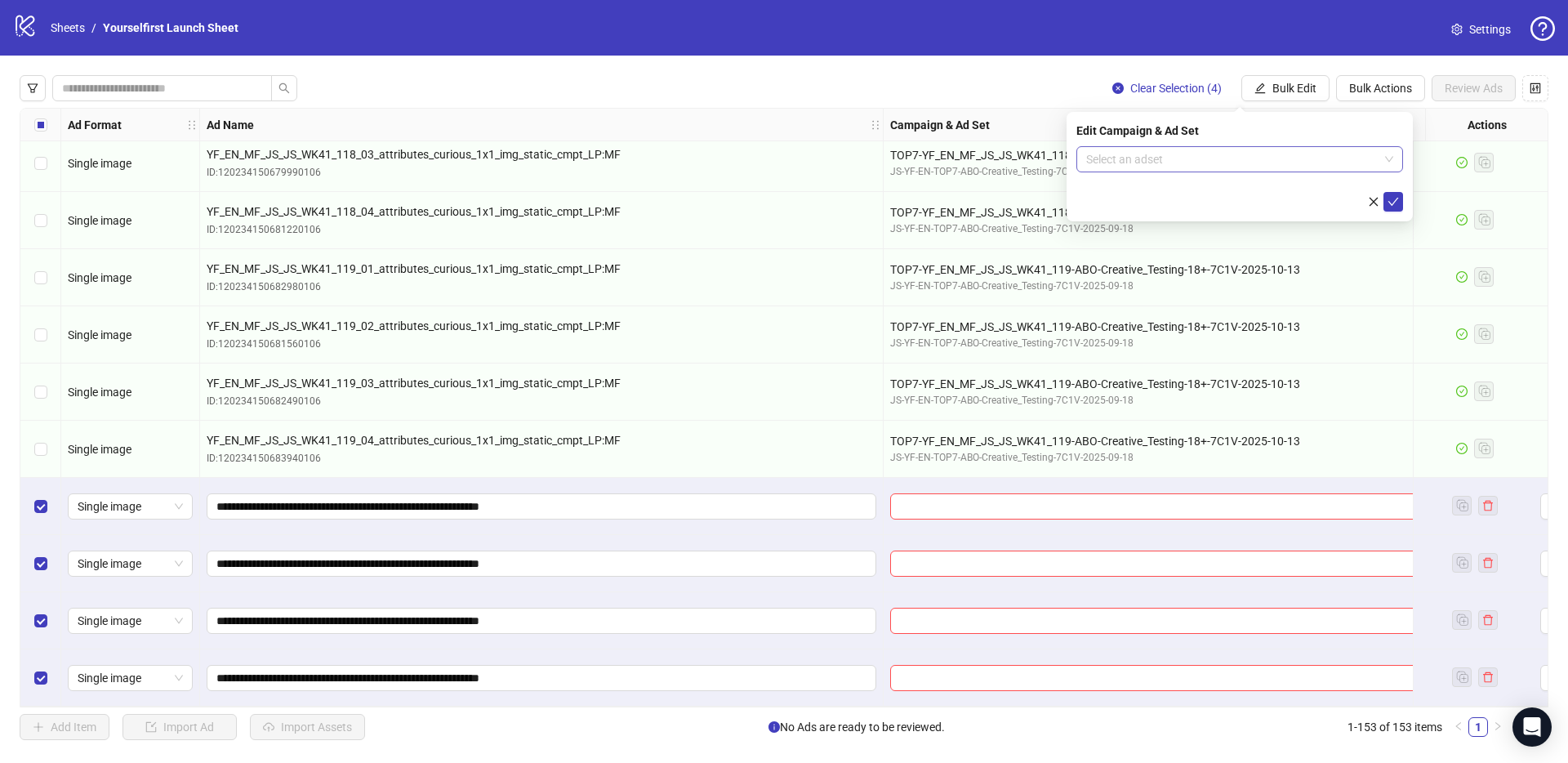
click at [1154, 164] on input "search" at bounding box center [1232, 159] width 292 height 24
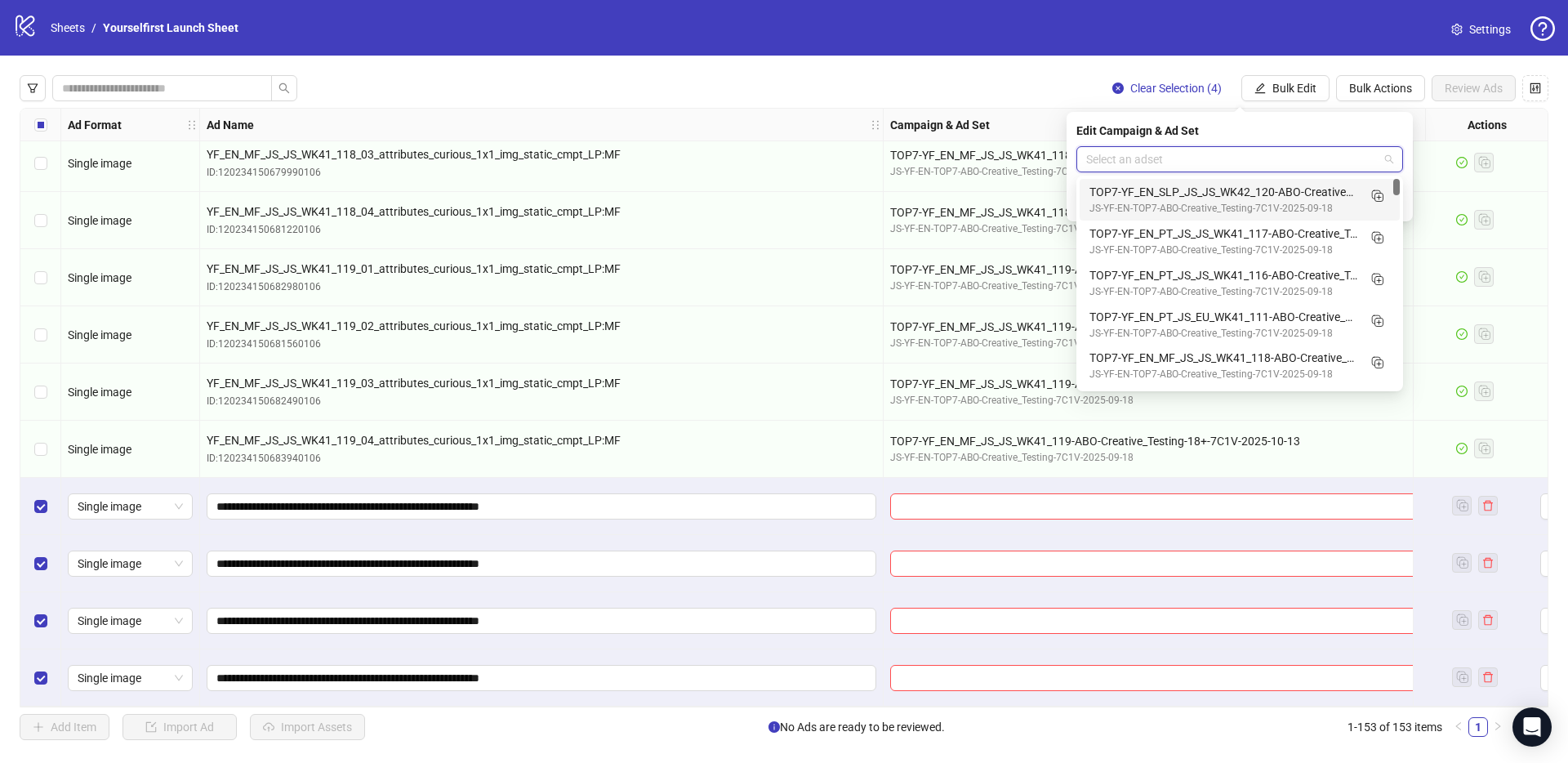
paste input "**********"
type input "**********"
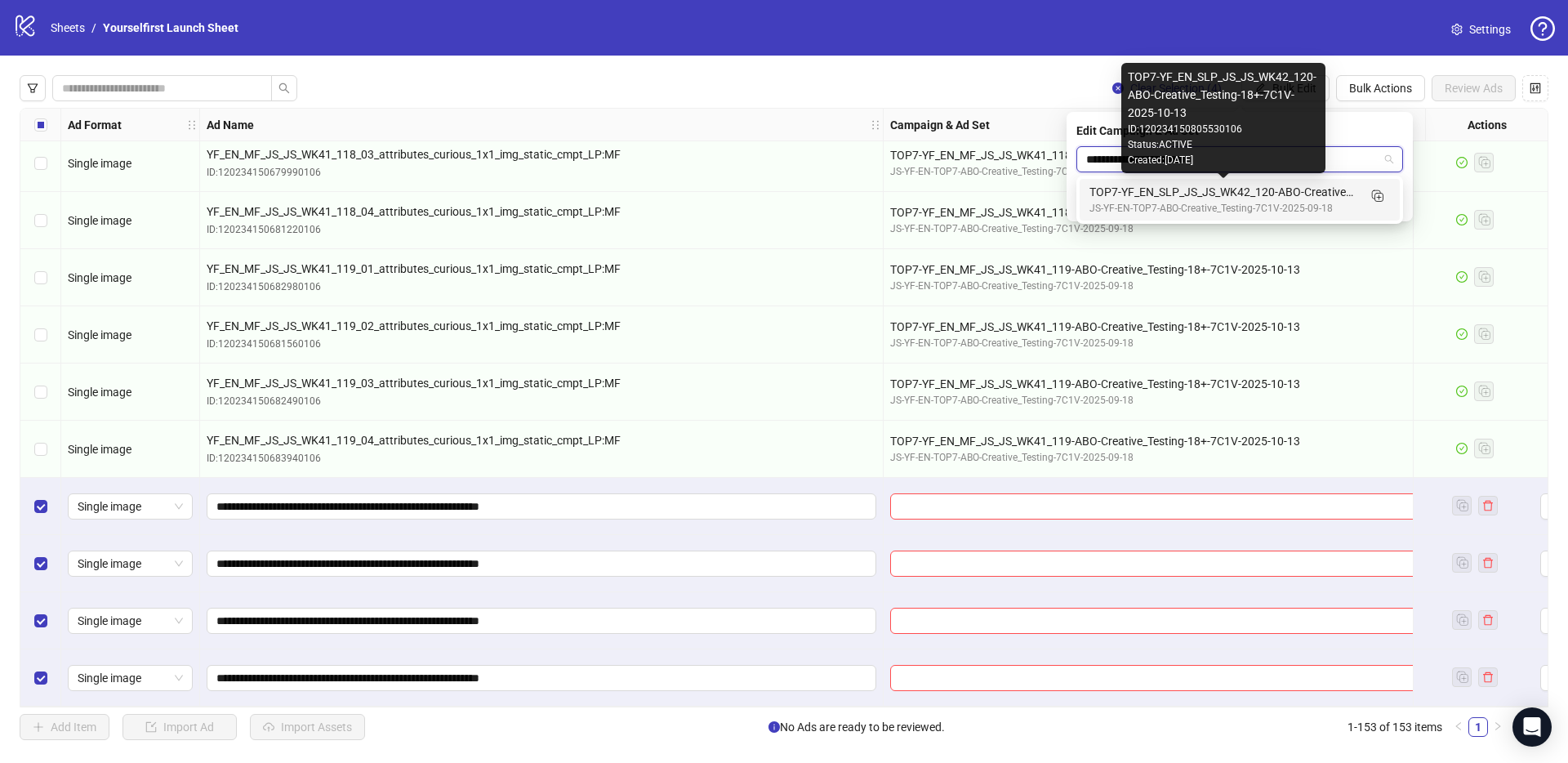
click at [1216, 193] on div "TOP7-YF_EN_SLP_JS_JS_WK42_120-ABO-Creative_Testing-18+-7C1V-2025-10-13" at bounding box center [1223, 192] width 268 height 18
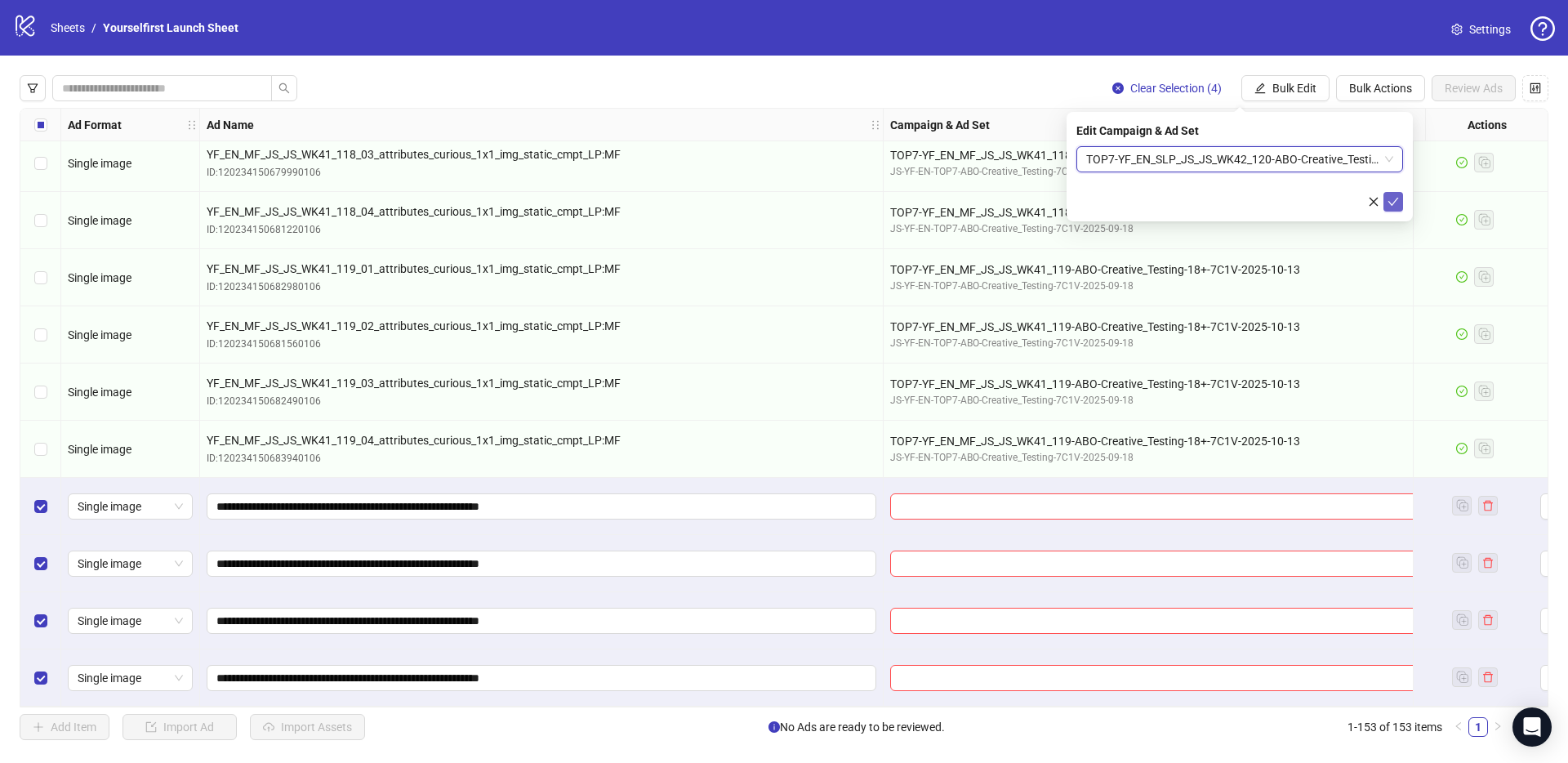
click at [1398, 202] on icon "check" at bounding box center [1392, 201] width 12 height 12
click at [1300, 76] on button "Bulk Edit" at bounding box center [1285, 87] width 88 height 26
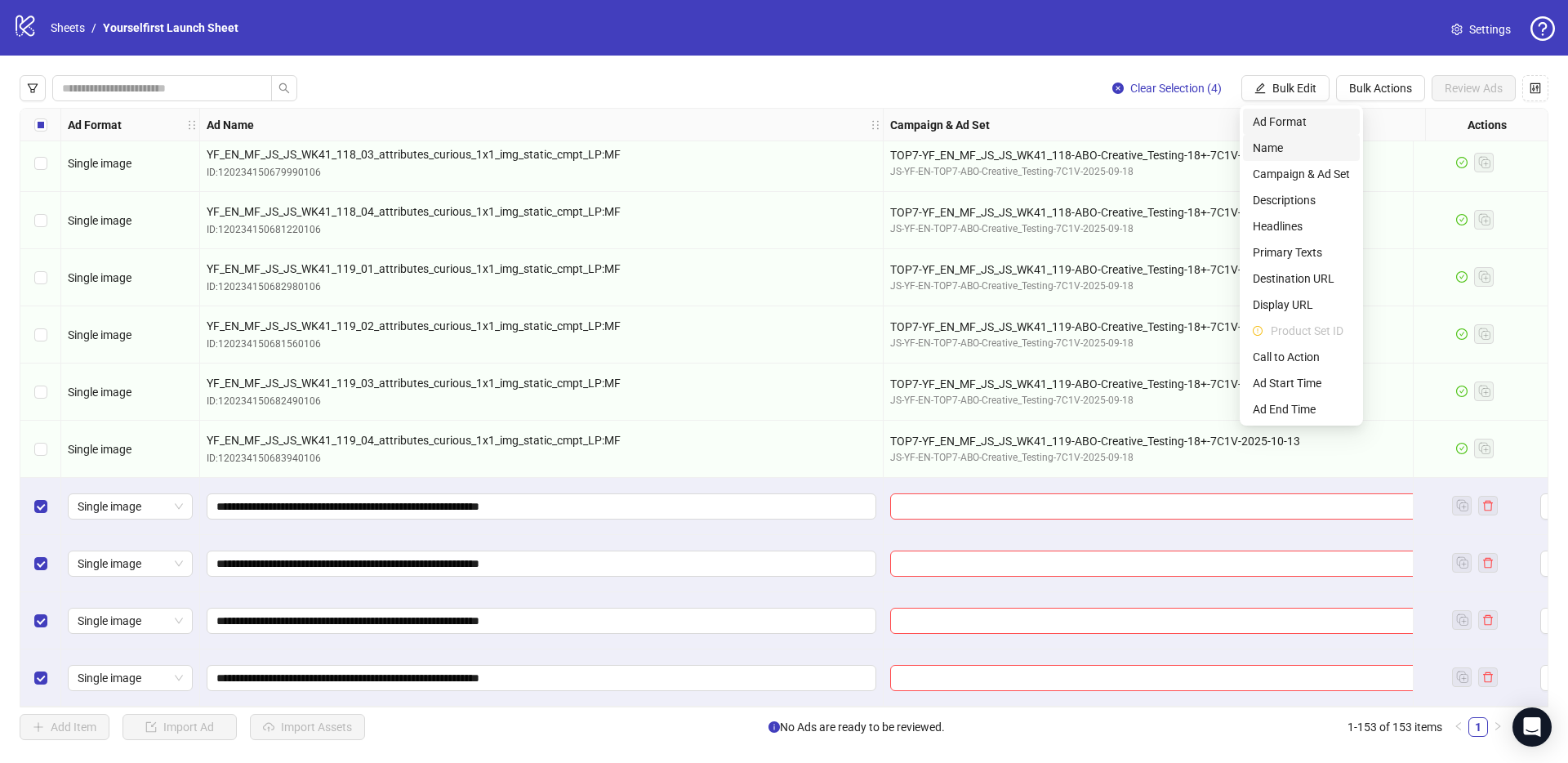
click at [1285, 142] on span "Name" at bounding box center [1301, 148] width 97 height 18
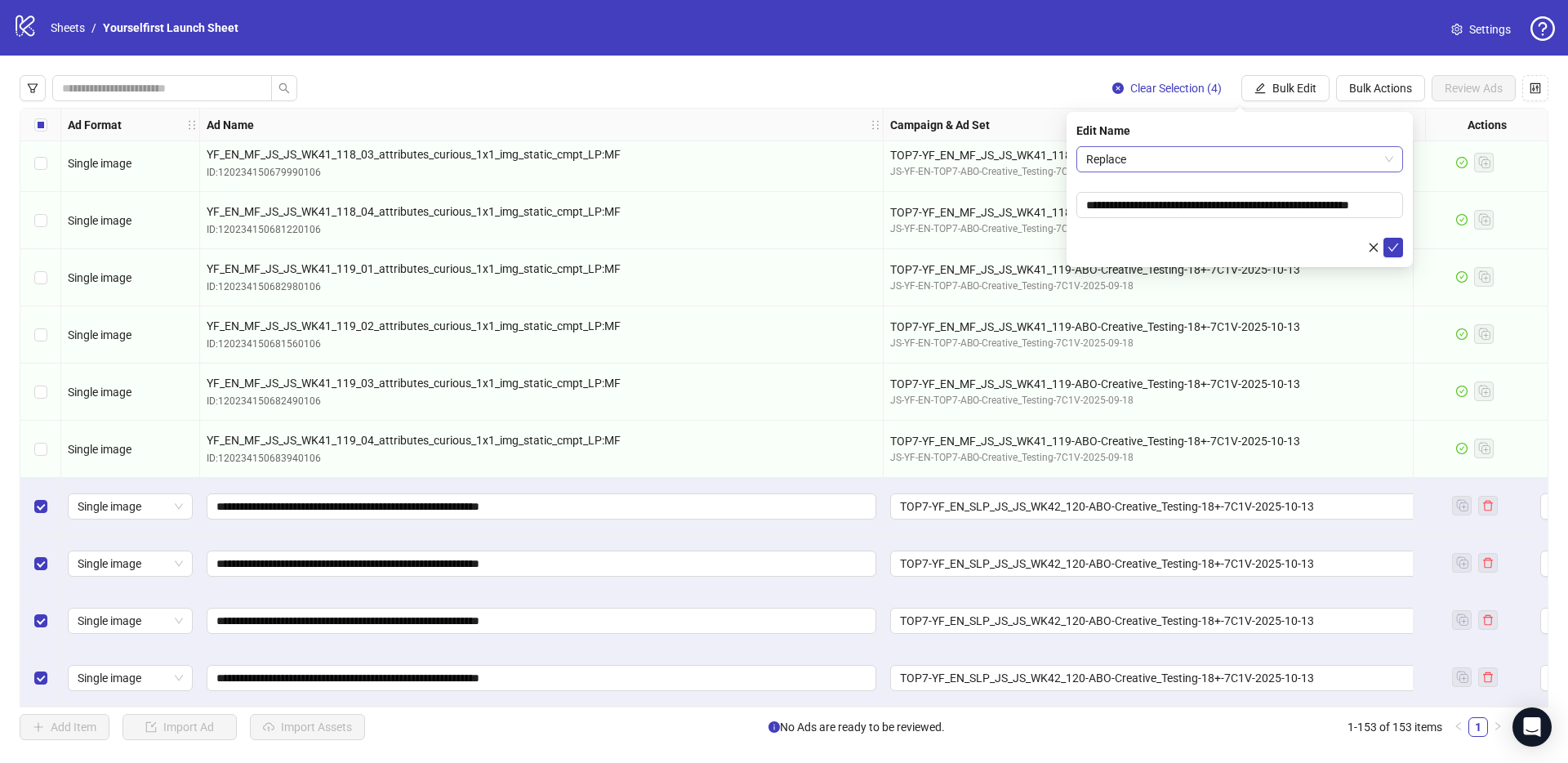
drag, startPoint x: 1263, startPoint y: 160, endPoint x: 1242, endPoint y: 171, distance: 23.7
click at [1263, 160] on span "Replace" at bounding box center [1239, 159] width 307 height 24
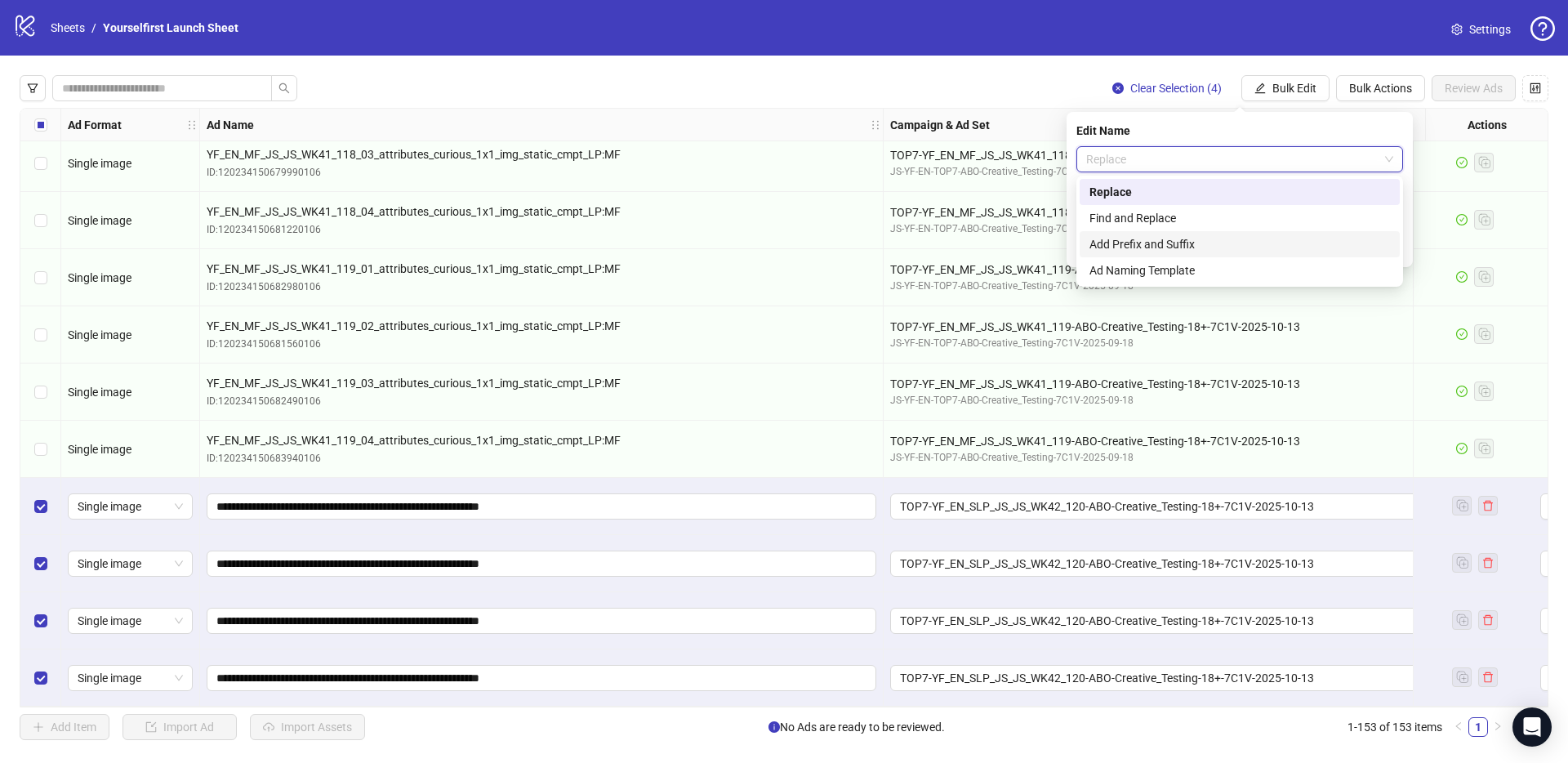
click at [1165, 244] on div "Add Prefix and Suffix" at bounding box center [1239, 244] width 300 height 18
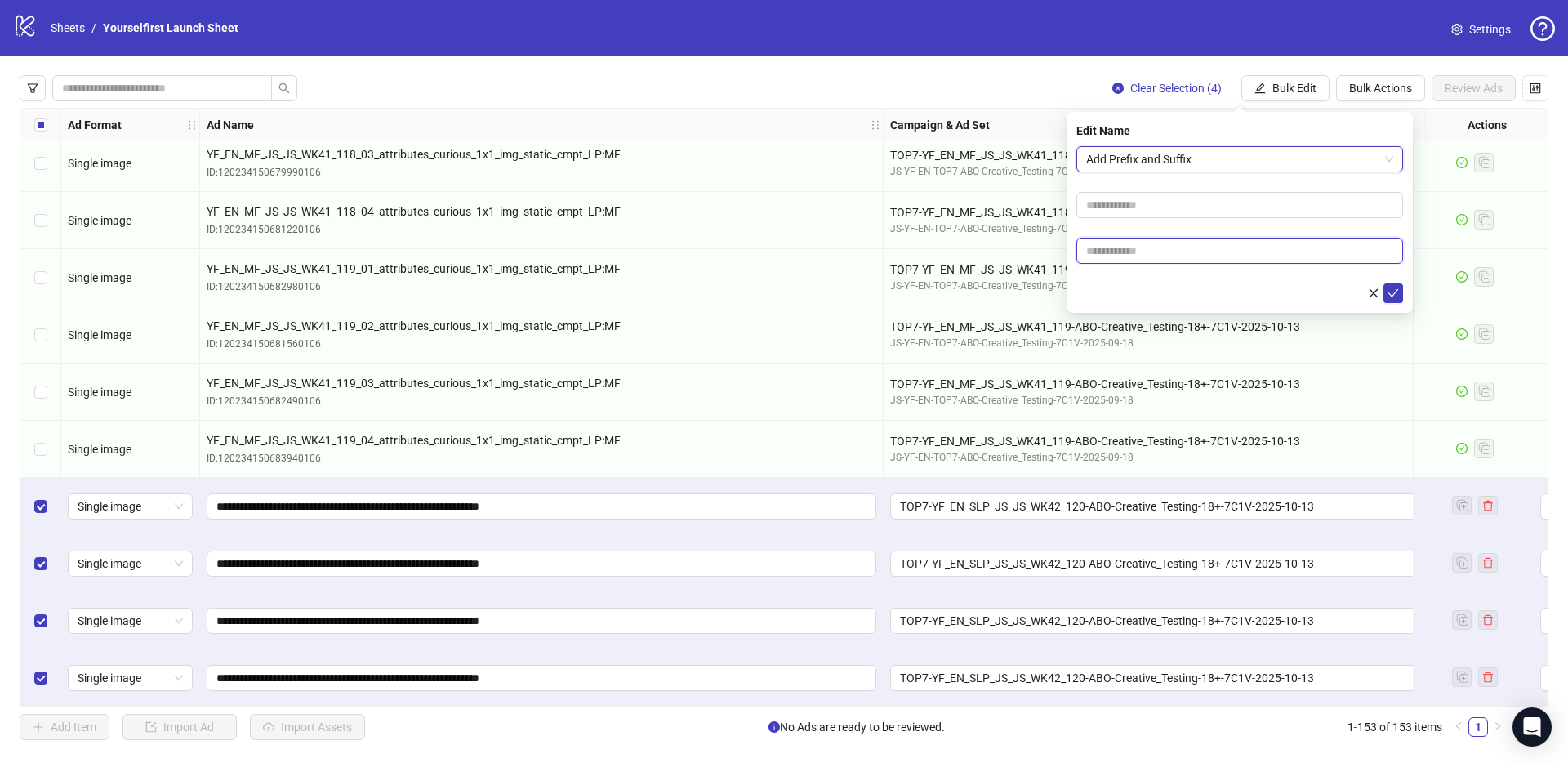
click at [1157, 257] on input "text" at bounding box center [1239, 250] width 327 height 26
type input "*******"
click at [1399, 294] on button "submit" at bounding box center [1393, 293] width 20 height 20
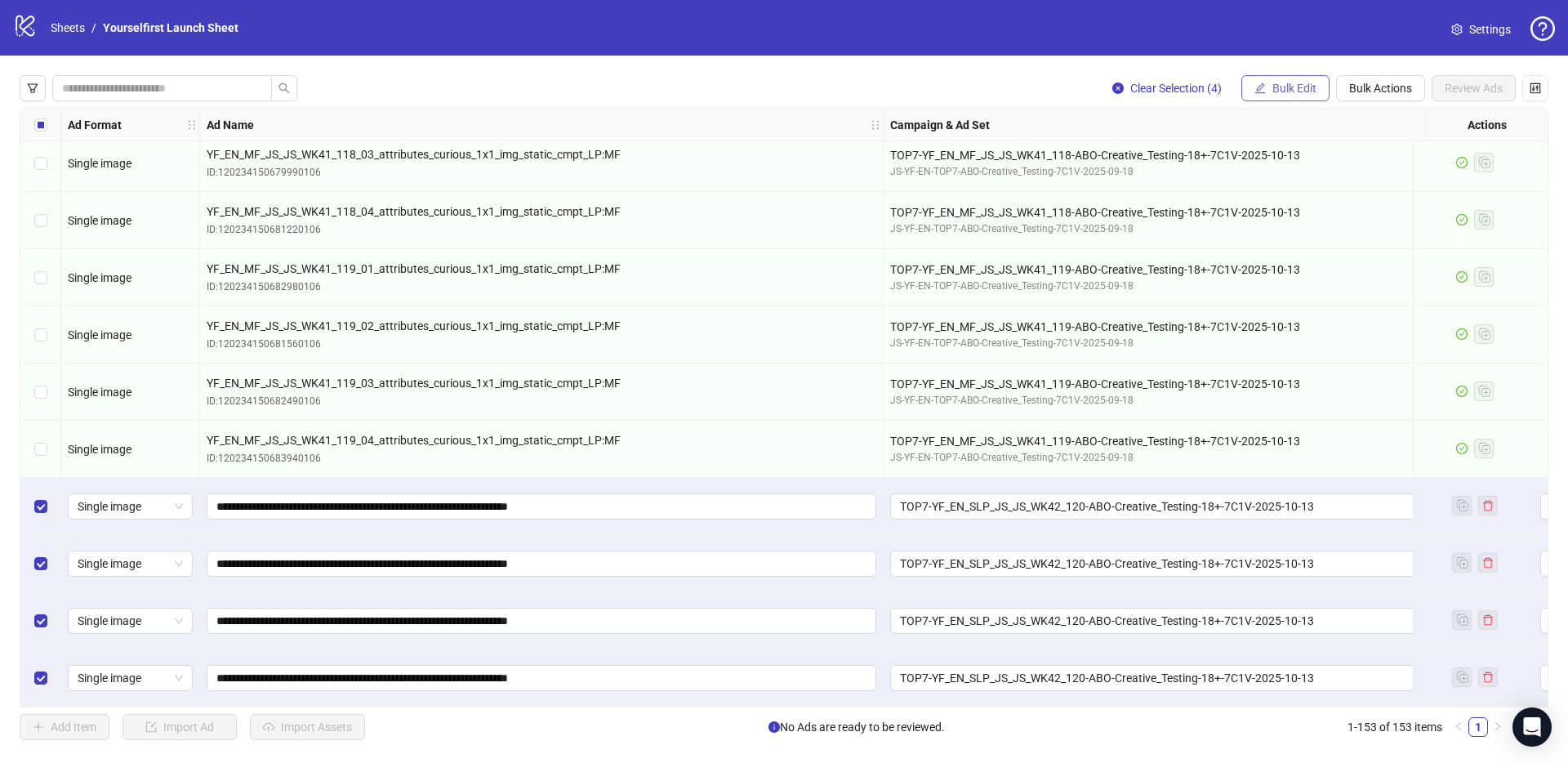
click at [1278, 94] on span "Bulk Edit" at bounding box center [1294, 88] width 44 height 13
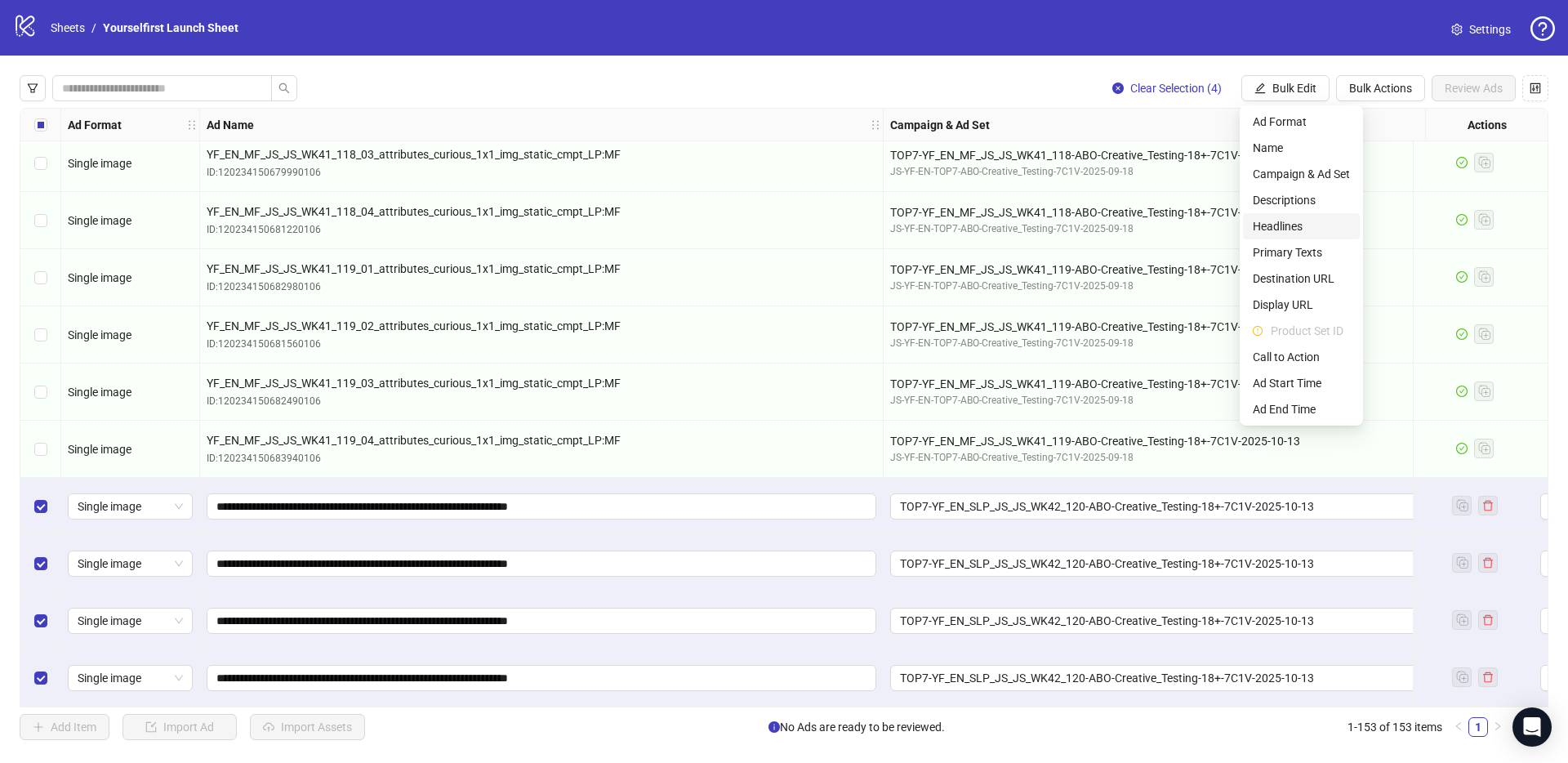
click at [1288, 218] on span "Headlines" at bounding box center [1301, 226] width 97 height 18
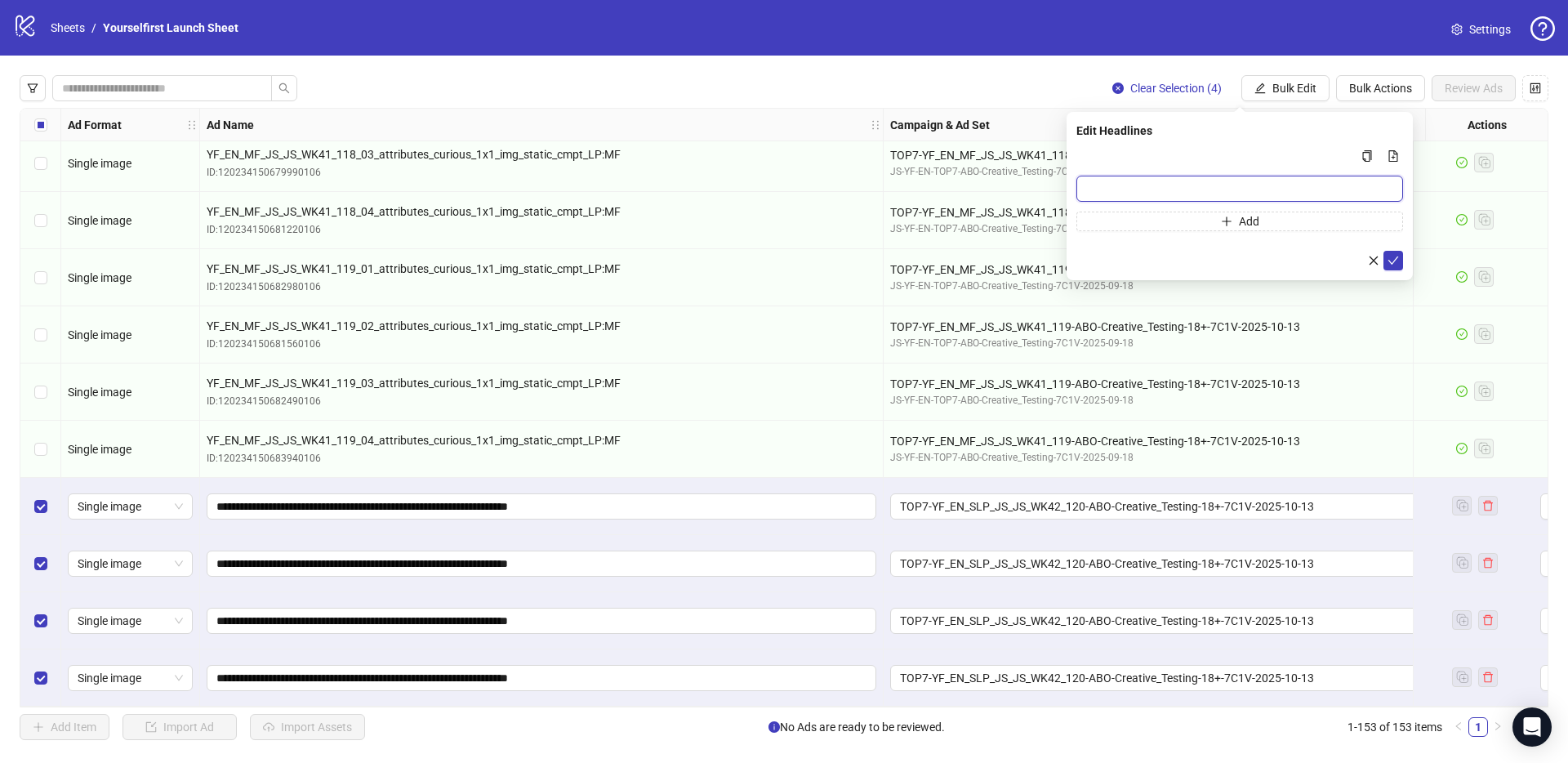
click at [1178, 184] on input "Multi-input container - paste or copy values" at bounding box center [1239, 188] width 327 height 26
paste input "**********"
type input "**********"
click at [1399, 261] on button "submit" at bounding box center [1393, 260] width 20 height 20
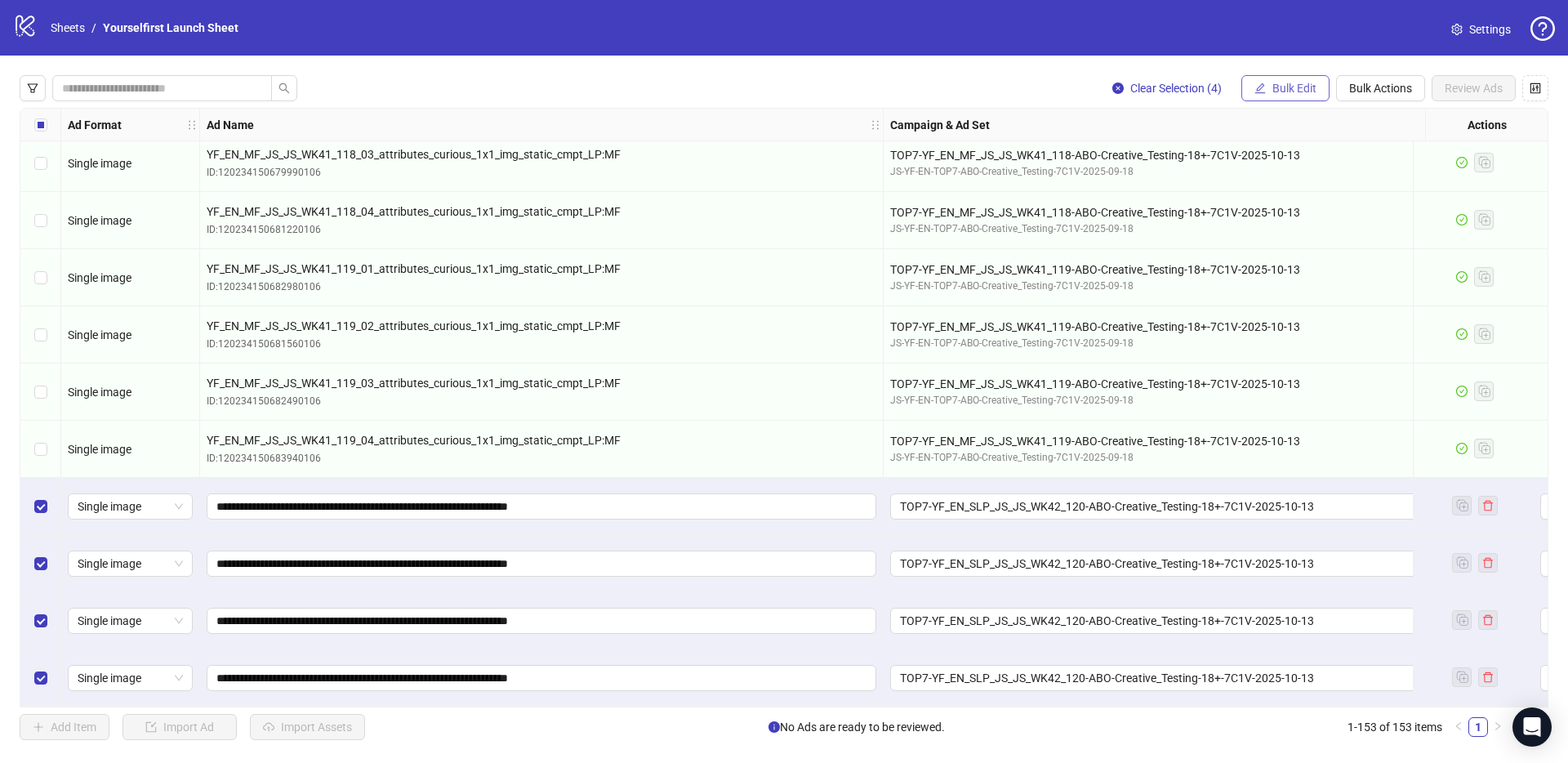
click at [1286, 84] on span "Bulk Edit" at bounding box center [1294, 88] width 44 height 13
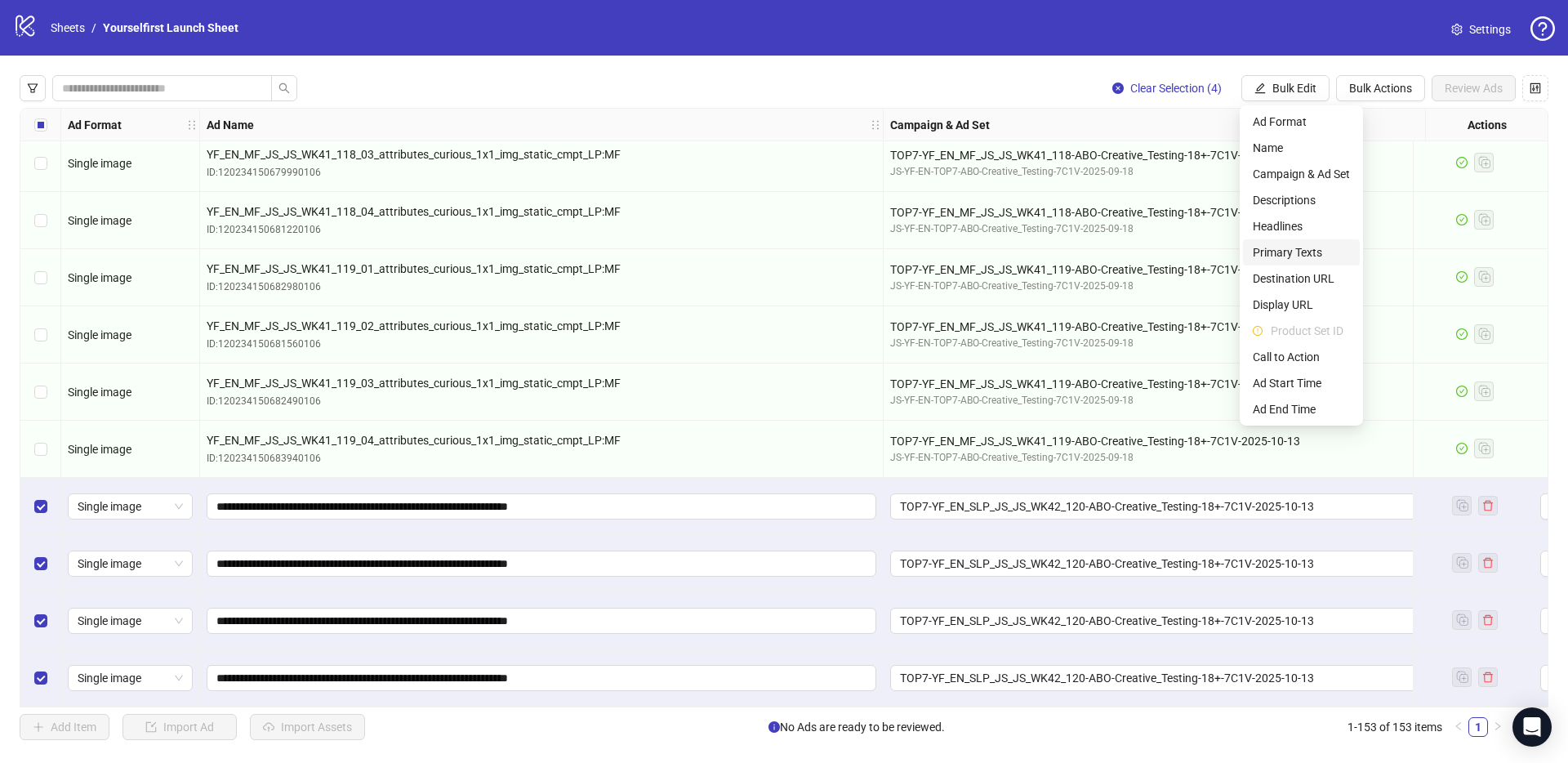
click at [1281, 247] on span "Primary Texts" at bounding box center [1301, 252] width 97 height 18
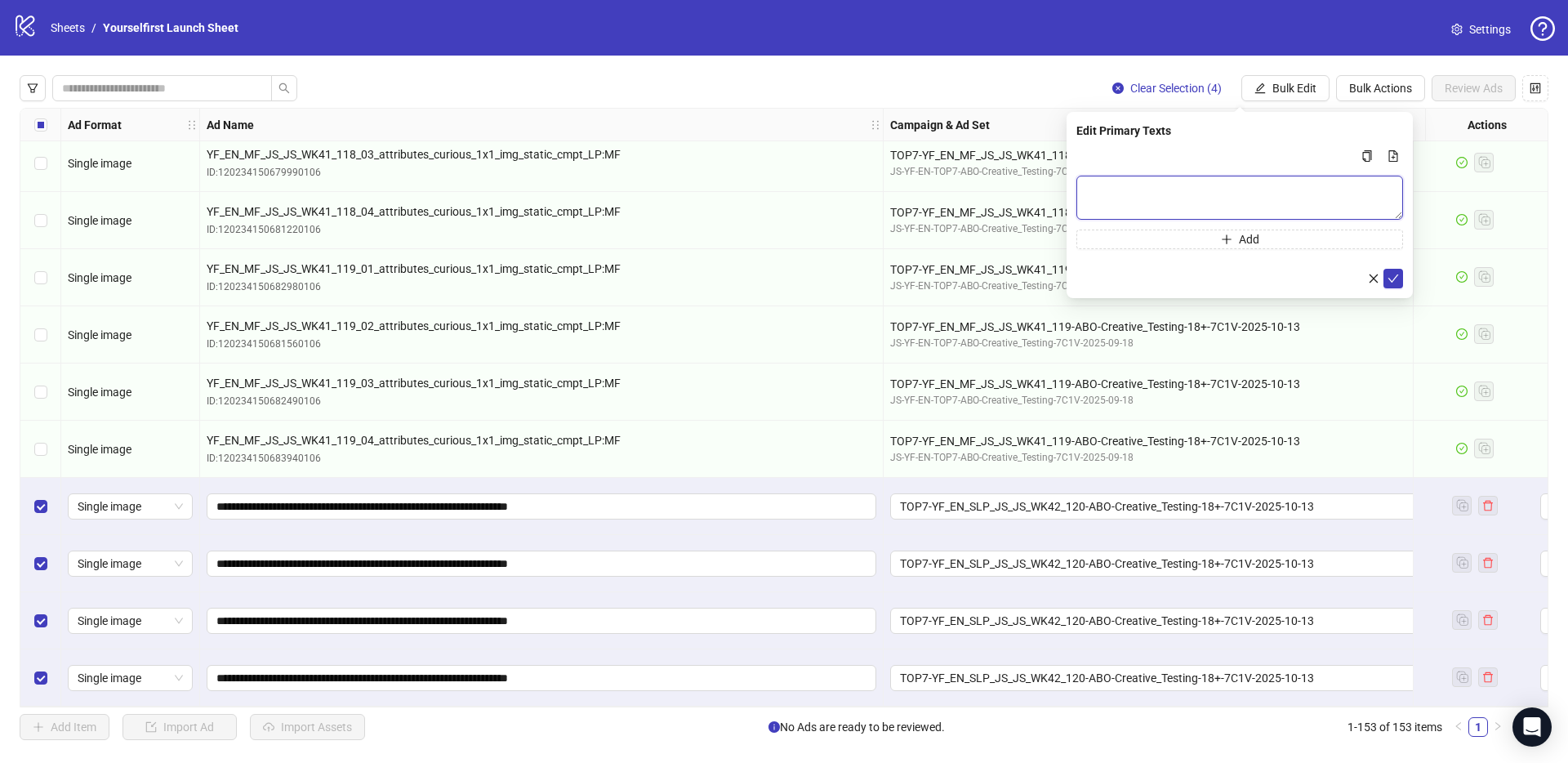
click at [1159, 191] on textarea "Multi-text input container - paste or copy values" at bounding box center [1239, 197] width 327 height 44
paste textarea "**********"
type textarea "**********"
click at [1392, 274] on icon "check" at bounding box center [1392, 278] width 12 height 12
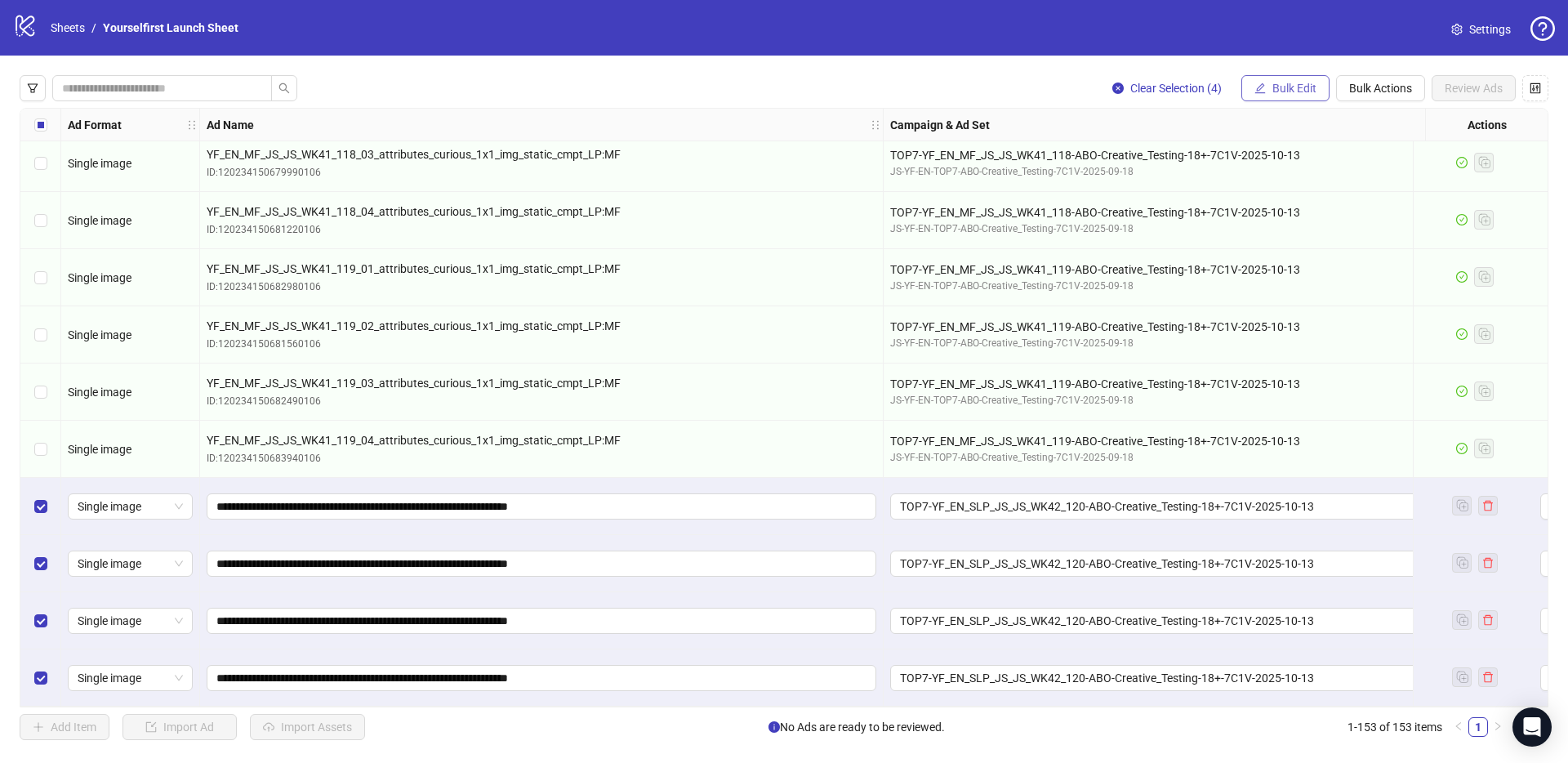
click at [1282, 93] on span "Bulk Edit" at bounding box center [1294, 88] width 44 height 13
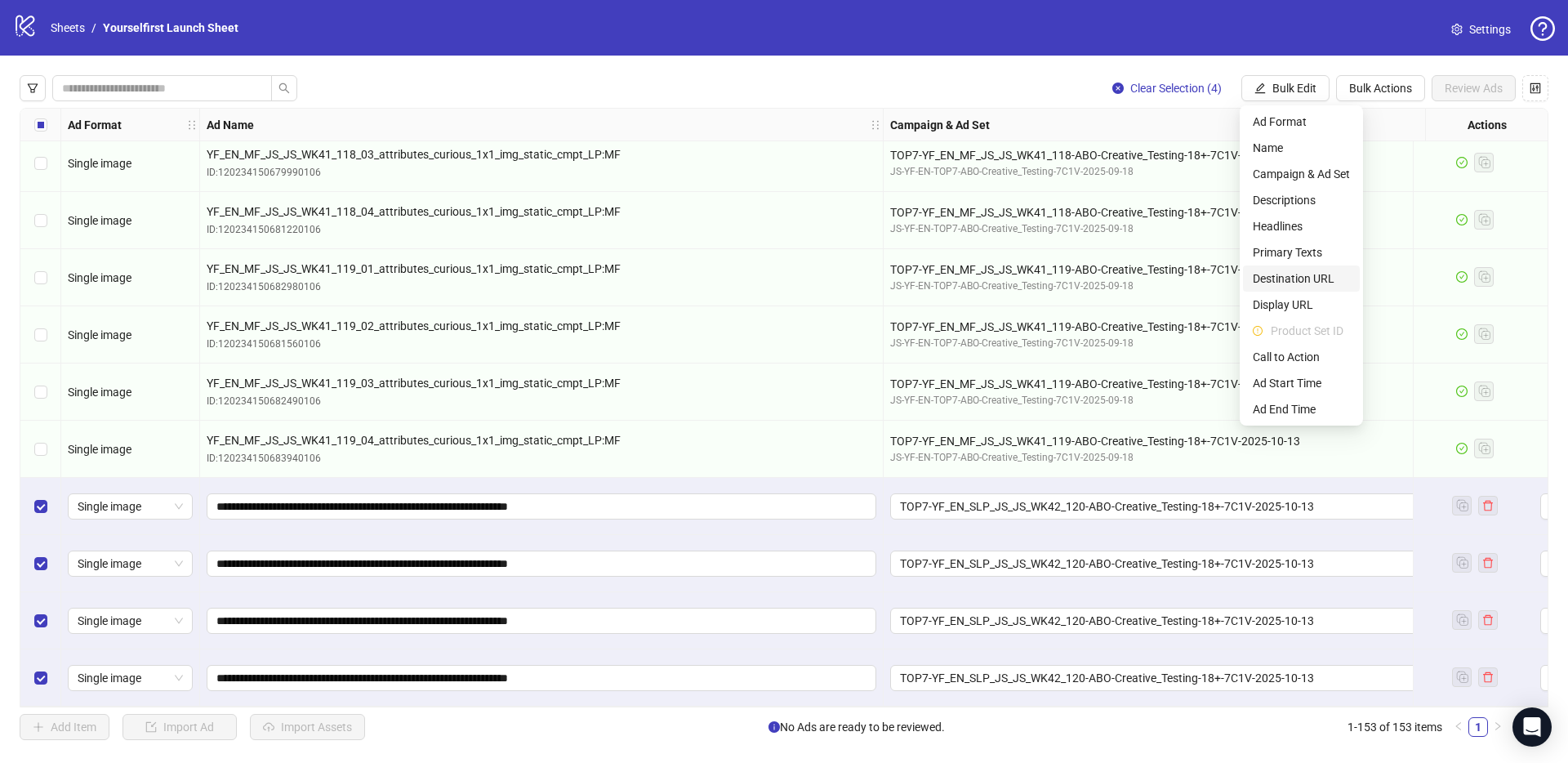
click at [1286, 279] on span "Destination URL" at bounding box center [1301, 278] width 97 height 18
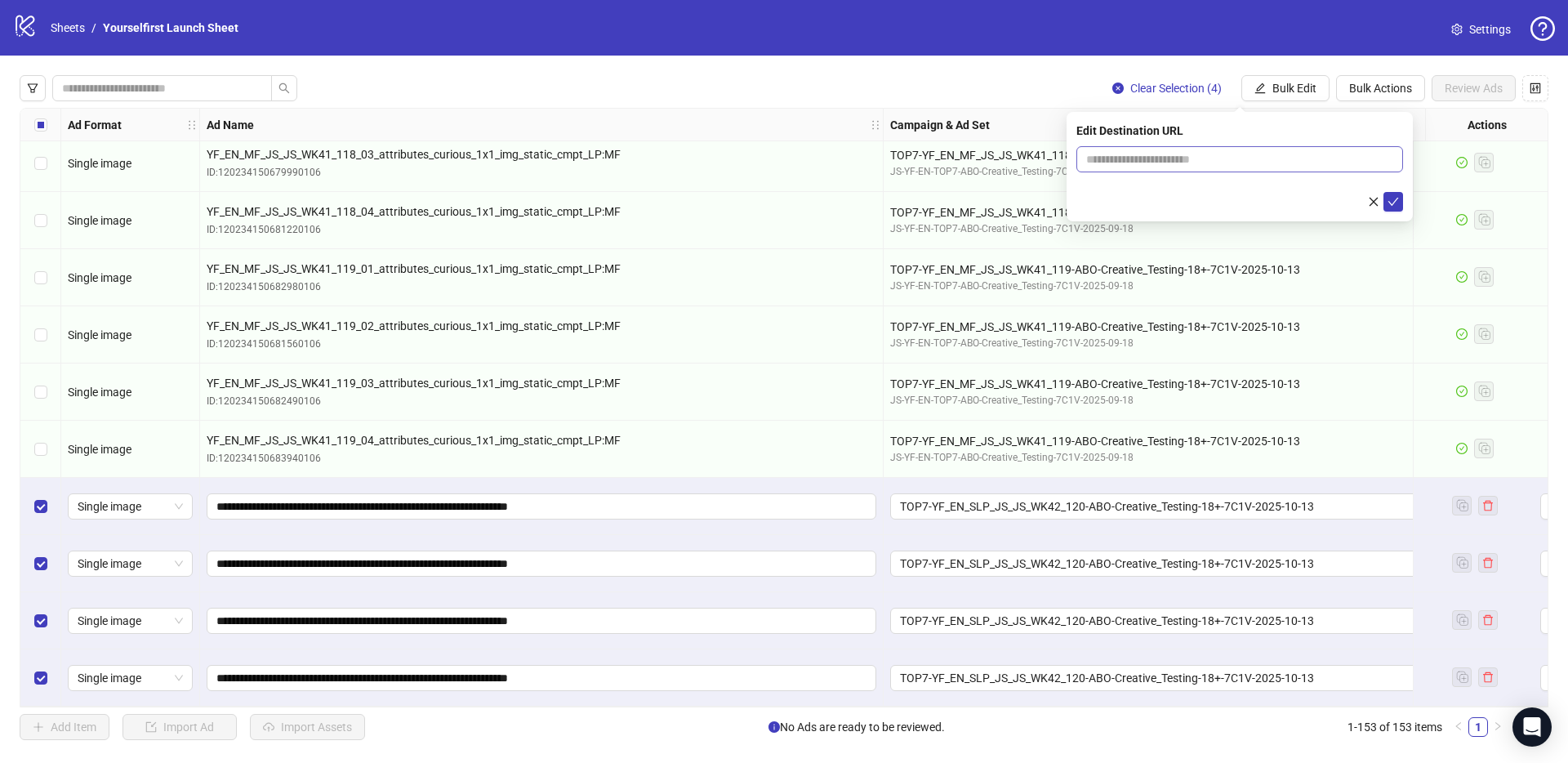
click at [1159, 168] on span at bounding box center [1239, 159] width 327 height 26
paste input "**********"
type input "**********"
click at [1392, 199] on icon "check" at bounding box center [1392, 201] width 12 height 12
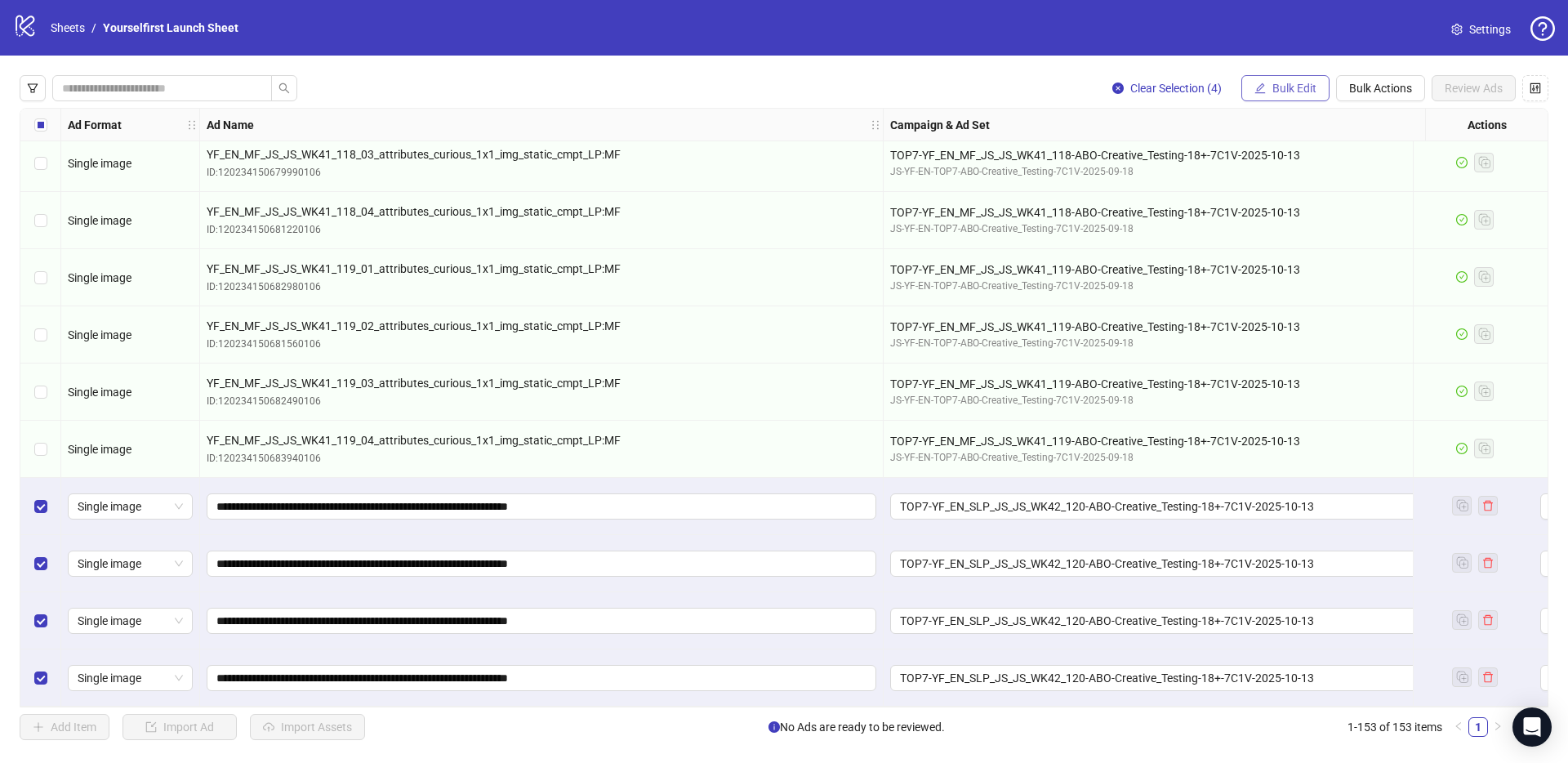
click at [1278, 97] on button "Bulk Edit" at bounding box center [1285, 87] width 88 height 26
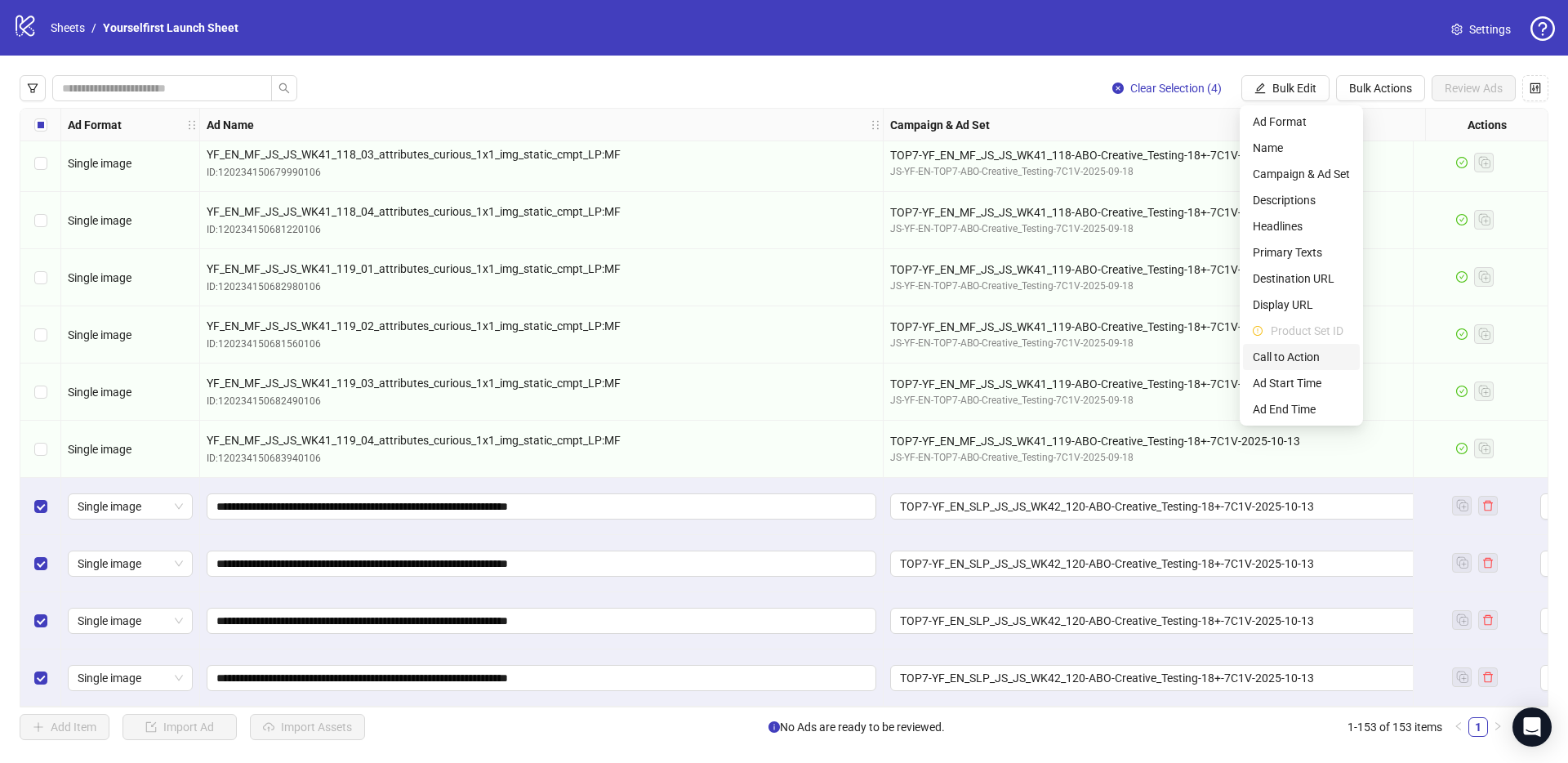
drag, startPoint x: 1291, startPoint y: 357, endPoint x: 1246, endPoint y: 304, distance: 69.5
click at [1292, 357] on span "Call to Action" at bounding box center [1301, 357] width 97 height 18
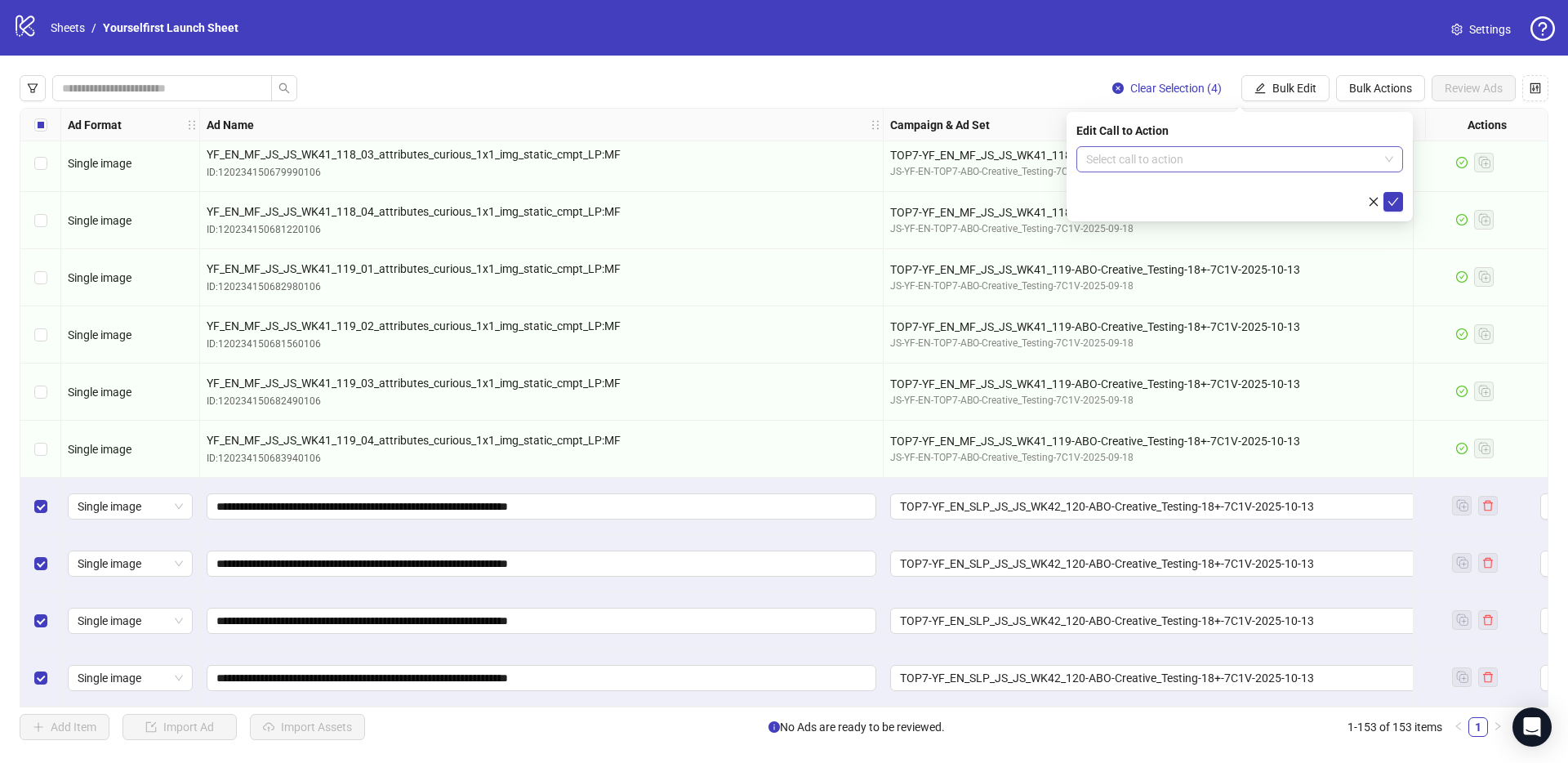
click at [1180, 157] on input "search" at bounding box center [1232, 159] width 292 height 24
type input "*****"
drag, startPoint x: 1154, startPoint y: 192, endPoint x: 1172, endPoint y: 190, distance: 18.1
click at [1154, 192] on div "Learn more" at bounding box center [1239, 192] width 300 height 18
click at [1394, 199] on icon "check" at bounding box center [1392, 201] width 12 height 12
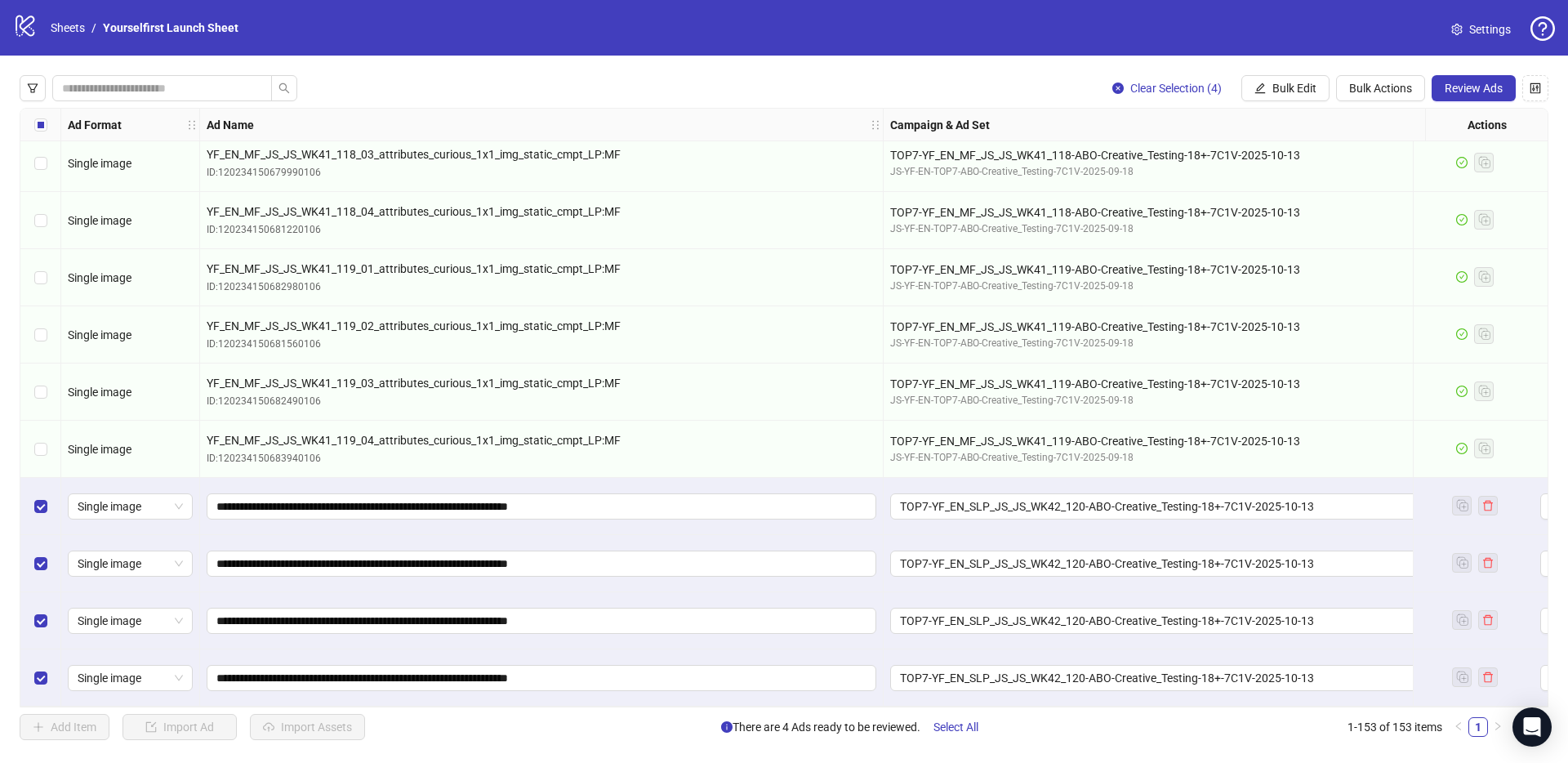
click at [903, 31] on div "logo/logo-mobile Sheets / Yourselfirst Launch Sheet Settings" at bounding box center [784, 28] width 1542 height 29
click at [1463, 93] on span "Review Ads" at bounding box center [1474, 88] width 58 height 13
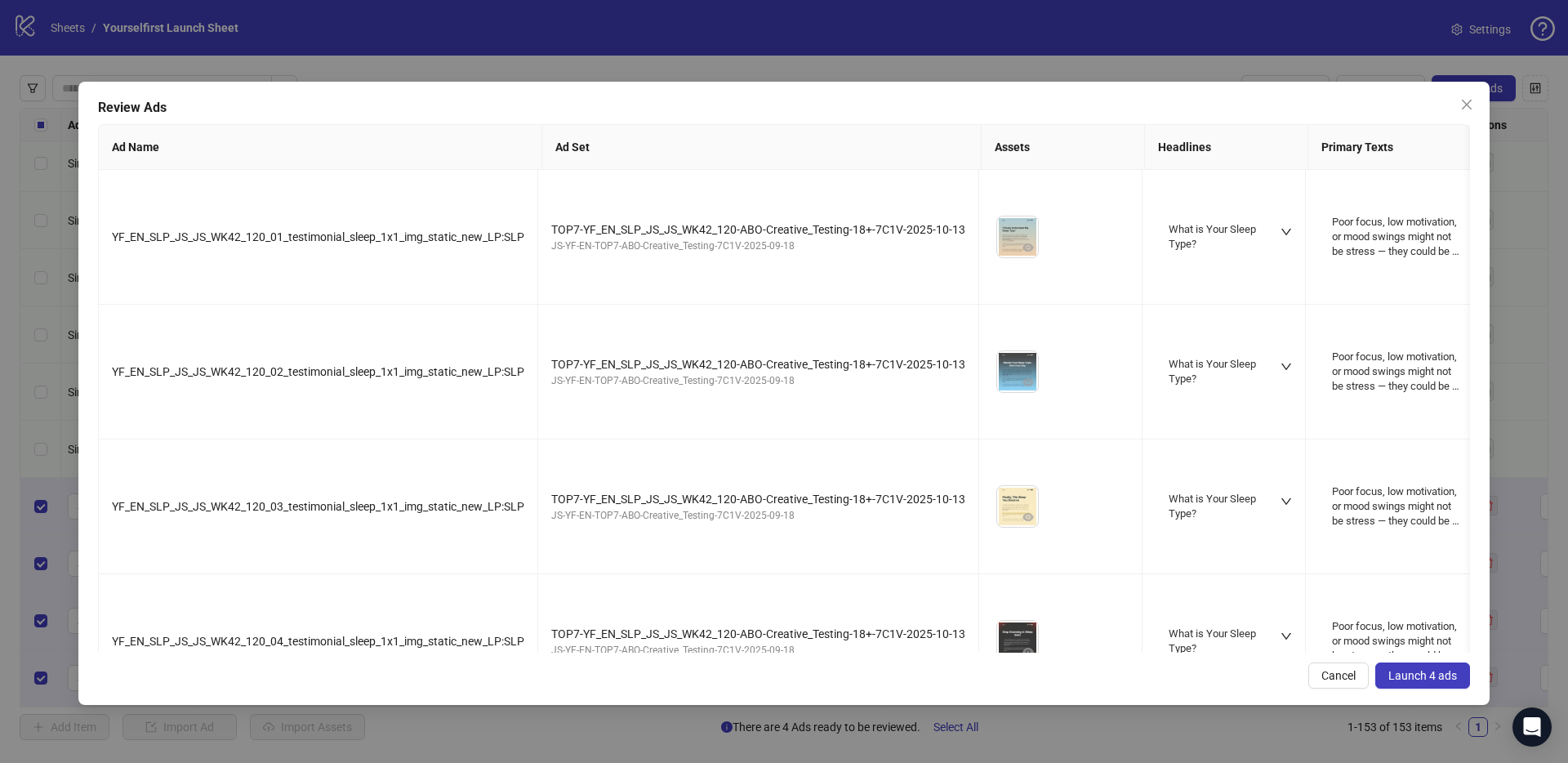
click at [1435, 673] on span "Launch 4 ads" at bounding box center [1422, 676] width 69 height 13
